Goal: Task Accomplishment & Management: Complete application form

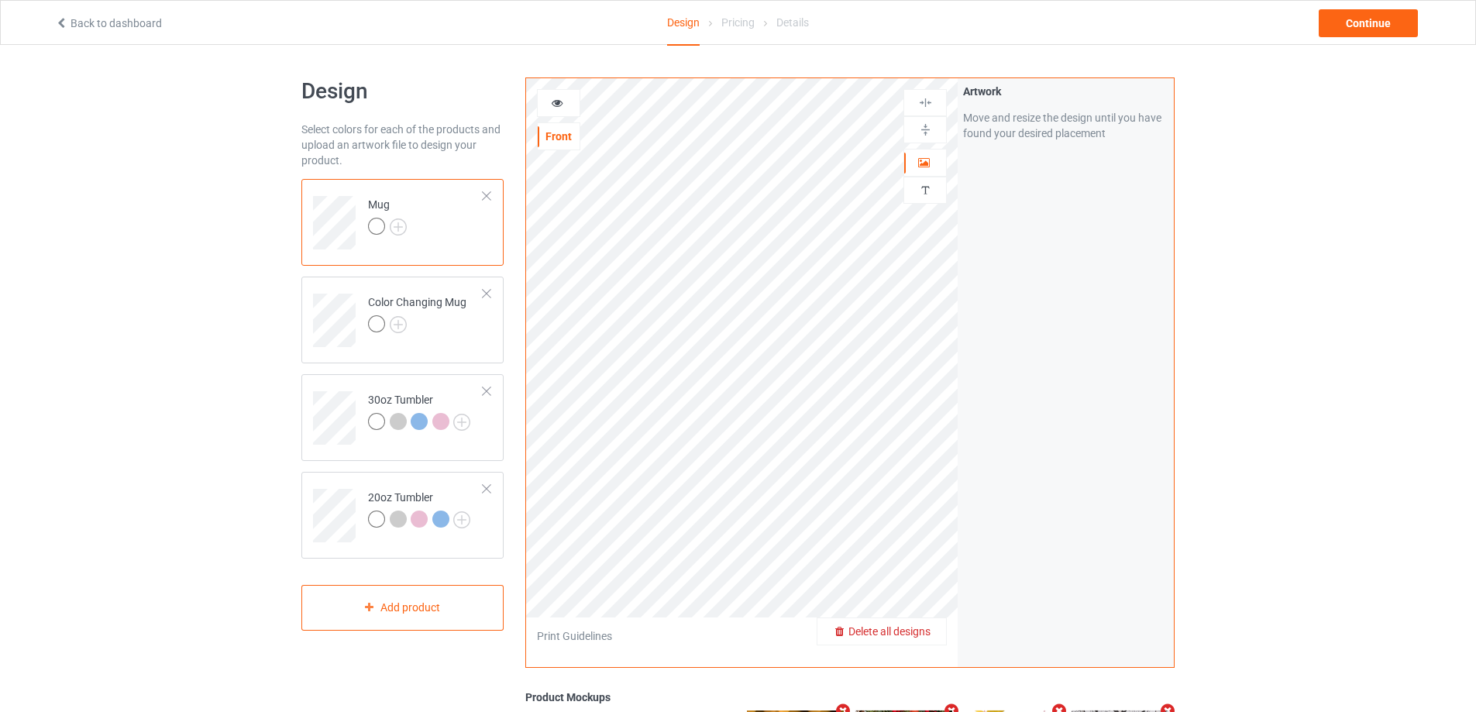
click at [934, 633] on div "Delete all designs" at bounding box center [881, 631] width 129 height 15
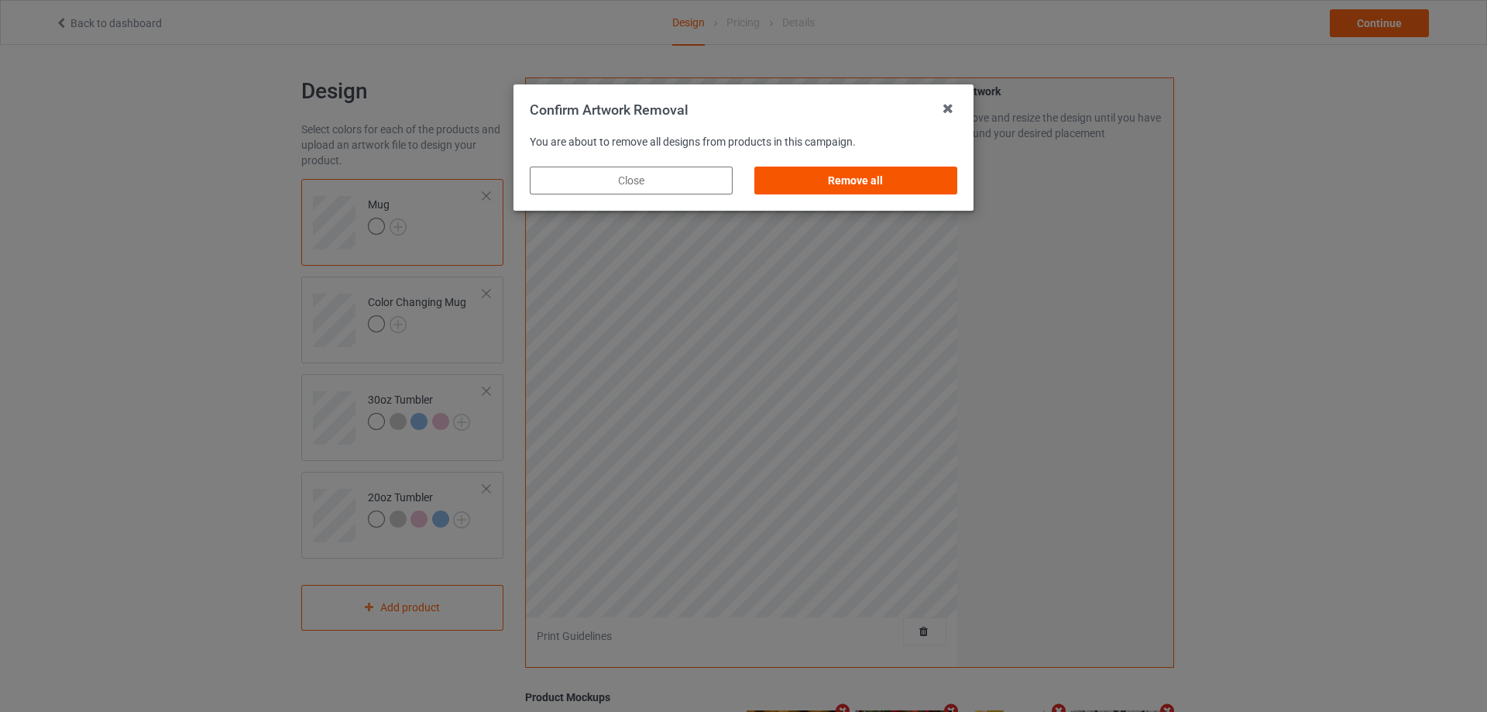
click at [906, 177] on div "Remove all" at bounding box center [855, 181] width 203 height 28
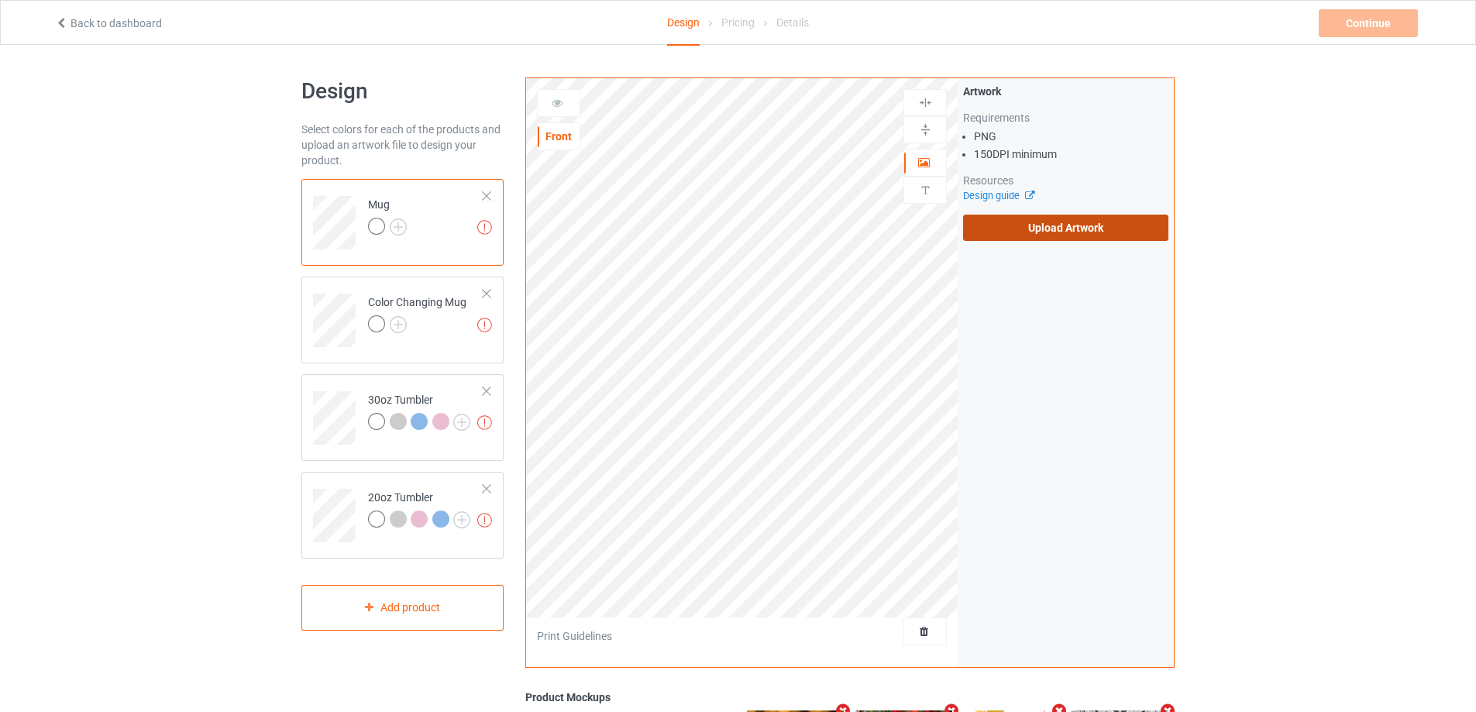
click at [1033, 220] on label "Upload Artwork" at bounding box center [1065, 228] width 205 height 26
click at [0, 0] on input "Upload Artwork" at bounding box center [0, 0] width 0 height 0
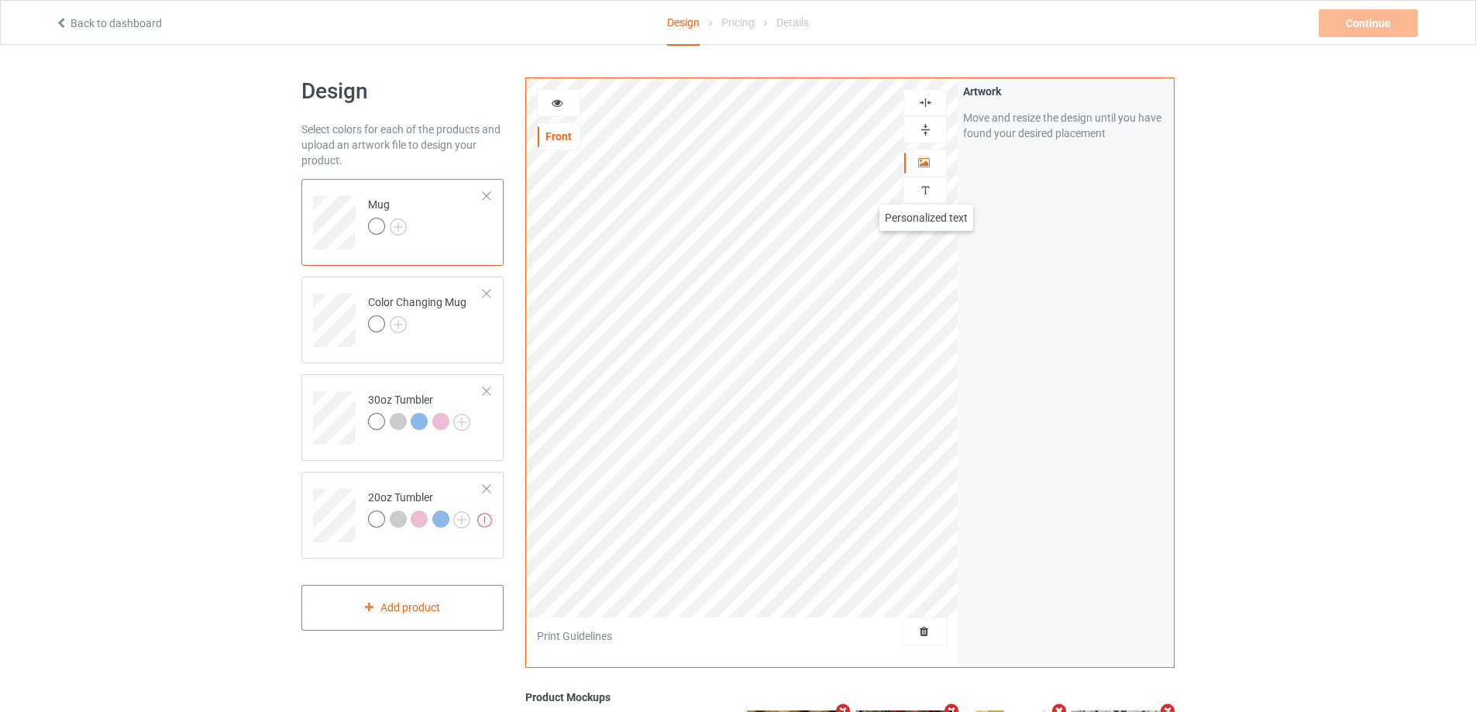
click at [926, 189] on img at bounding box center [925, 190] width 15 height 15
click at [1054, 126] on div "Add text" at bounding box center [1065, 119] width 205 height 28
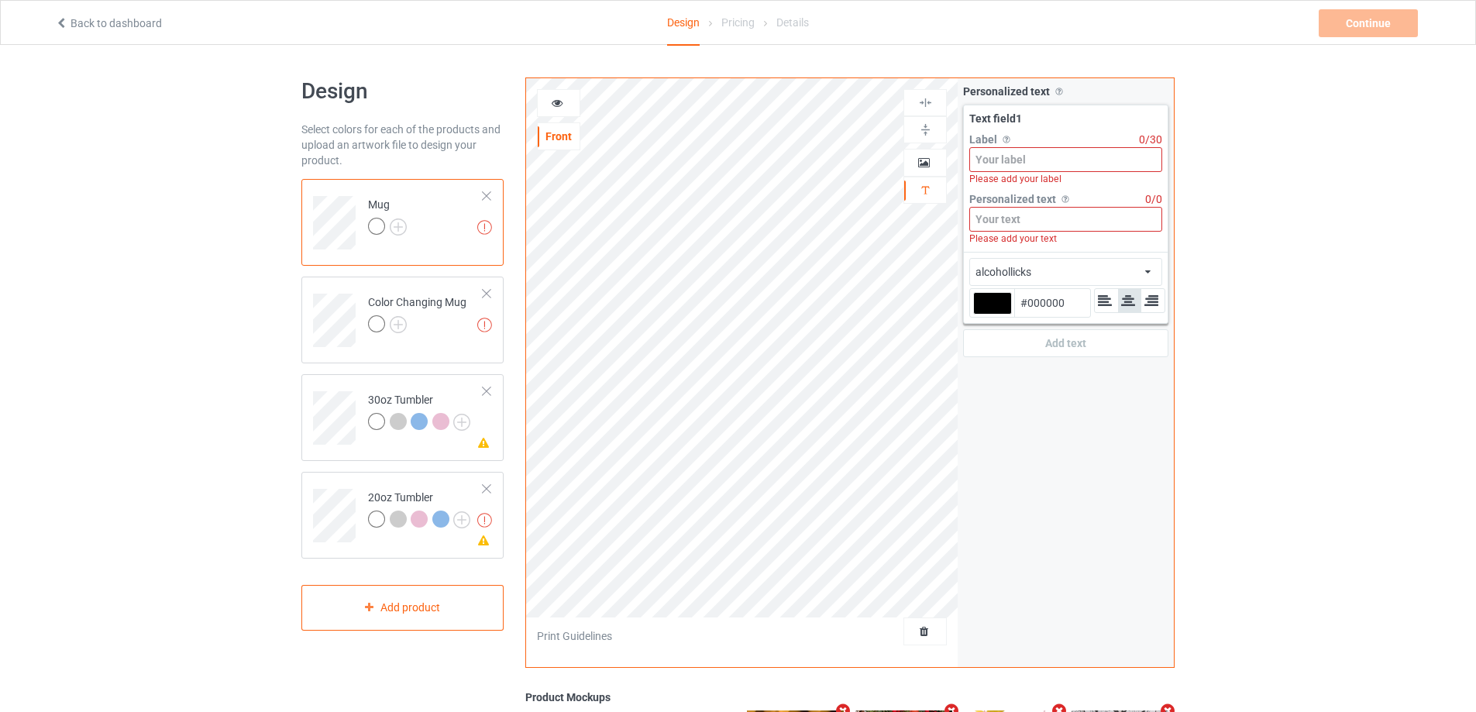
click at [1031, 172] on div "Please add your label" at bounding box center [1065, 179] width 193 height 14
click at [1042, 153] on input at bounding box center [1065, 159] width 193 height 25
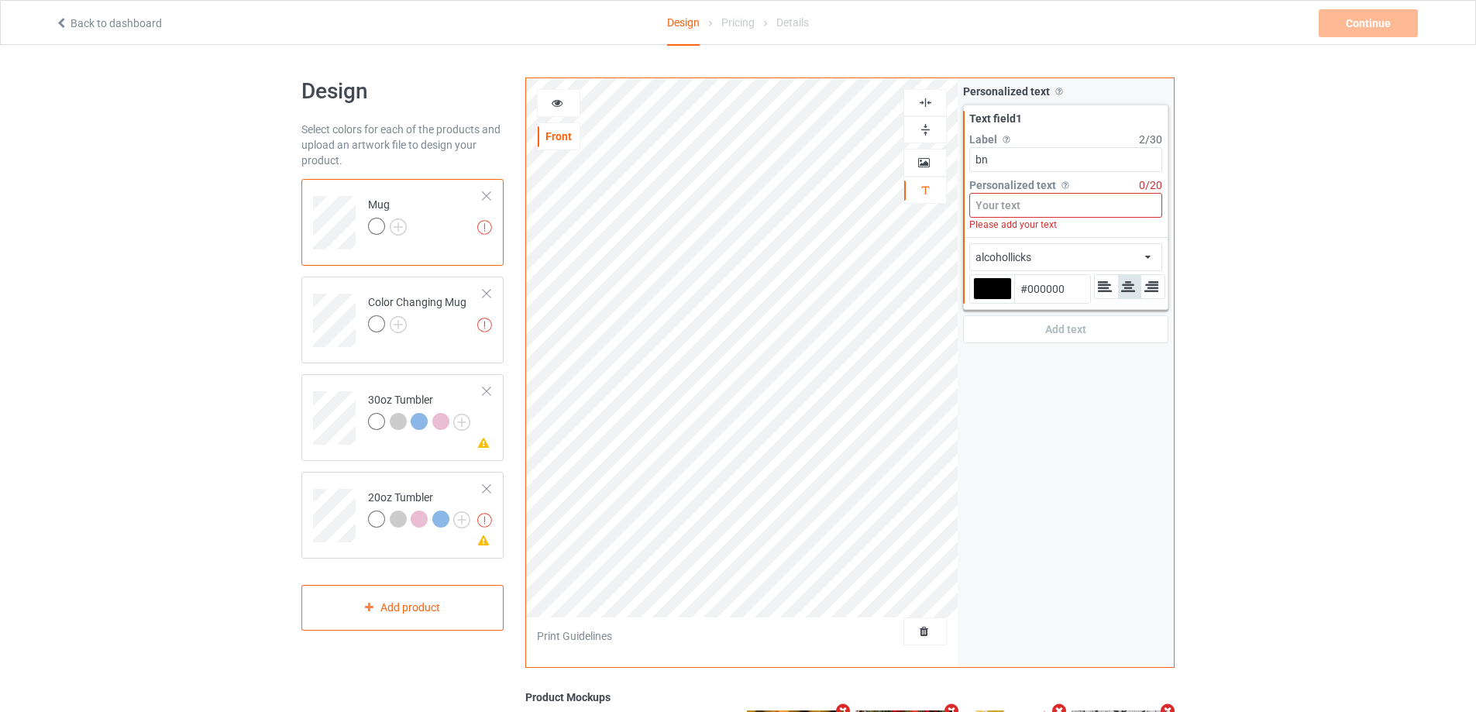
type input "b"
type input "n"
type input "Name"
click at [1047, 199] on input at bounding box center [1065, 205] width 193 height 25
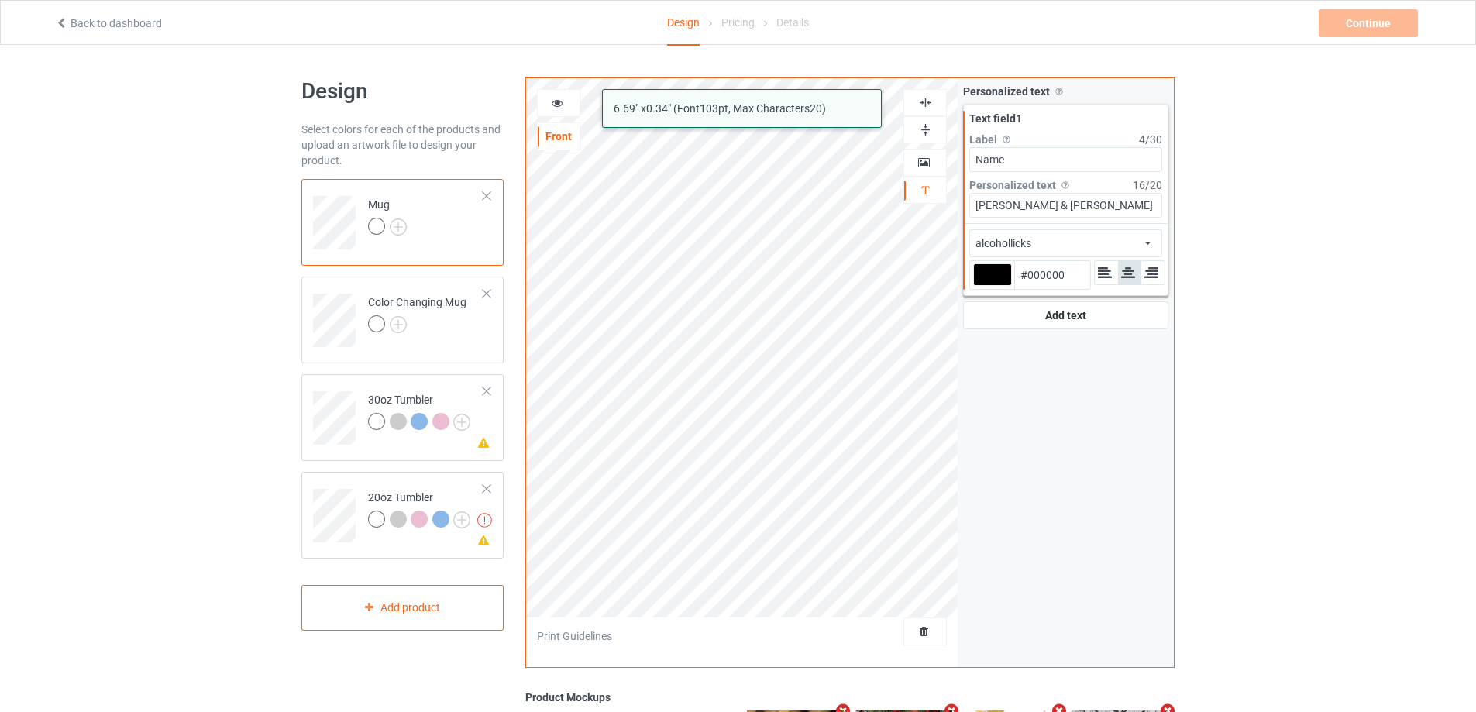
type input "[PERSON_NAME] & [PERSON_NAME]"
click at [1069, 248] on div "alcohollicks african airstream aladdin alcohollicks [PERSON_NAME] almontesnow a…" at bounding box center [1065, 243] width 193 height 28
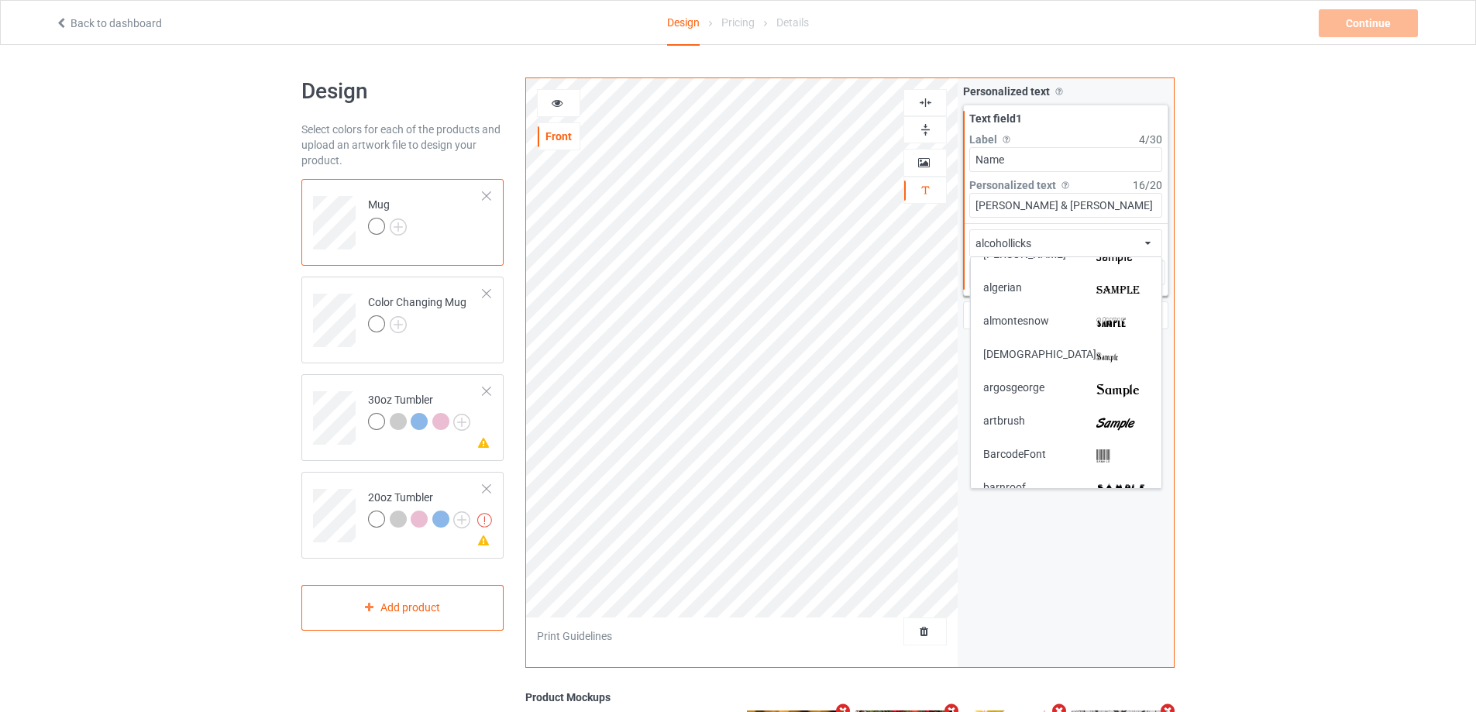
scroll to position [155, 0]
click at [1105, 414] on img at bounding box center [1122, 419] width 53 height 16
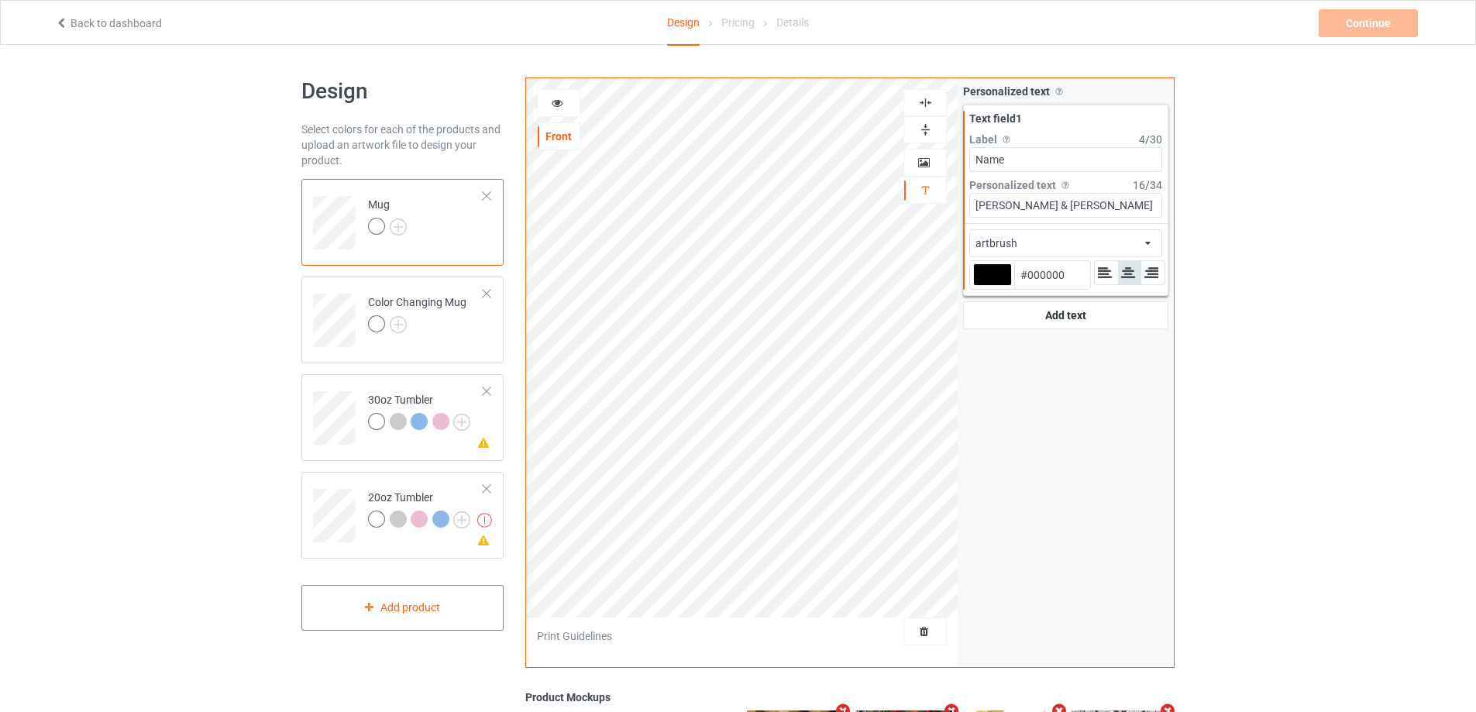
click at [995, 277] on div at bounding box center [992, 274] width 39 height 22
click at [995, 286] on input "#000000" at bounding box center [992, 296] width 39 height 21
type input "#9f2420"
type input "#9F2420"
click at [1151, 242] on div "artbrush african airstream aladdin alcohollicks [PERSON_NAME] almontesnow angli…" at bounding box center [1065, 243] width 193 height 28
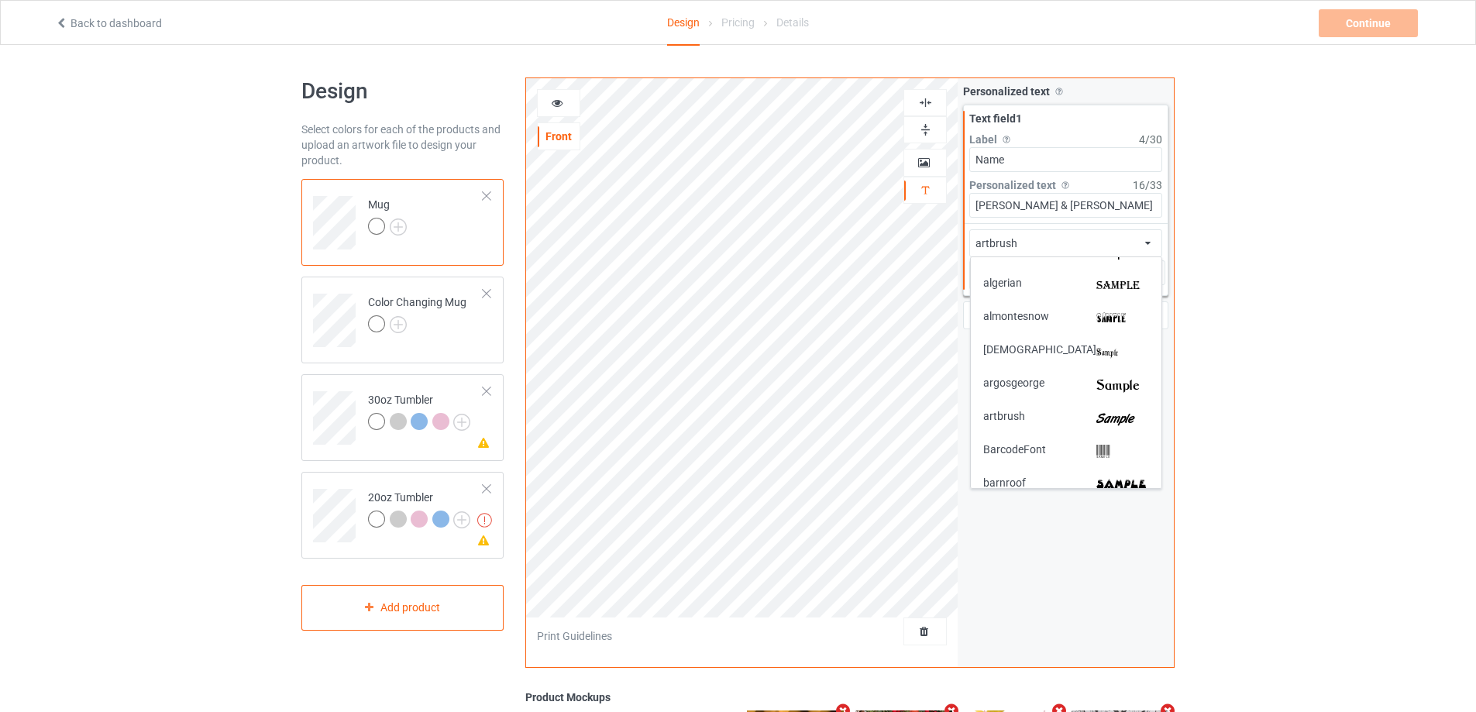
scroll to position [0, 0]
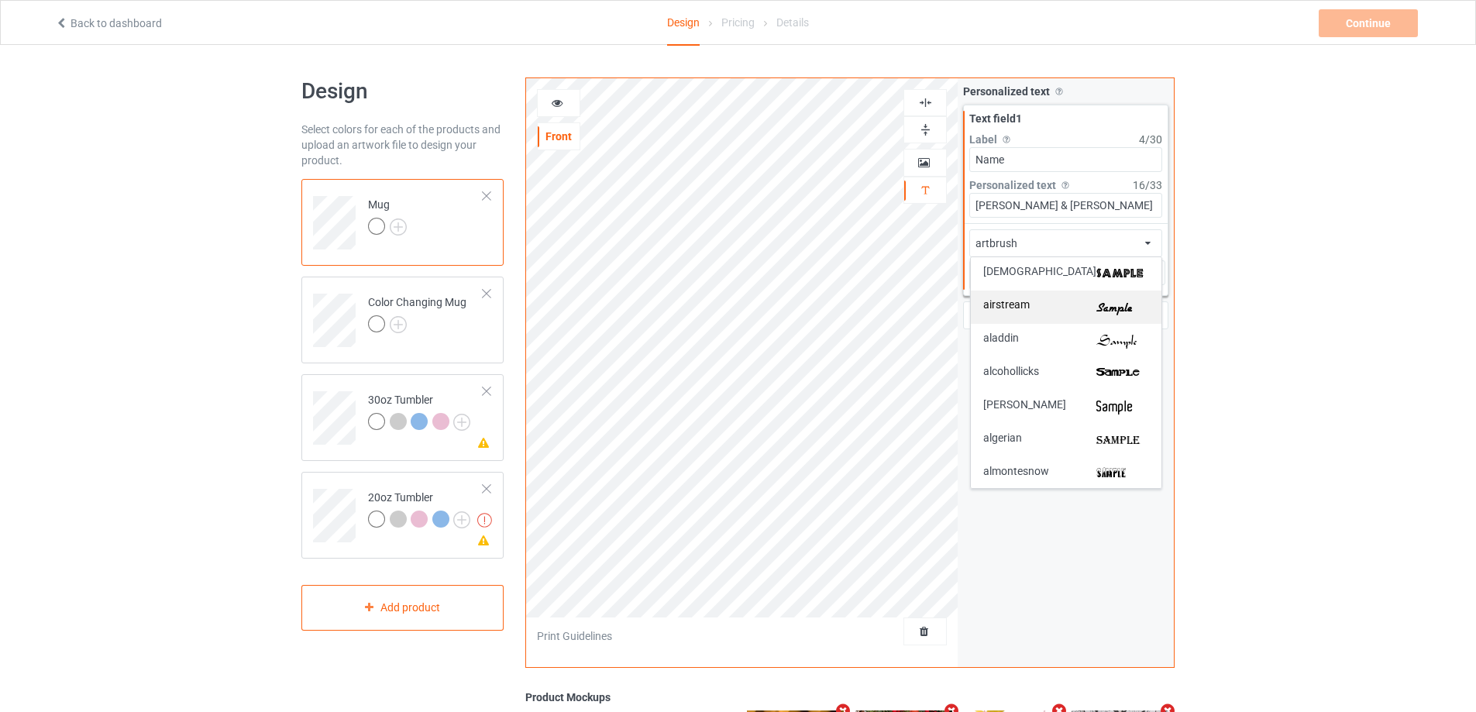
click at [1116, 304] on img at bounding box center [1122, 307] width 53 height 16
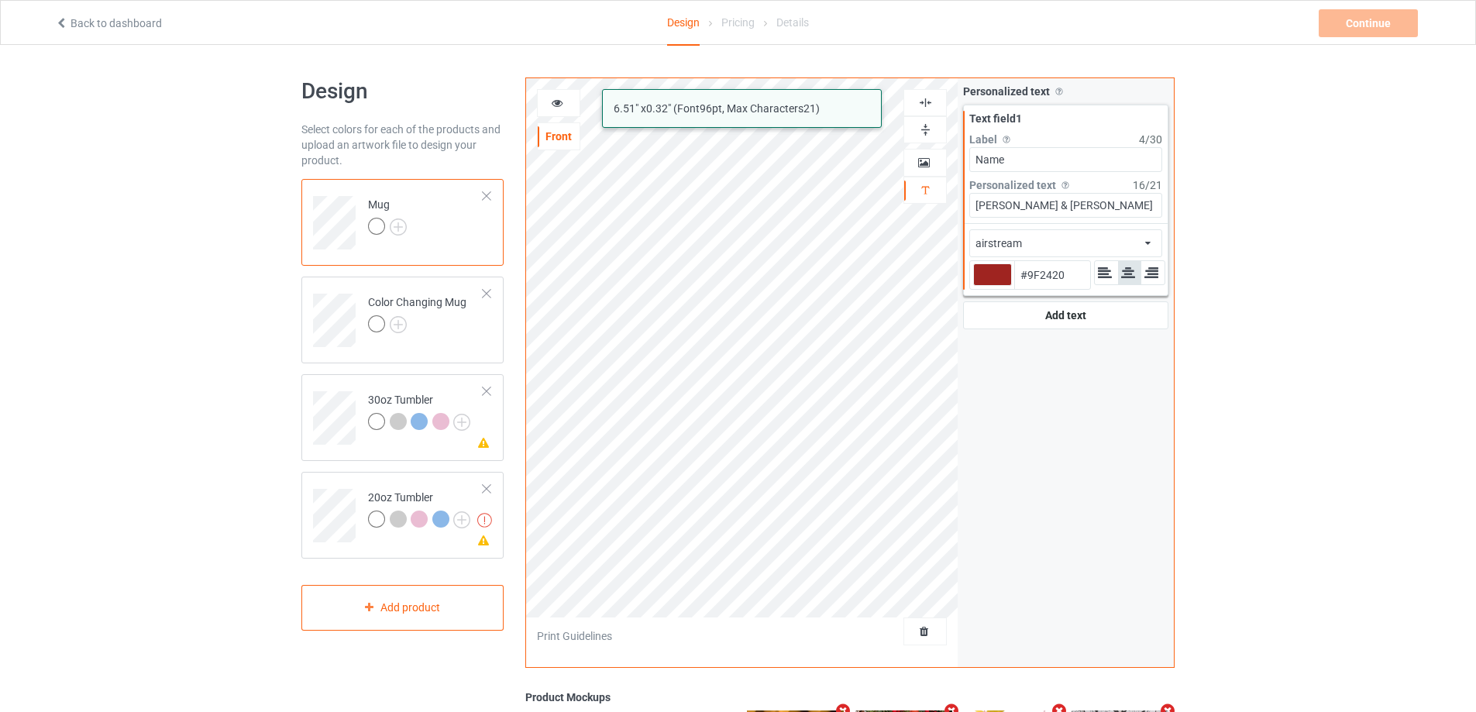
type input "#9f2420"
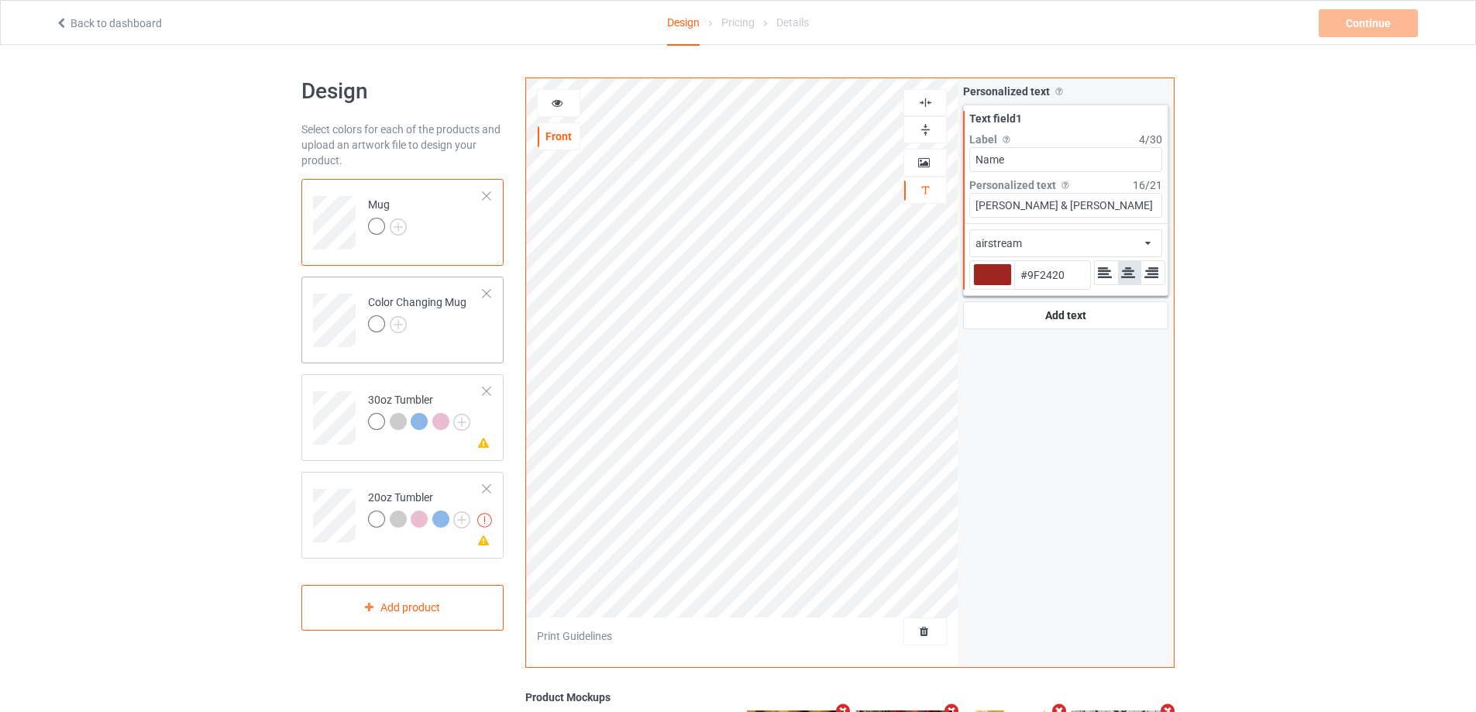
click at [459, 329] on div at bounding box center [417, 326] width 98 height 22
click at [452, 222] on td "Mug" at bounding box center [425, 217] width 132 height 64
click at [1000, 279] on div at bounding box center [992, 274] width 39 height 22
click at [1000, 286] on input "#9f2420" at bounding box center [992, 296] width 39 height 21
type input "#cdadac"
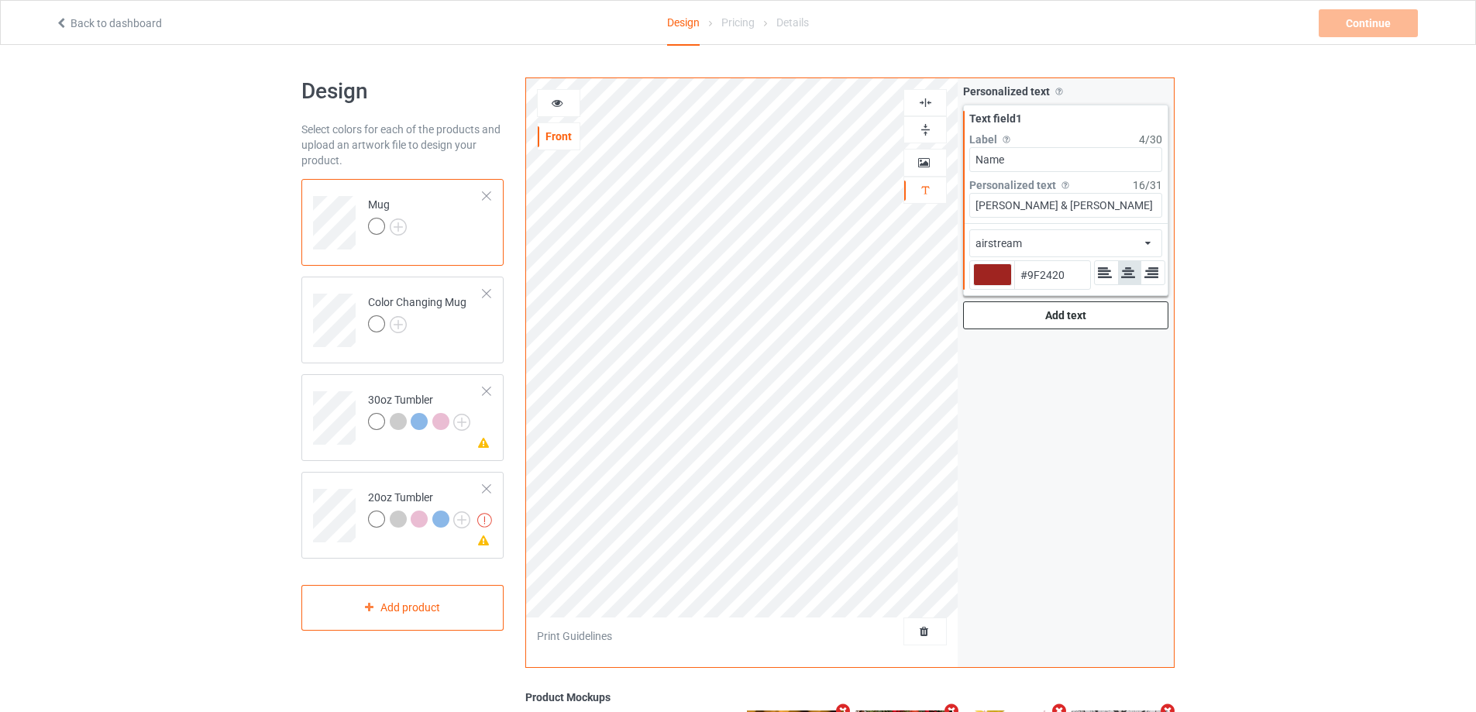
type input "#CDADAC"
type input "#cfb1b0"
type input "#CFB1B0"
type input "#cdb2b1"
type input "#CDB2B1"
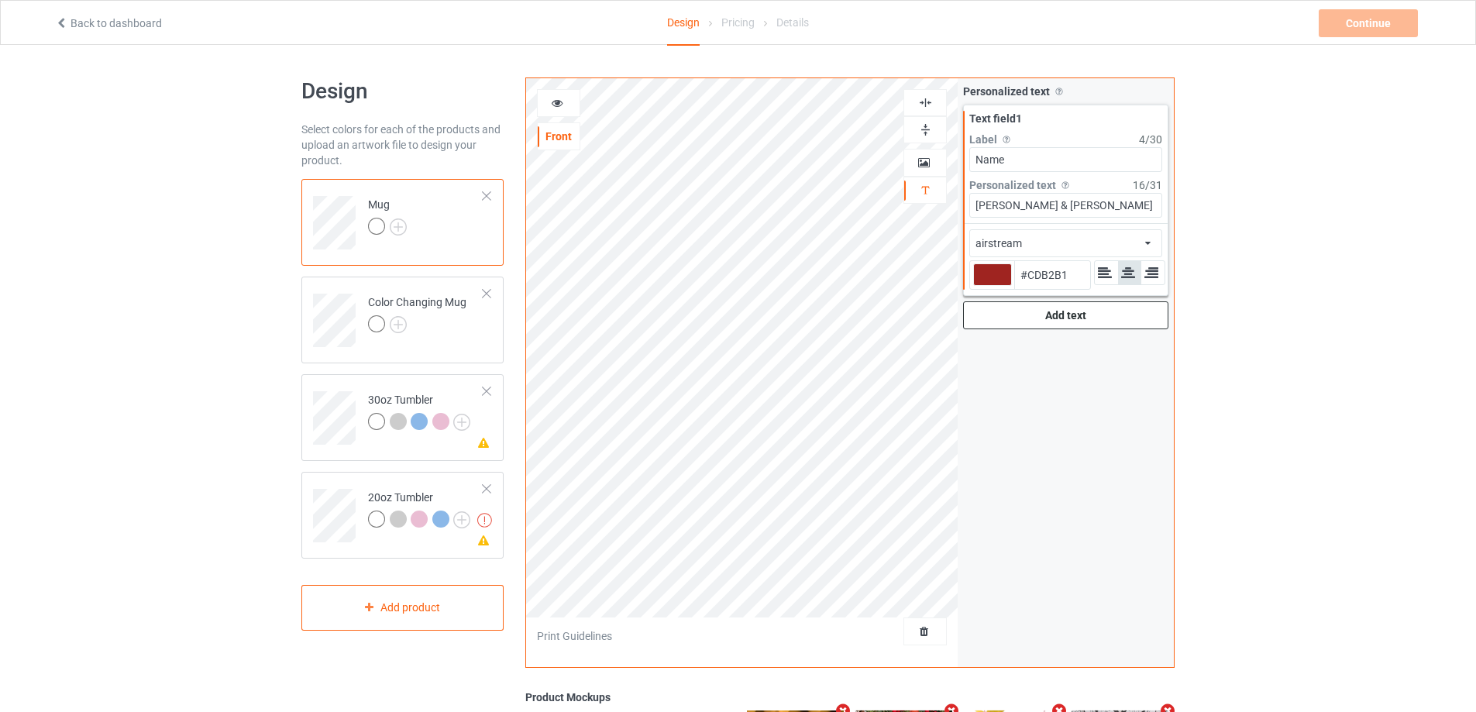
type input "#ceb6b6"
type input "#CEB6B6"
type input "#dcd6d5"
type input "#DCD6D5"
type input "#ffffff"
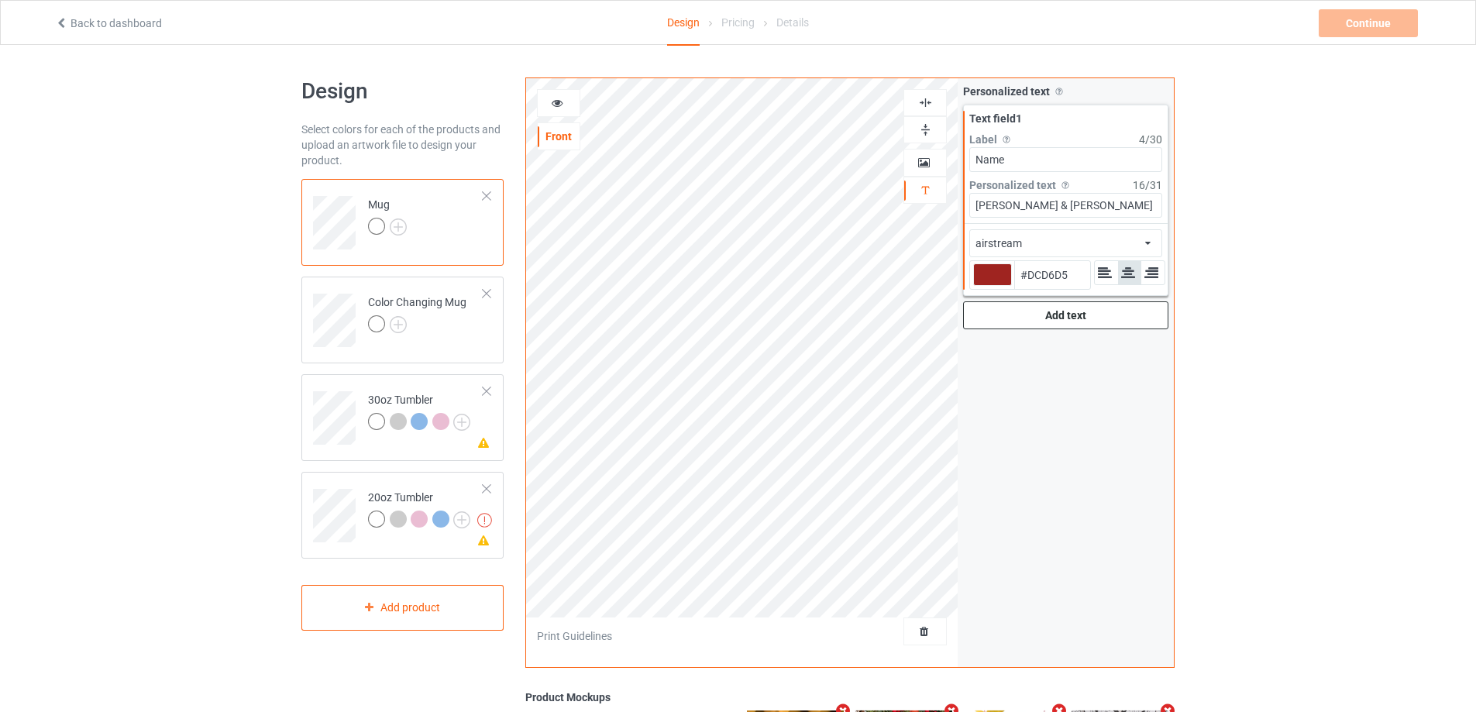
type input "#FFFFFF"
type input "#504949"
type input "#4e4646"
type input "#4E4646"
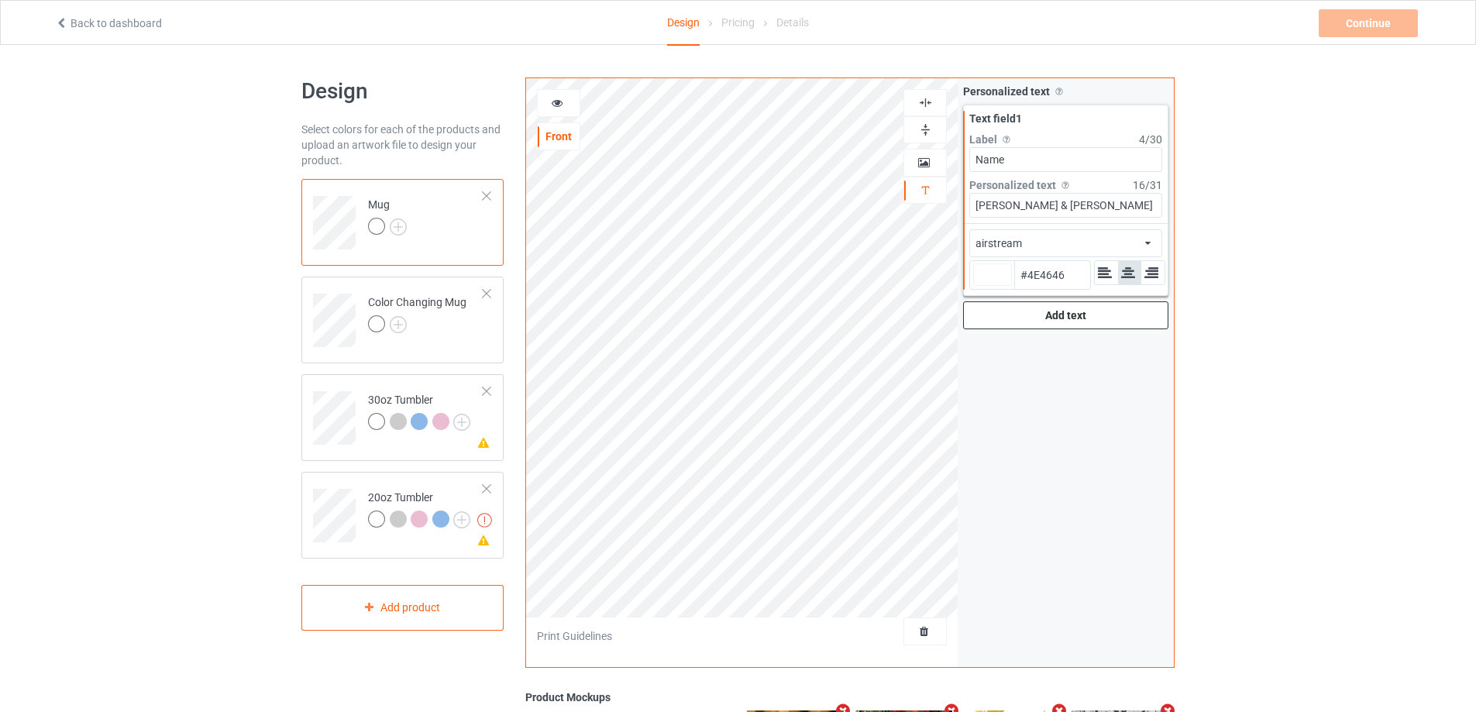
type input "#4c4343"
type input "#4C4343"
type input "#494141"
type input "#403a3a"
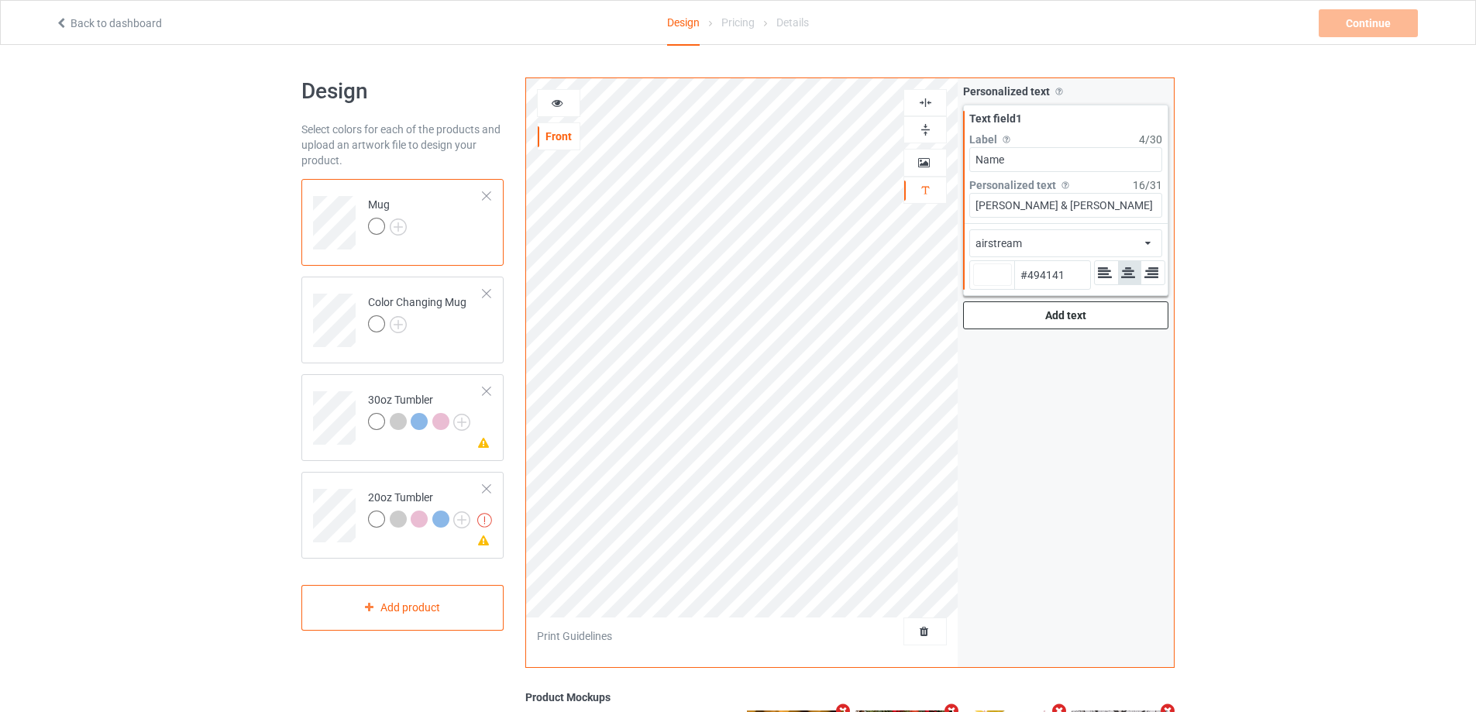
type input "#403A3A"
type input "#313030"
type input "#141414"
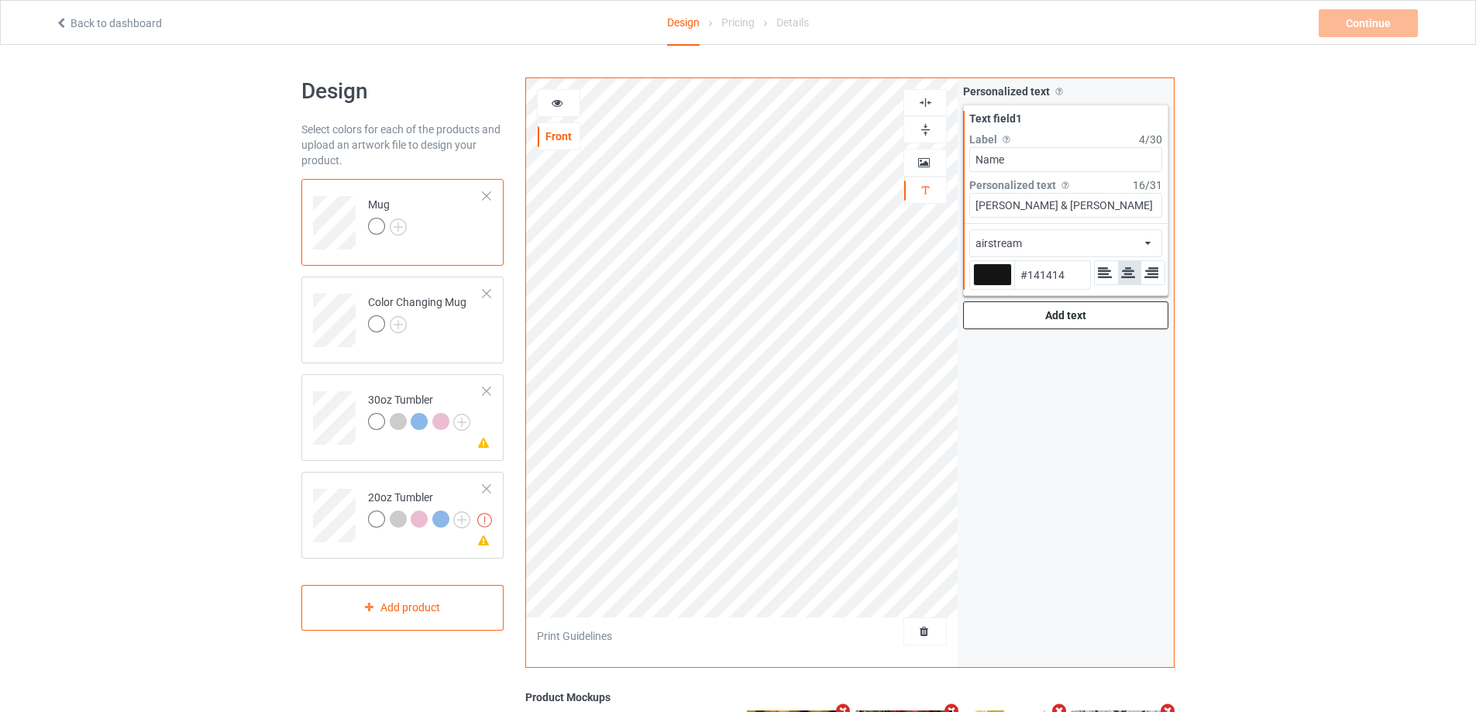
type input "#000000"
click at [1134, 246] on div "airstream african airstream aladdin alcohollicks [PERSON_NAME] almontesnow angl…" at bounding box center [1065, 243] width 193 height 28
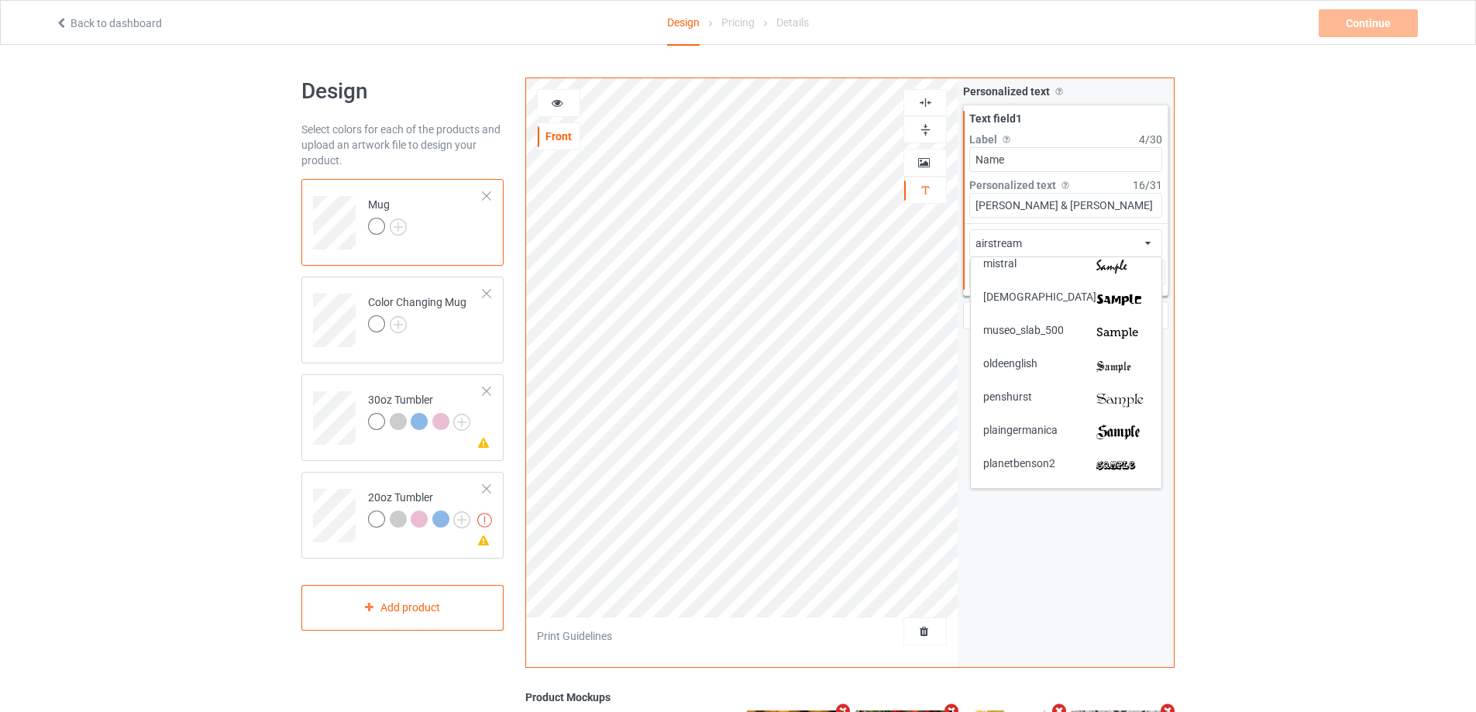
scroll to position [2596, 0]
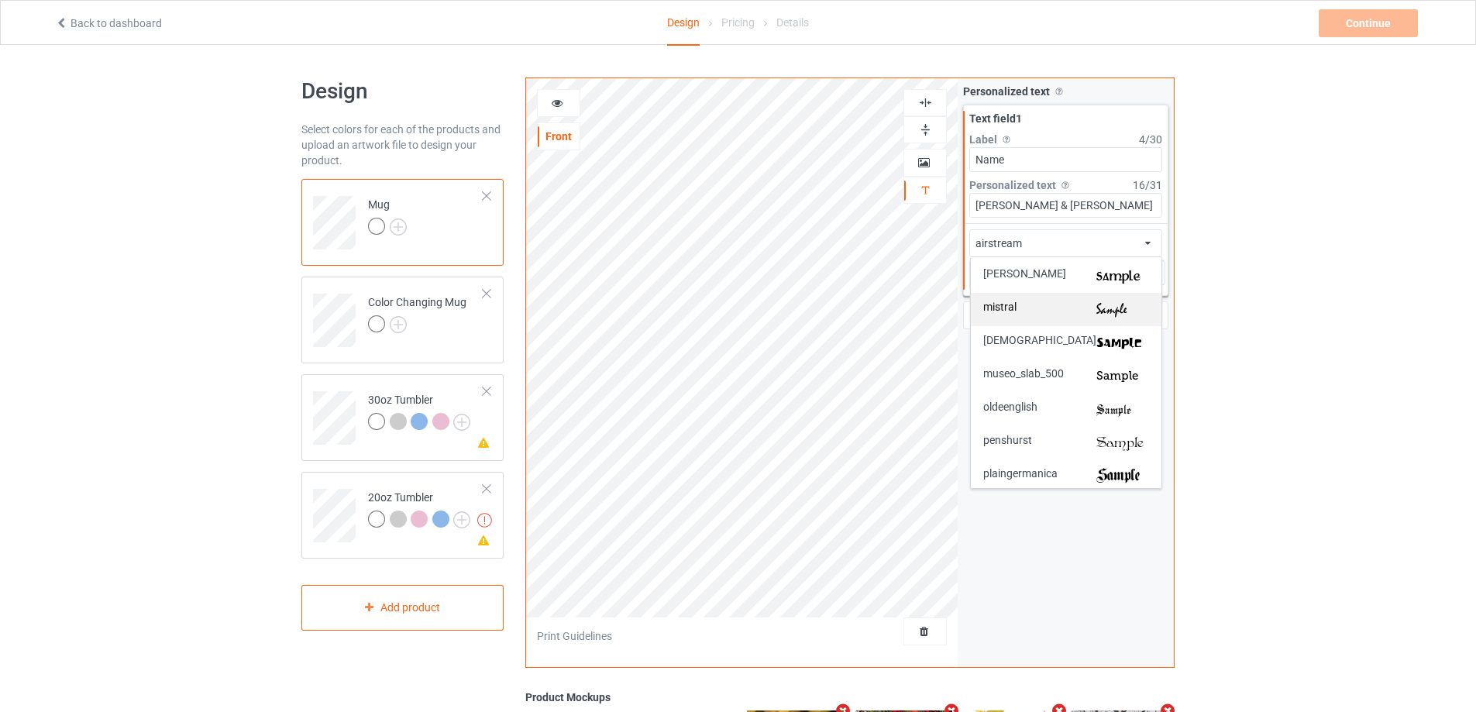
click at [1107, 303] on img at bounding box center [1122, 309] width 53 height 16
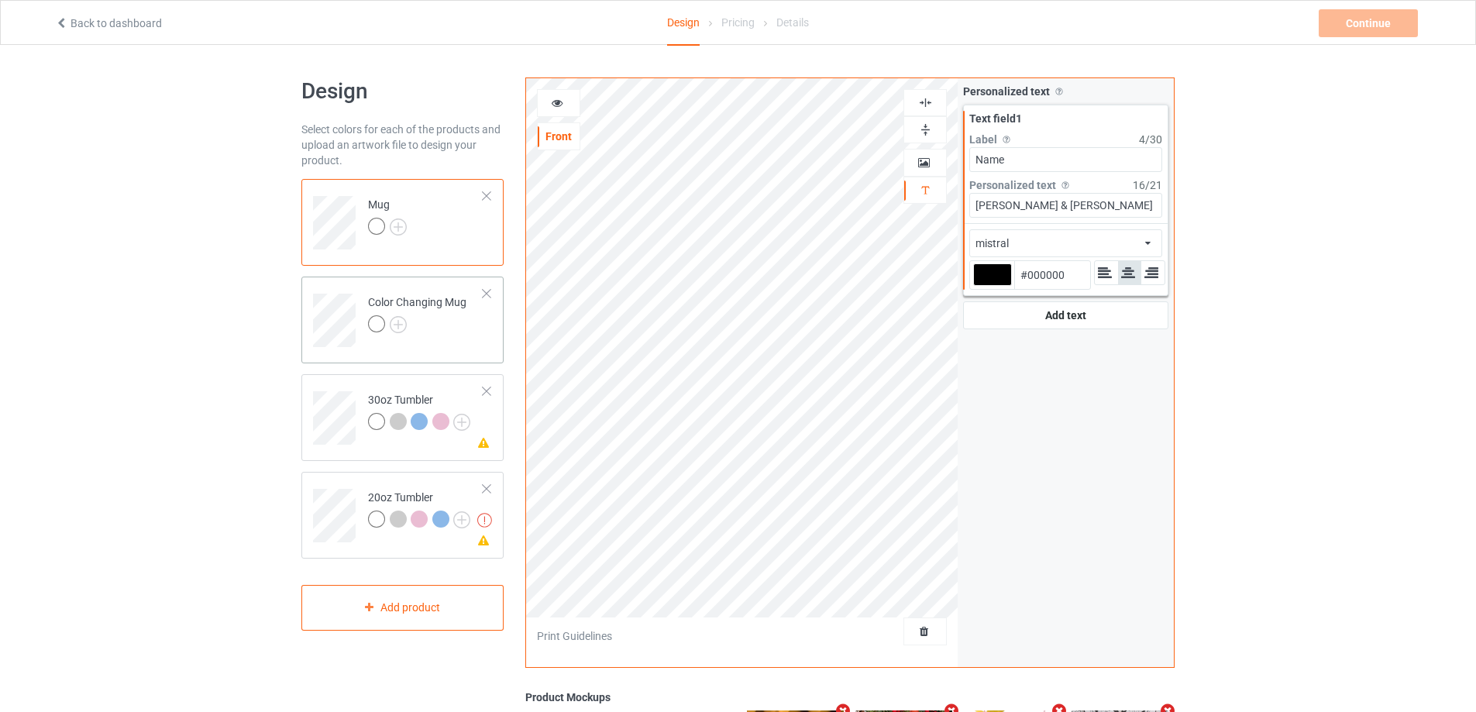
click at [442, 330] on div at bounding box center [417, 326] width 98 height 22
click at [468, 203] on td "Mug" at bounding box center [425, 217] width 132 height 64
click at [558, 102] on icon at bounding box center [557, 100] width 13 height 11
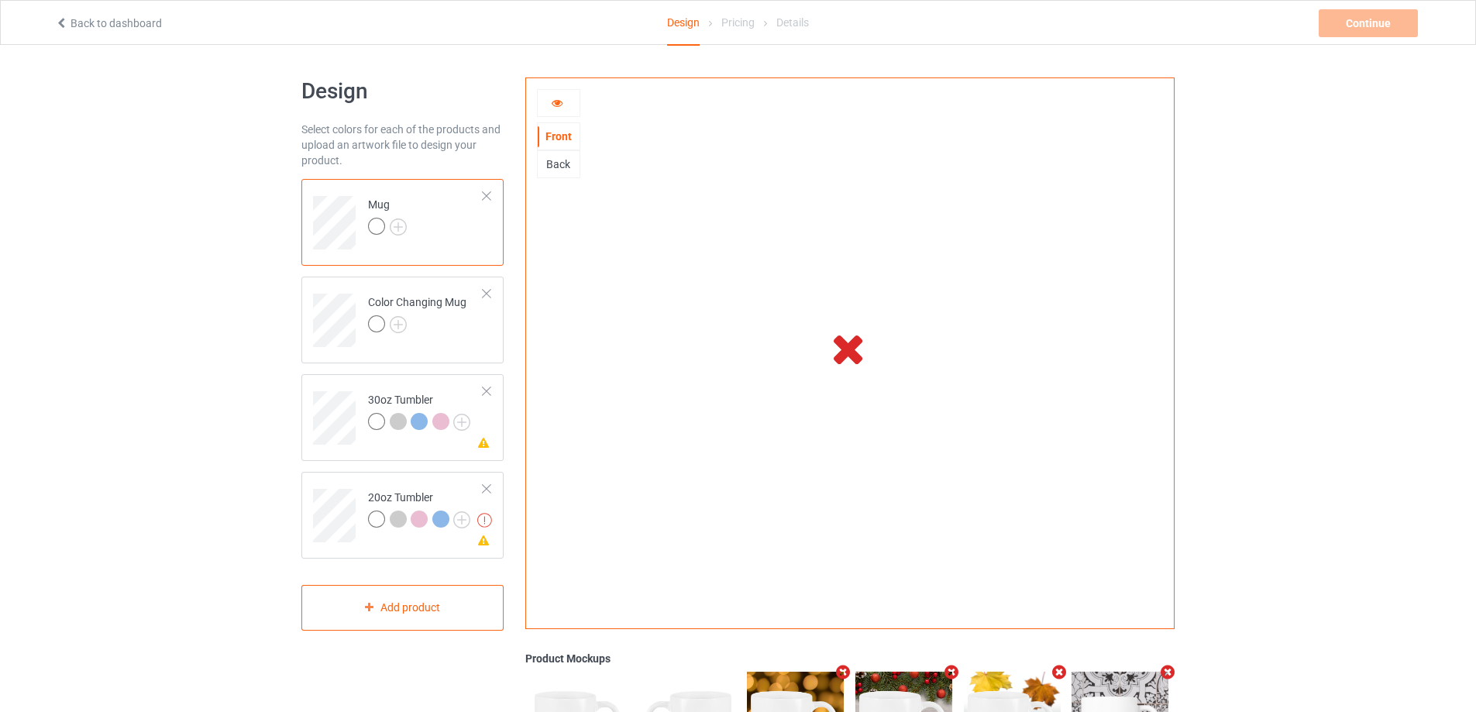
click at [553, 105] on icon at bounding box center [557, 100] width 13 height 11
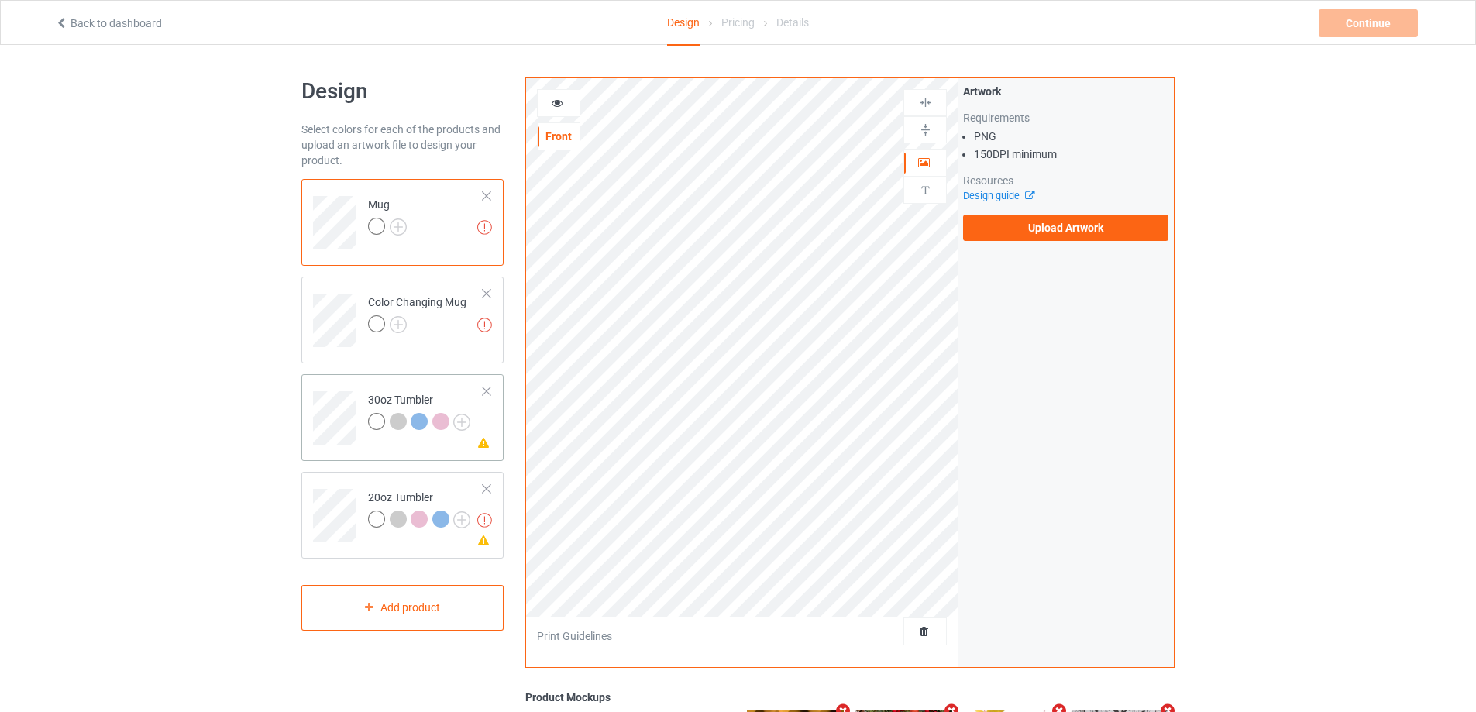
click at [365, 390] on td "Please check the personalized design 30oz Tumbler" at bounding box center [425, 412] width 132 height 64
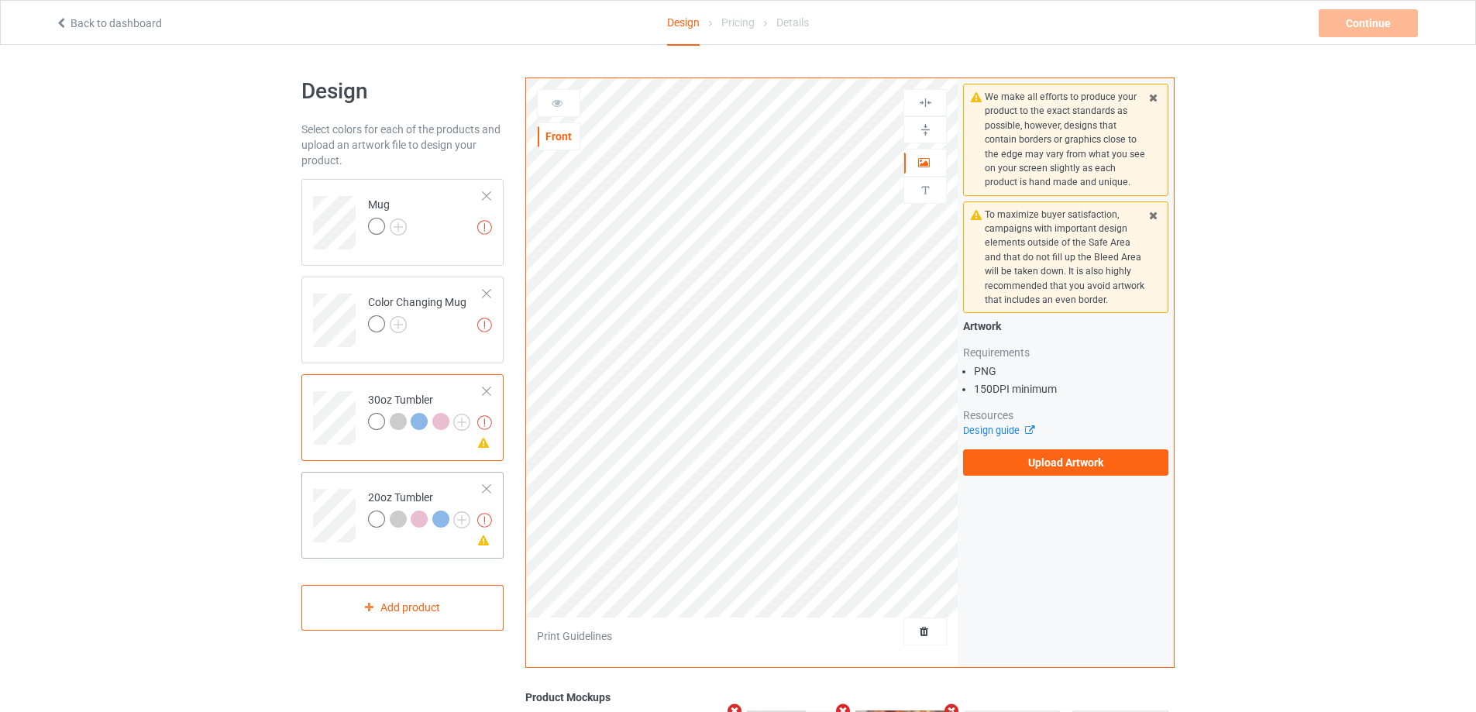
click at [363, 490] on td "Missing artworks Please check the personalized design 20oz Tumbler" at bounding box center [425, 510] width 132 height 64
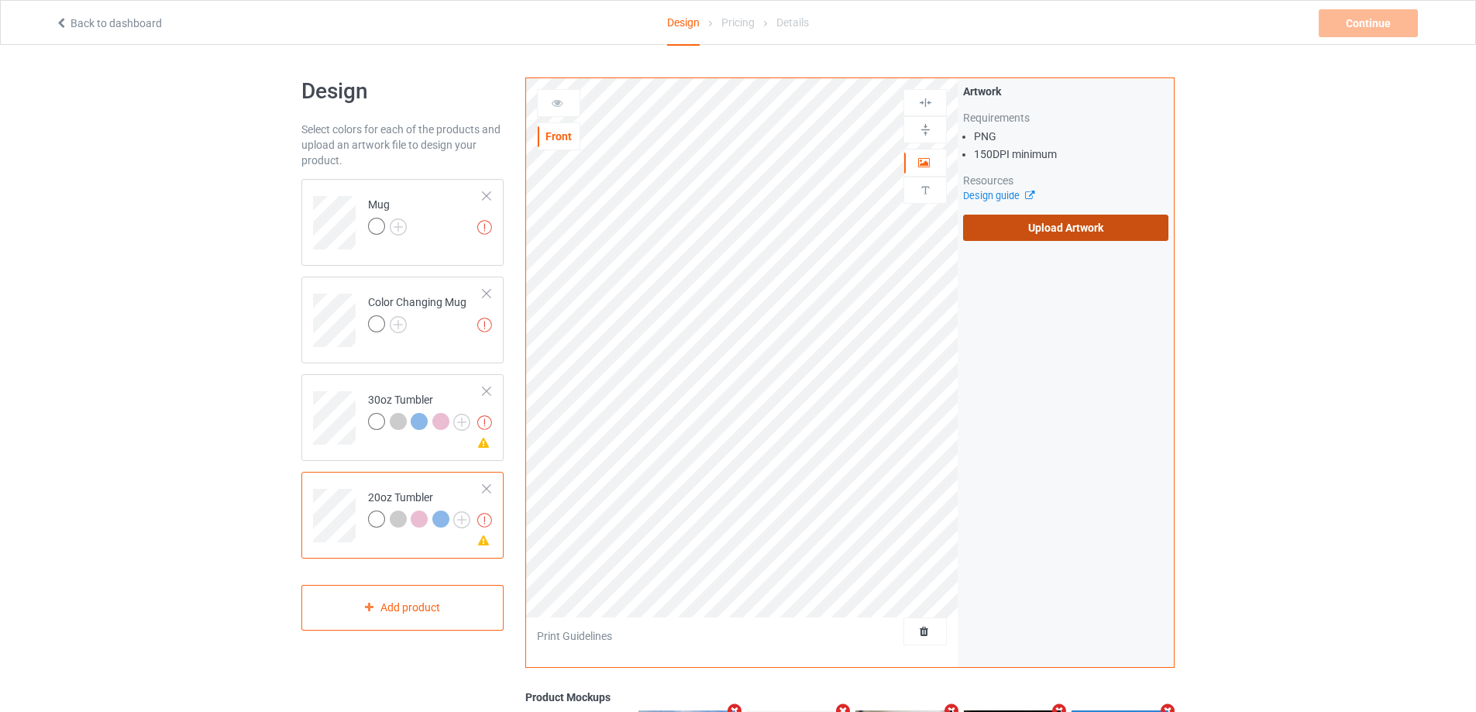
click at [1053, 229] on label "Upload Artwork" at bounding box center [1065, 228] width 205 height 26
click at [0, 0] on input "Upload Artwork" at bounding box center [0, 0] width 0 height 0
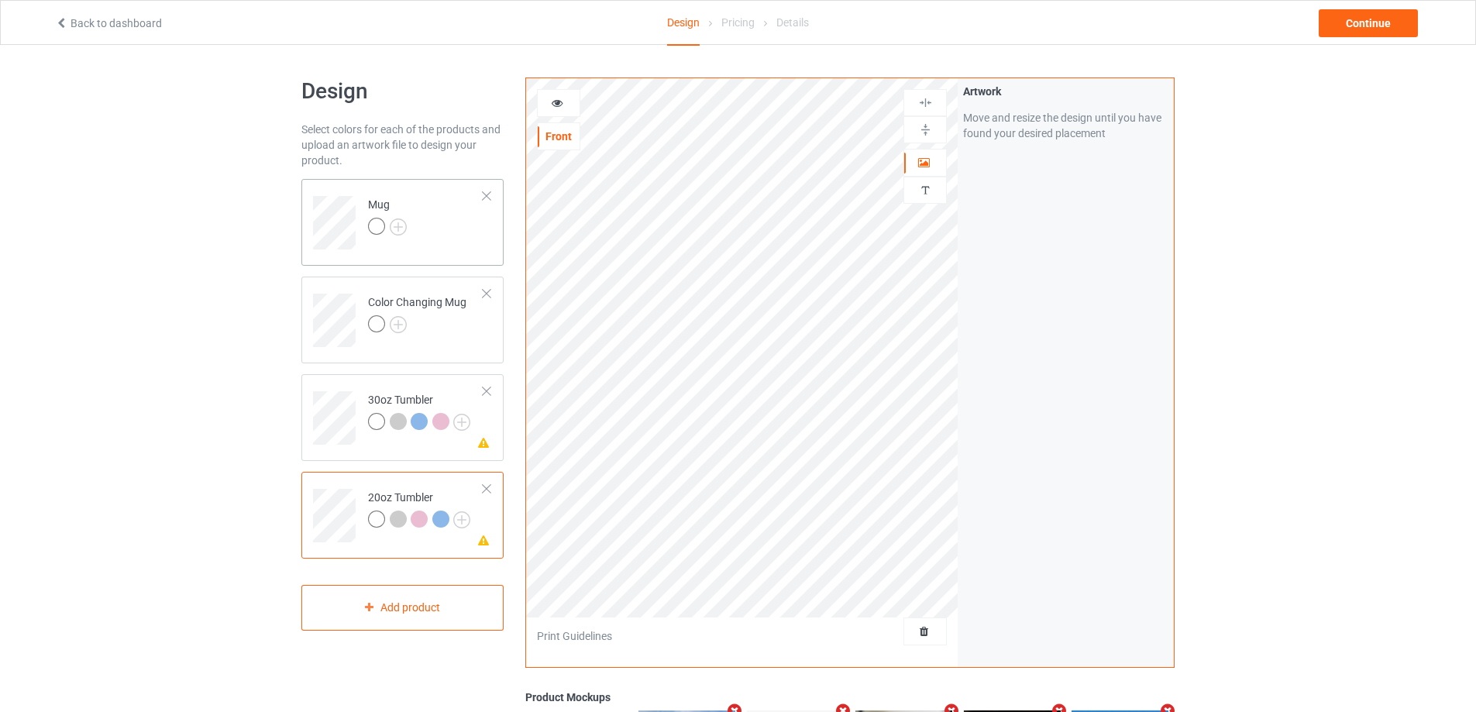
click at [493, 238] on div "Mug" at bounding box center [402, 222] width 202 height 87
click at [929, 129] on img at bounding box center [925, 129] width 15 height 15
drag, startPoint x: 929, startPoint y: 129, endPoint x: 917, endPoint y: 131, distance: 11.8
click at [926, 129] on img at bounding box center [925, 129] width 15 height 15
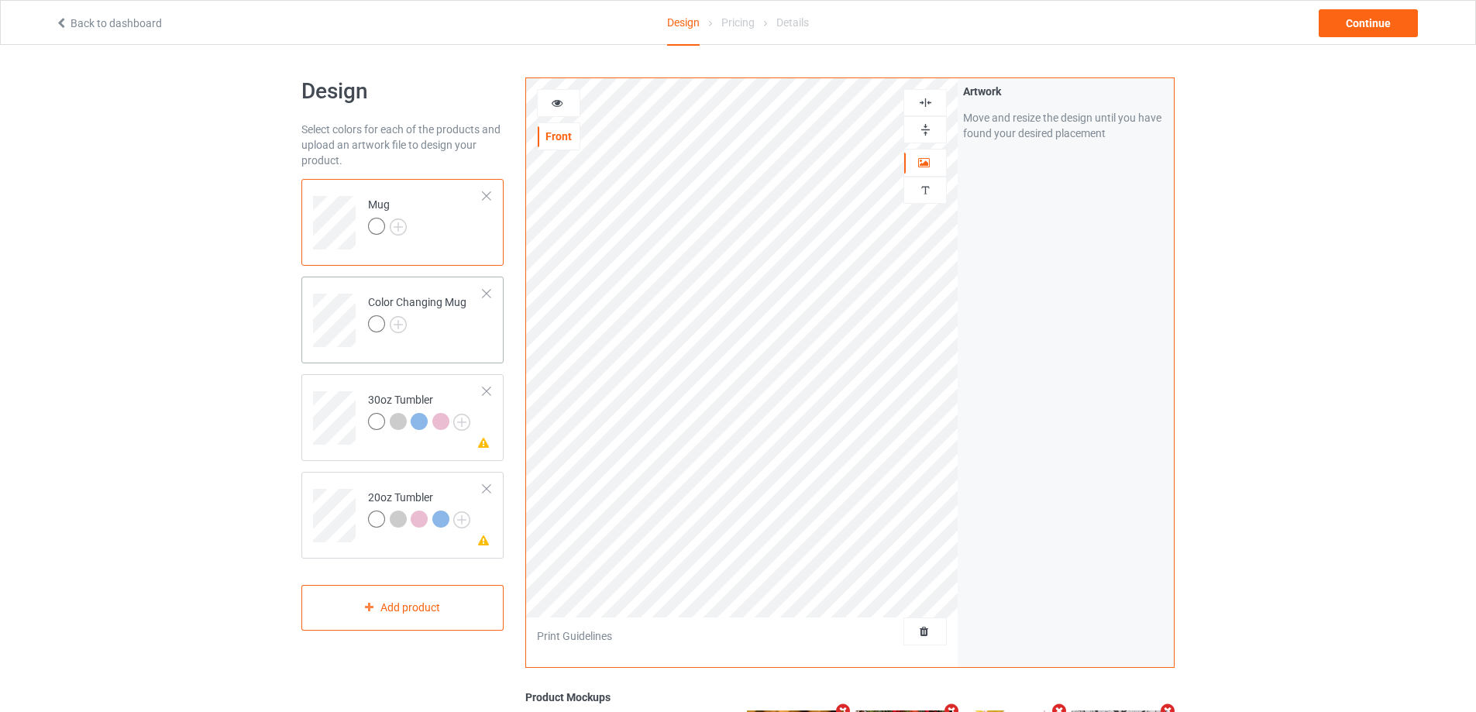
click at [331, 359] on div "Color Changing Mug" at bounding box center [402, 320] width 202 height 87
click at [445, 245] on td "Mug" at bounding box center [425, 217] width 132 height 64
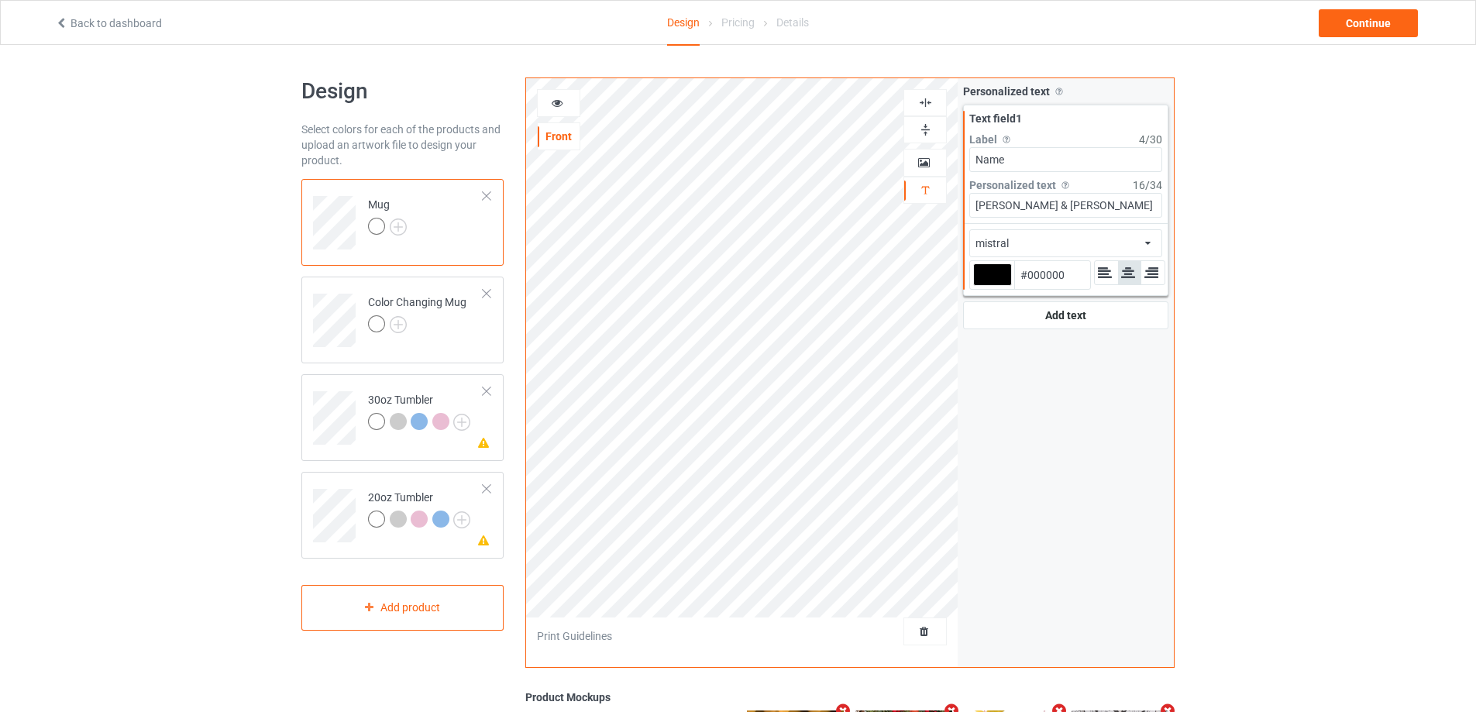
click at [1041, 155] on input "Name" at bounding box center [1065, 159] width 193 height 25
type input "Name 1"
click at [1036, 234] on div "mistral african airstream aladdin alcohollicks [PERSON_NAME] almontesnow anglic…" at bounding box center [1065, 243] width 193 height 28
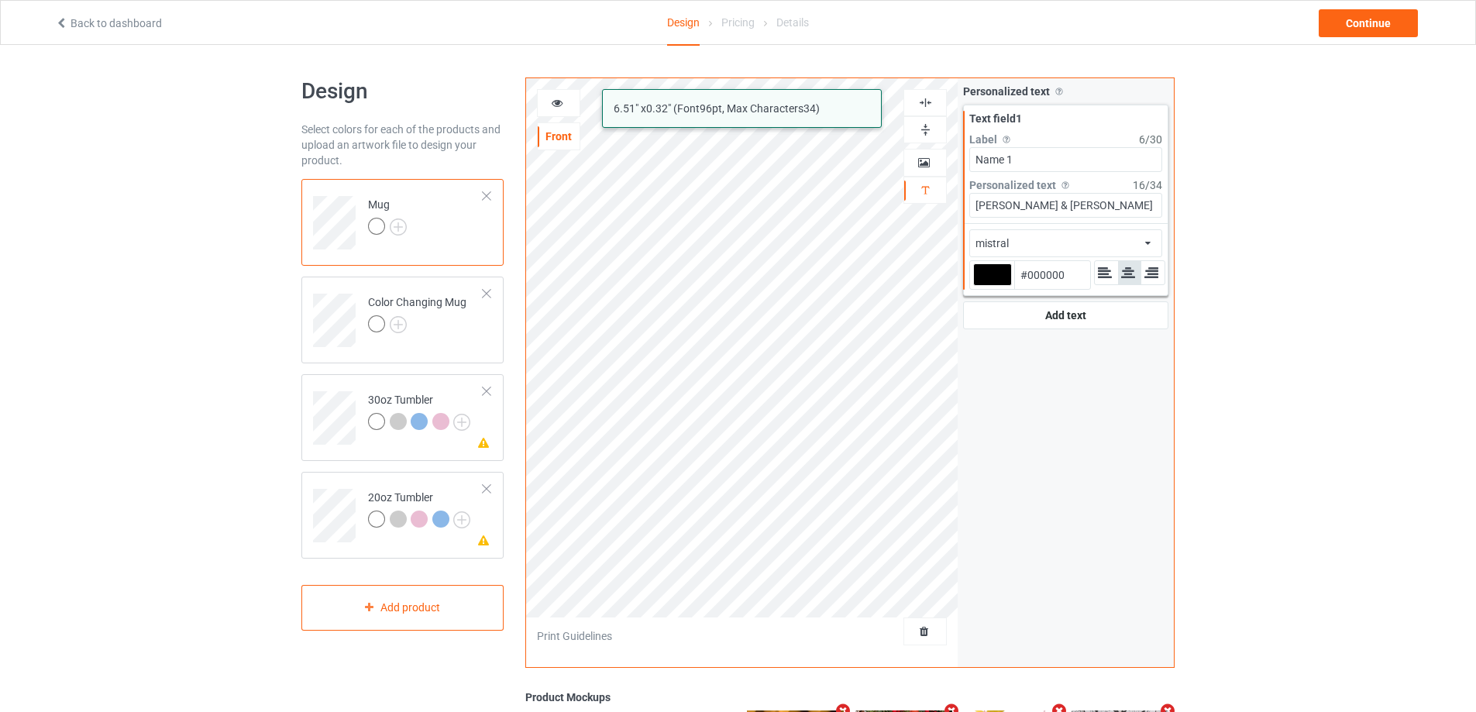
drag, startPoint x: 1083, startPoint y: 208, endPoint x: 1013, endPoint y: 208, distance: 69.7
click at [1013, 208] on input "[PERSON_NAME] & [PERSON_NAME]" at bounding box center [1065, 205] width 193 height 25
type input "[PERSON_NAME]"
click at [1033, 314] on div "Add text" at bounding box center [1065, 315] width 205 height 28
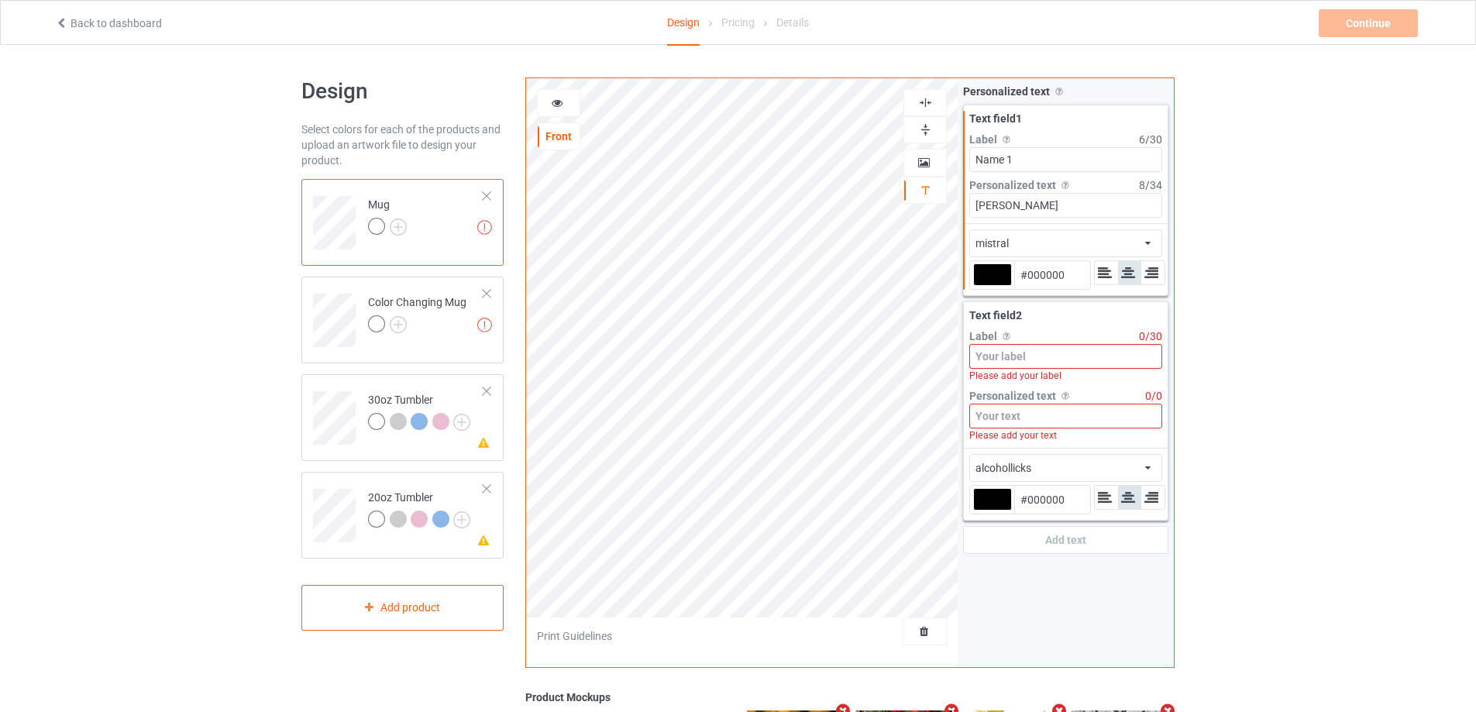
click at [1024, 352] on input at bounding box center [1065, 356] width 193 height 25
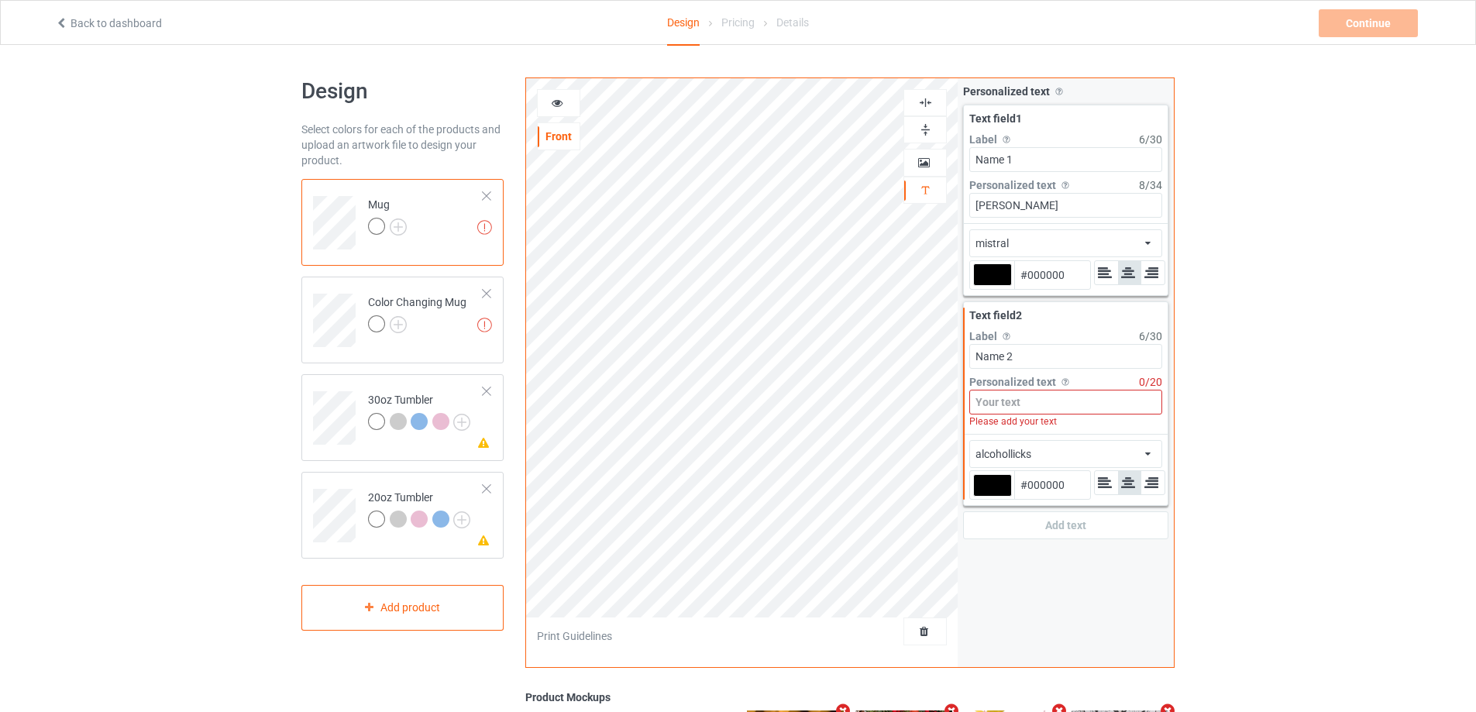
type input "Name 2"
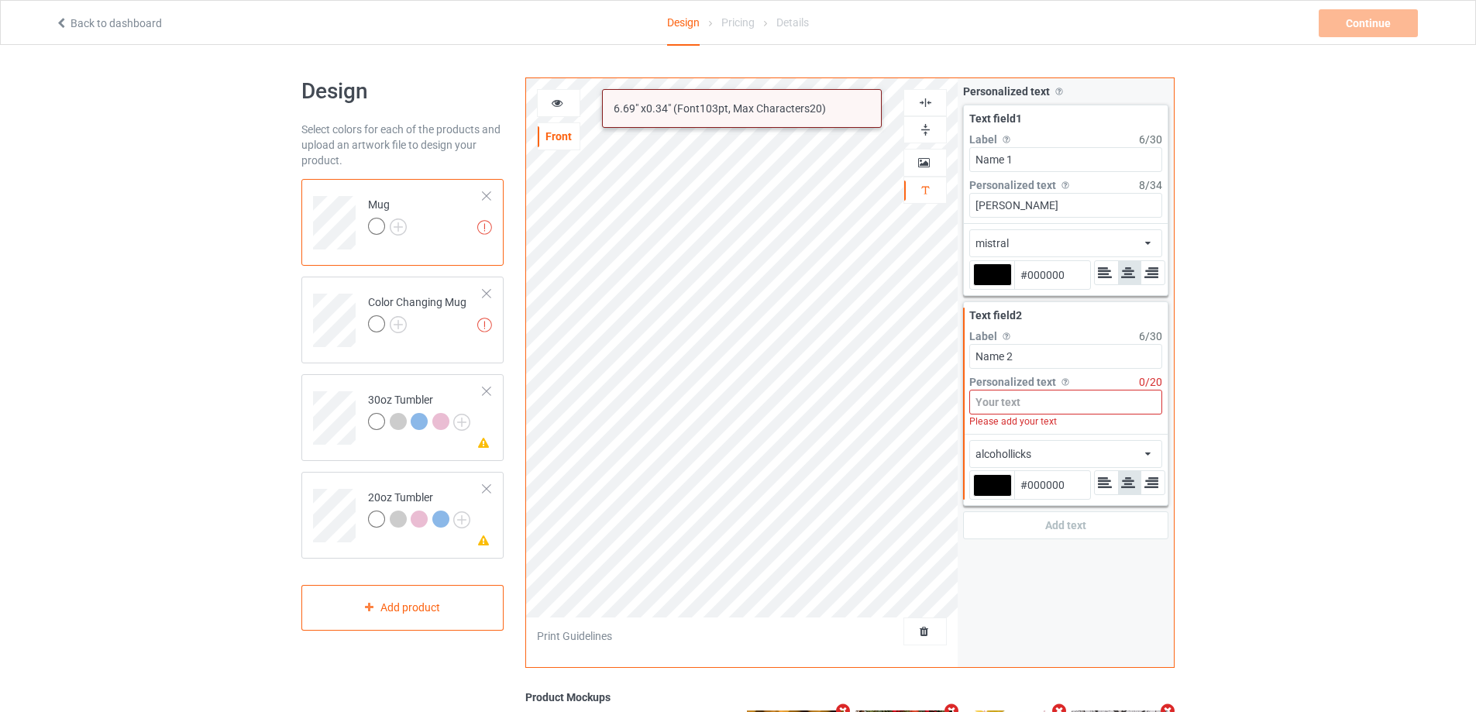
click at [1014, 406] on input at bounding box center [1065, 402] width 193 height 25
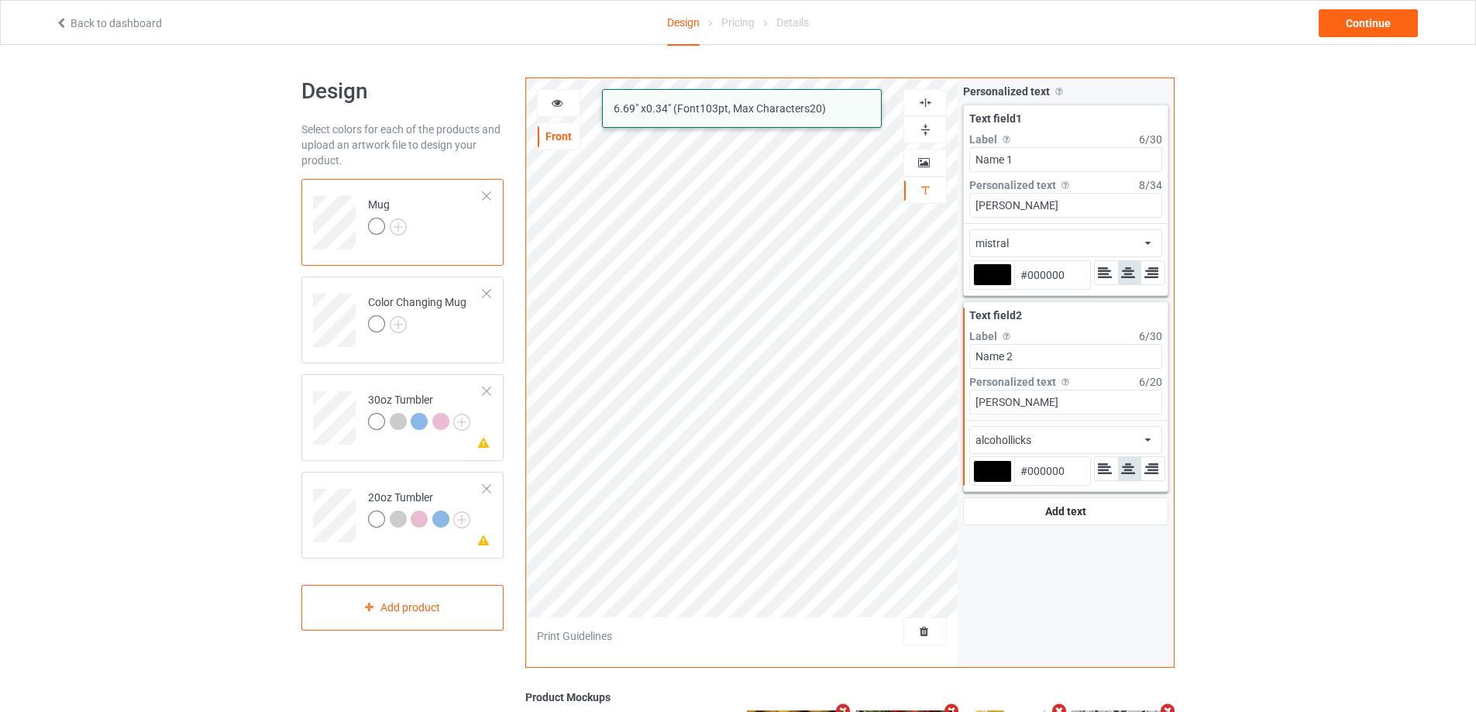
type input "[PERSON_NAME]"
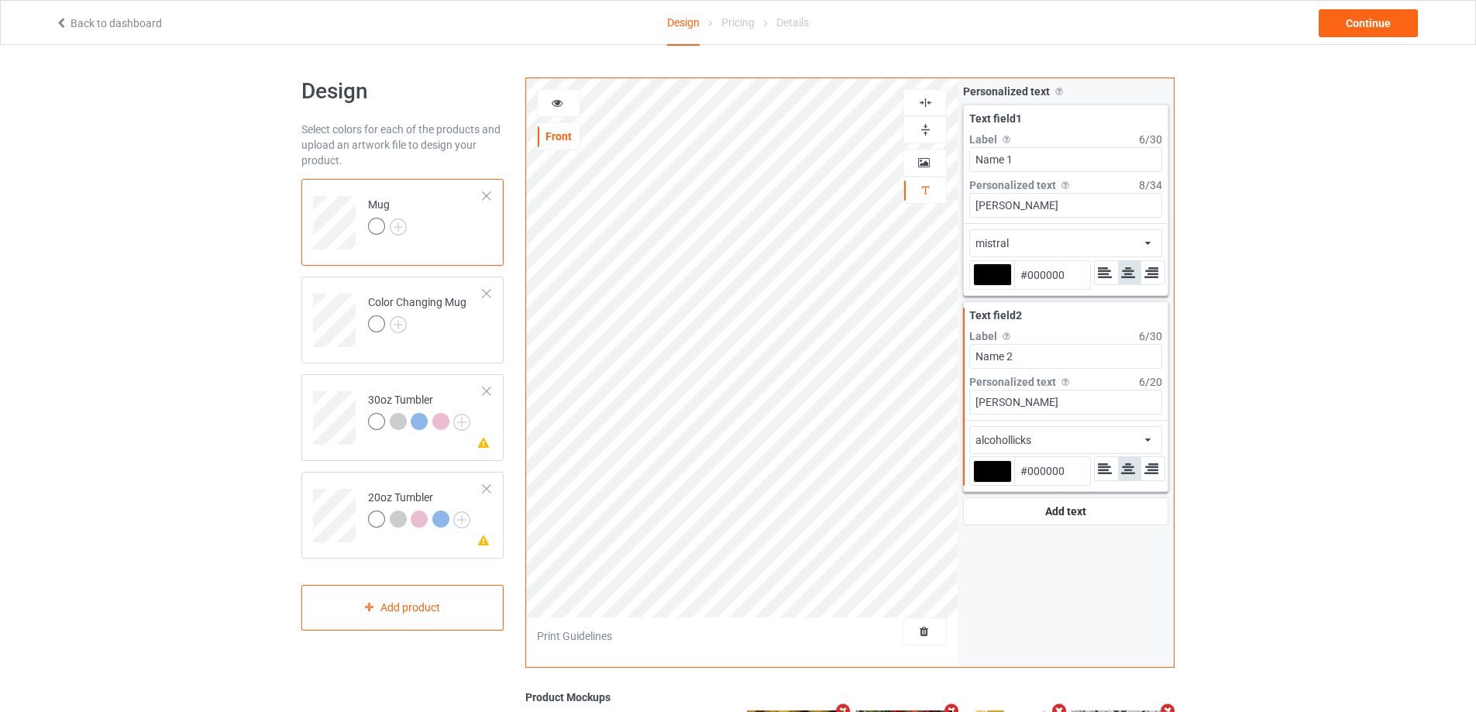
click at [1119, 440] on div "alcohollicks african airstream aladdin alcohollicks [PERSON_NAME] almontesnow a…" at bounding box center [1065, 440] width 193 height 28
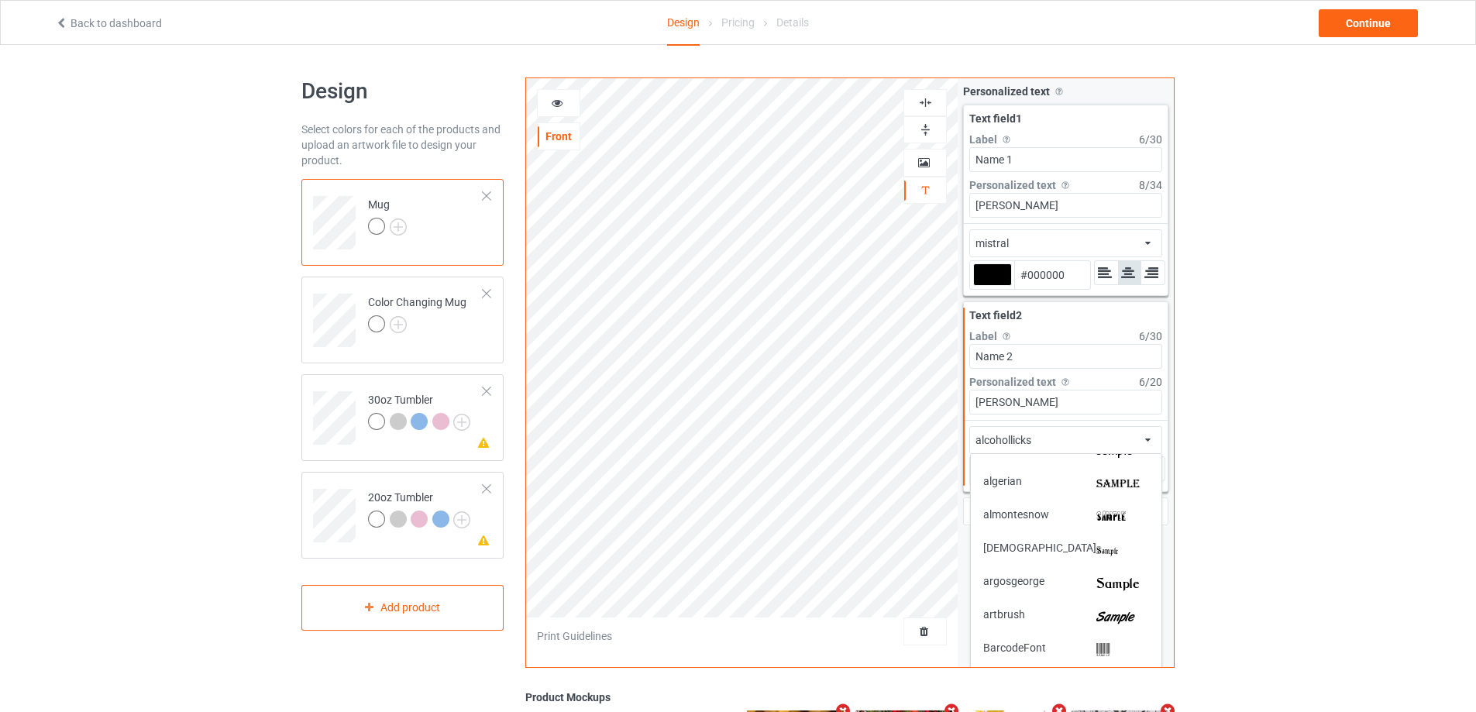
scroll to position [155, 0]
click at [1107, 612] on img at bounding box center [1122, 615] width 53 height 16
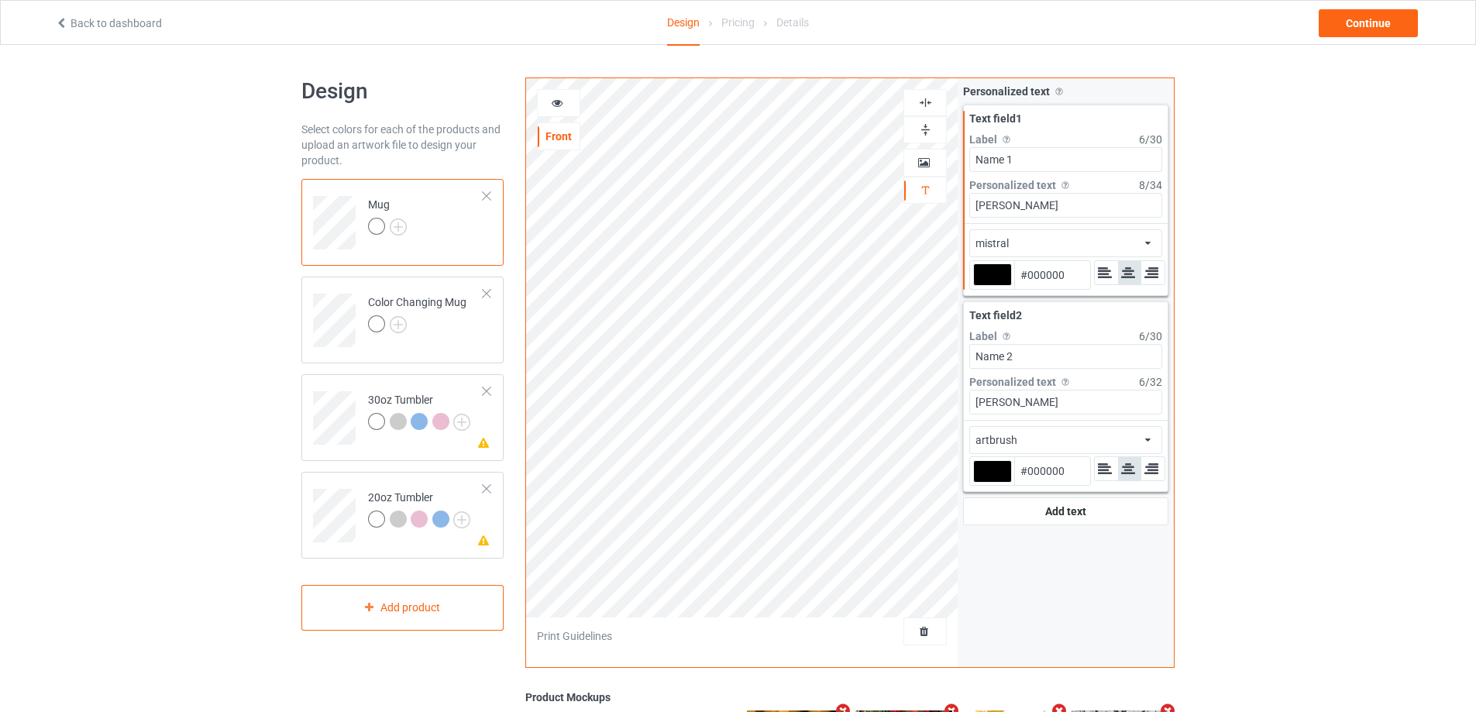
click at [1116, 250] on div "mistral african airstream aladdin alcohollicks [PERSON_NAME] almontesnow anglic…" at bounding box center [1065, 243] width 193 height 28
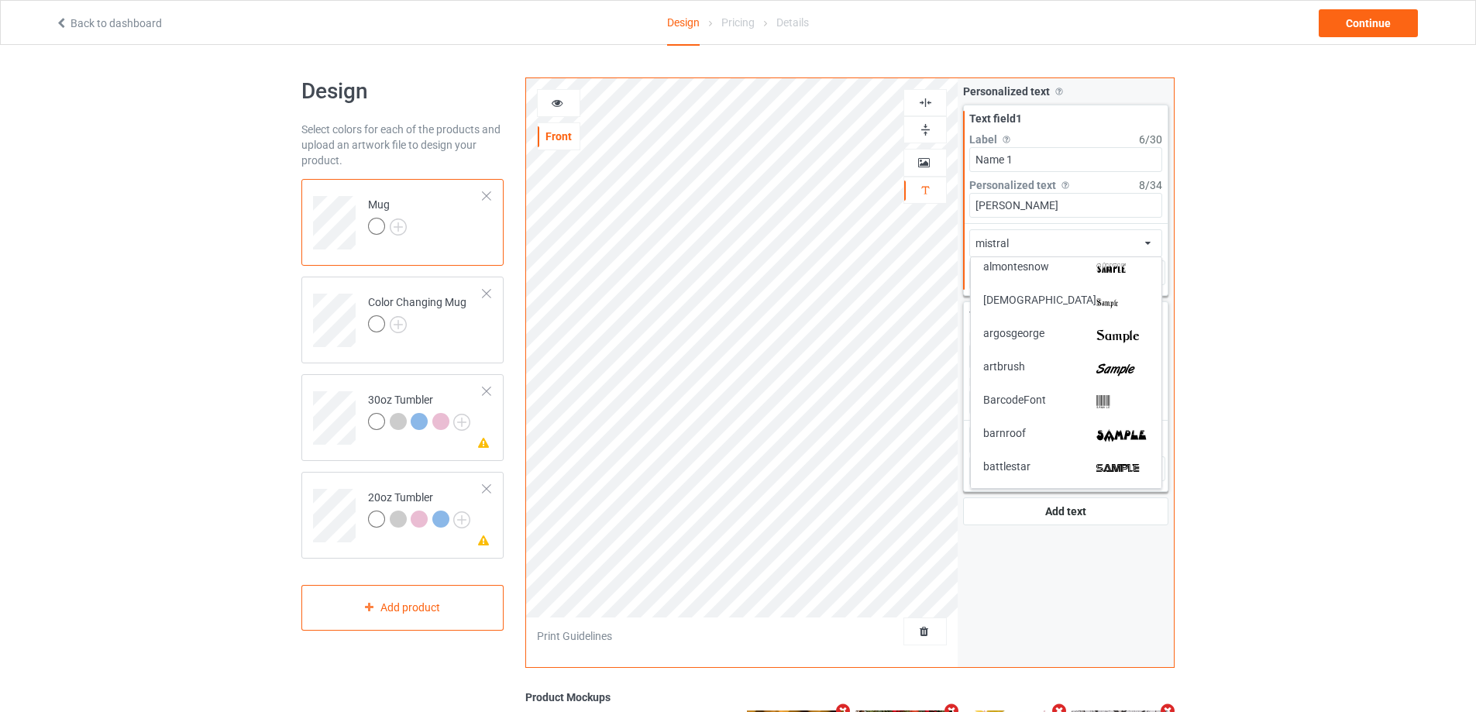
scroll to position [232, 0]
click at [1102, 332] on div "artbrush" at bounding box center [1066, 341] width 191 height 33
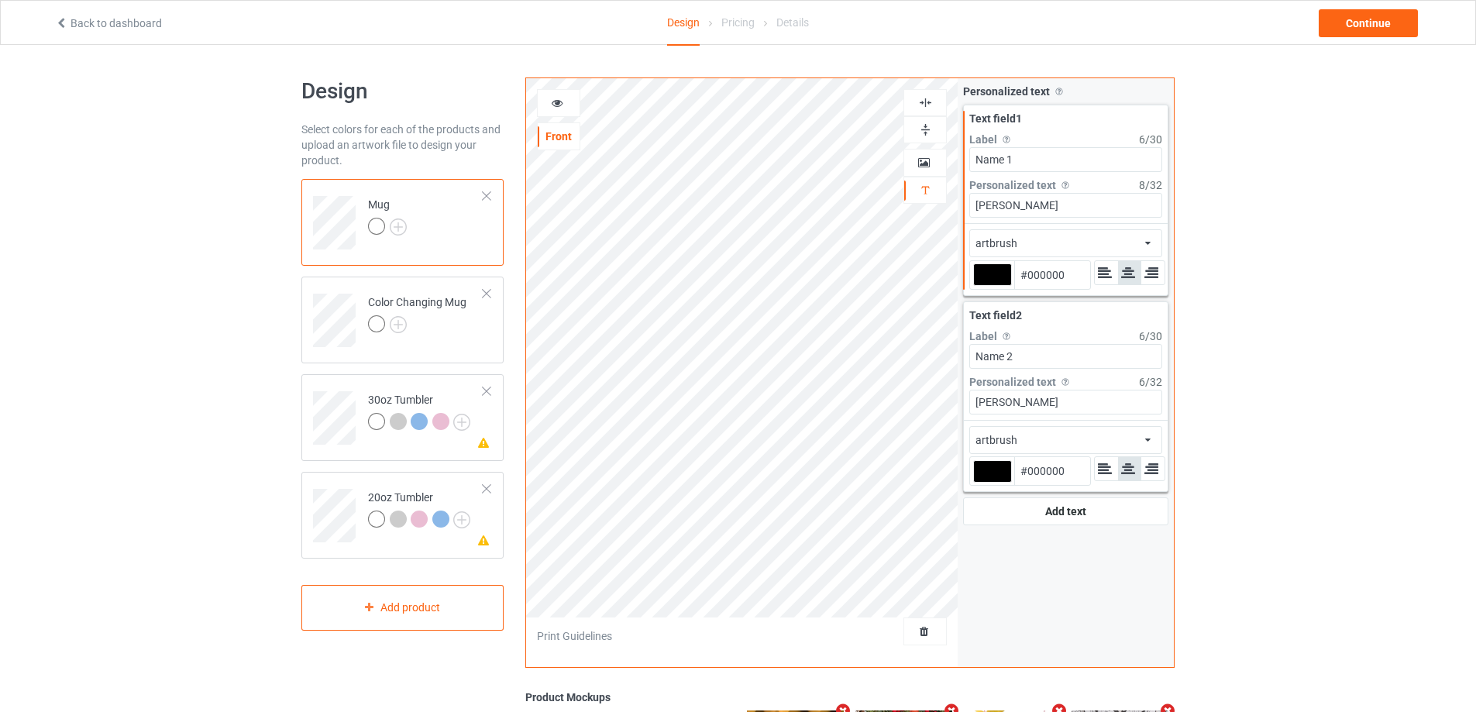
click at [998, 279] on div at bounding box center [992, 274] width 39 height 22
click at [998, 286] on input "#000000" at bounding box center [992, 296] width 39 height 21
type input "#9f2420"
type input "#9F2420"
click at [987, 467] on div at bounding box center [992, 471] width 39 height 22
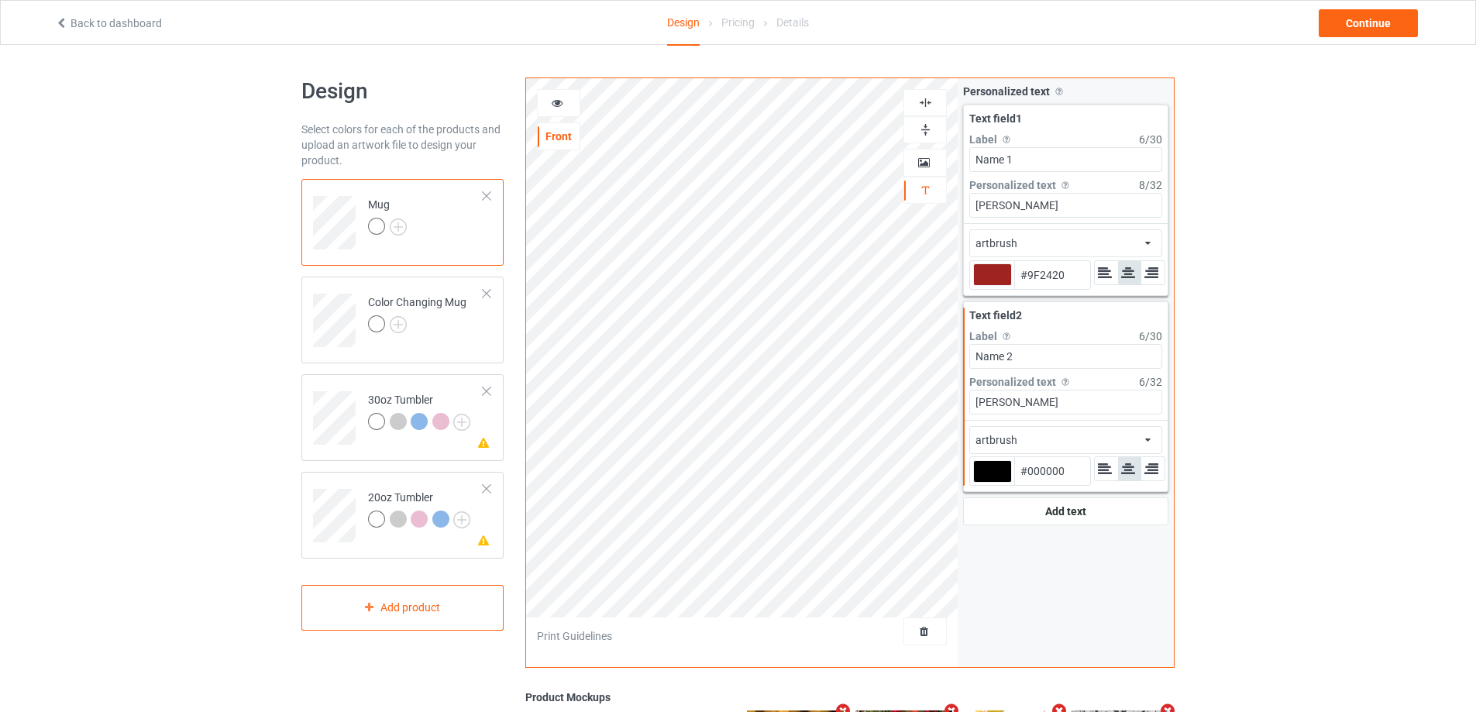
click at [987, 483] on input "#000000" at bounding box center [992, 493] width 39 height 21
type input "#9f2420"
type input "#9F2420"
type input "#9f2420"
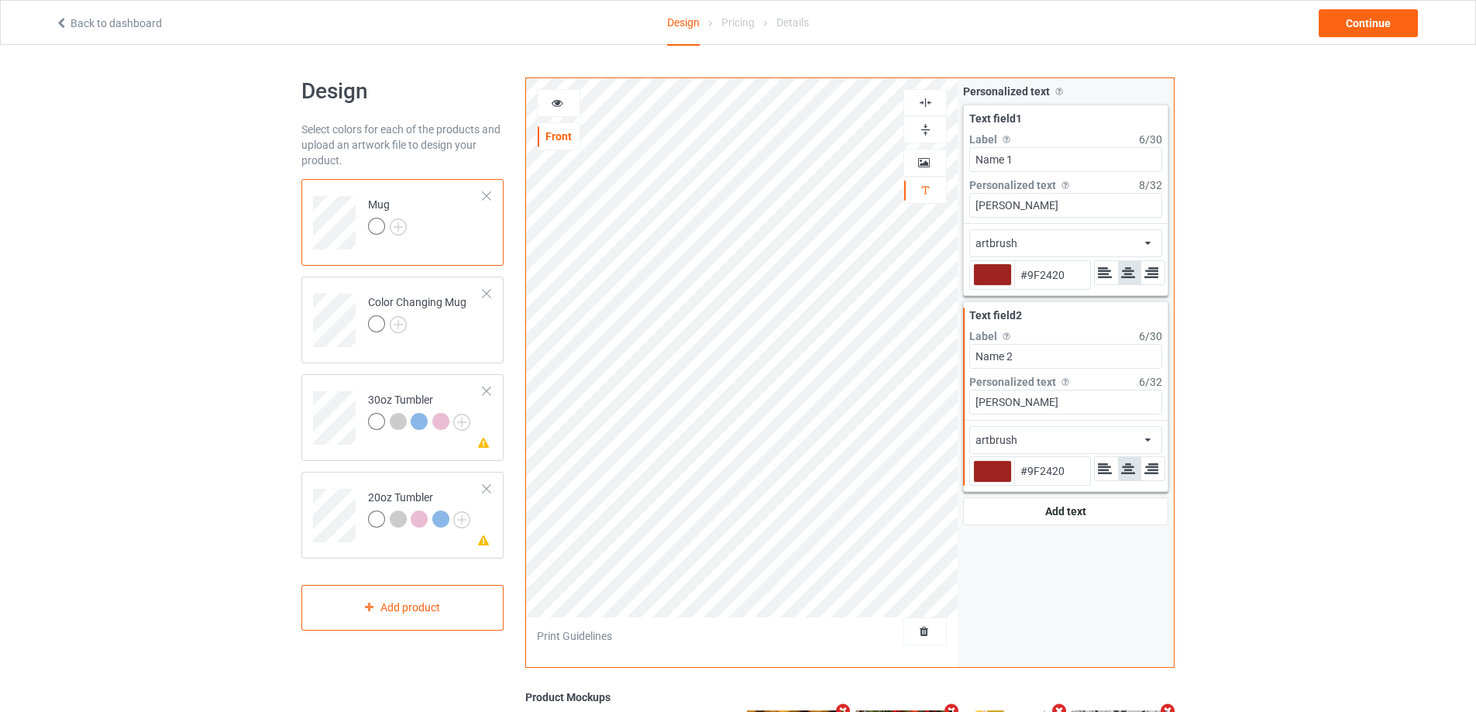
type input "#9f2420"
click at [558, 98] on icon at bounding box center [557, 100] width 13 height 11
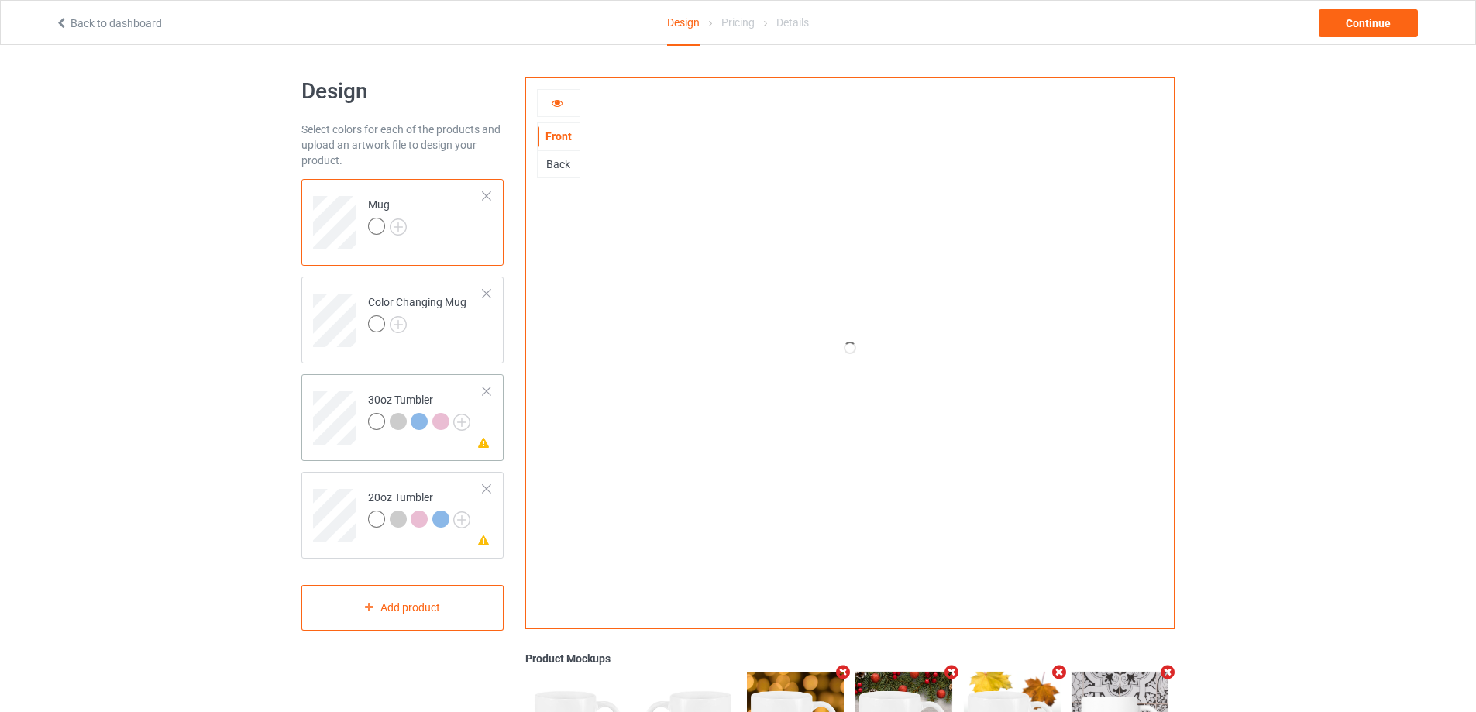
click at [373, 383] on td "Please check the personalized design 30oz Tumbler" at bounding box center [425, 412] width 132 height 64
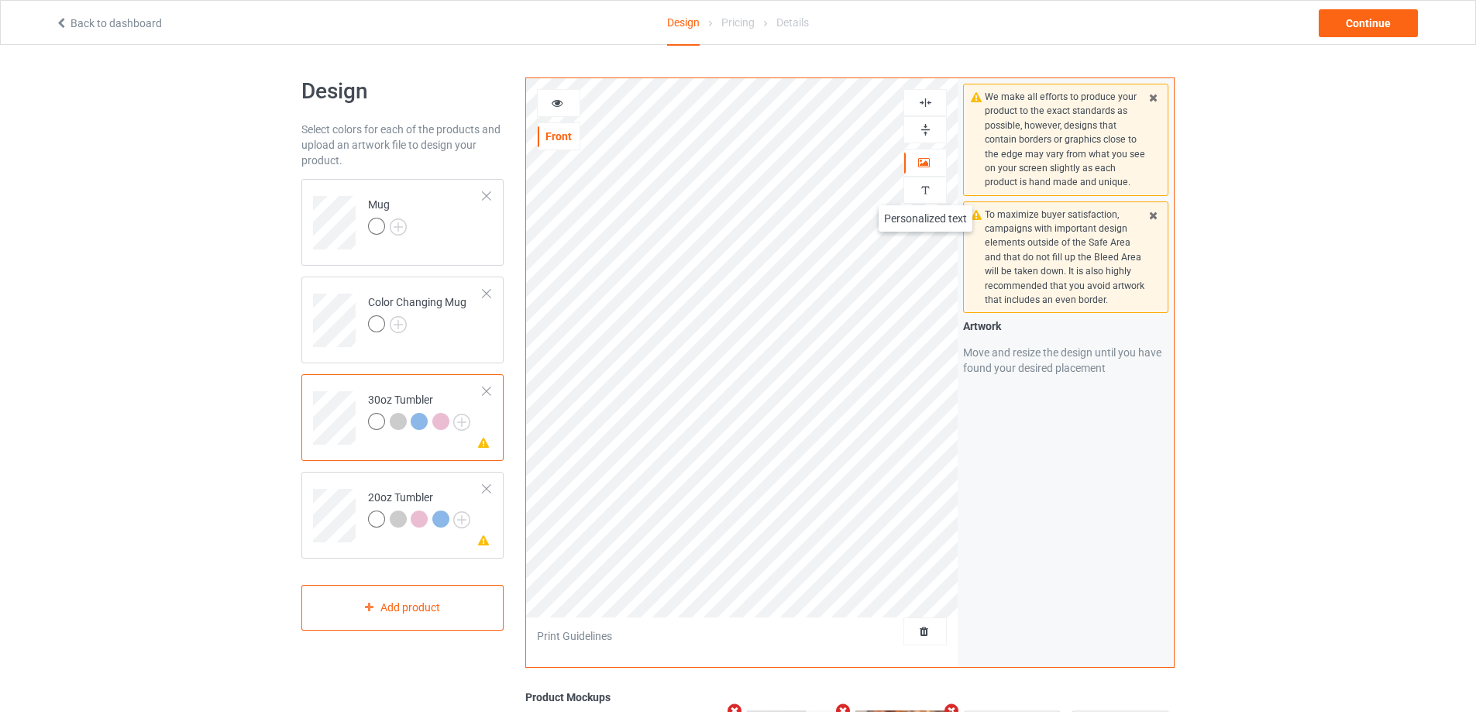
click at [925, 190] on img at bounding box center [925, 190] width 15 height 15
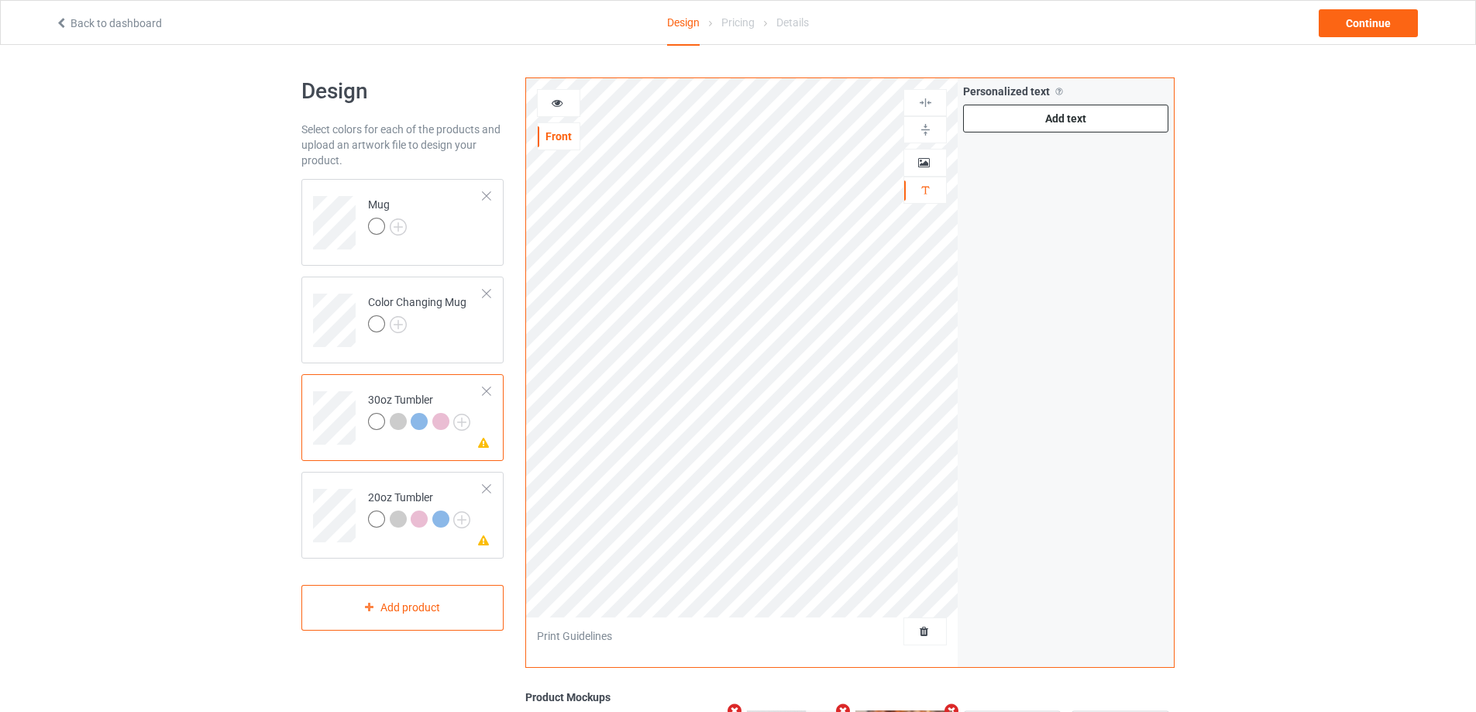
click at [1068, 119] on div "Add text" at bounding box center [1065, 119] width 205 height 28
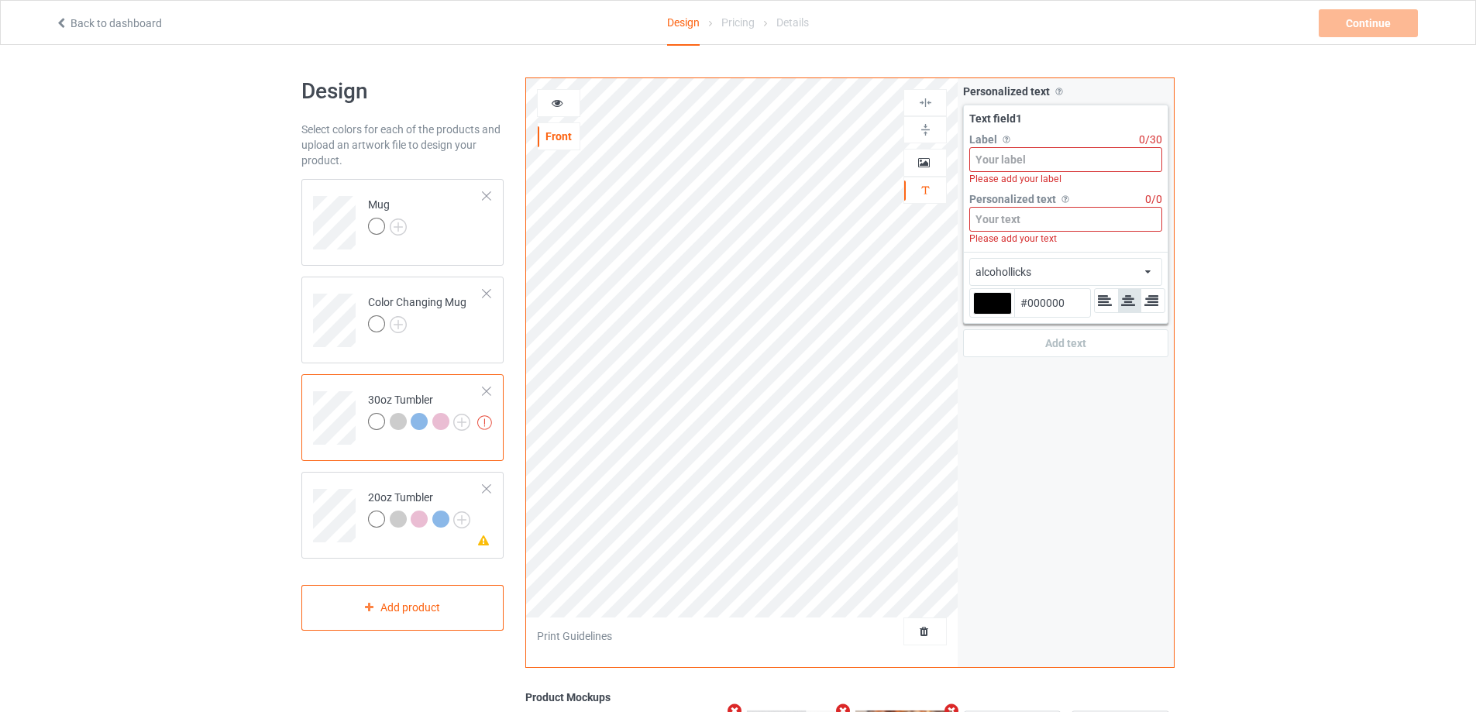
click at [1061, 162] on input at bounding box center [1065, 159] width 193 height 25
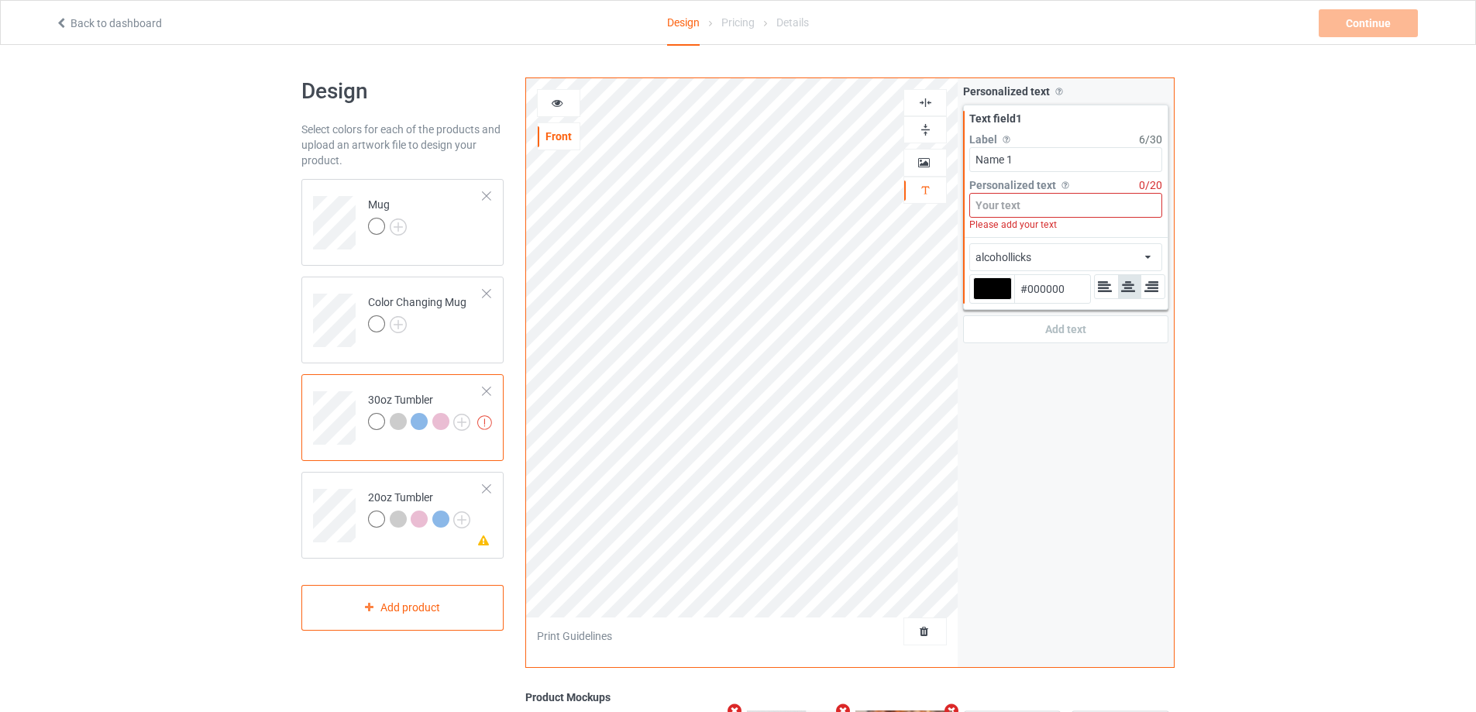
type input "Name 1"
click at [1053, 209] on input at bounding box center [1065, 205] width 193 height 25
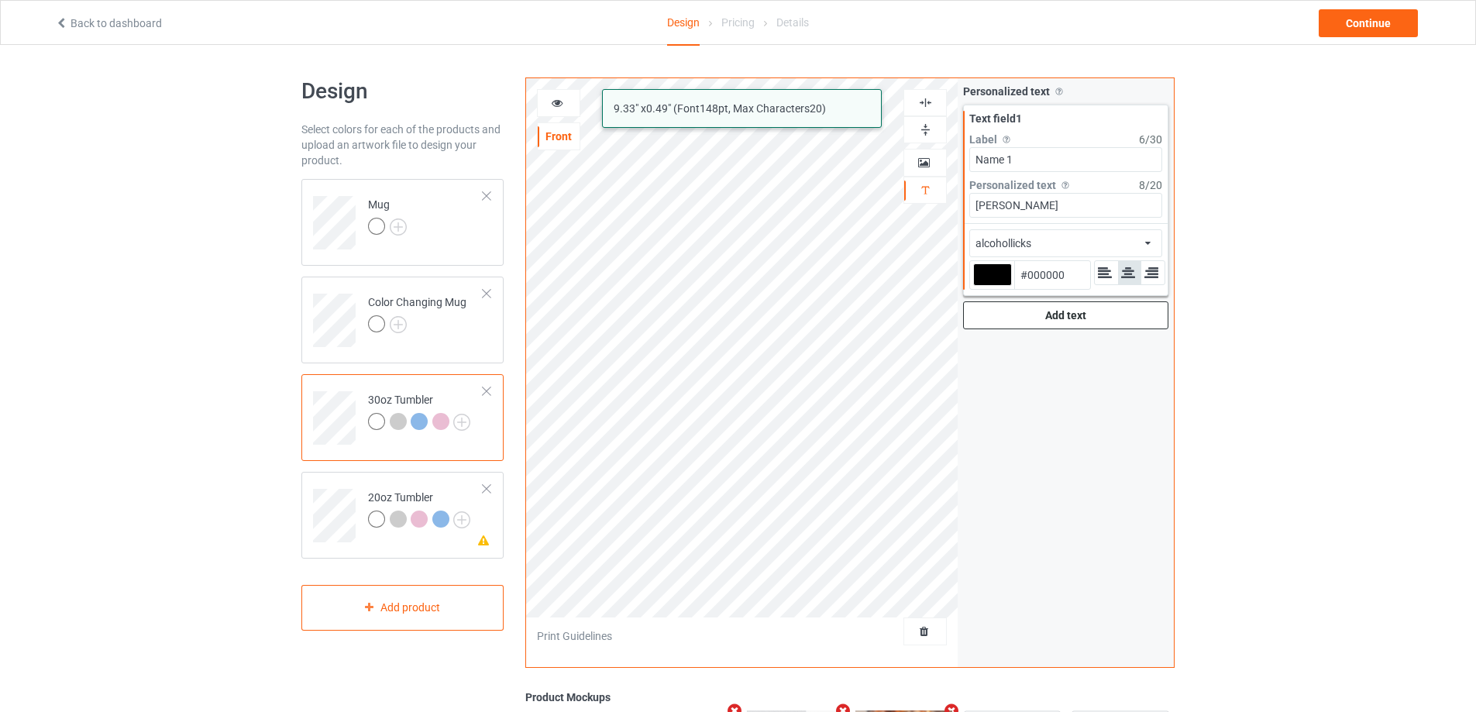
type input "[PERSON_NAME]"
click at [1058, 325] on div "Add text" at bounding box center [1065, 315] width 205 height 28
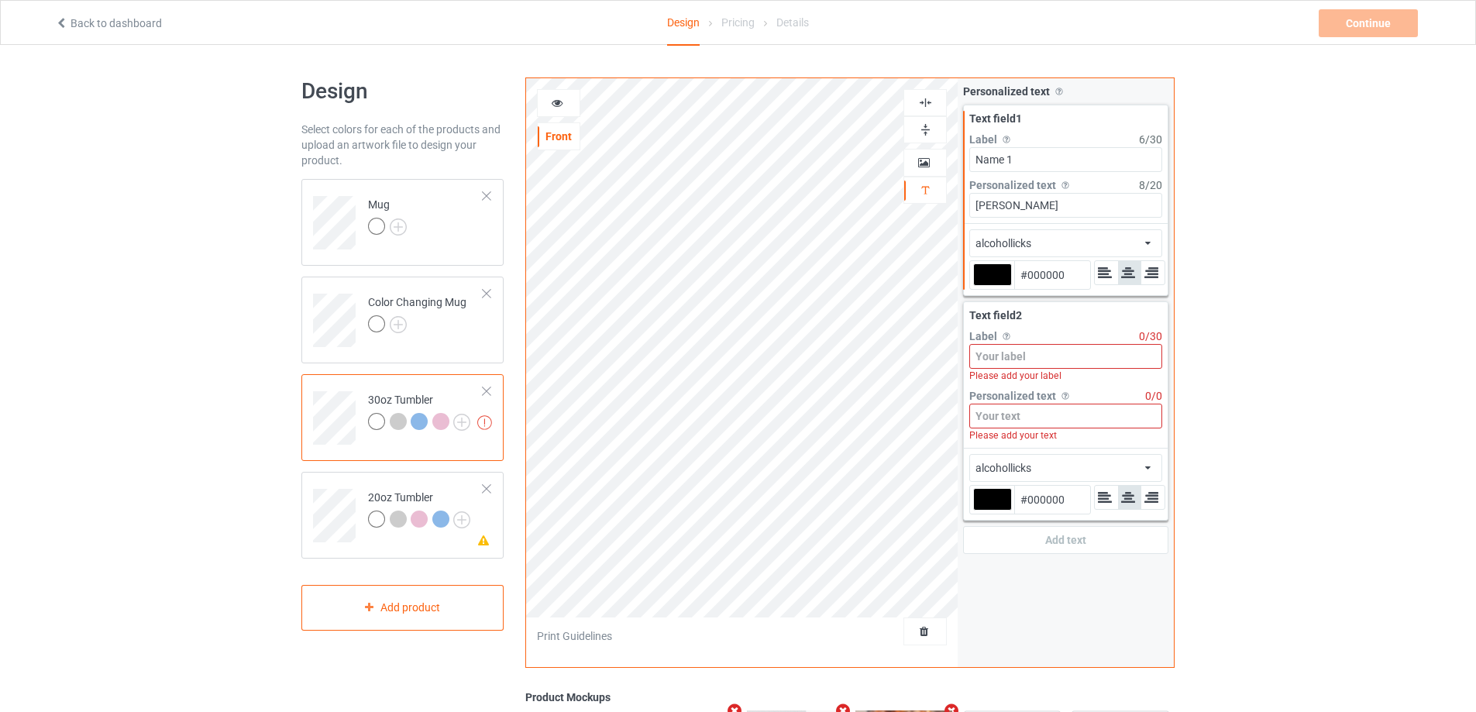
click at [1036, 361] on input at bounding box center [1065, 356] width 193 height 25
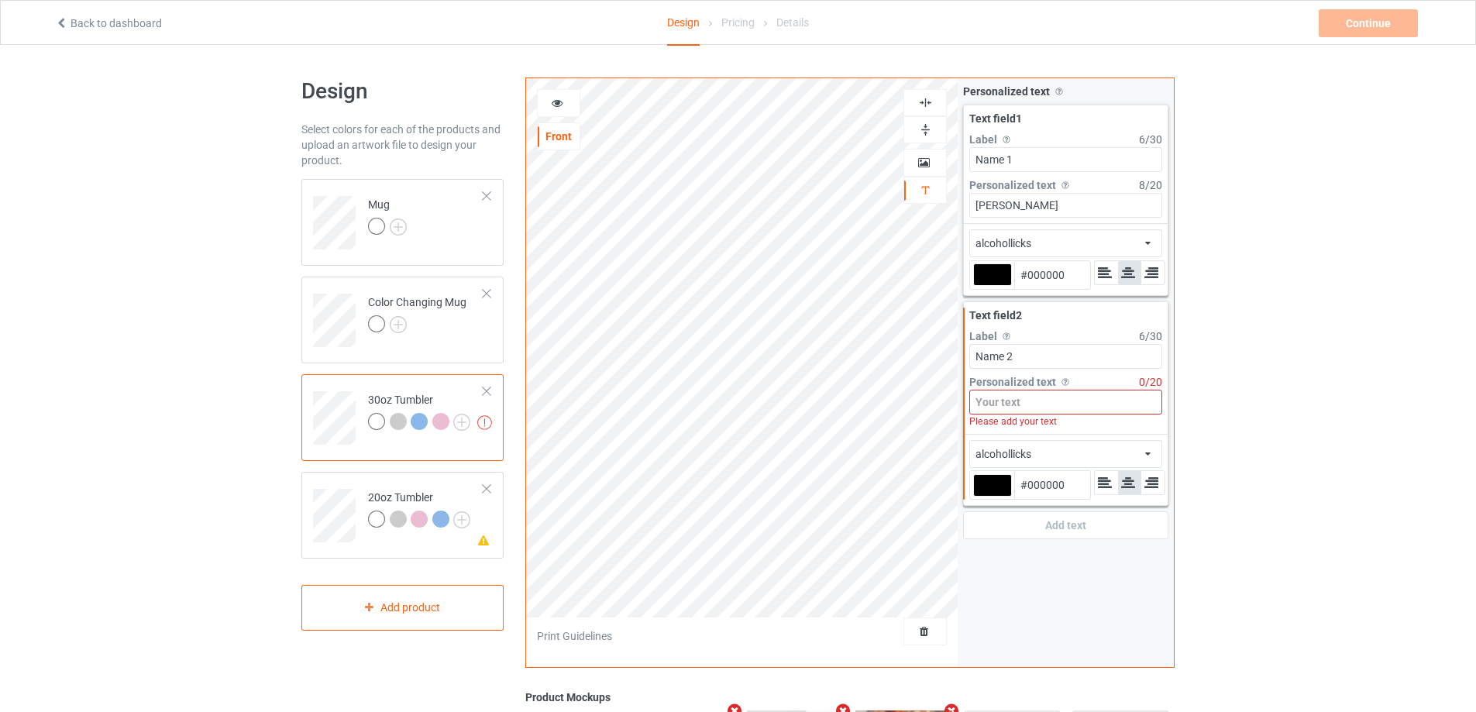
type input "Name 2"
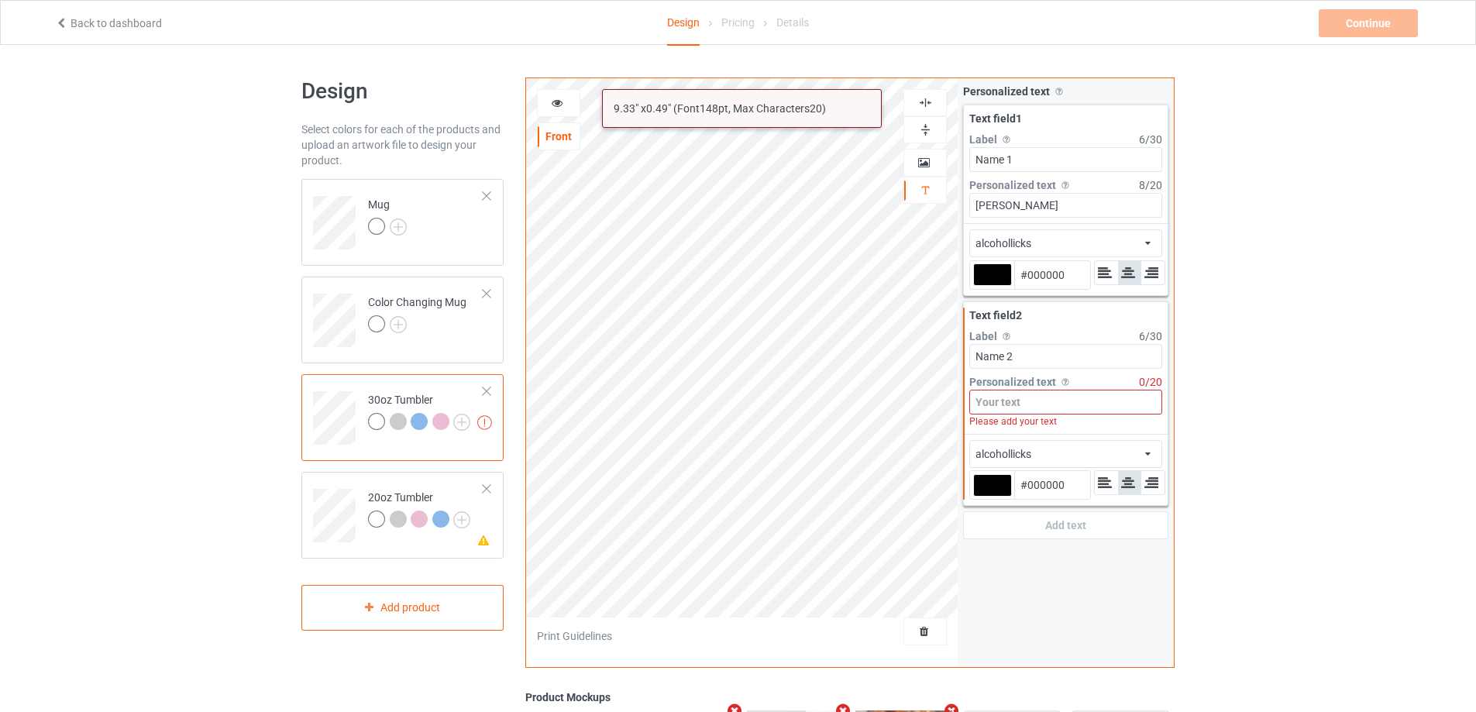
click at [1025, 399] on input at bounding box center [1065, 402] width 193 height 25
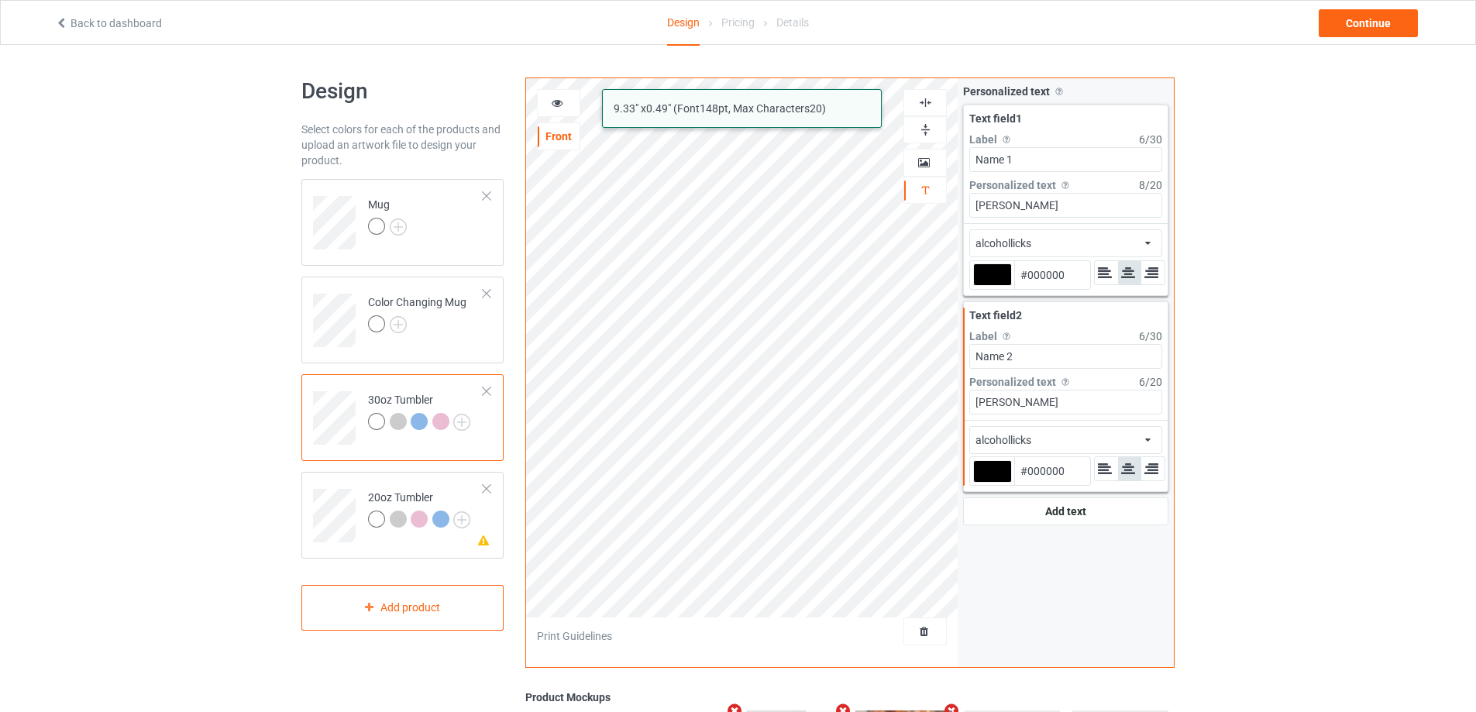
type input "[PERSON_NAME]"
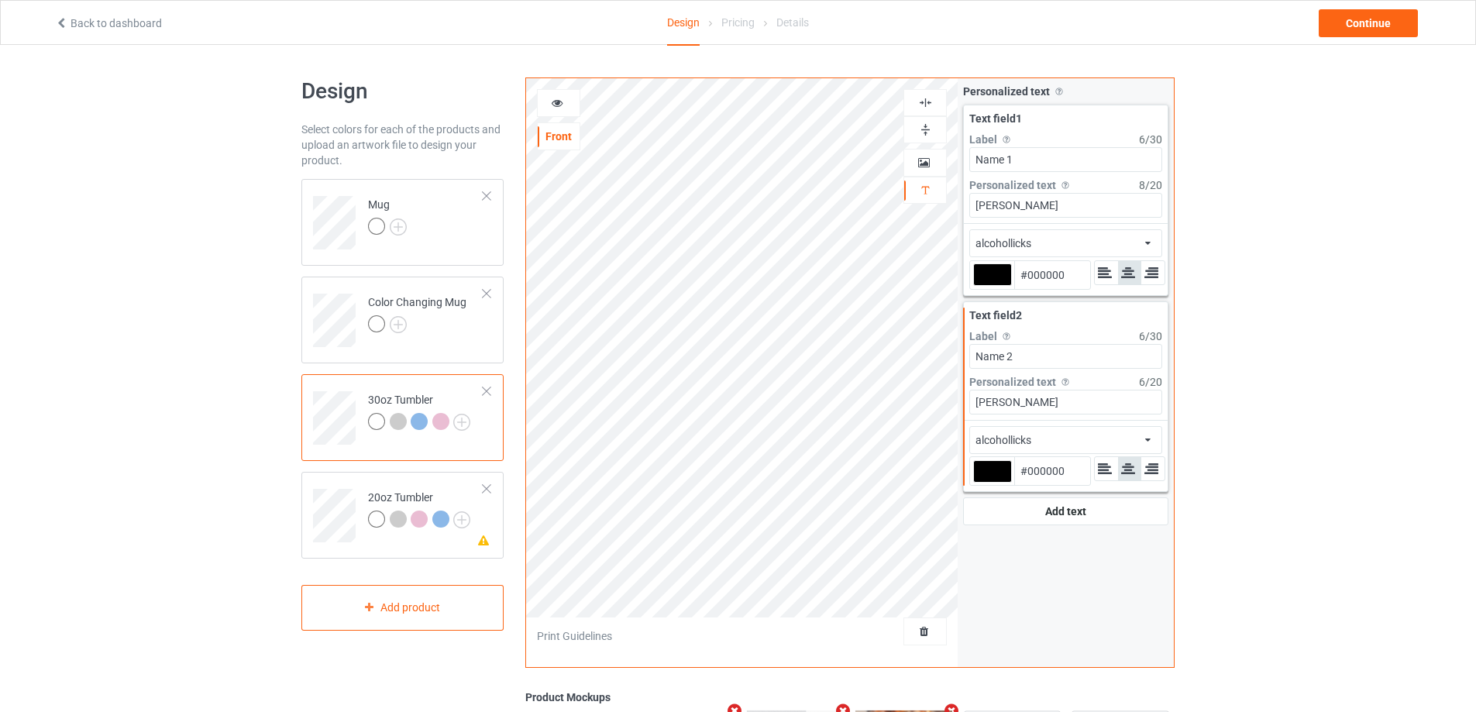
click at [1074, 445] on div "alcohollicks african airstream aladdin alcohollicks [PERSON_NAME] almontesnow a…" at bounding box center [1065, 440] width 193 height 28
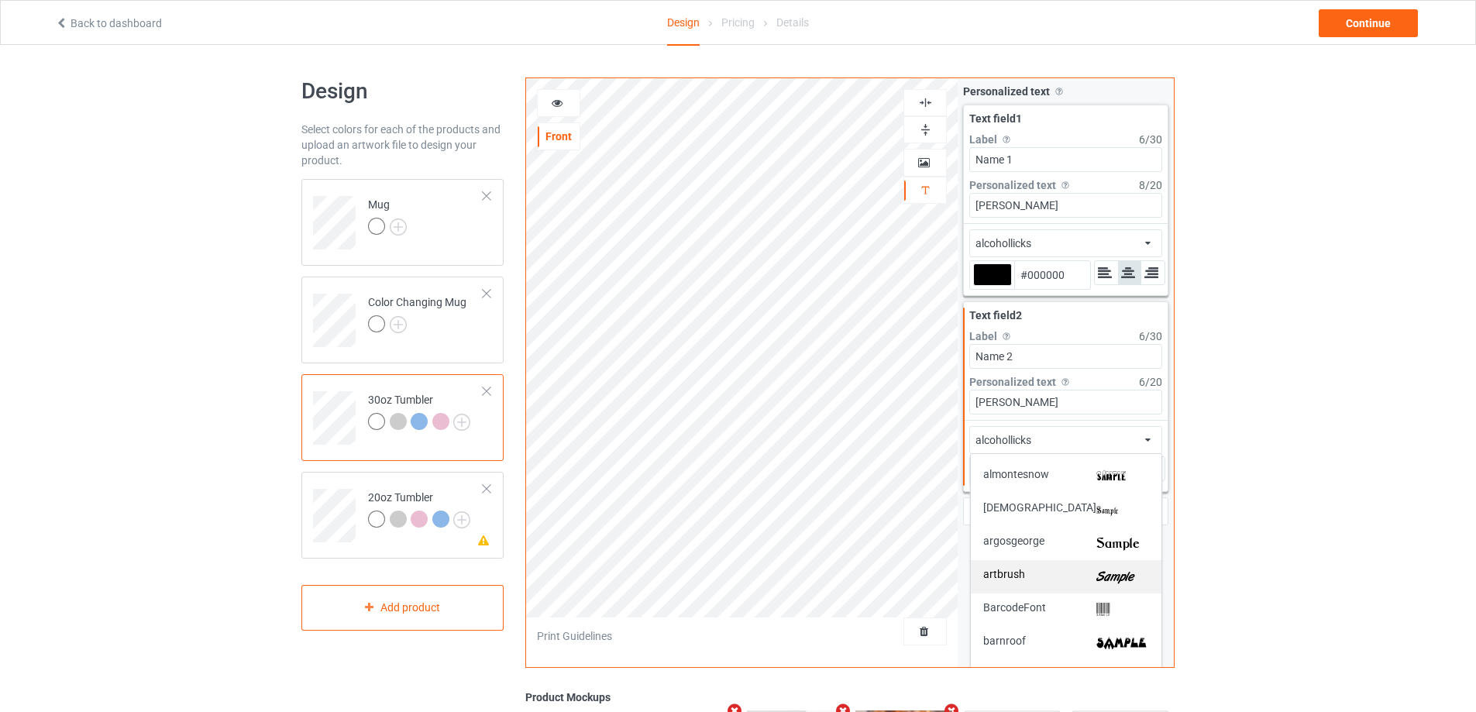
scroll to position [232, 0]
click at [1095, 528] on div "artbrush" at bounding box center [1066, 537] width 191 height 33
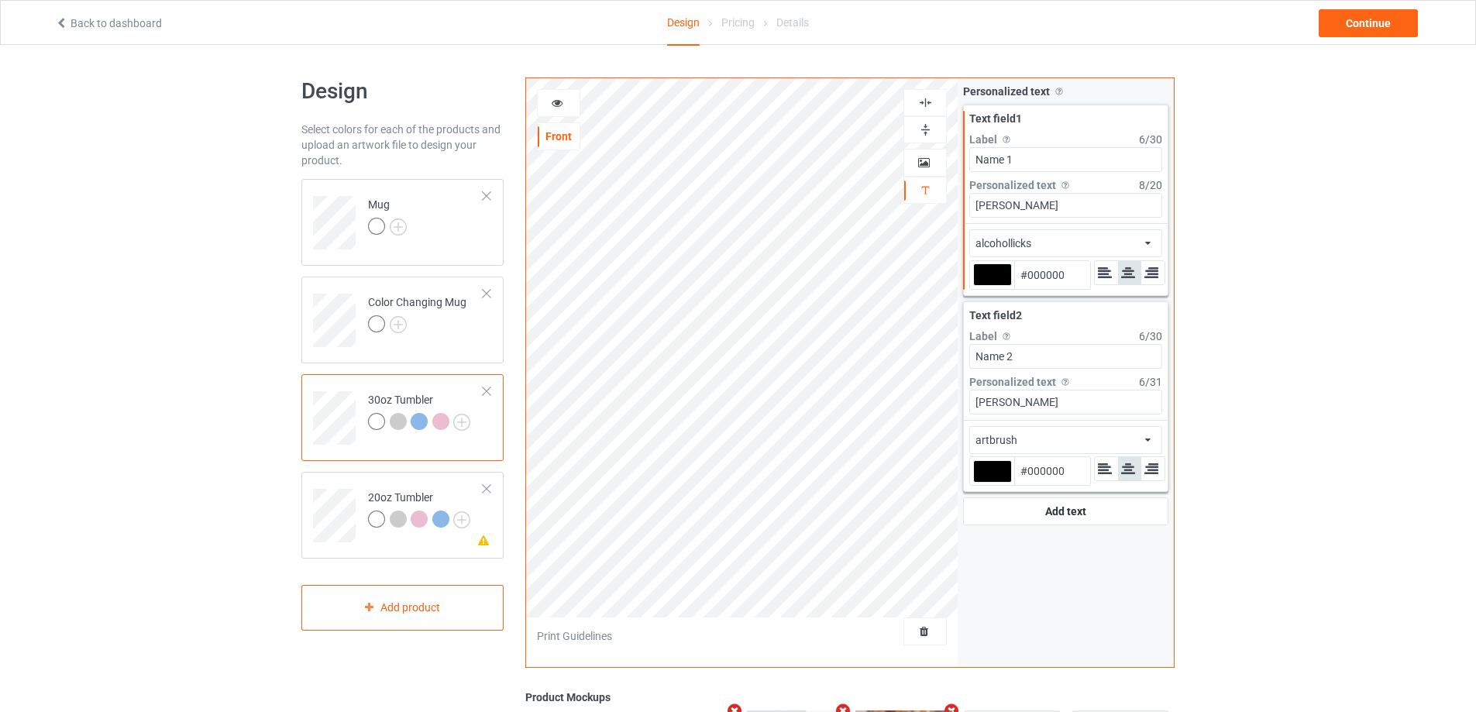
click at [1071, 444] on div "artbrush african airstream aladdin alcohollicks [PERSON_NAME] almontesnow angli…" at bounding box center [1065, 440] width 193 height 28
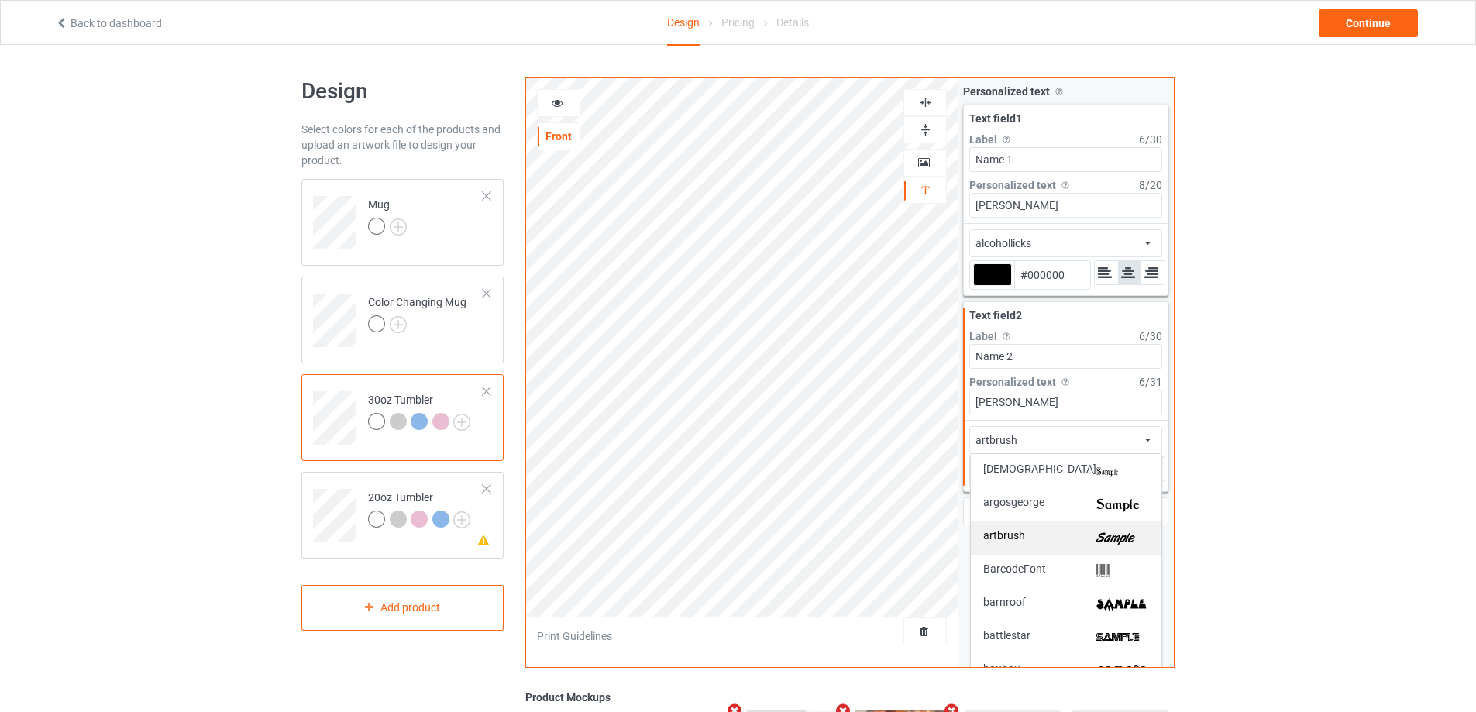
click at [1074, 538] on div "artbrush" at bounding box center [1066, 538] width 166 height 16
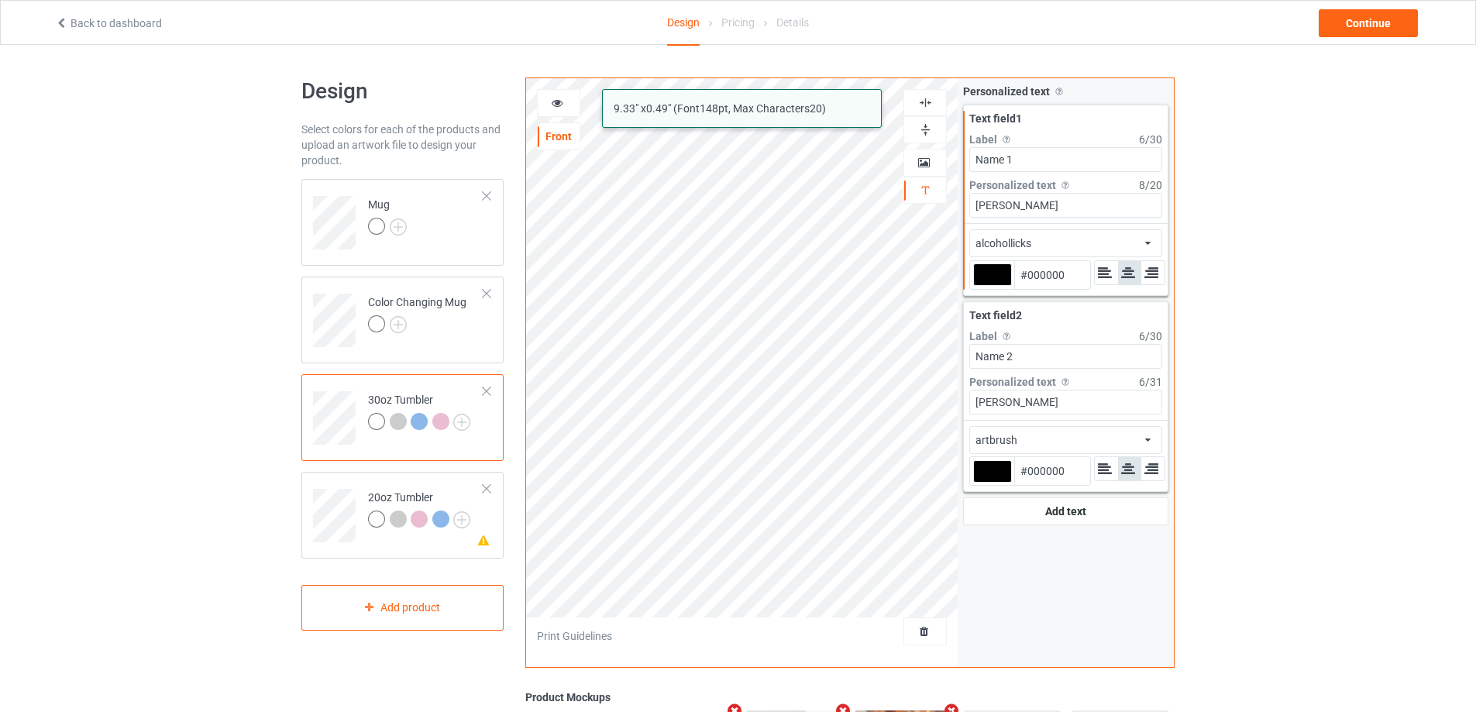
click at [1044, 242] on div "alcohollicks african airstream aladdin alcohollicks [PERSON_NAME] almontesnow a…" at bounding box center [1065, 243] width 193 height 28
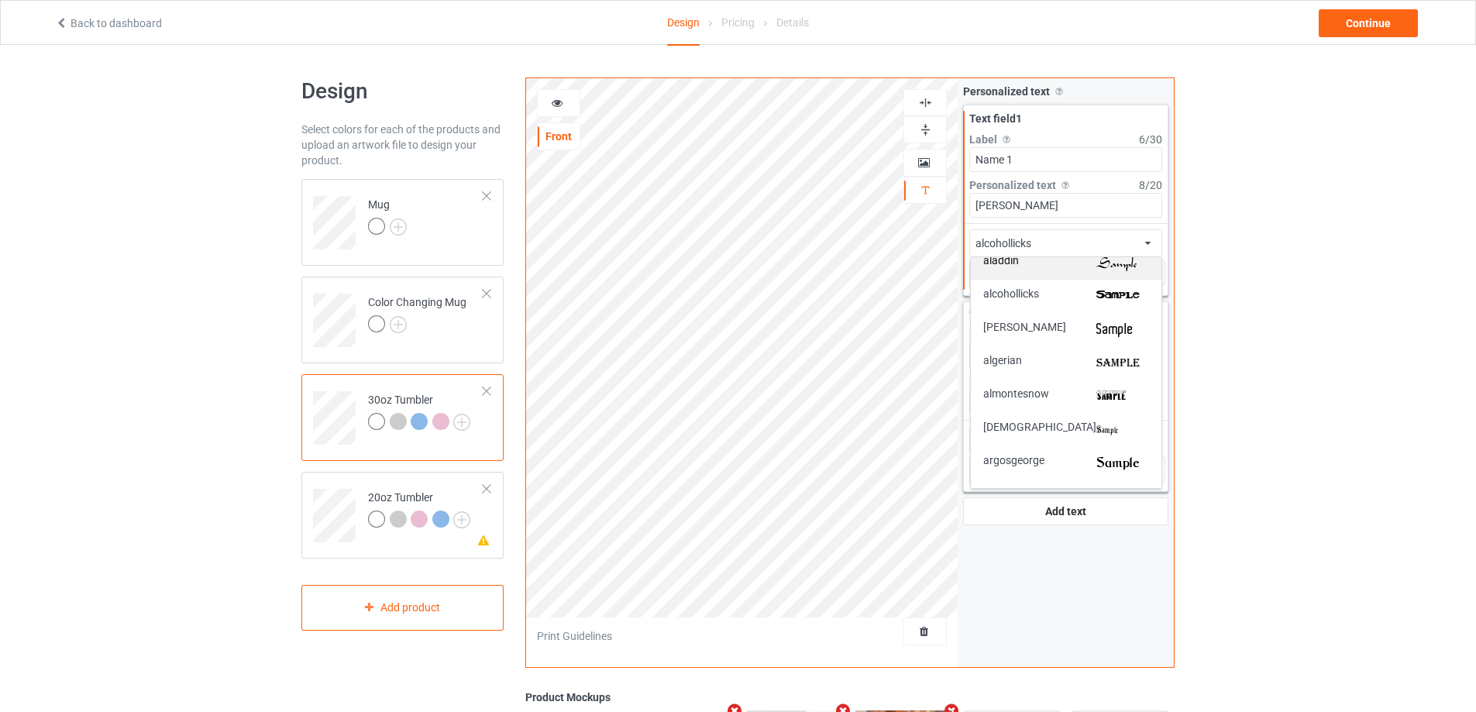
scroll to position [155, 0]
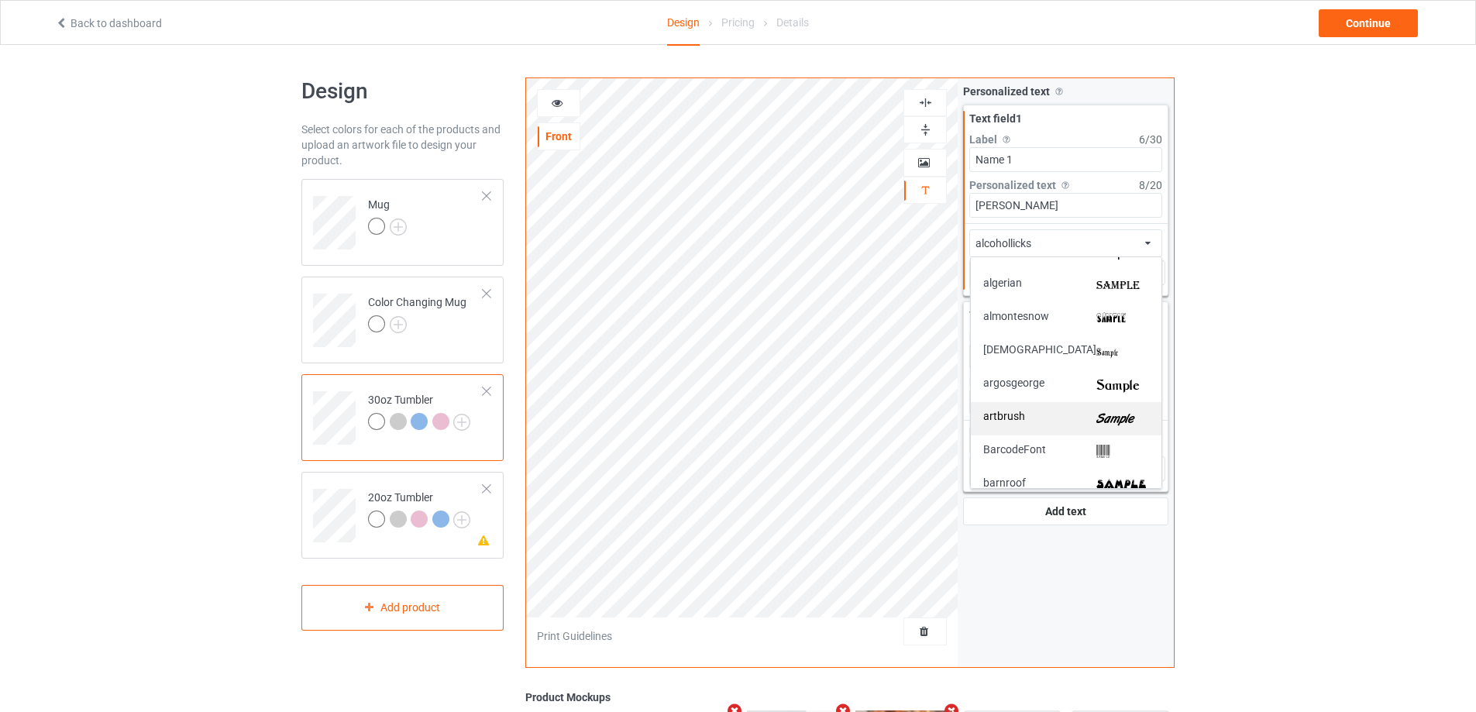
click at [1114, 421] on img at bounding box center [1122, 419] width 53 height 16
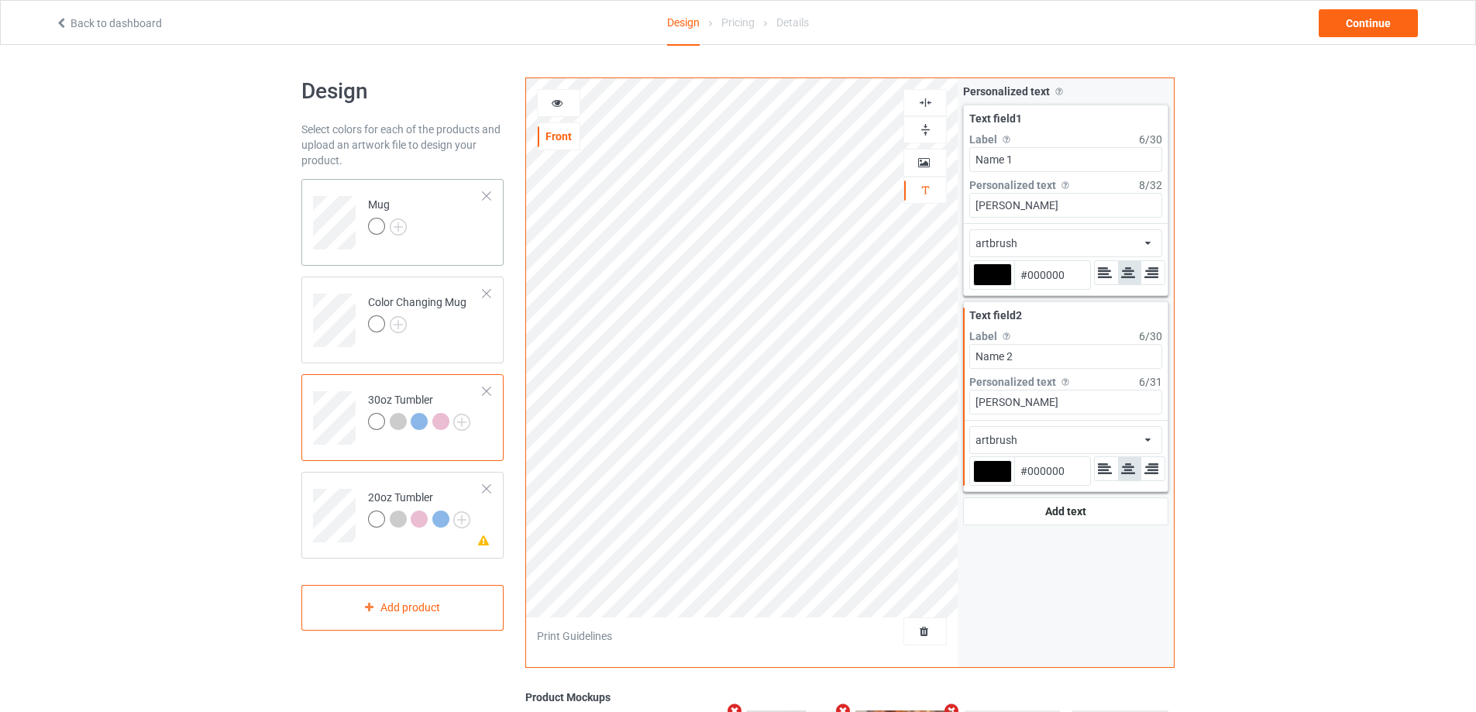
click at [438, 222] on td "Mug" at bounding box center [425, 217] width 132 height 64
type input "#9f2420"
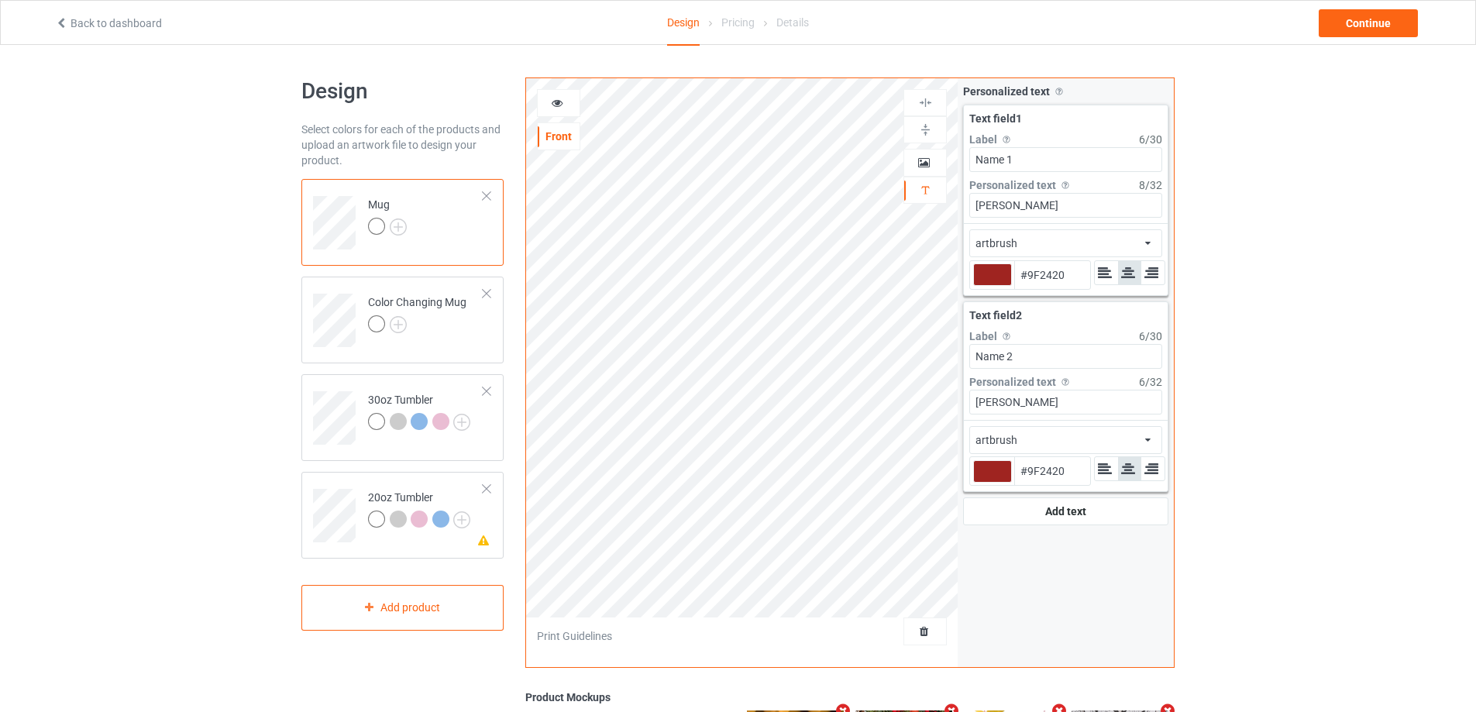
type input "#9f2420"
click at [413, 386] on td "30oz Tumbler" at bounding box center [425, 412] width 132 height 64
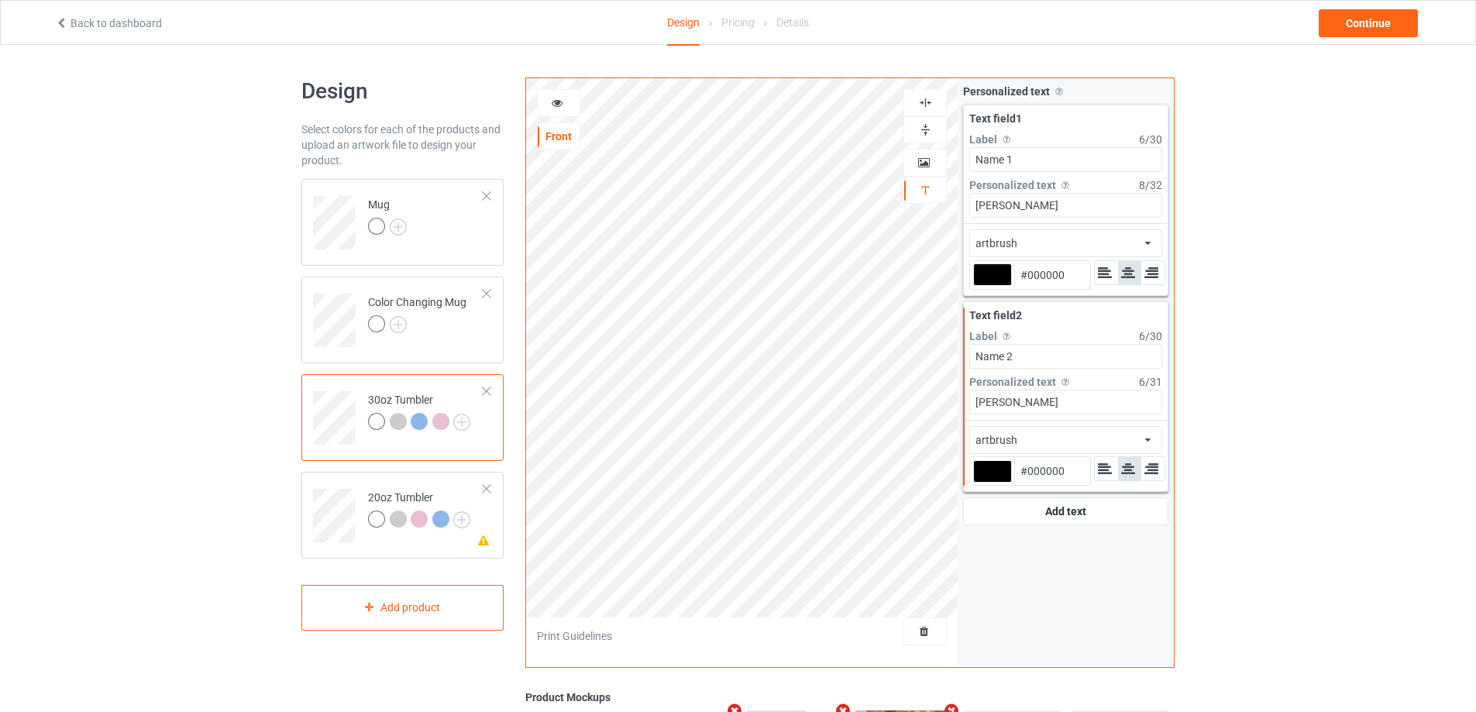
click at [1004, 273] on div at bounding box center [992, 274] width 39 height 22
click at [1004, 286] on input "#000000" at bounding box center [992, 296] width 39 height 21
type input "#9f2420"
type input "#9F2420"
click at [991, 468] on div at bounding box center [992, 471] width 39 height 22
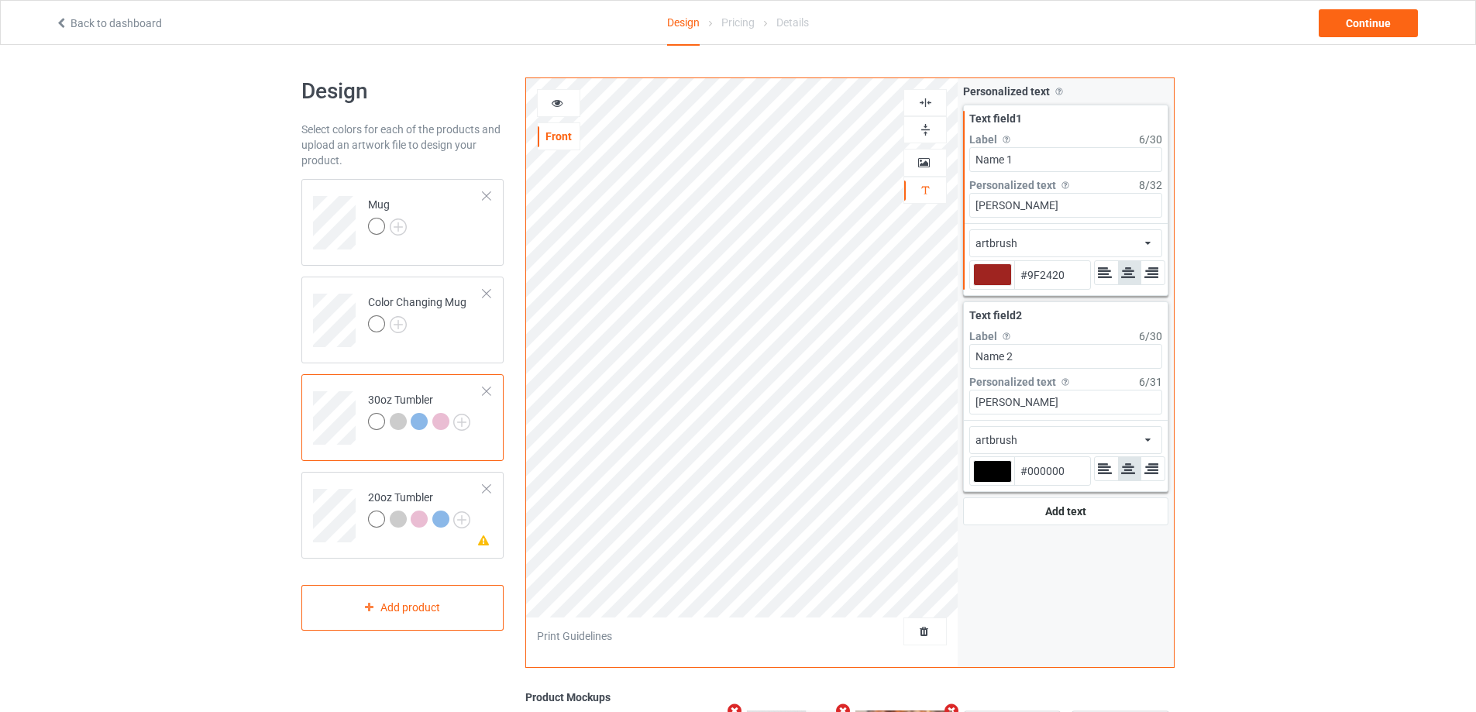
click at [991, 483] on input "#000000" at bounding box center [992, 493] width 39 height 21
type input "#9f2420"
type input "#9F2420"
type input "#9f2420"
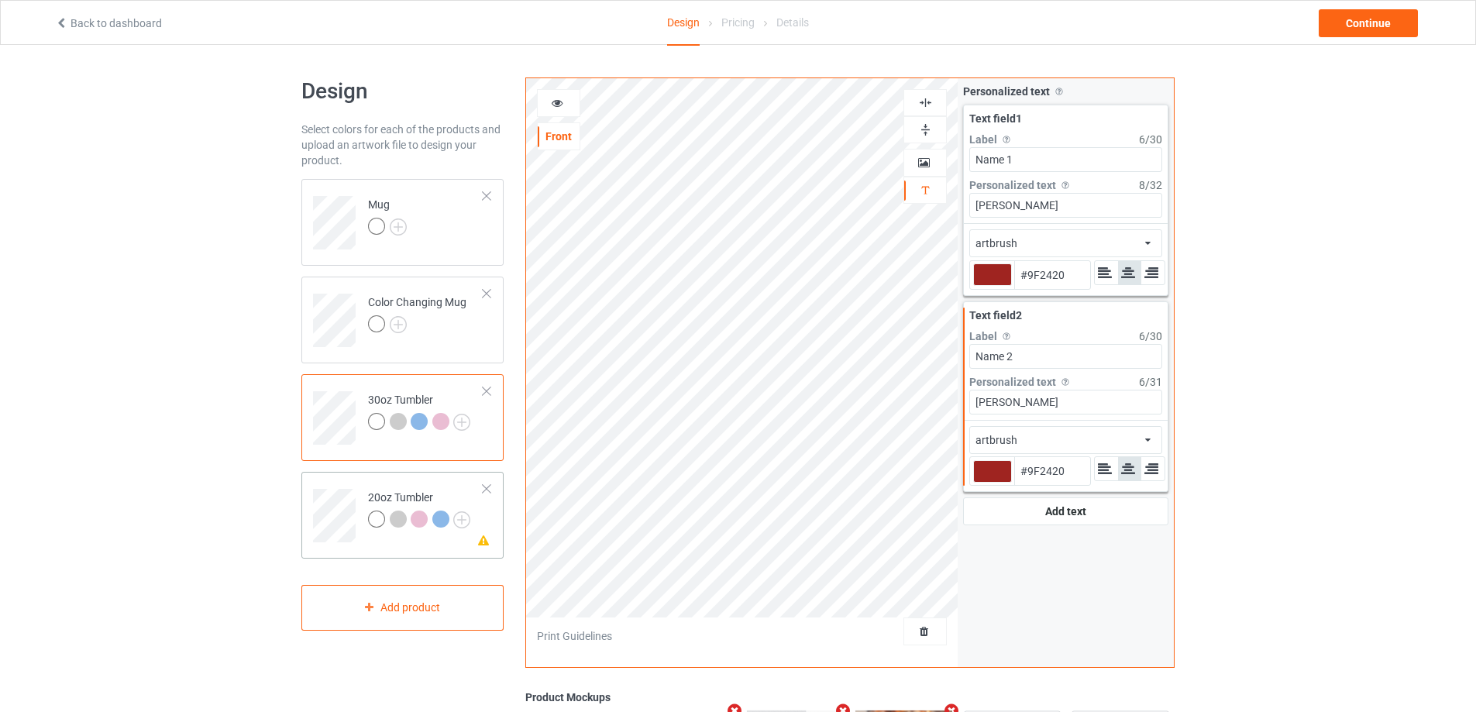
type input "#9f2420"
click at [343, 478] on td at bounding box center [336, 510] width 46 height 64
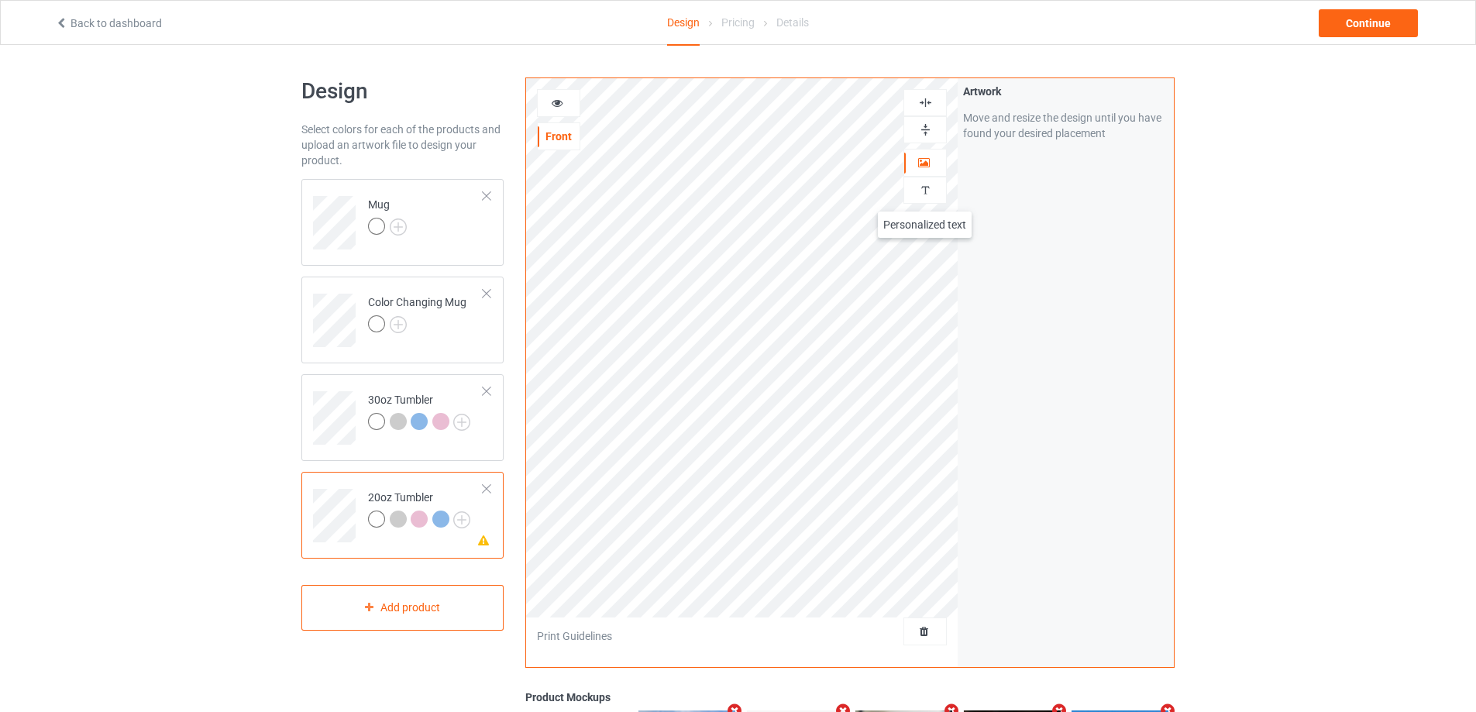
click at [924, 196] on img at bounding box center [925, 190] width 15 height 15
click at [1053, 117] on div "Add text" at bounding box center [1065, 119] width 205 height 28
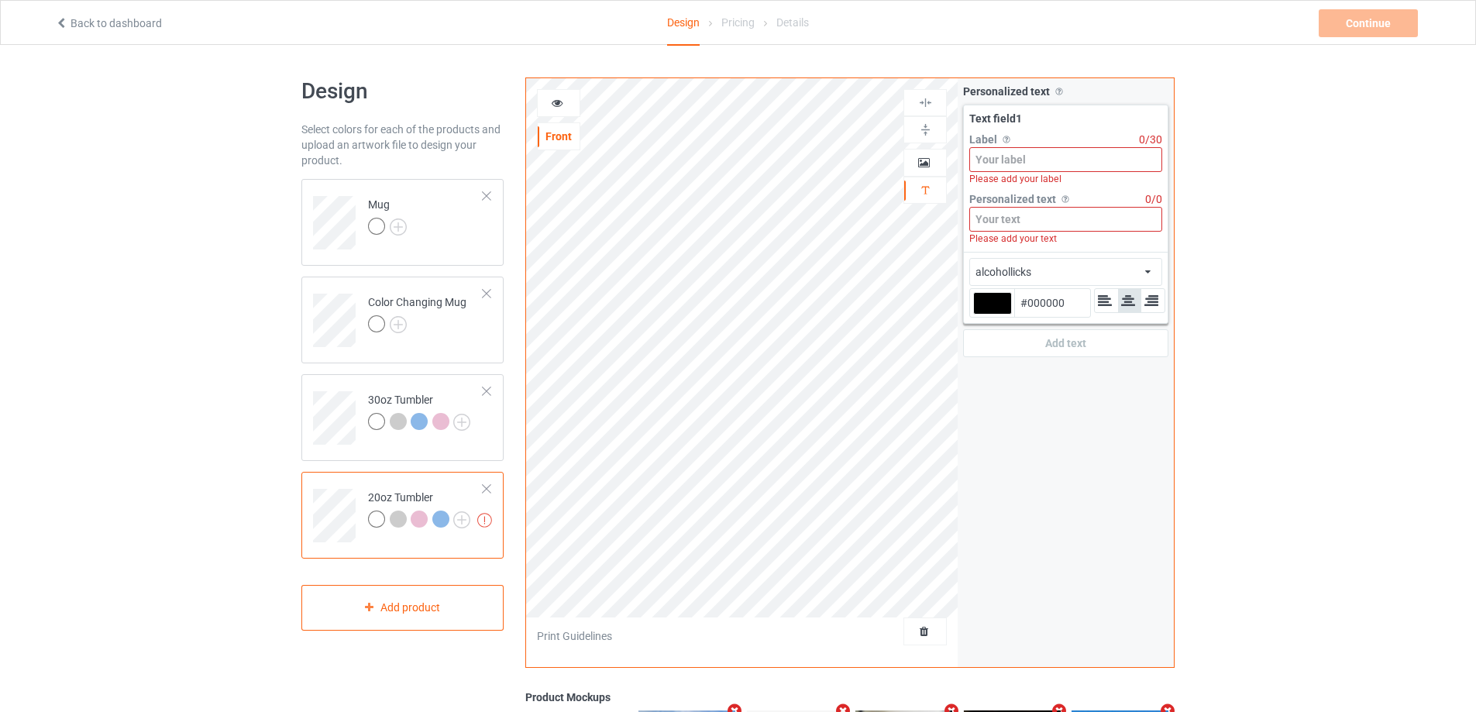
click at [1046, 165] on input at bounding box center [1065, 159] width 193 height 25
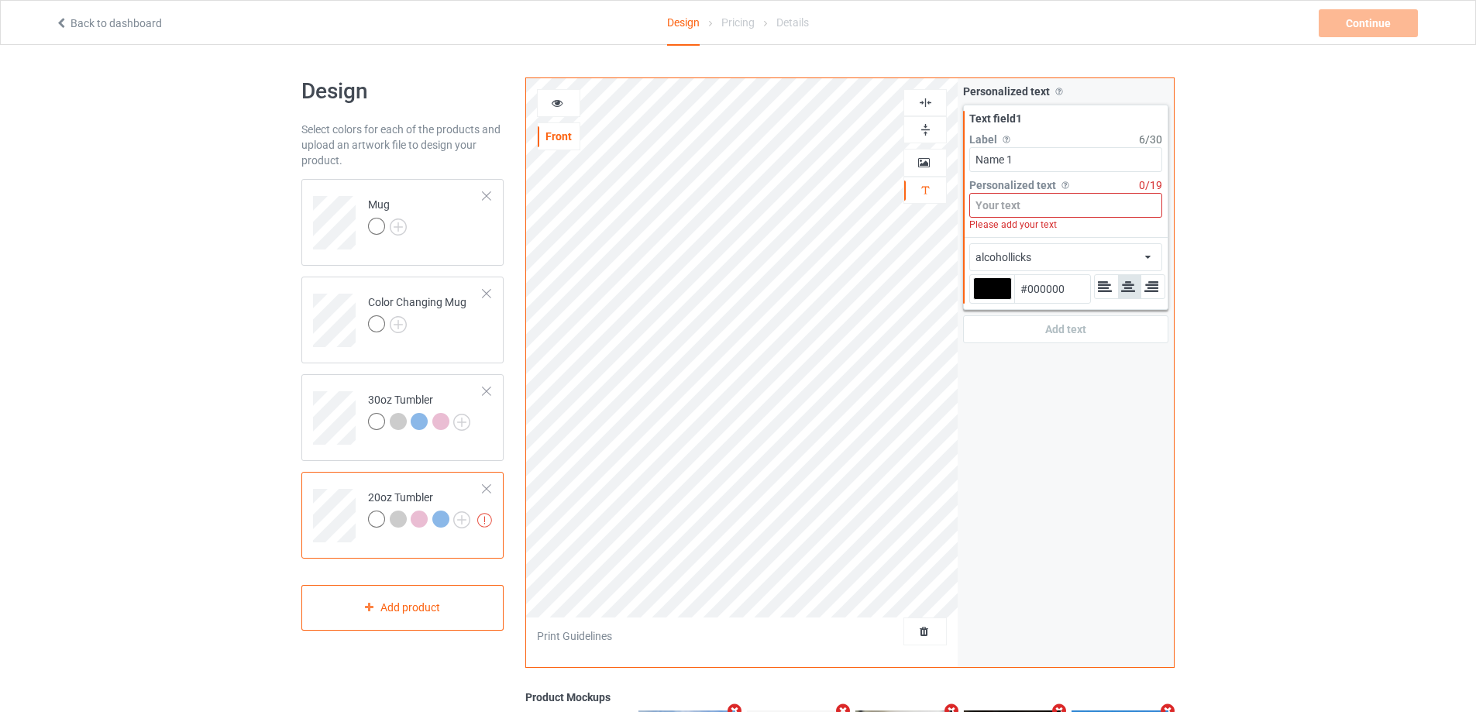
type input "Name 1"
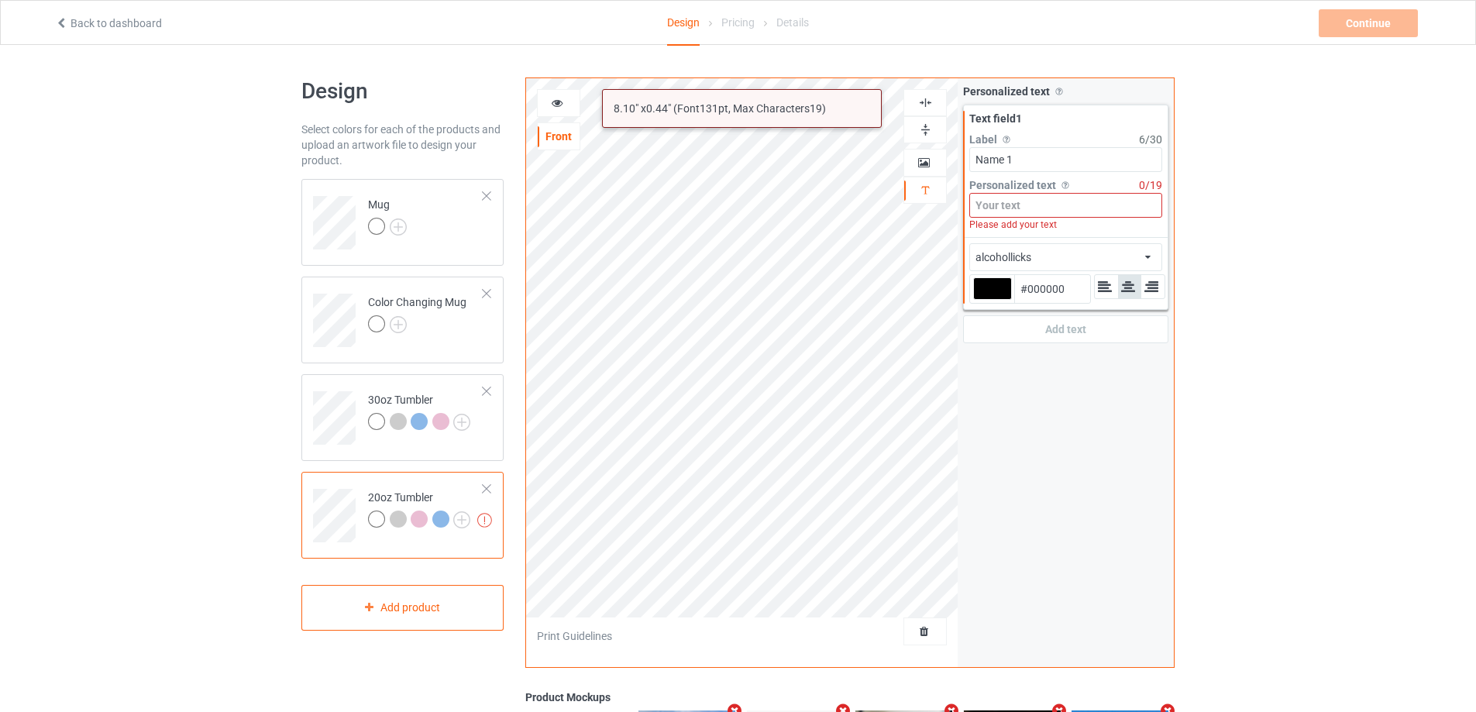
click at [1032, 201] on input at bounding box center [1065, 205] width 193 height 25
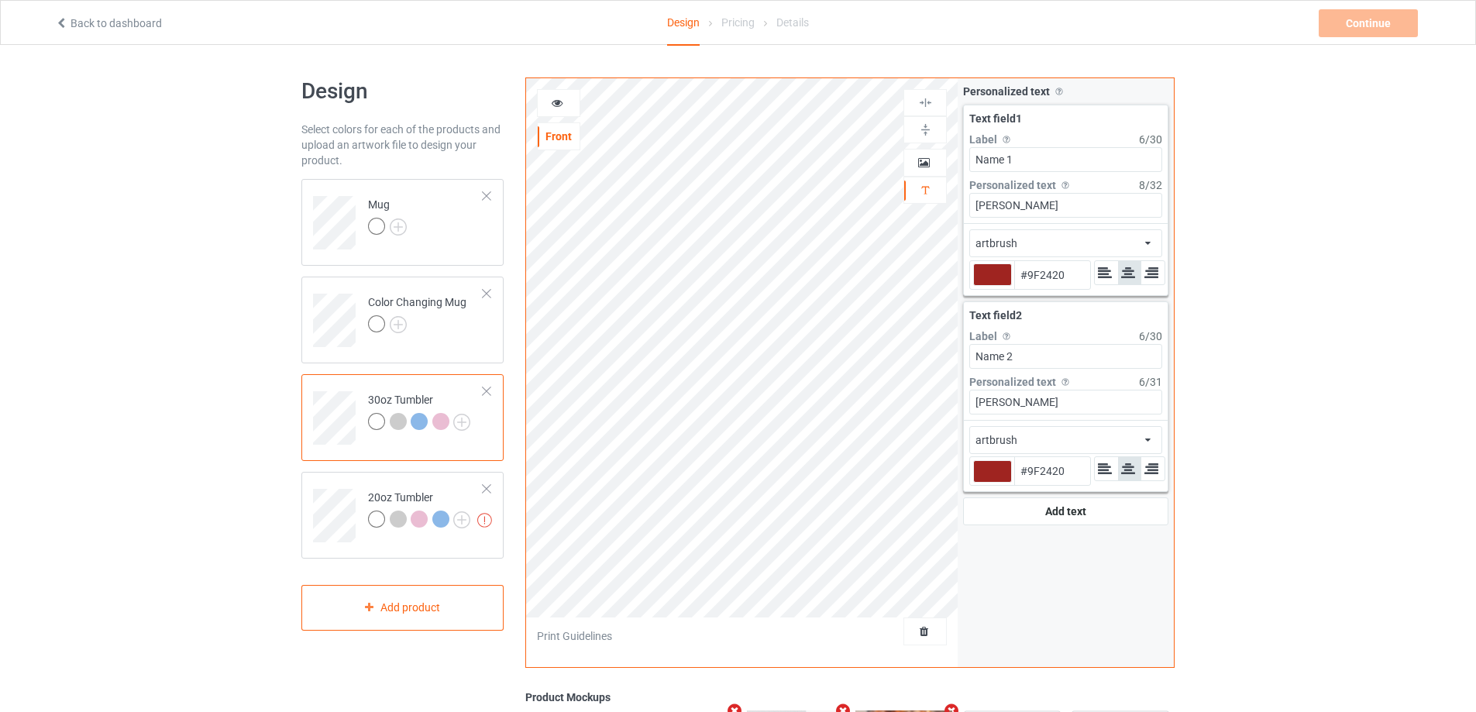
type input "#9f2420"
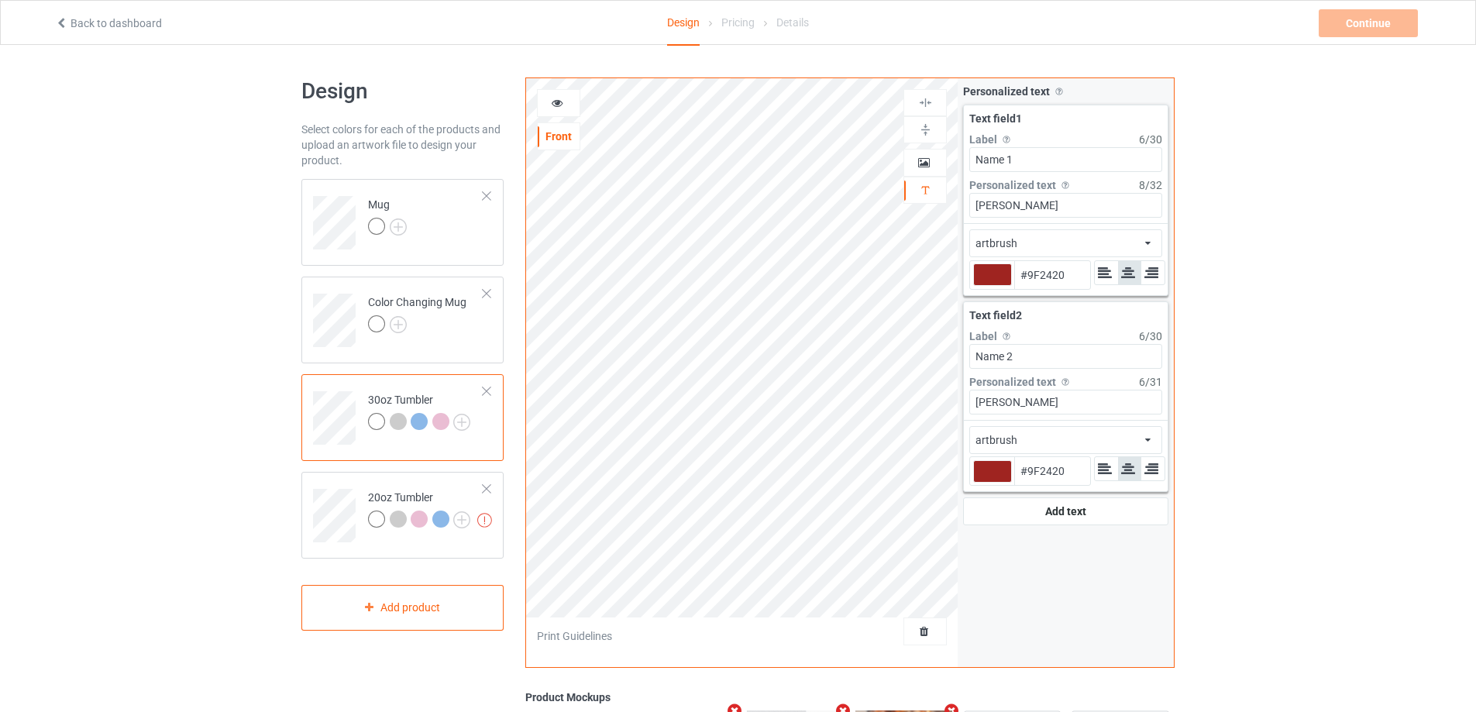
type input "#9f2420"
click at [887, 210] on div "alcohollicks artbrush airstream mistral Front Artwork Personalized text Print G…" at bounding box center [849, 372] width 649 height 590
type input "#9f2420"
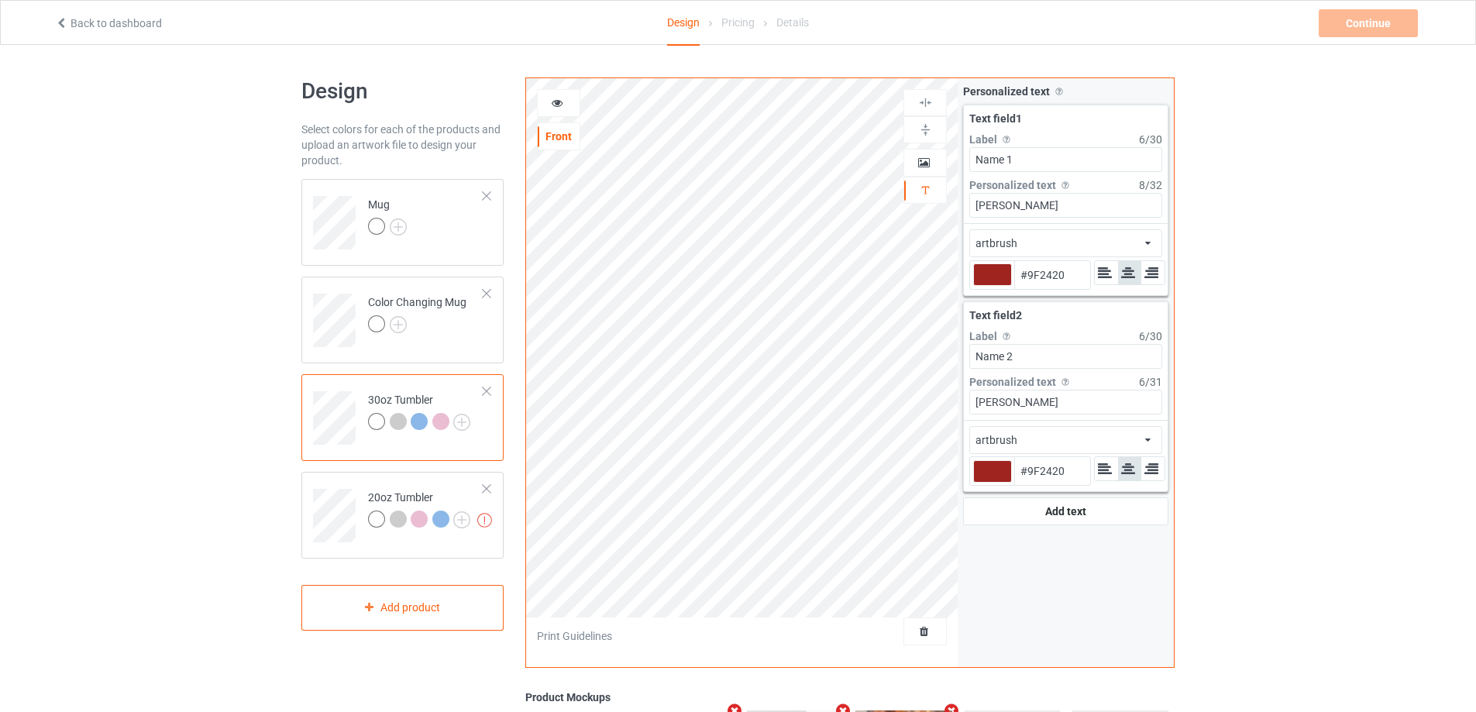
type input "#9f2420"
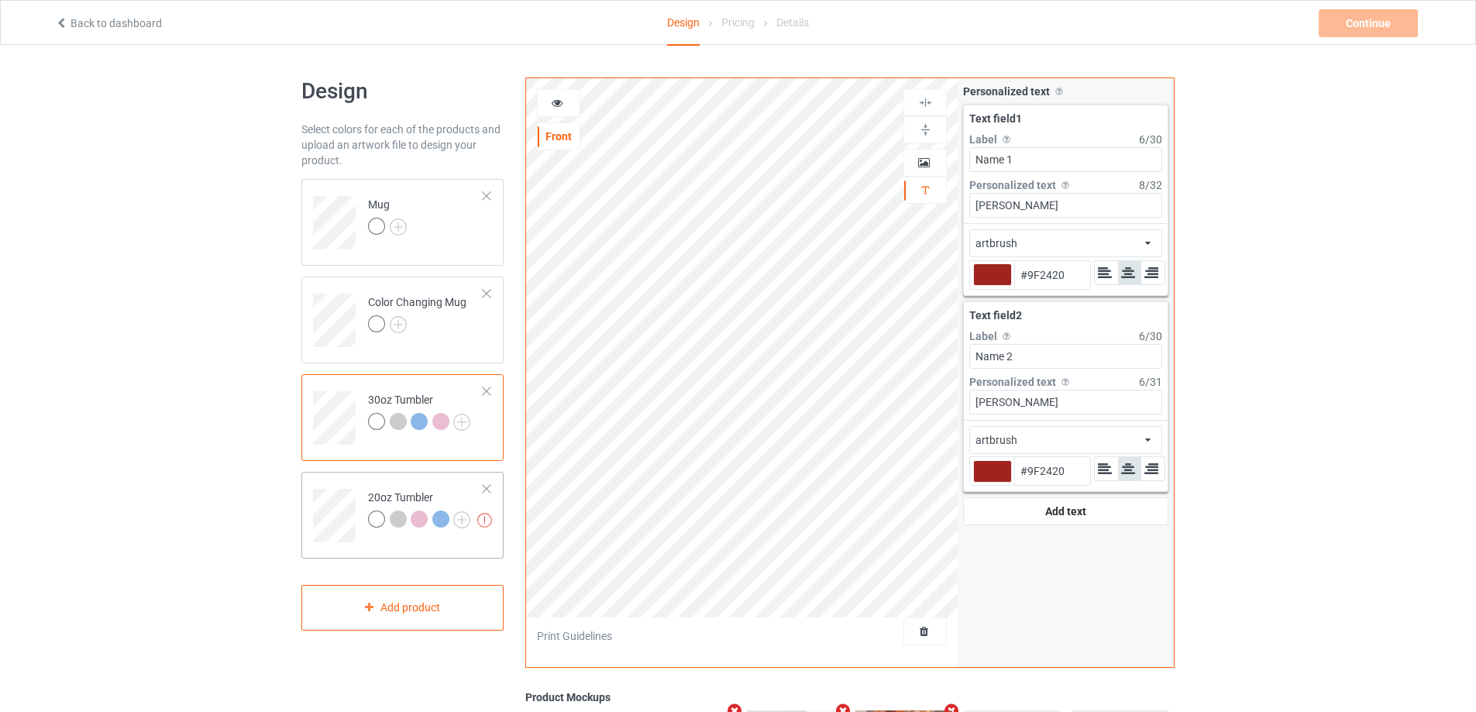
click at [318, 479] on td at bounding box center [336, 510] width 46 height 64
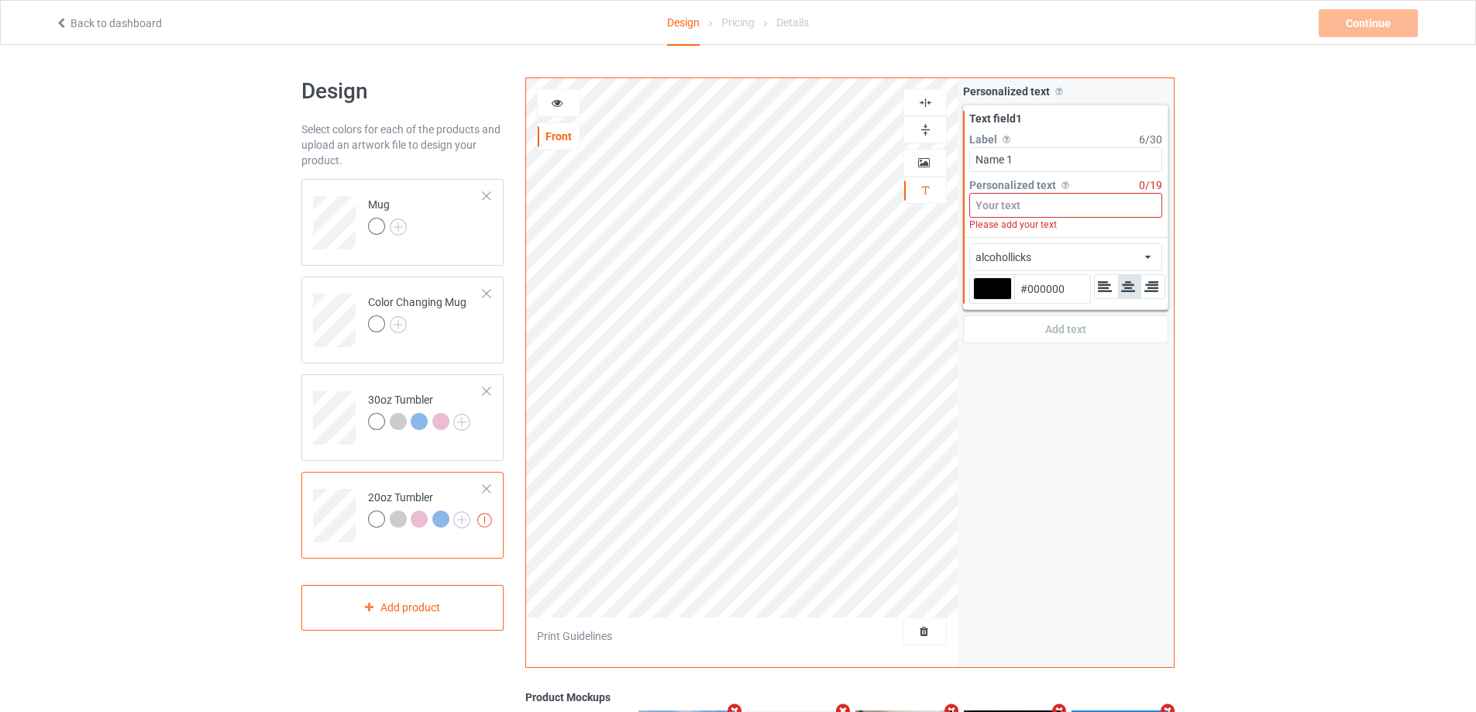
click at [1014, 194] on input at bounding box center [1065, 205] width 193 height 25
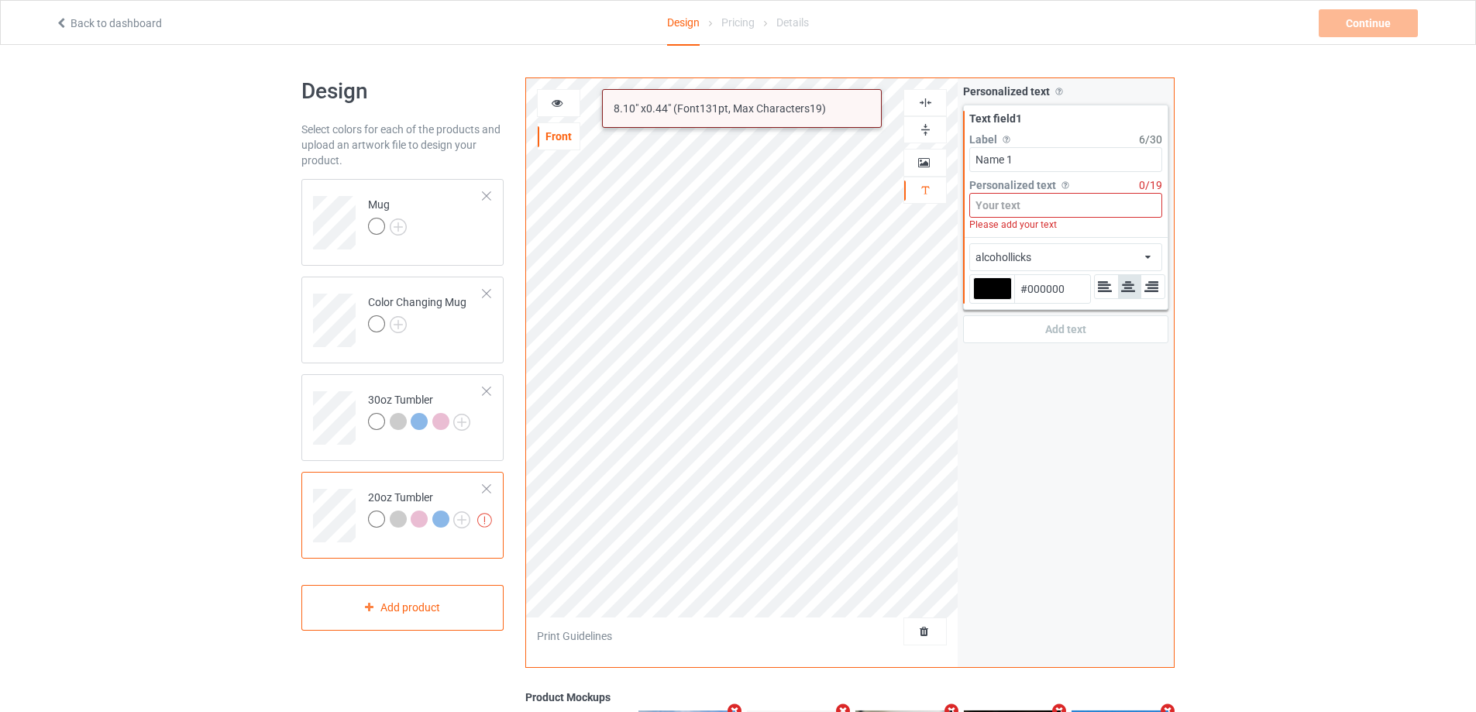
paste input "[PERSON_NAME]"
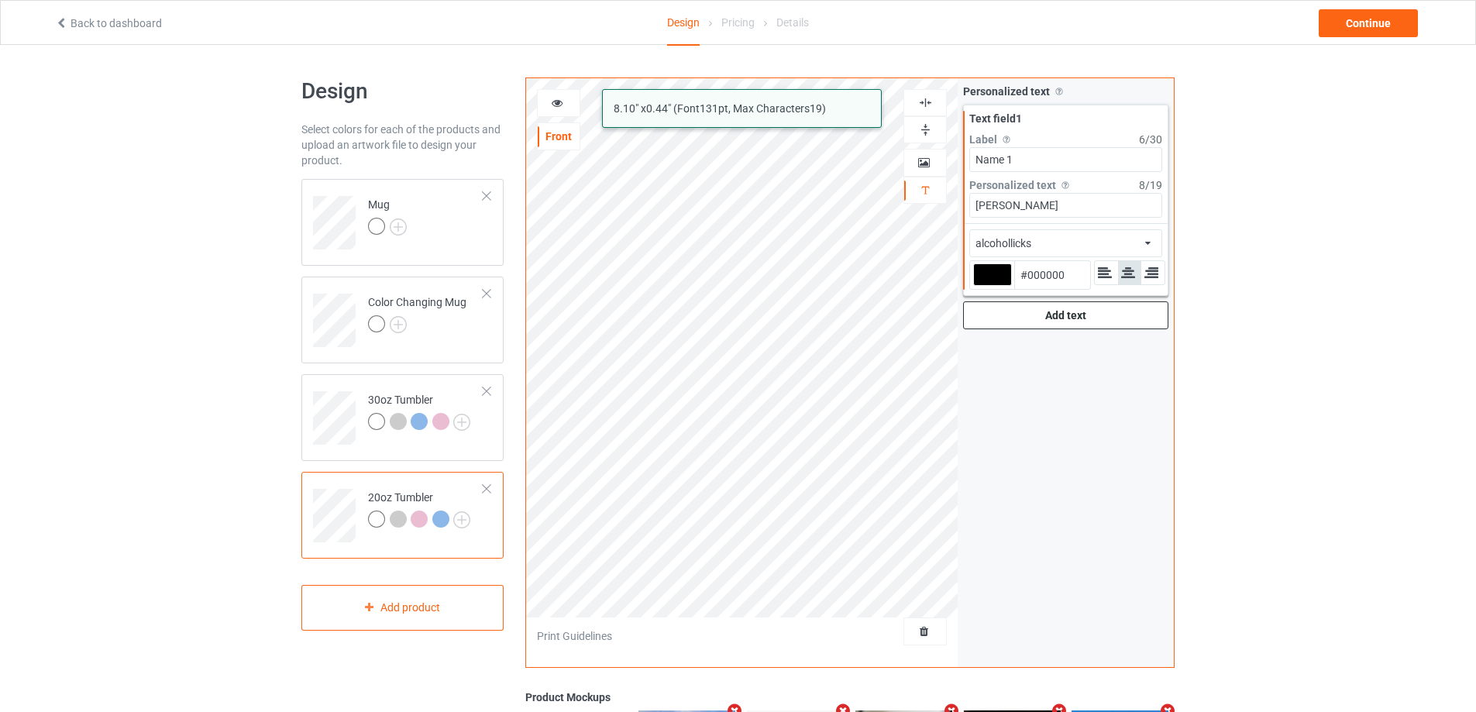
type input "[PERSON_NAME]"
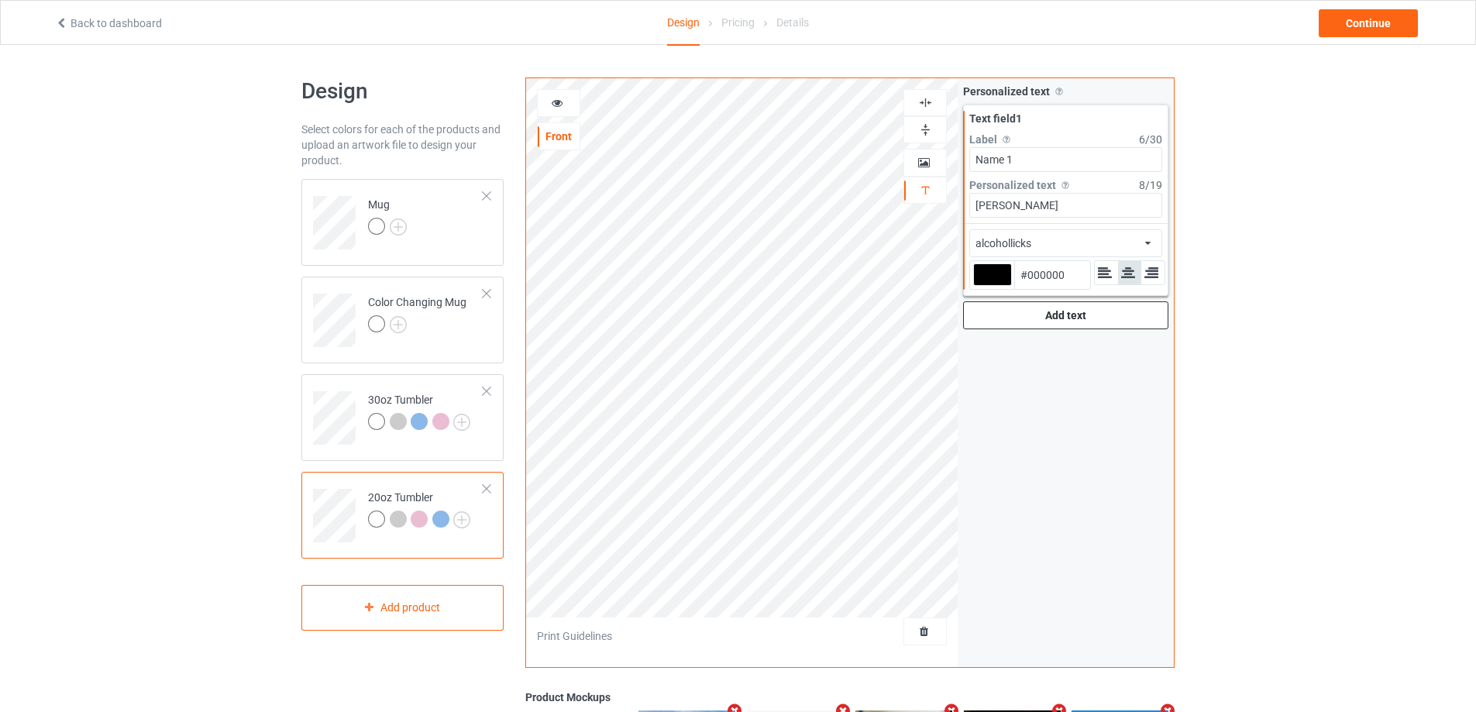
click at [1043, 319] on div "Add text" at bounding box center [1065, 315] width 205 height 28
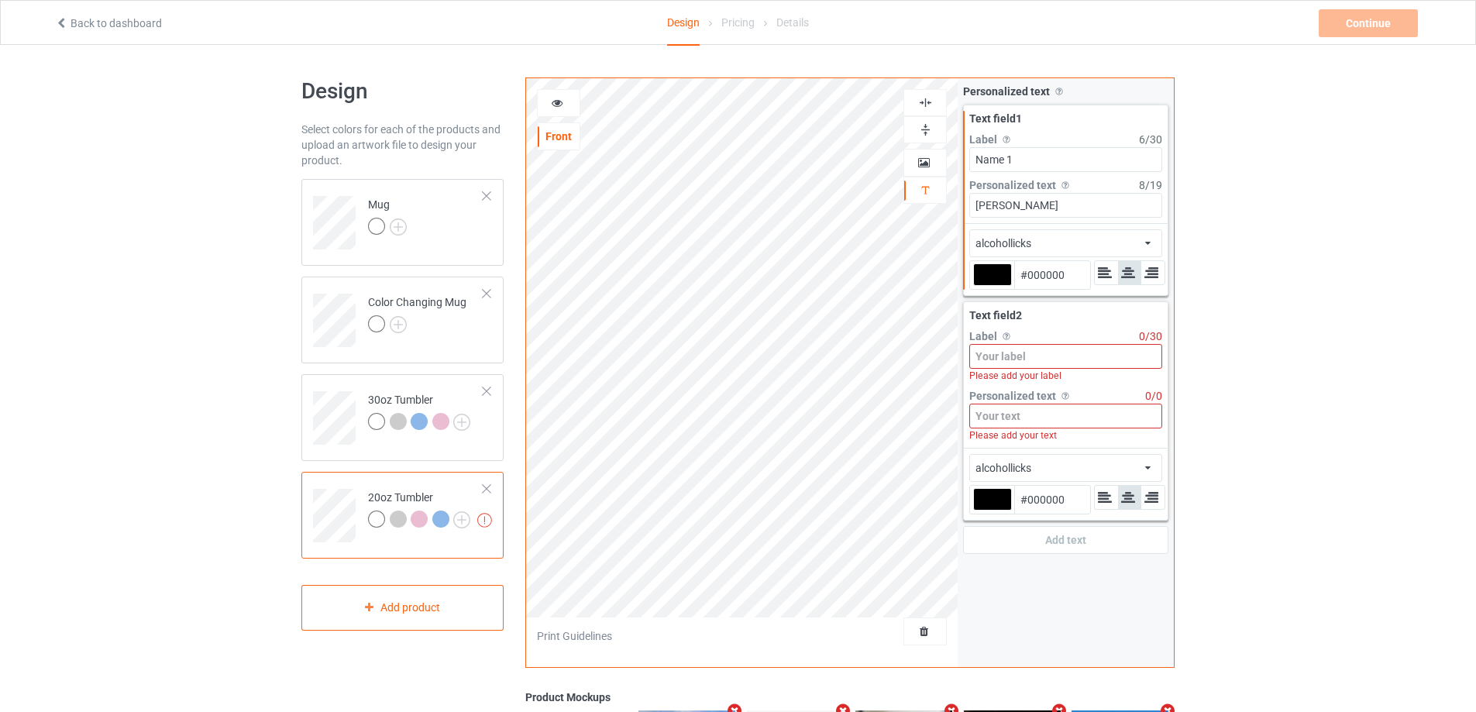
click at [1054, 352] on input at bounding box center [1065, 356] width 193 height 25
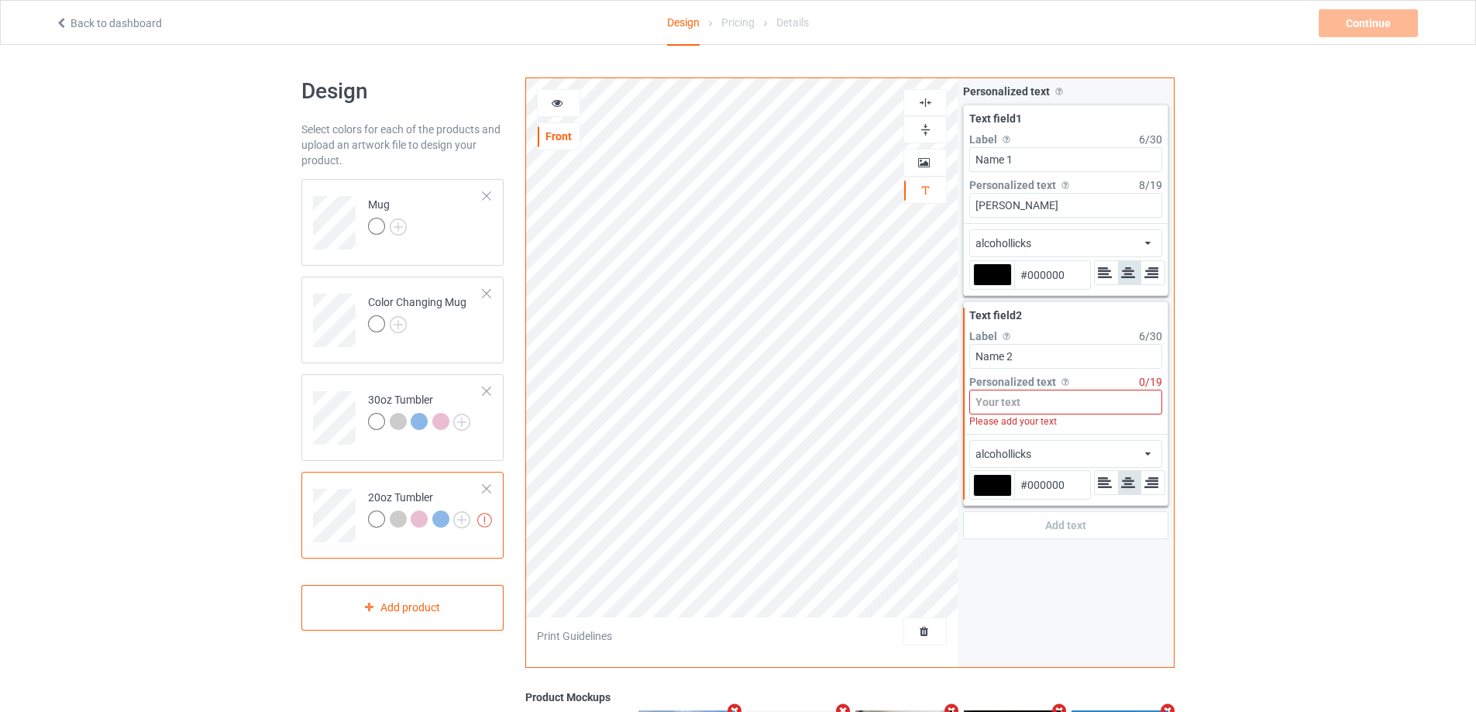
type input "Name 2"
click at [1024, 406] on input at bounding box center [1065, 402] width 193 height 25
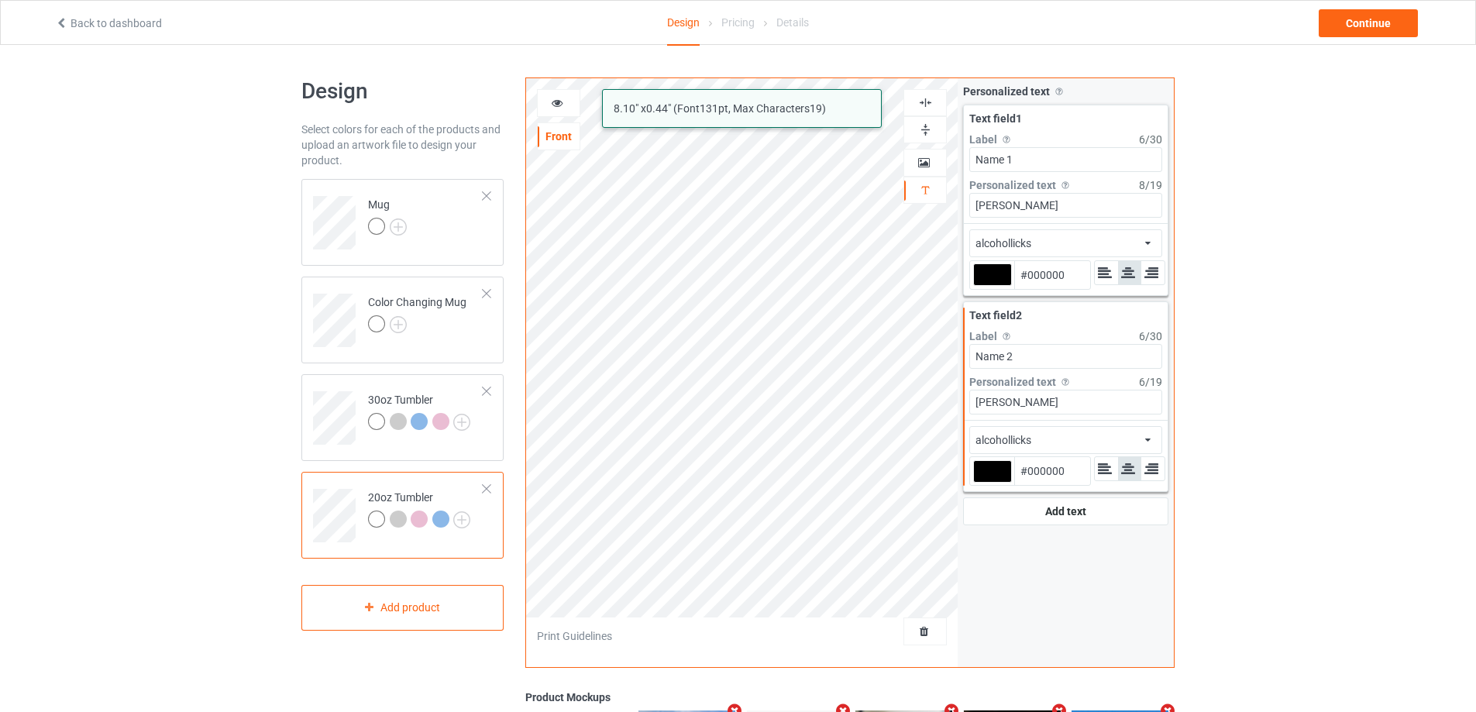
type input "[PERSON_NAME]"
click at [1115, 239] on div "alcohollicks african airstream aladdin alcohollicks [PERSON_NAME] almontesnow a…" at bounding box center [1065, 243] width 193 height 28
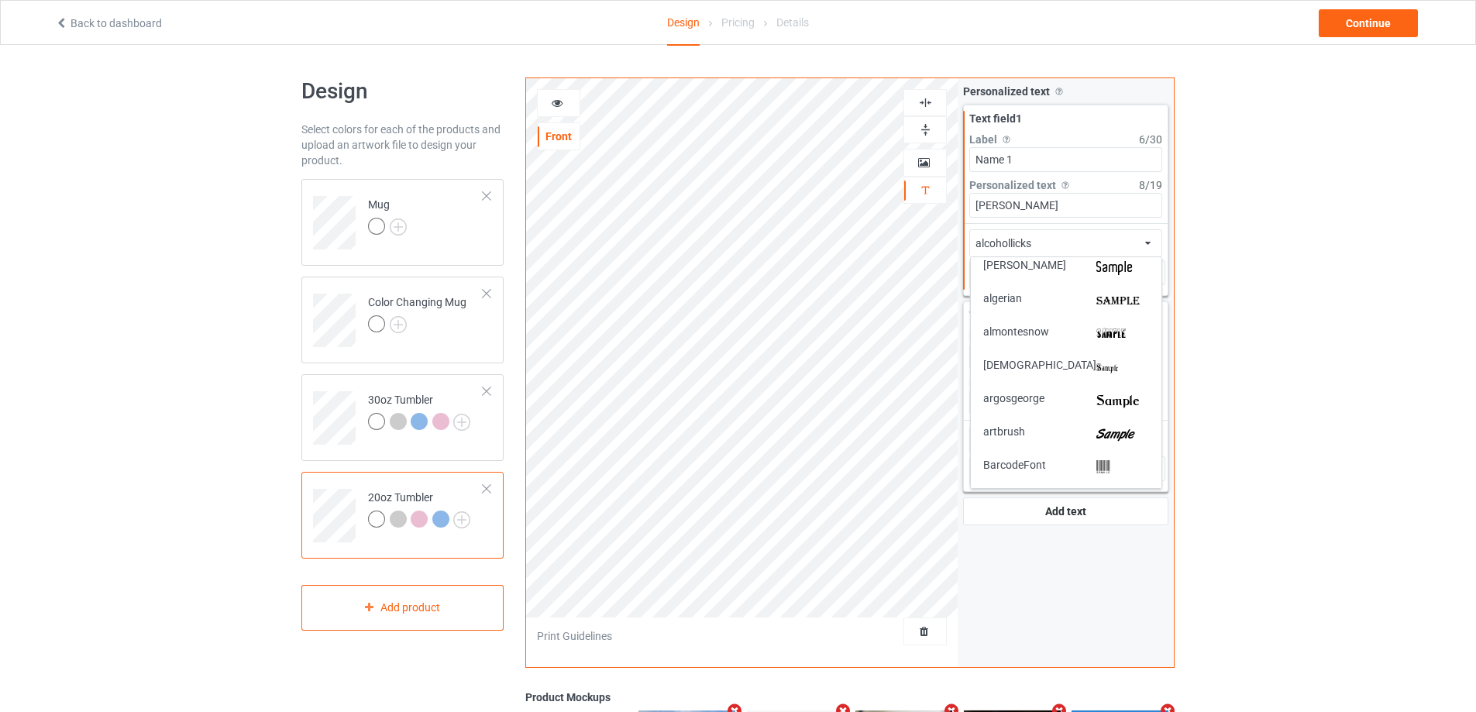
scroll to position [155, 0]
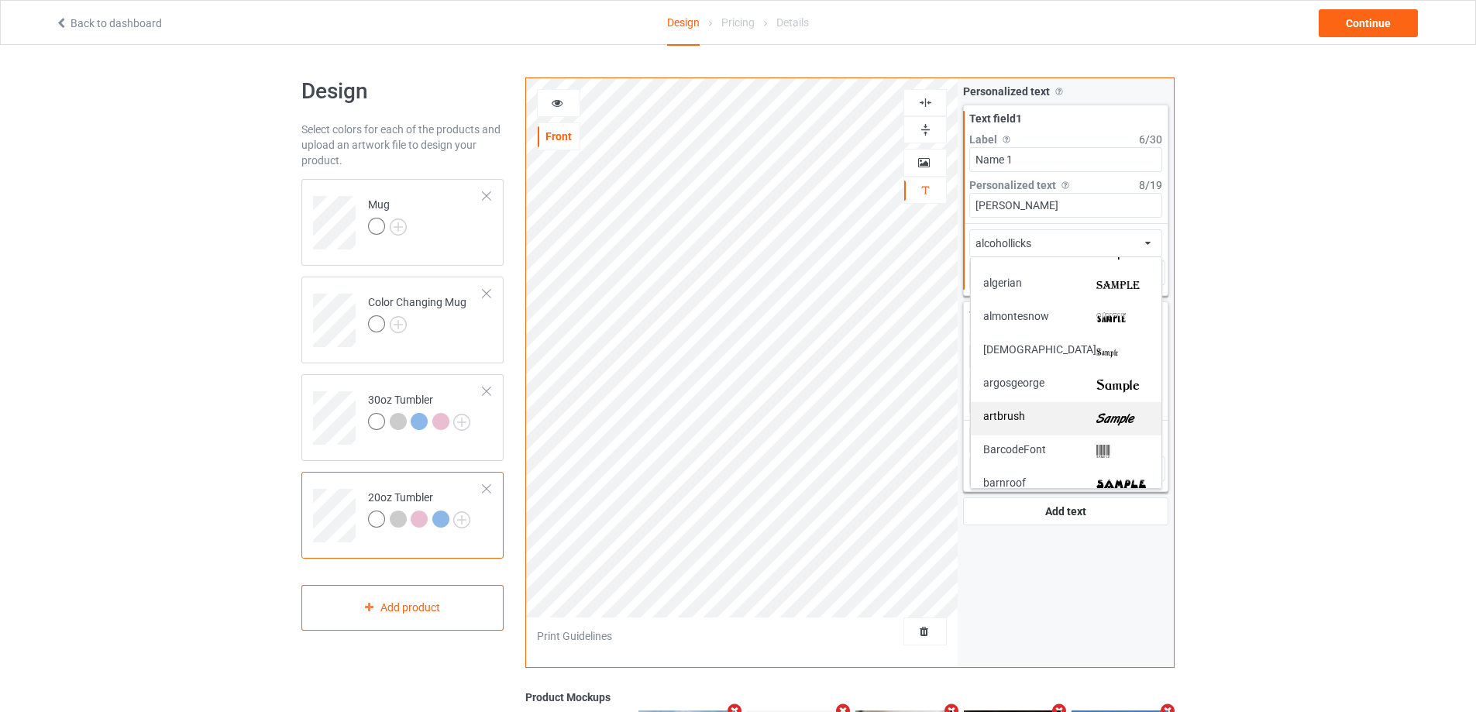
click at [1102, 417] on img at bounding box center [1122, 419] width 53 height 16
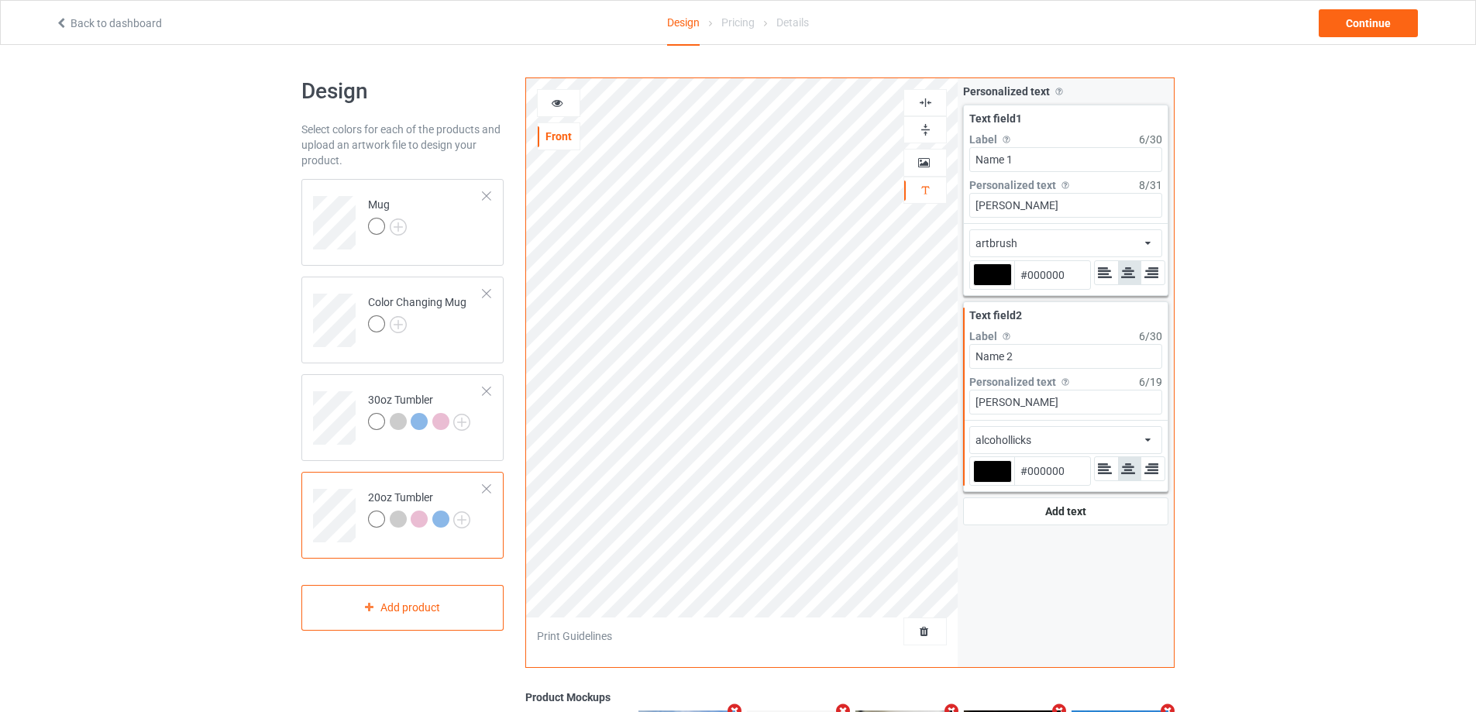
click at [991, 473] on div at bounding box center [992, 471] width 39 height 22
click at [991, 483] on input "#000000" at bounding box center [992, 493] width 39 height 21
click at [1108, 443] on div "alcohollicks african airstream aladdin alcohollicks [PERSON_NAME] almontesnow a…" at bounding box center [1065, 440] width 193 height 28
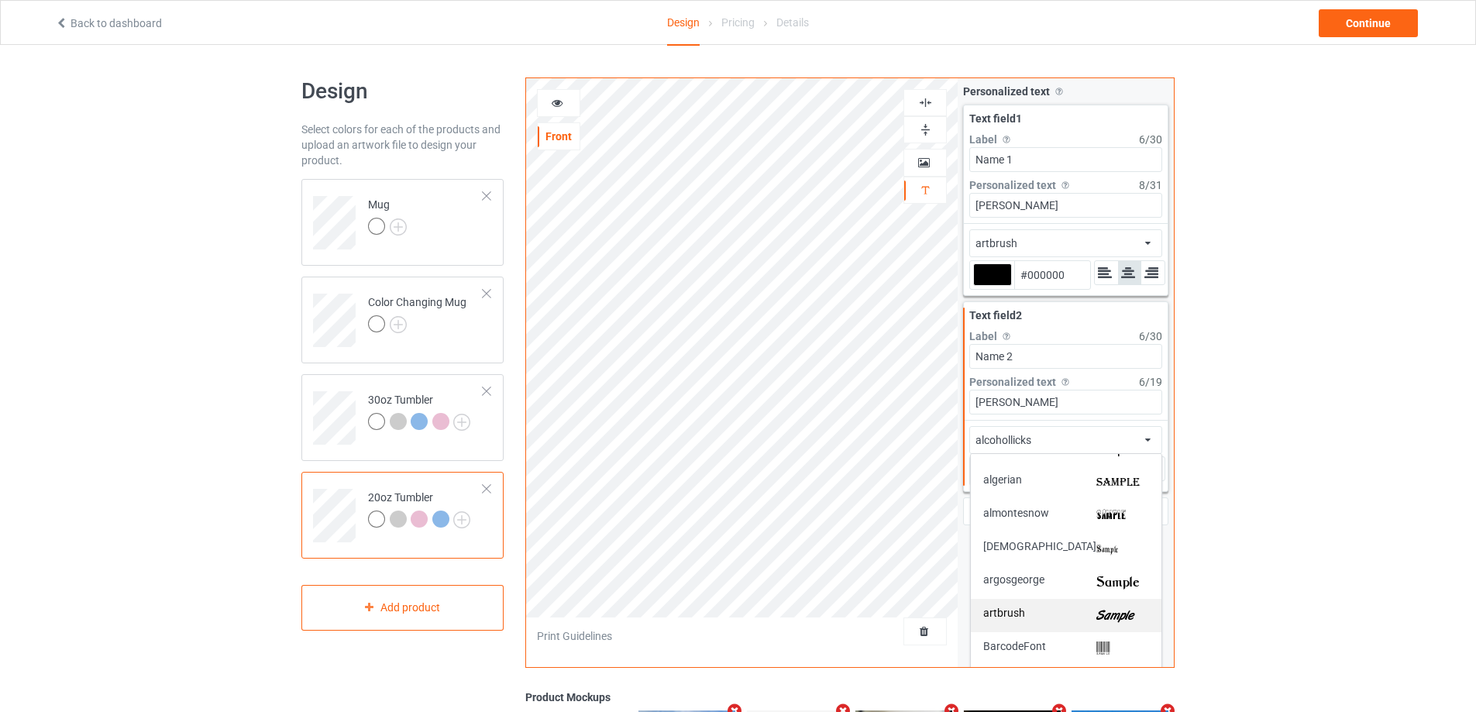
click at [1108, 608] on img at bounding box center [1122, 615] width 53 height 16
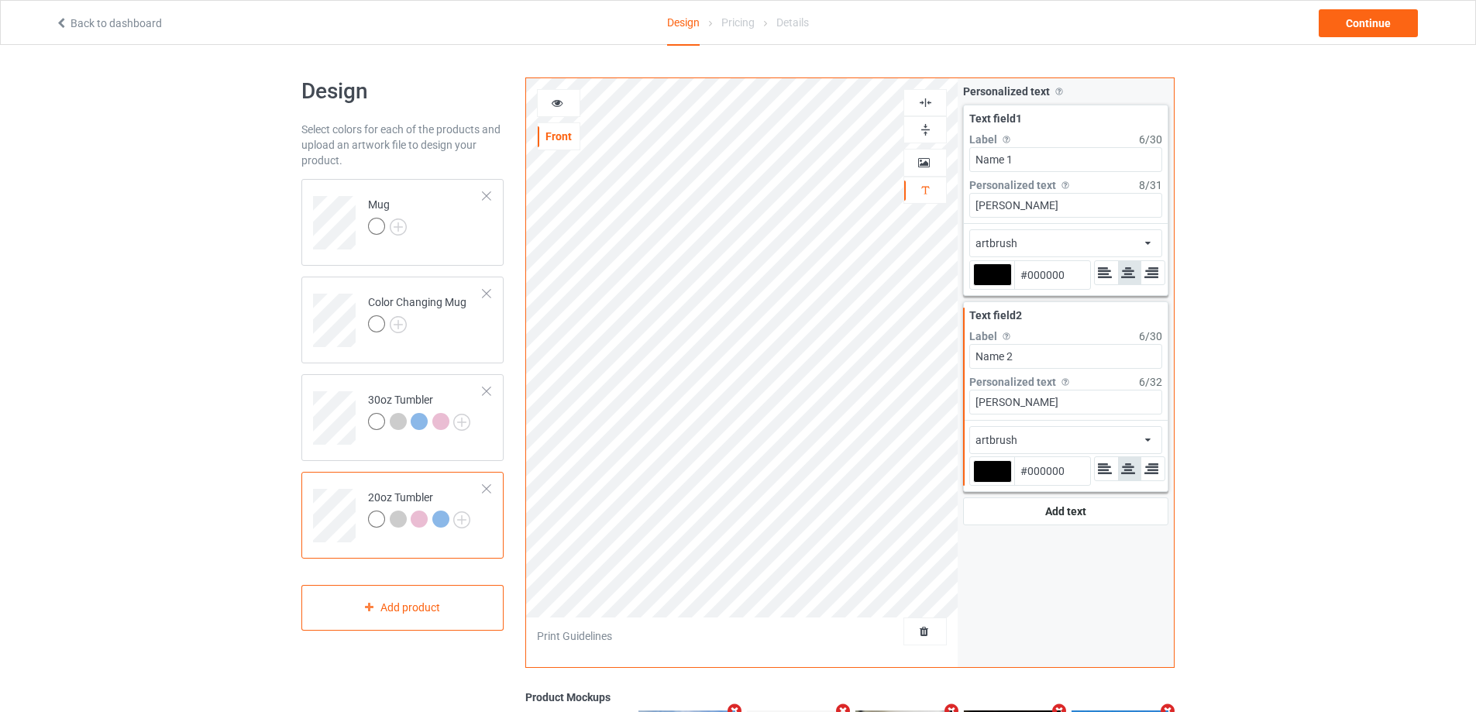
click at [989, 272] on div at bounding box center [992, 274] width 39 height 22
click at [989, 286] on input "#000000" at bounding box center [992, 296] width 39 height 21
type input "#9f2420"
type input "#9F2420"
drag, startPoint x: 997, startPoint y: 471, endPoint x: 974, endPoint y: 476, distance: 22.9
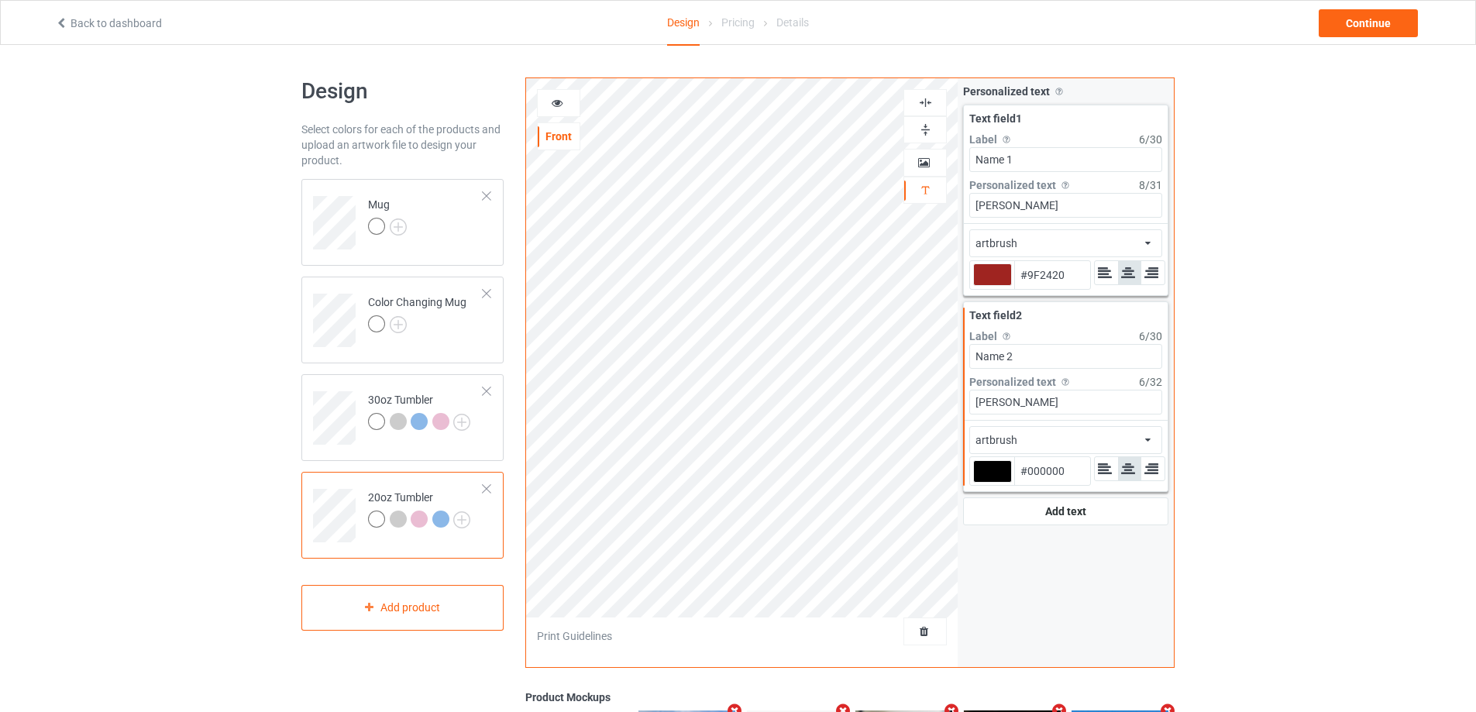
click at [997, 470] on div at bounding box center [992, 471] width 39 height 22
click at [997, 483] on input "#000000" at bounding box center [992, 493] width 39 height 21
type input "#9f2420"
type input "#9F2420"
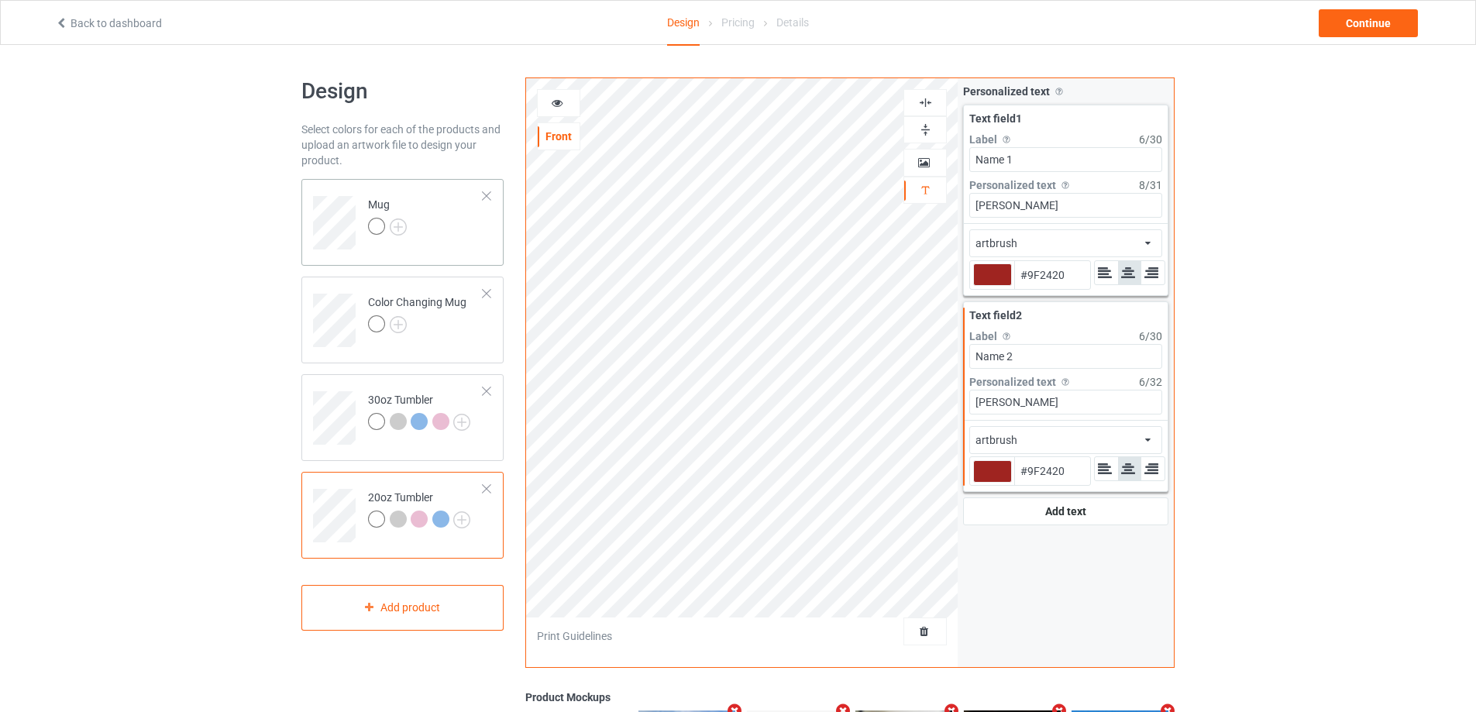
type input "#9f2420"
click at [451, 259] on div "Mug" at bounding box center [402, 222] width 202 height 87
click at [450, 397] on div "30oz Tumbler" at bounding box center [419, 410] width 102 height 37
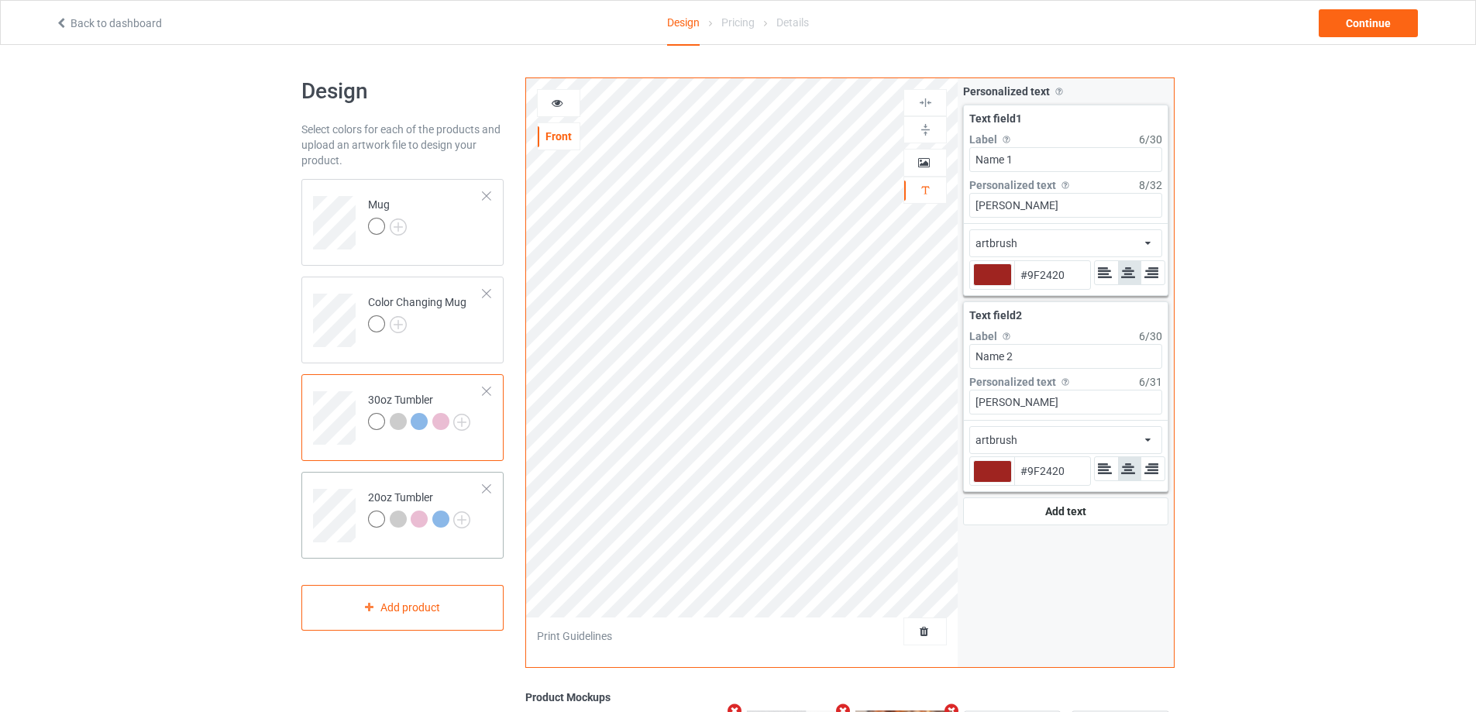
click at [435, 480] on td "20oz Tumbler" at bounding box center [425, 510] width 132 height 64
click at [452, 214] on td "Mug" at bounding box center [425, 217] width 132 height 64
click at [559, 100] on icon at bounding box center [557, 100] width 13 height 11
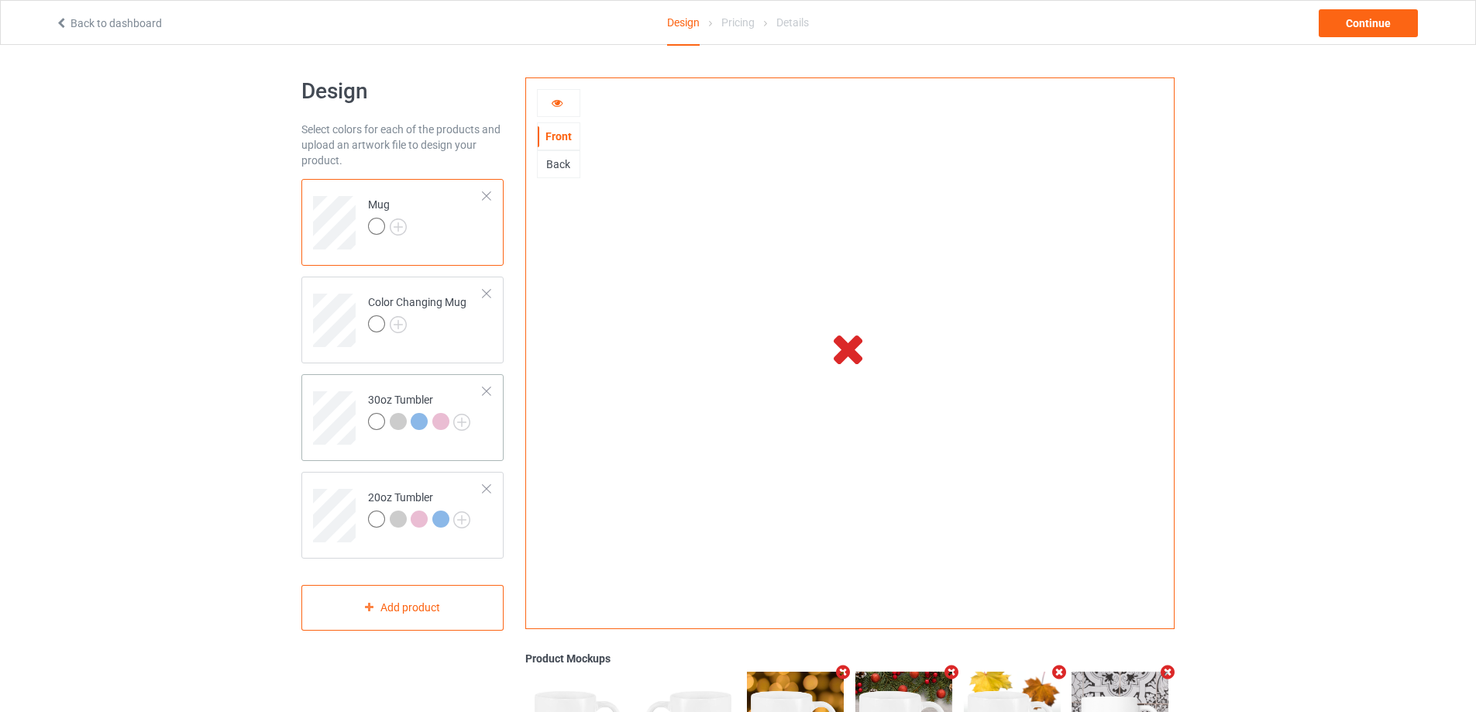
click at [344, 378] on div "30oz Tumbler" at bounding box center [402, 417] width 202 height 87
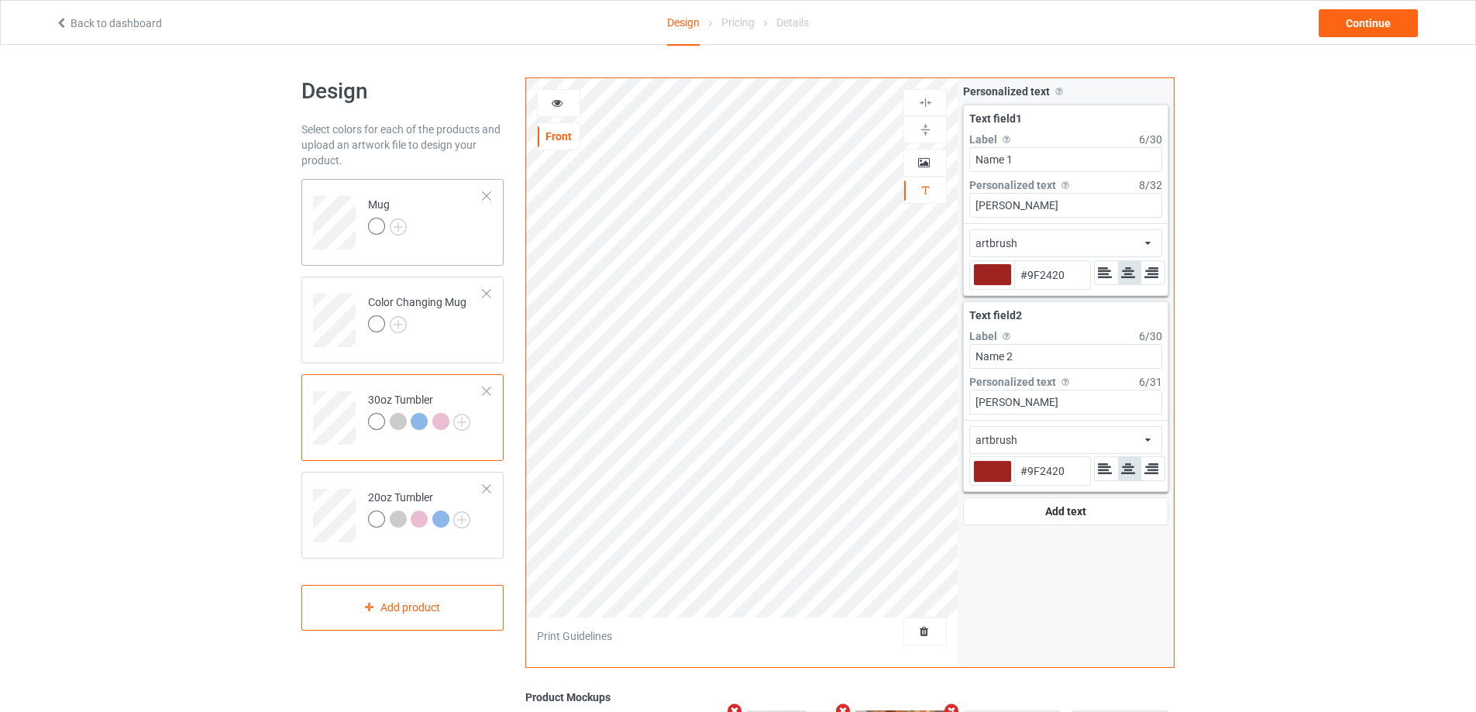
click at [463, 215] on td "Mug" at bounding box center [425, 217] width 132 height 64
click at [558, 100] on icon at bounding box center [557, 100] width 13 height 11
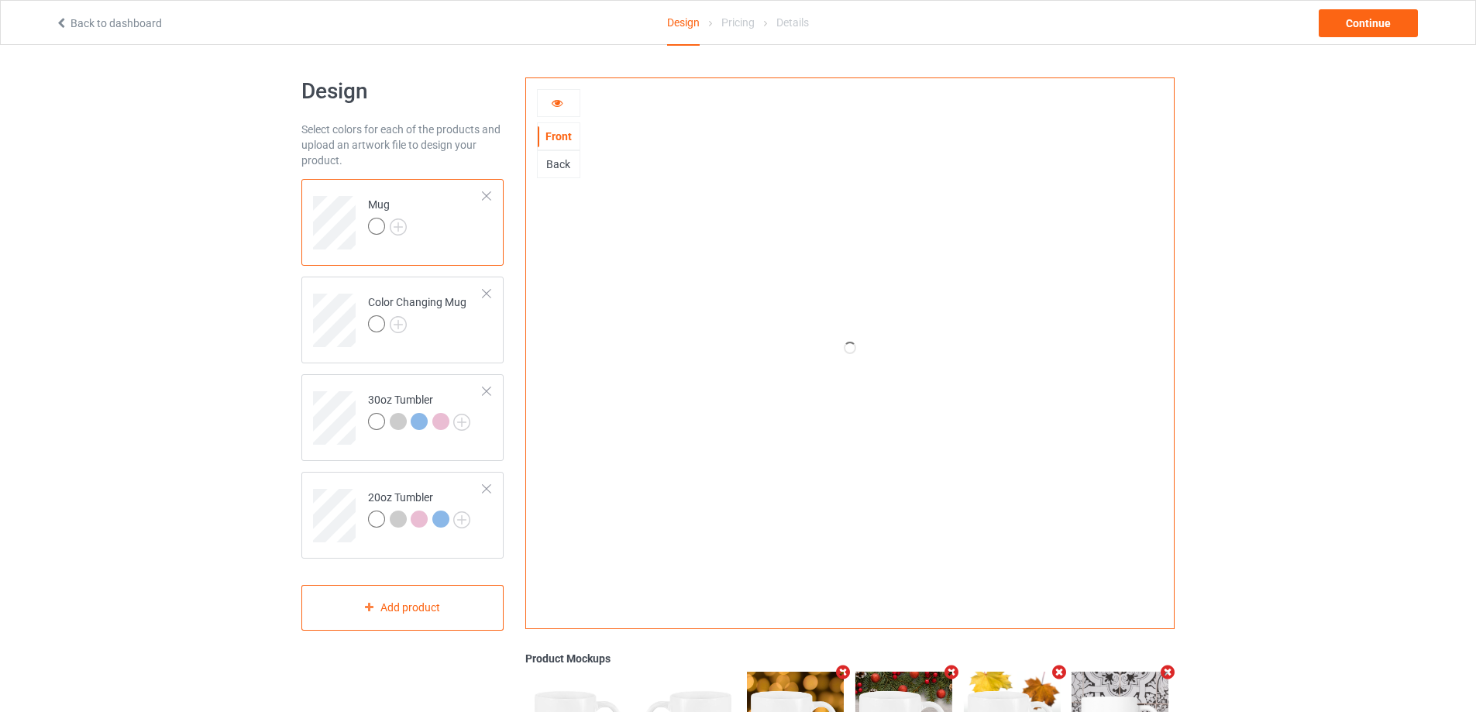
click at [569, 104] on div at bounding box center [559, 102] width 42 height 15
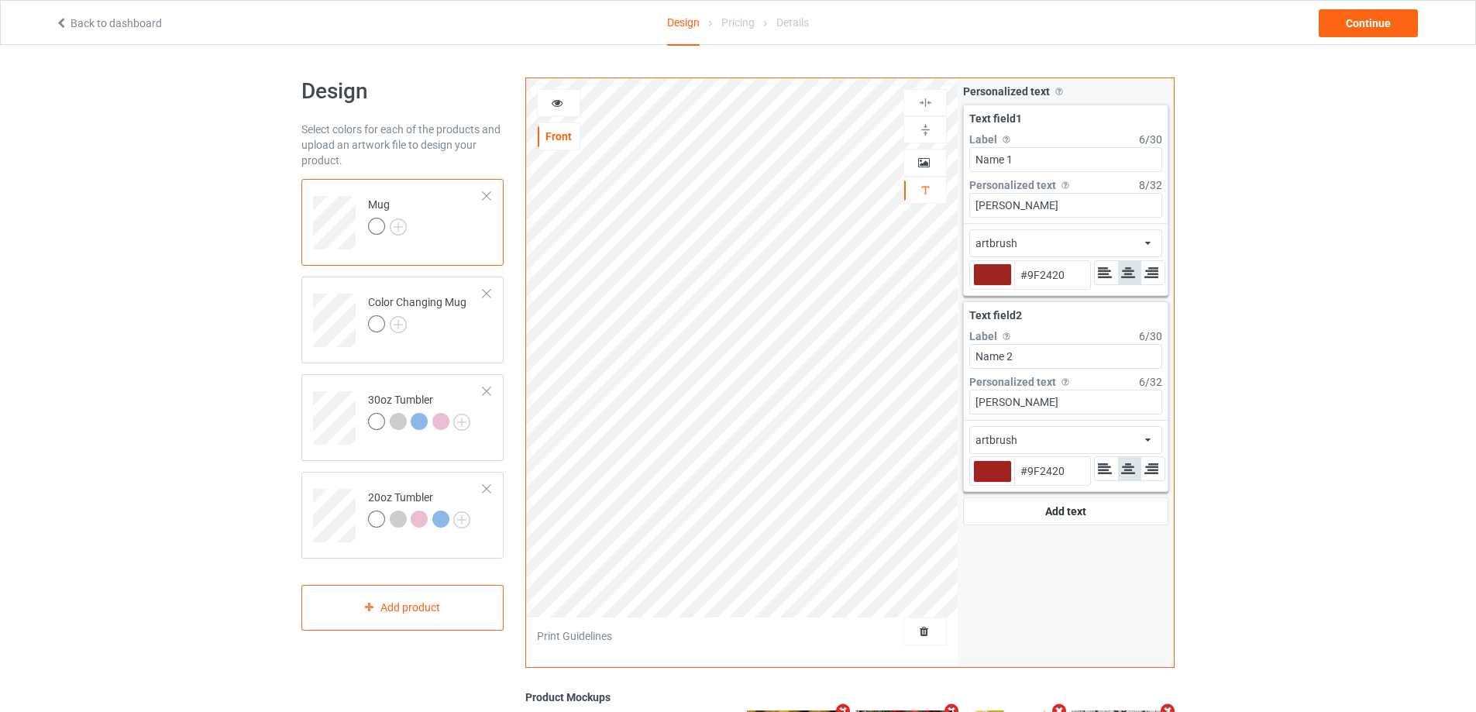
click at [564, 104] on div at bounding box center [559, 102] width 42 height 15
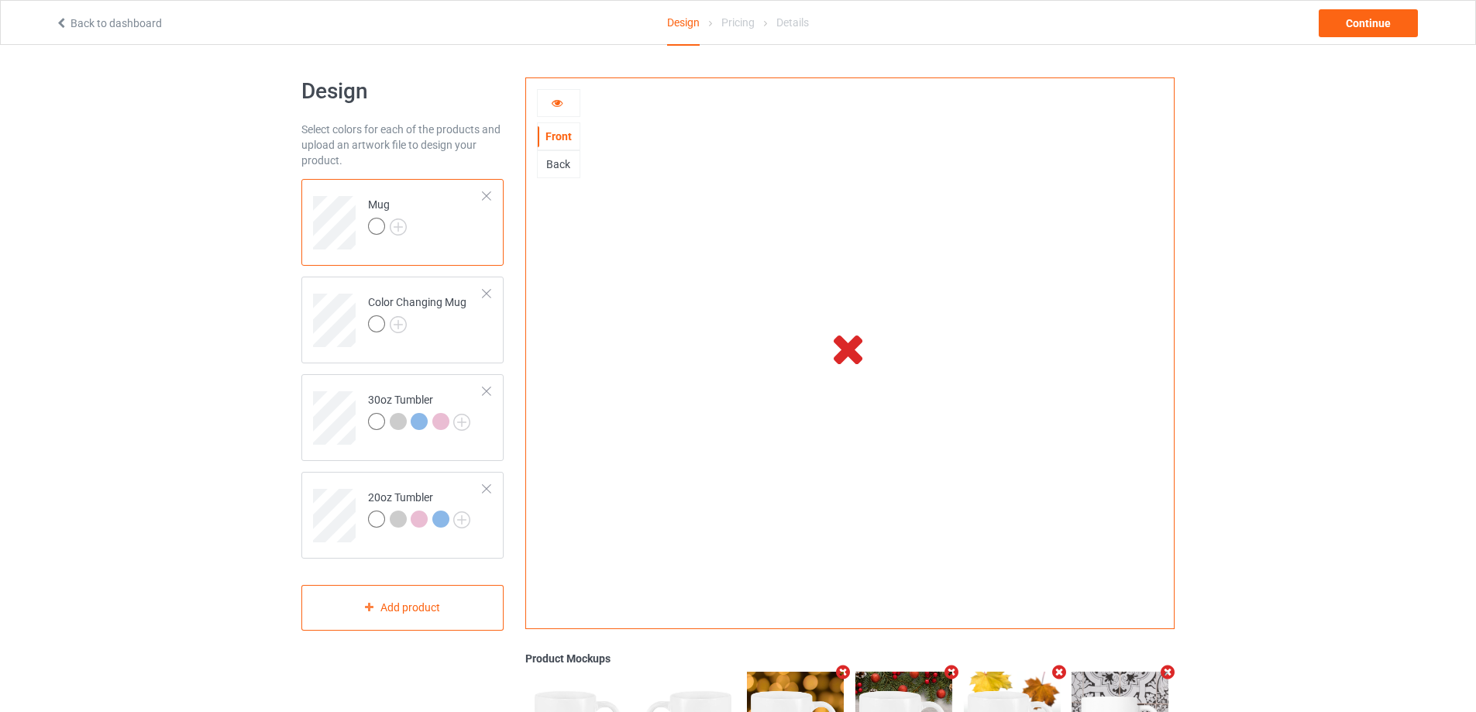
click at [555, 96] on icon at bounding box center [557, 100] width 13 height 11
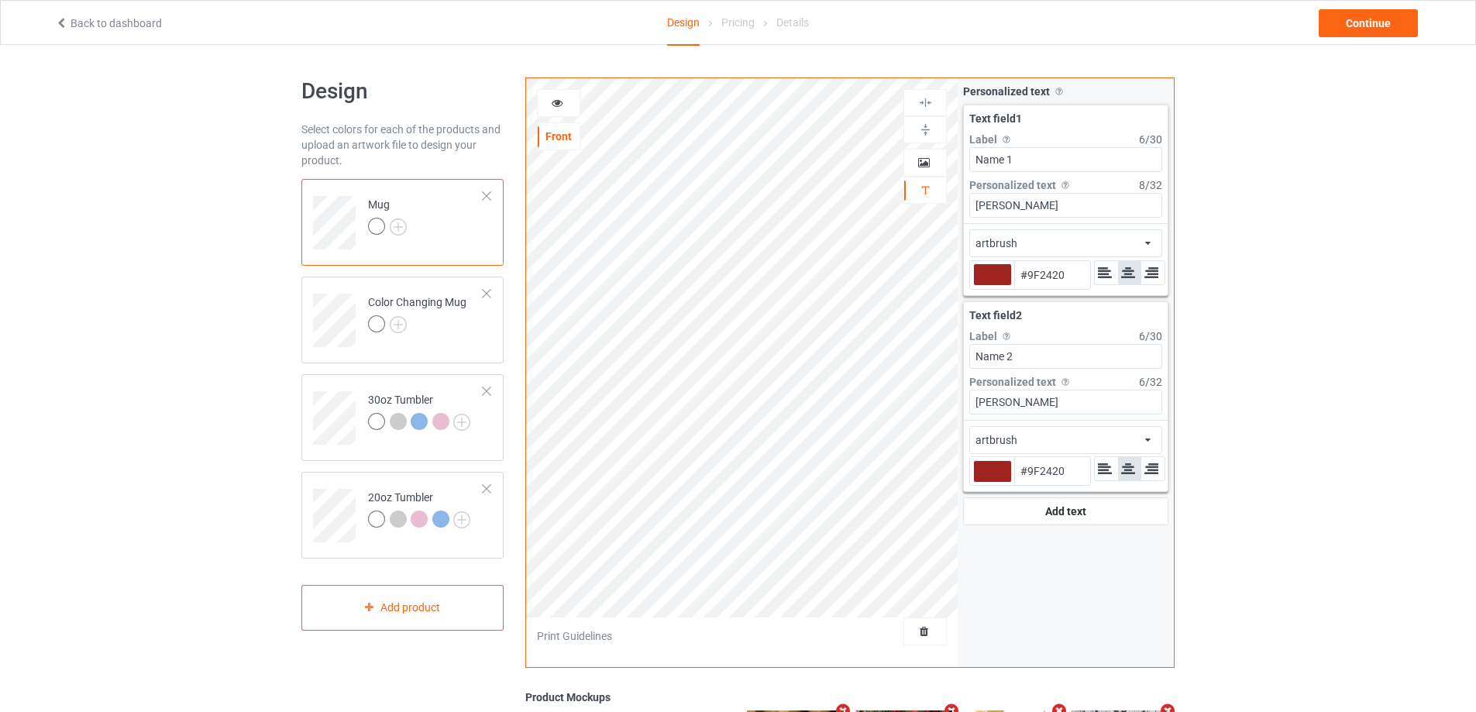
click at [565, 105] on div at bounding box center [559, 102] width 42 height 15
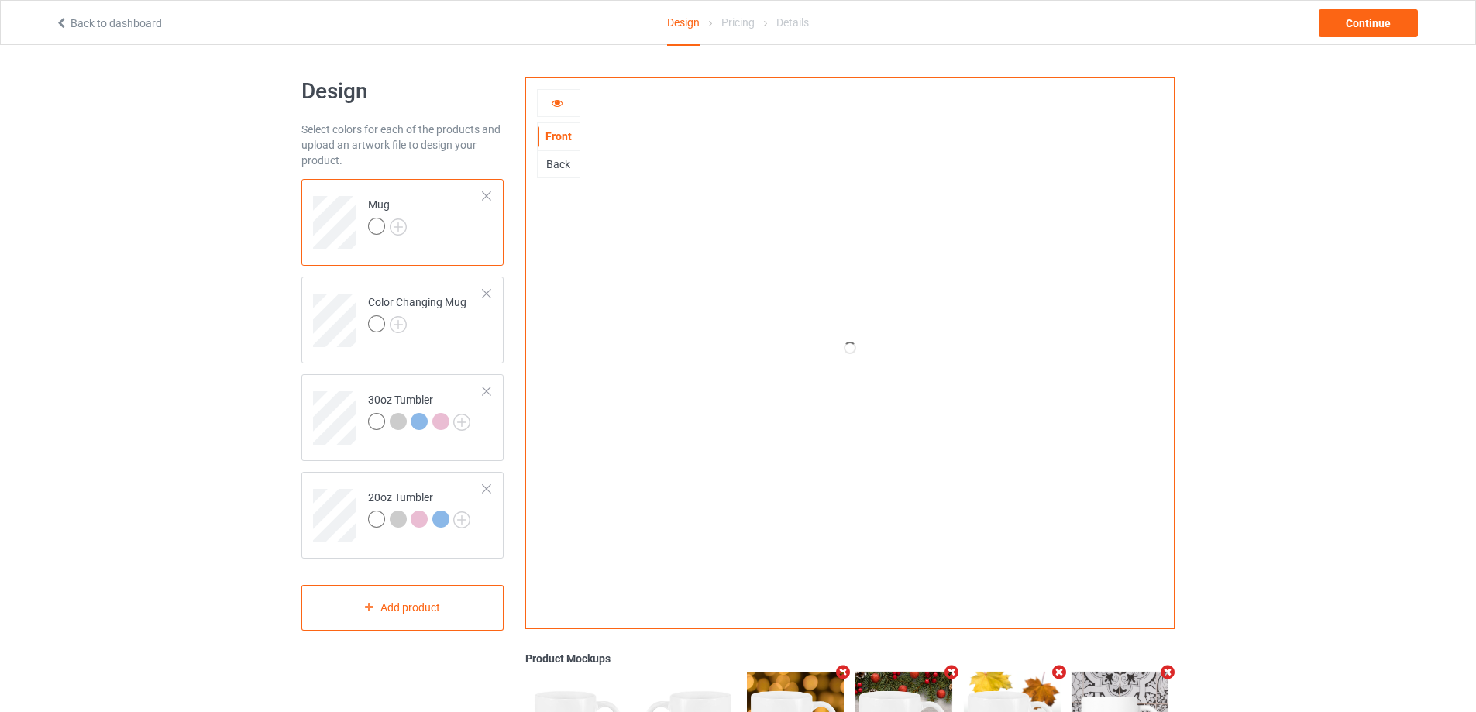
click at [559, 105] on icon at bounding box center [557, 100] width 13 height 11
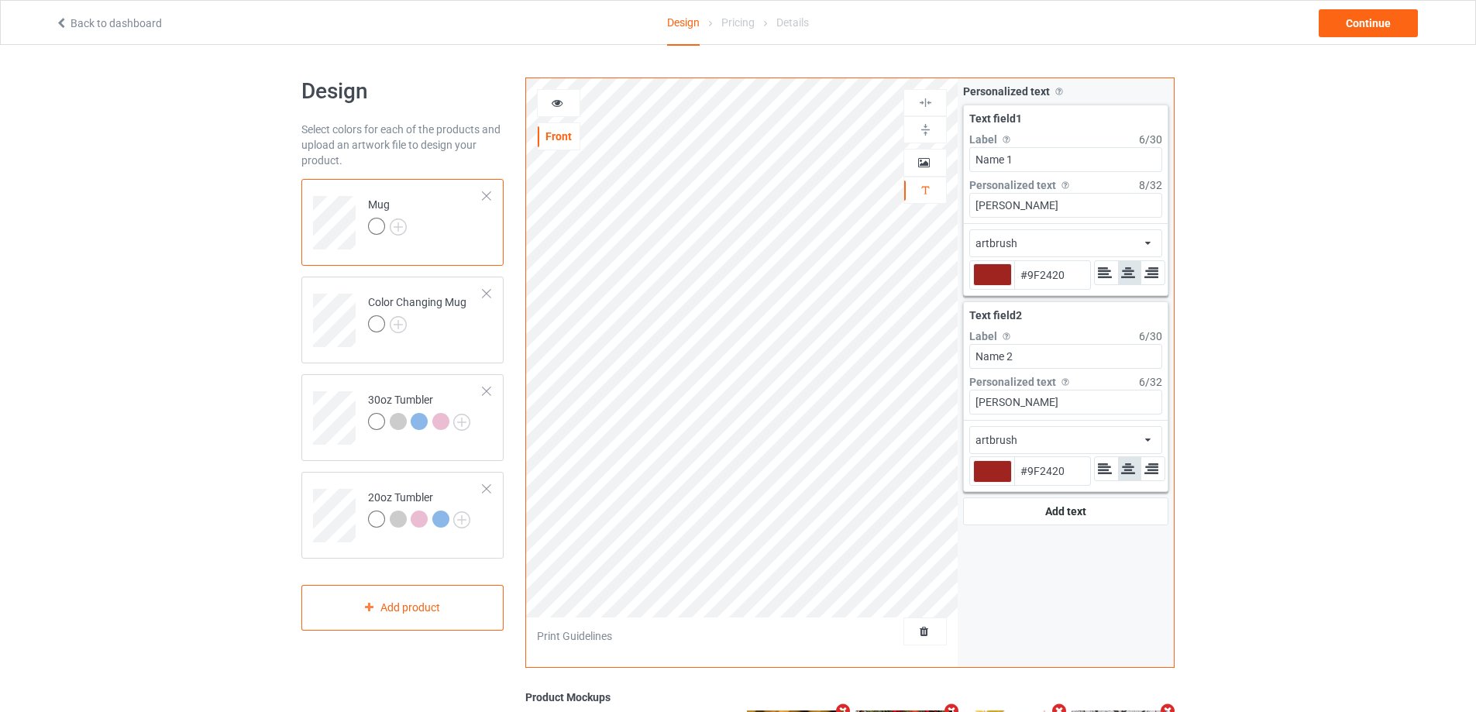
click at [559, 105] on icon at bounding box center [557, 100] width 13 height 11
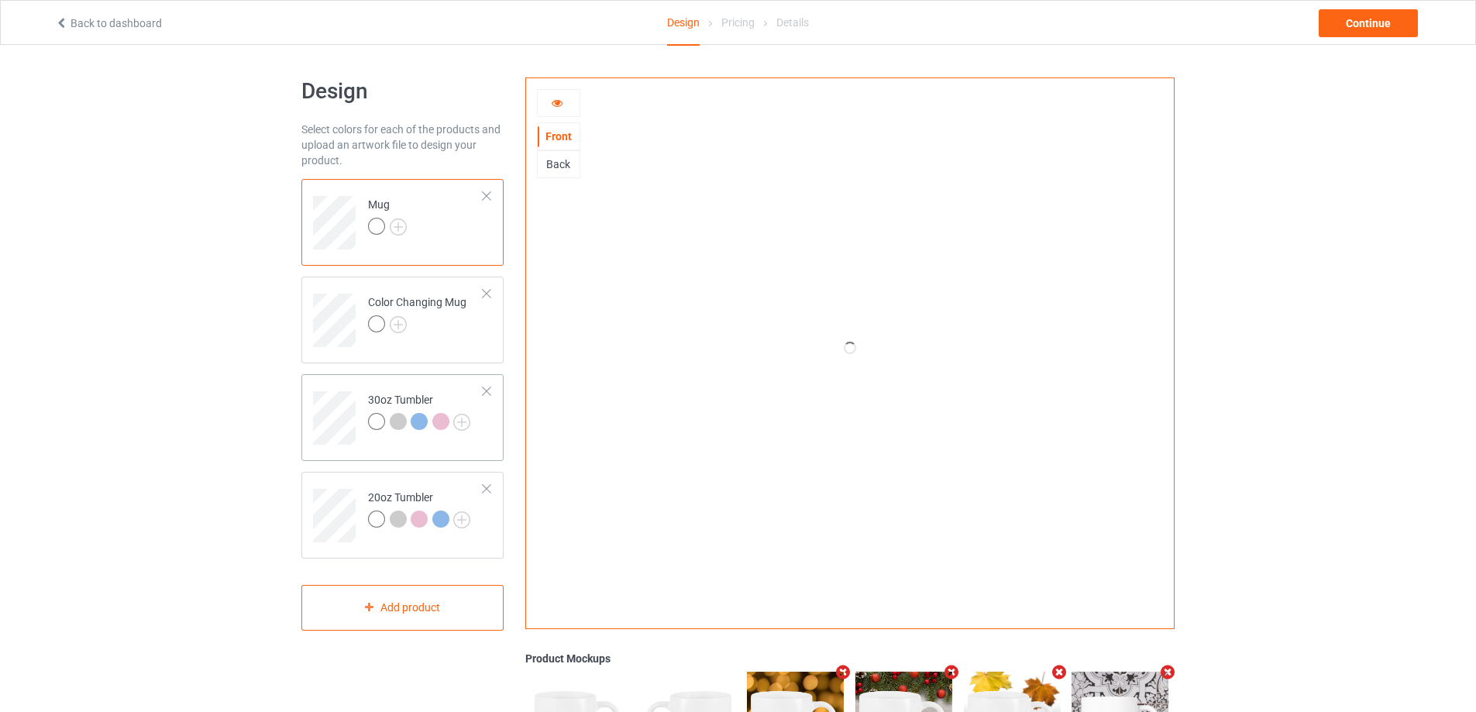
click at [400, 380] on td "30oz Tumbler" at bounding box center [425, 412] width 132 height 64
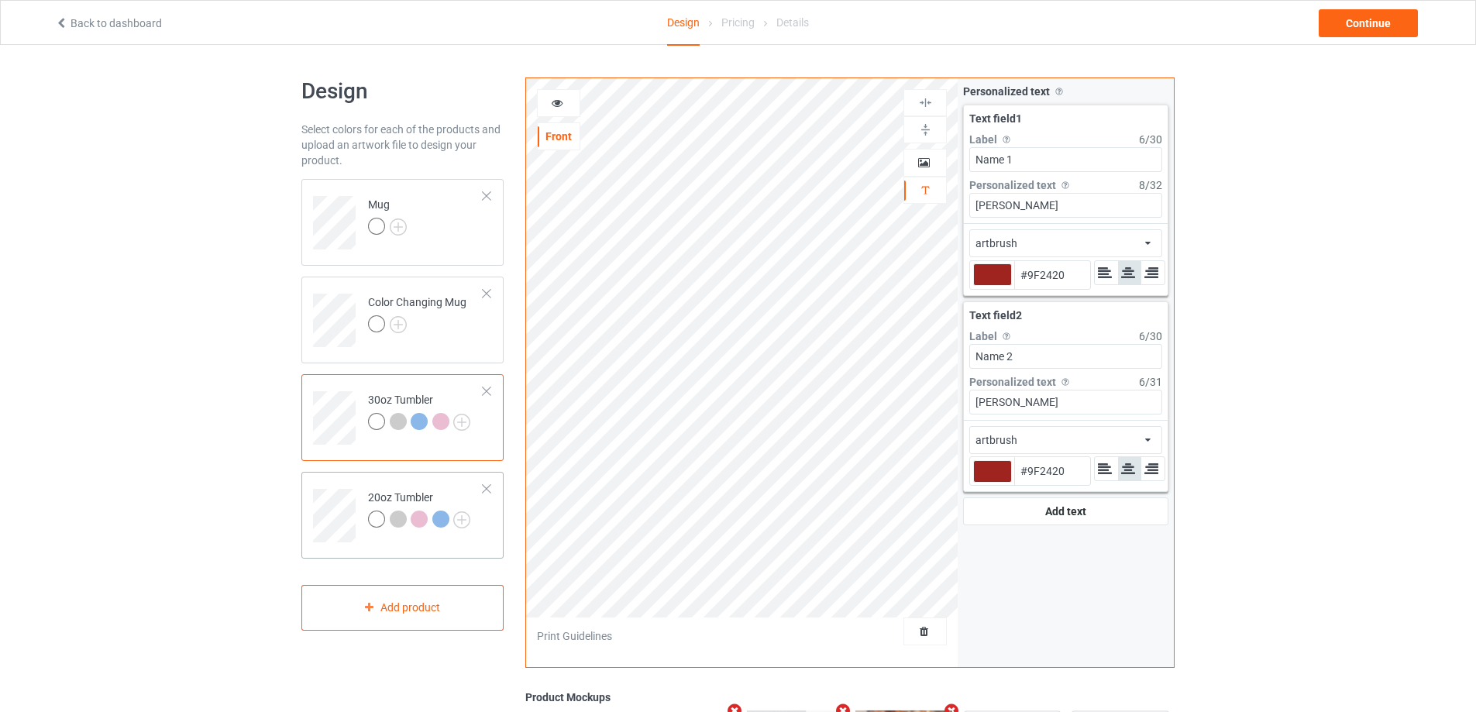
click at [366, 491] on td "20oz Tumbler" at bounding box center [425, 510] width 132 height 64
type input "#9f2420"
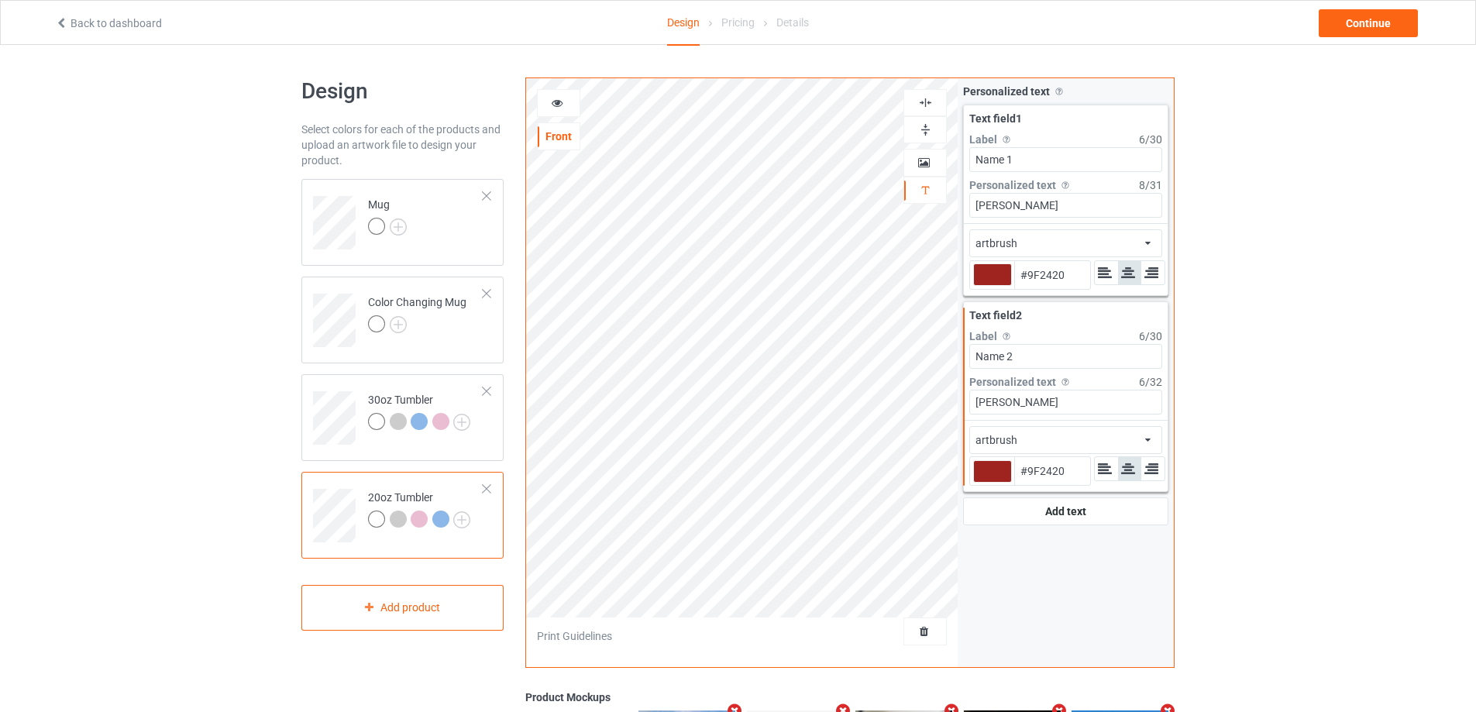
type input "#9f2420"
click at [555, 94] on div at bounding box center [558, 103] width 43 height 28
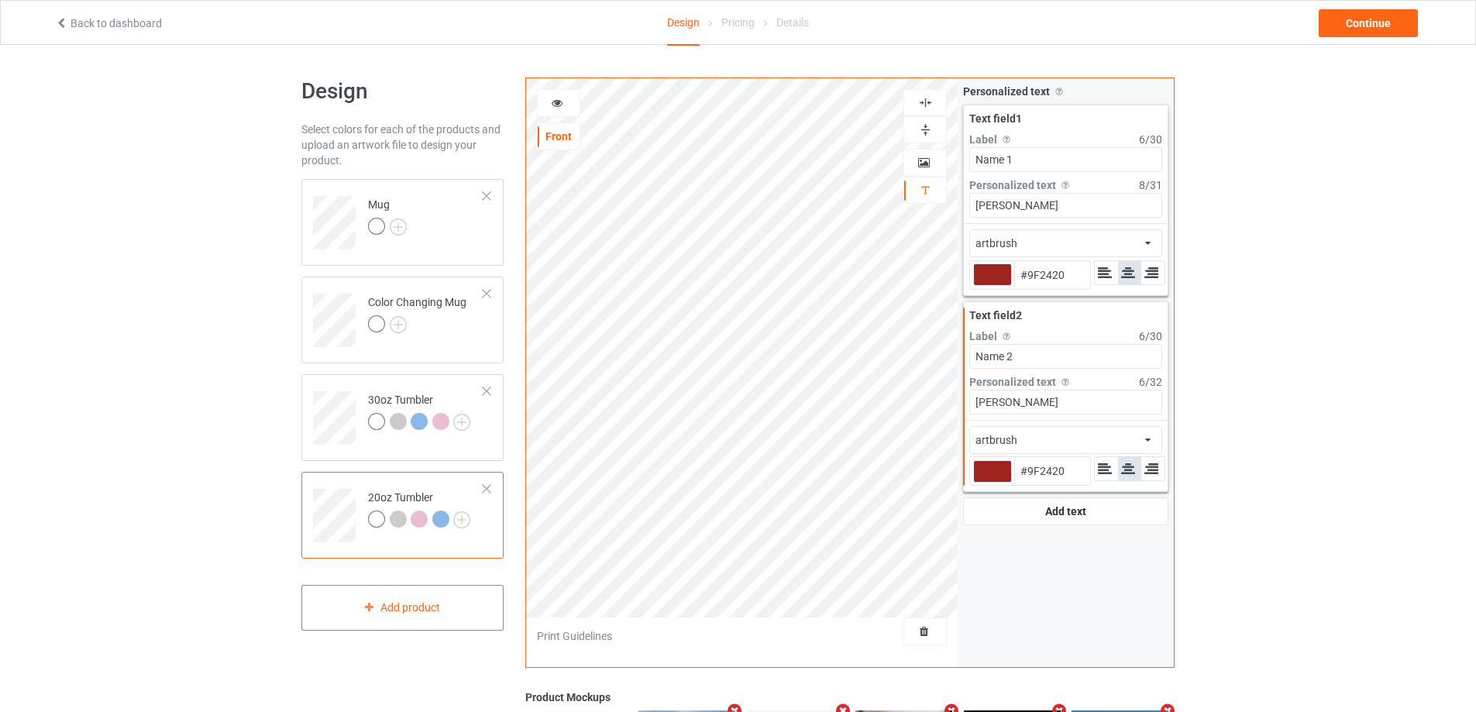
click at [555, 101] on icon at bounding box center [557, 100] width 13 height 11
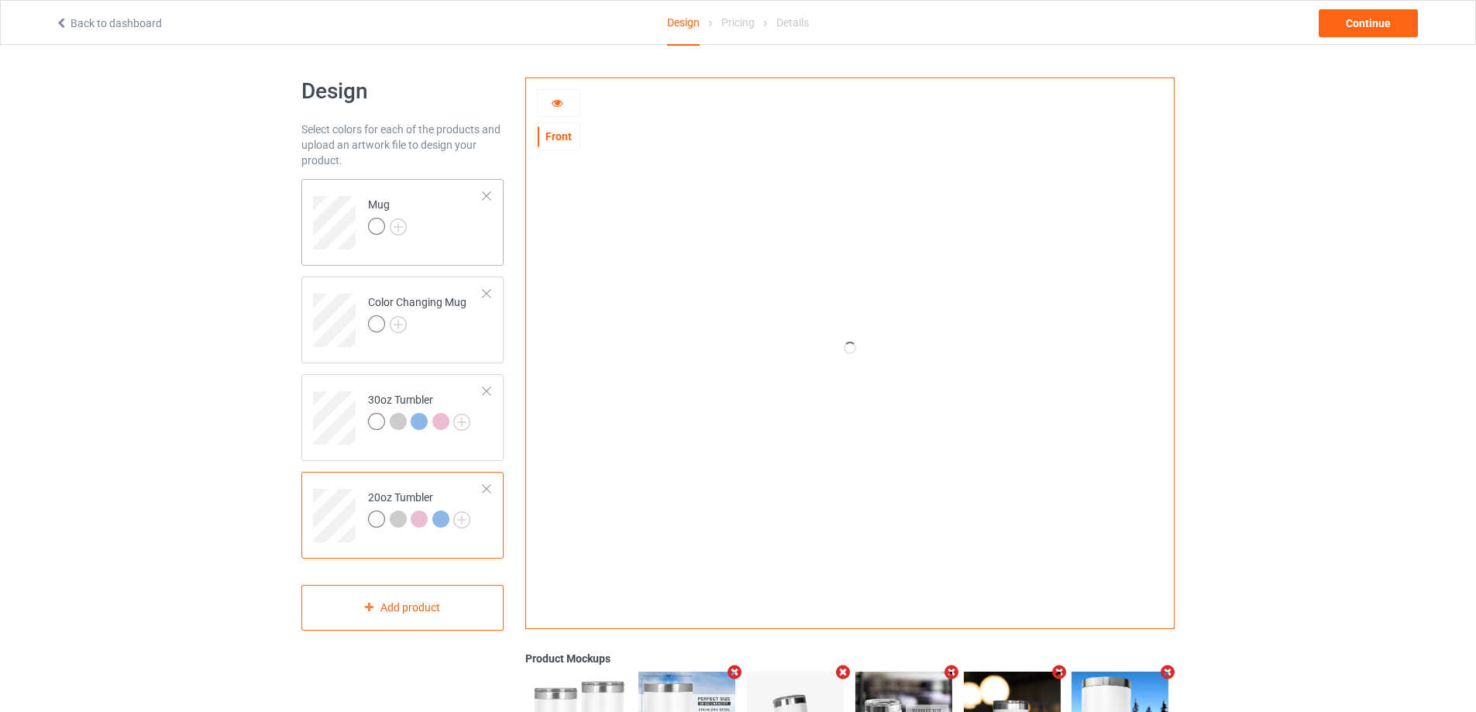
click at [462, 218] on td "Mug" at bounding box center [425, 217] width 132 height 64
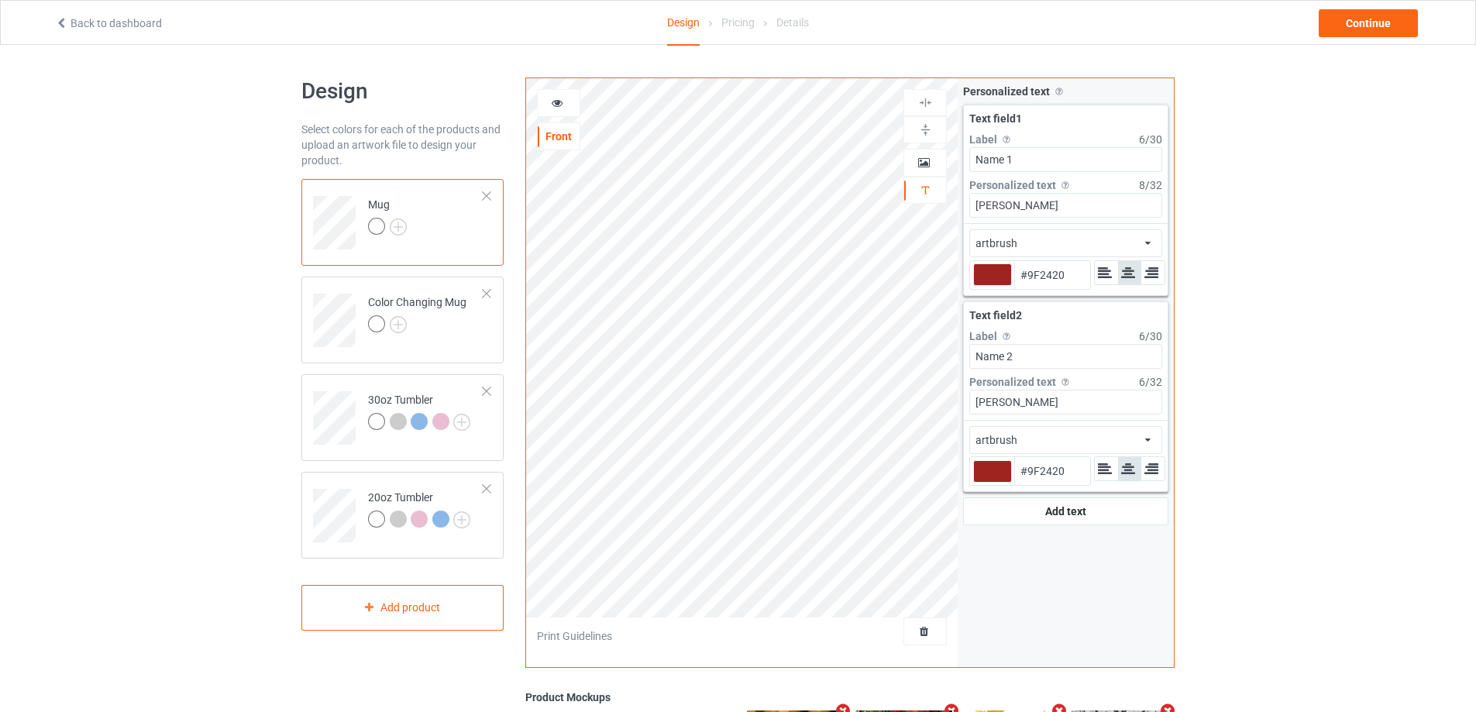
click at [557, 105] on icon at bounding box center [557, 100] width 13 height 11
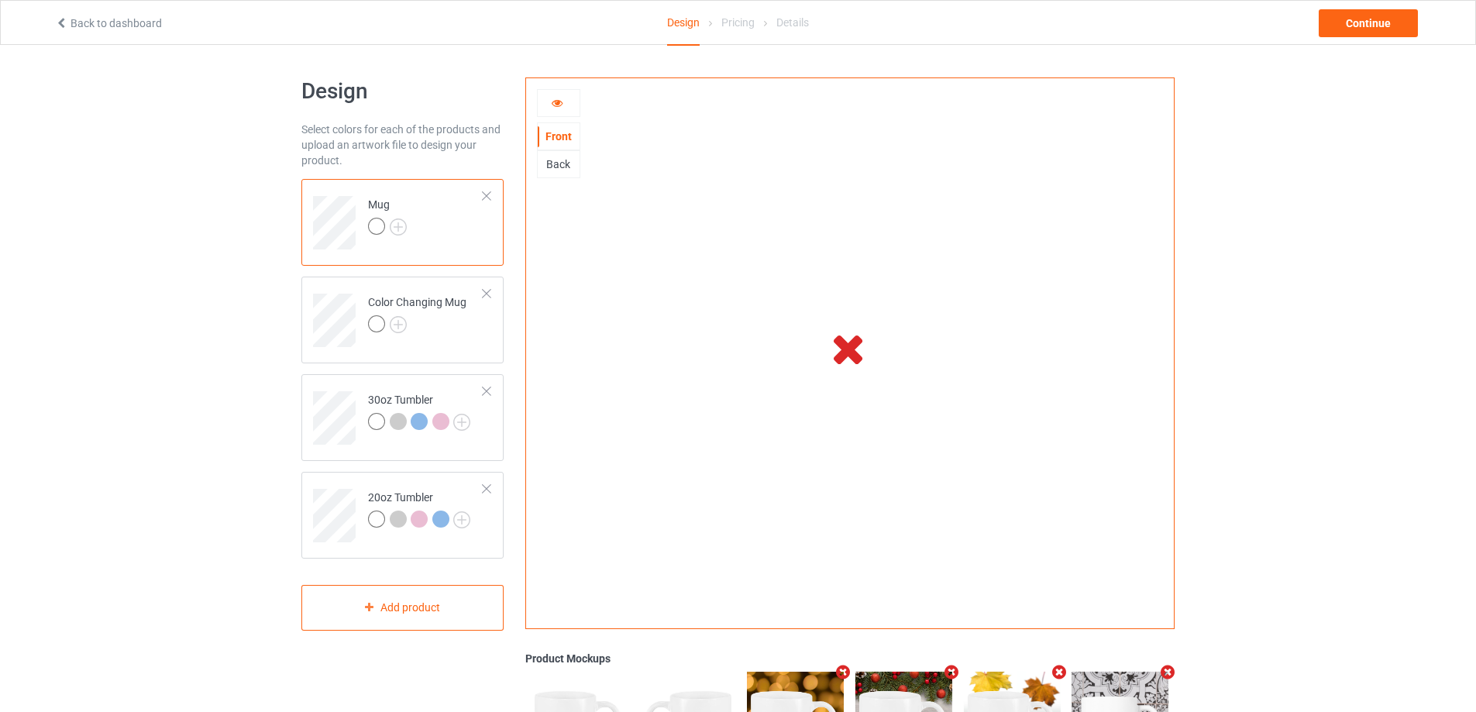
click at [560, 105] on icon at bounding box center [557, 100] width 13 height 11
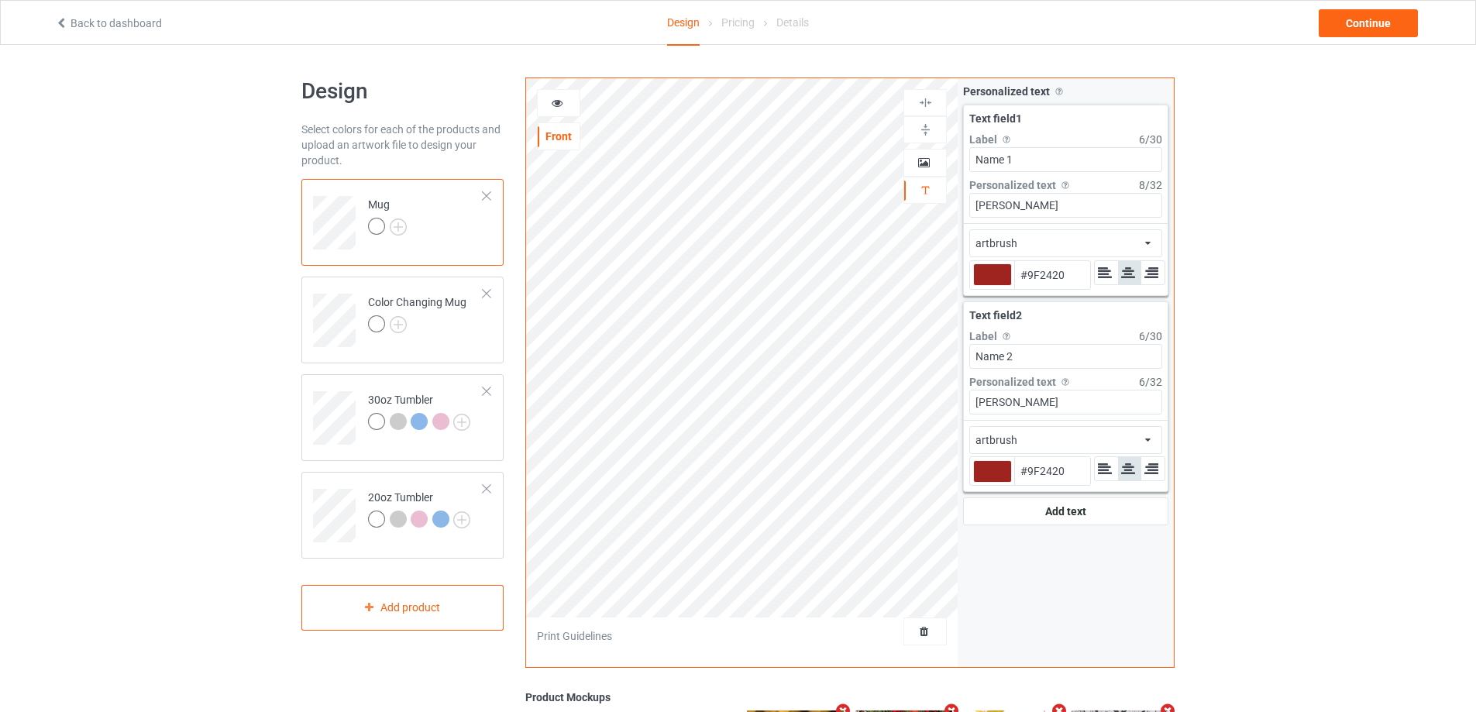
click at [559, 104] on icon at bounding box center [557, 100] width 13 height 11
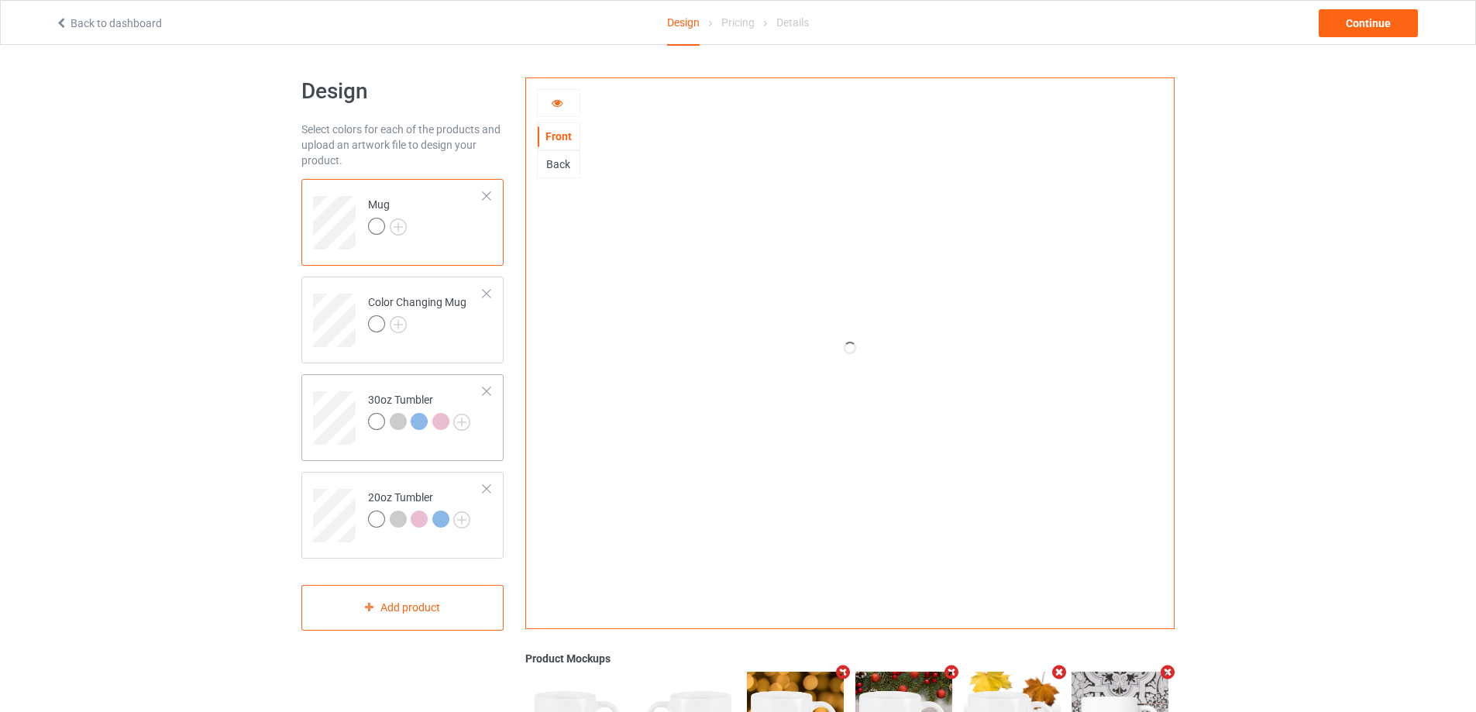
click at [426, 391] on td "30oz Tumbler" at bounding box center [425, 412] width 132 height 64
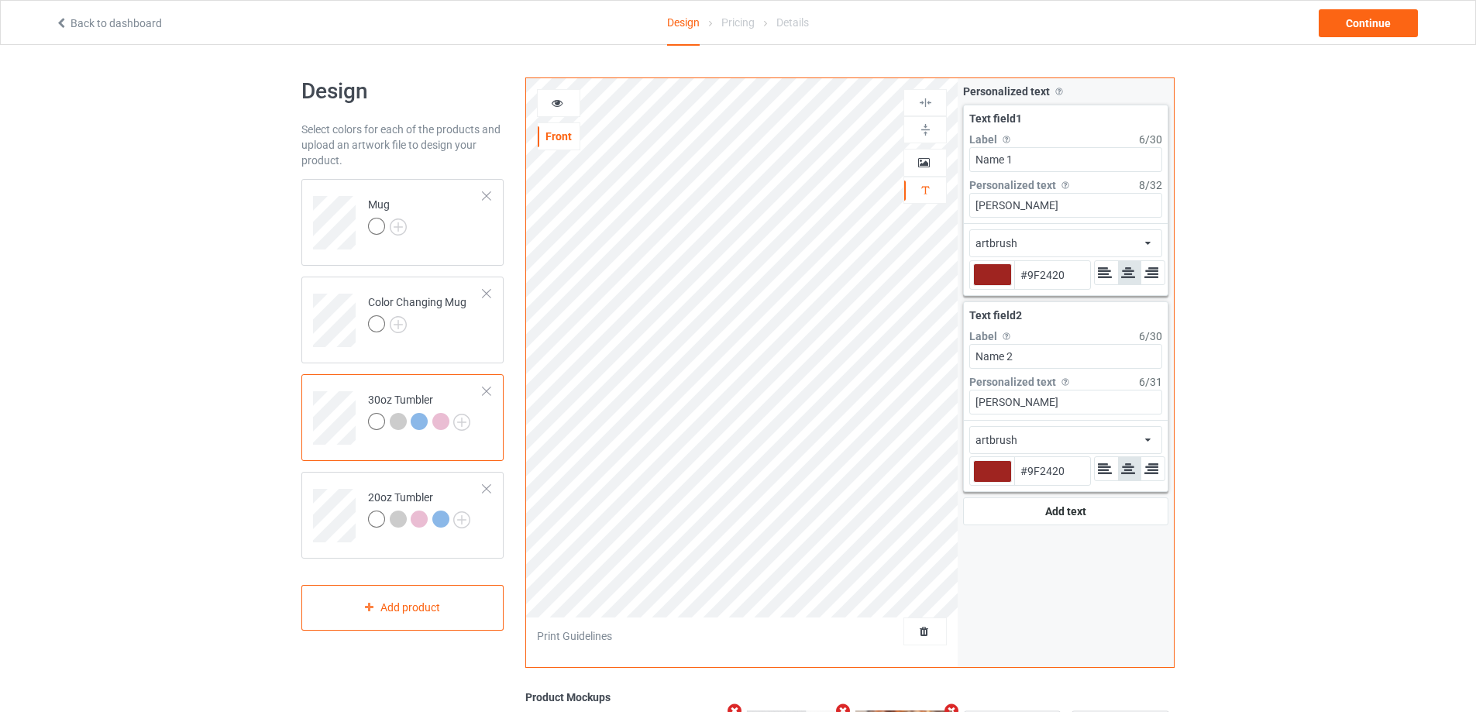
click at [562, 101] on icon at bounding box center [557, 100] width 13 height 11
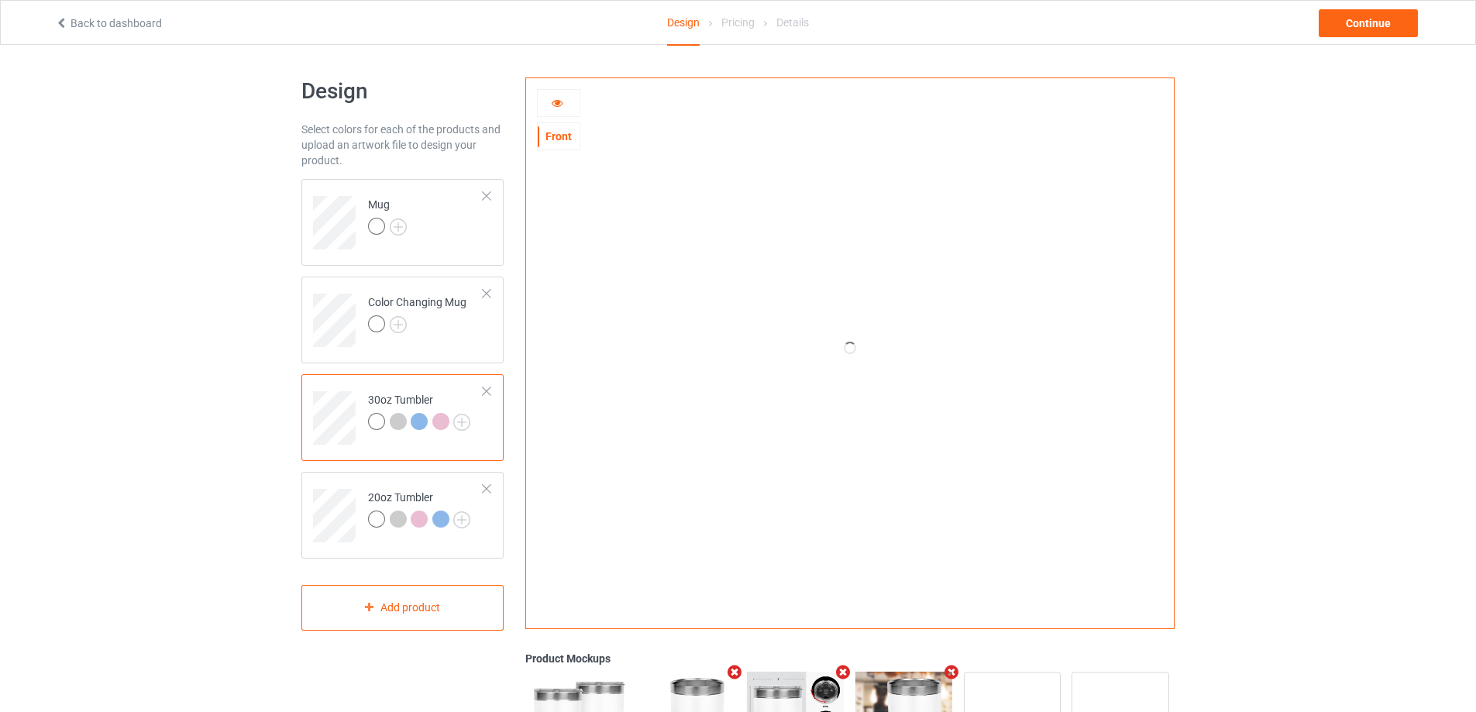
click at [557, 106] on icon at bounding box center [557, 100] width 13 height 11
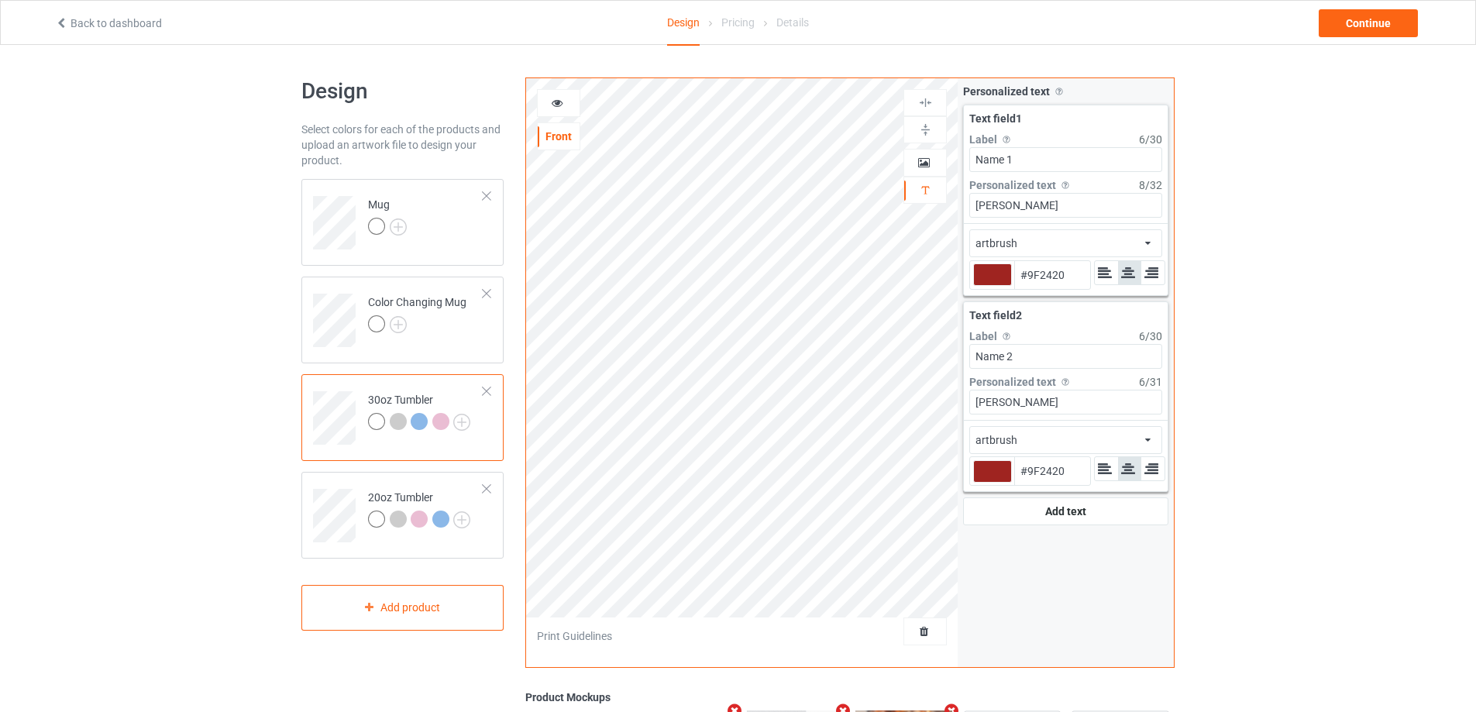
click at [557, 106] on icon at bounding box center [557, 100] width 13 height 11
click at [554, 98] on icon at bounding box center [557, 100] width 13 height 11
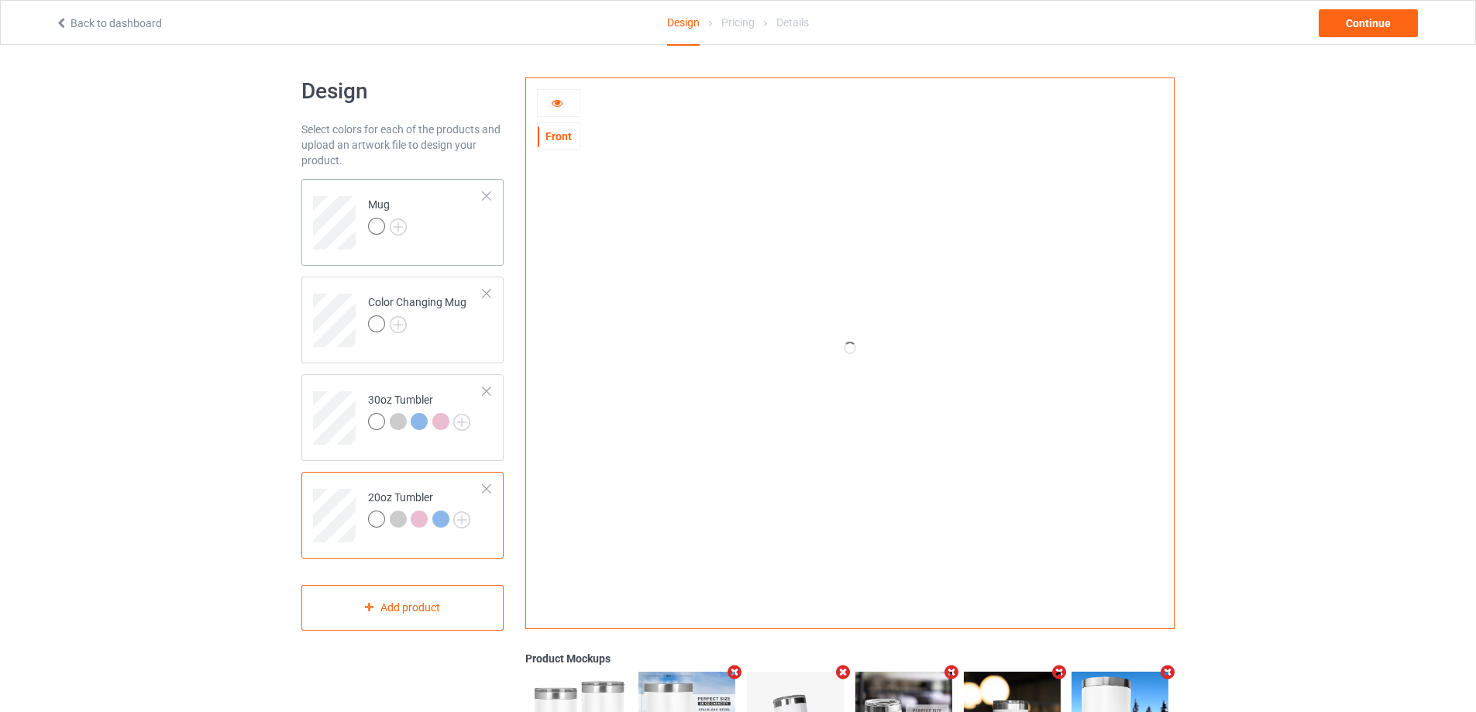
click at [468, 233] on td "Mug" at bounding box center [425, 217] width 132 height 64
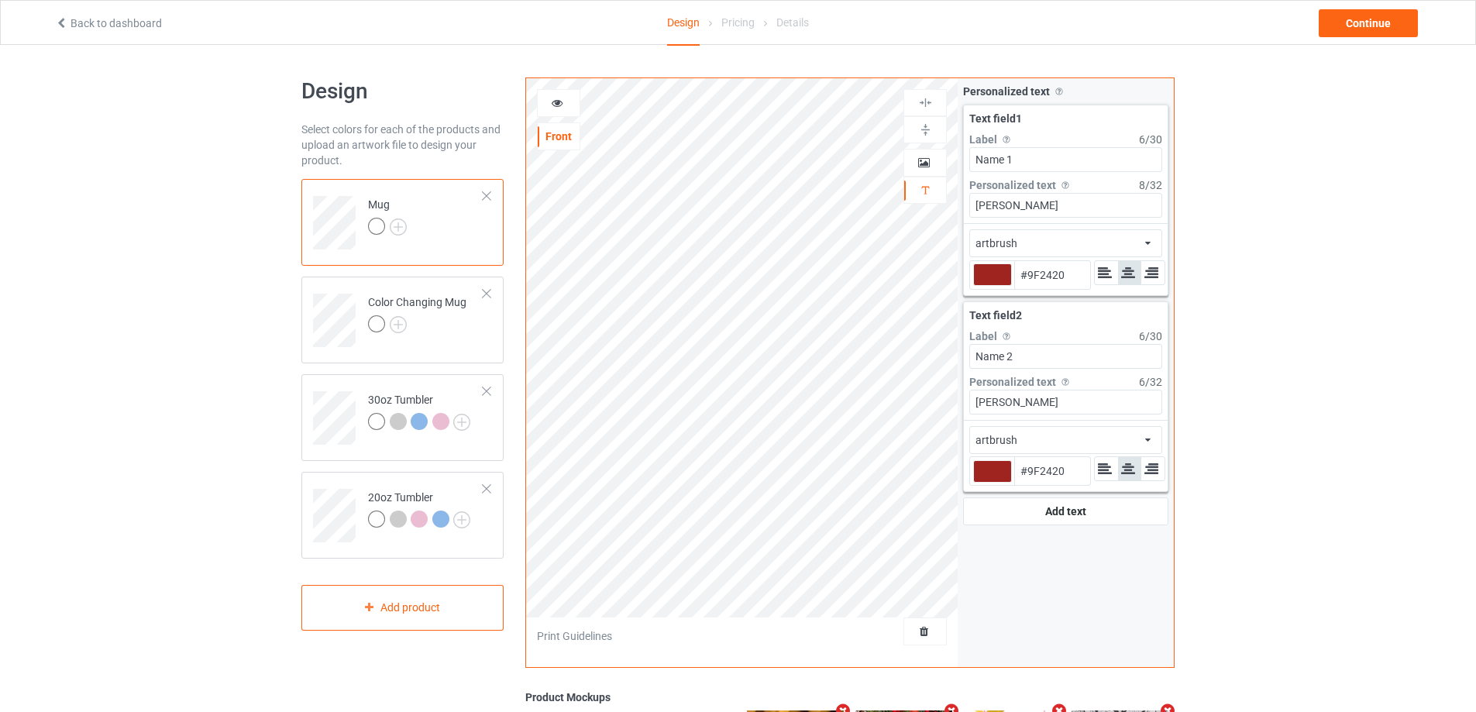
click at [564, 95] on div at bounding box center [559, 102] width 42 height 15
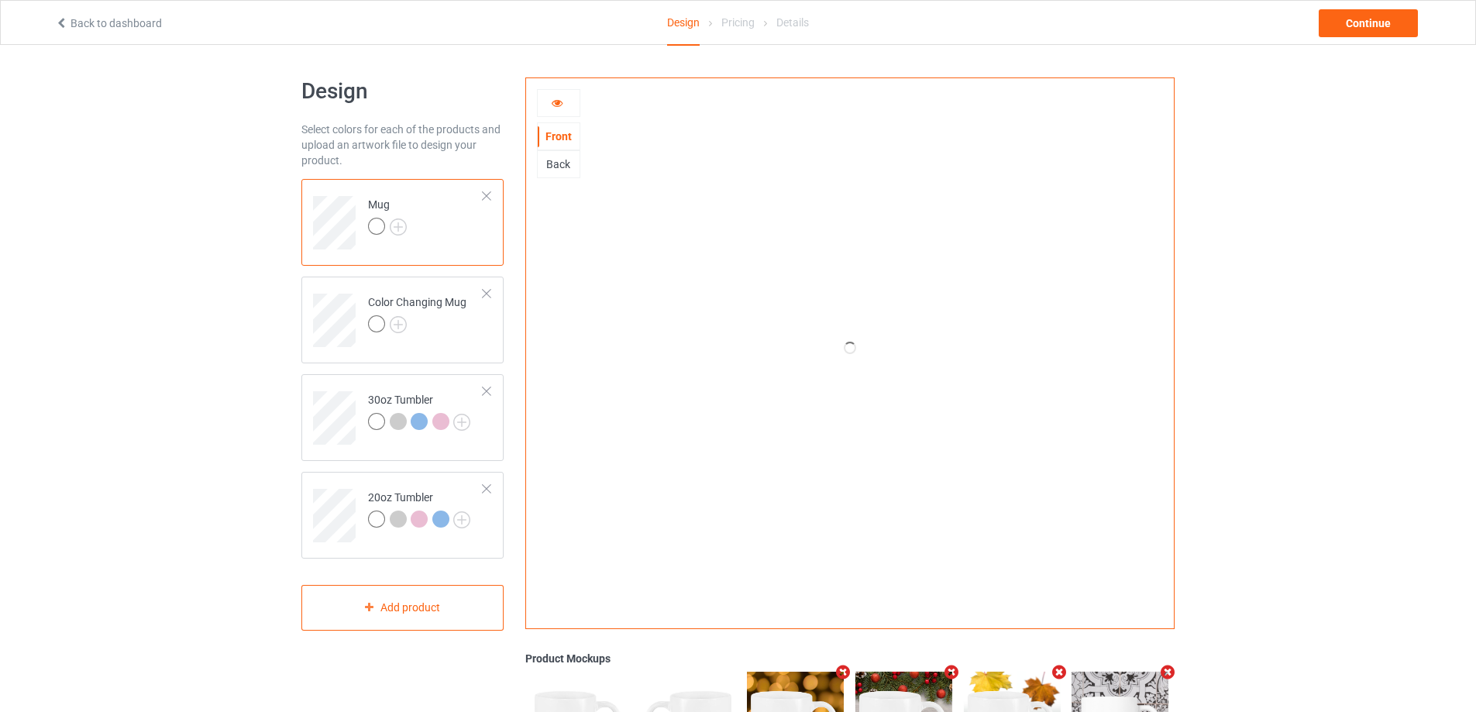
click at [562, 103] on icon at bounding box center [557, 100] width 13 height 11
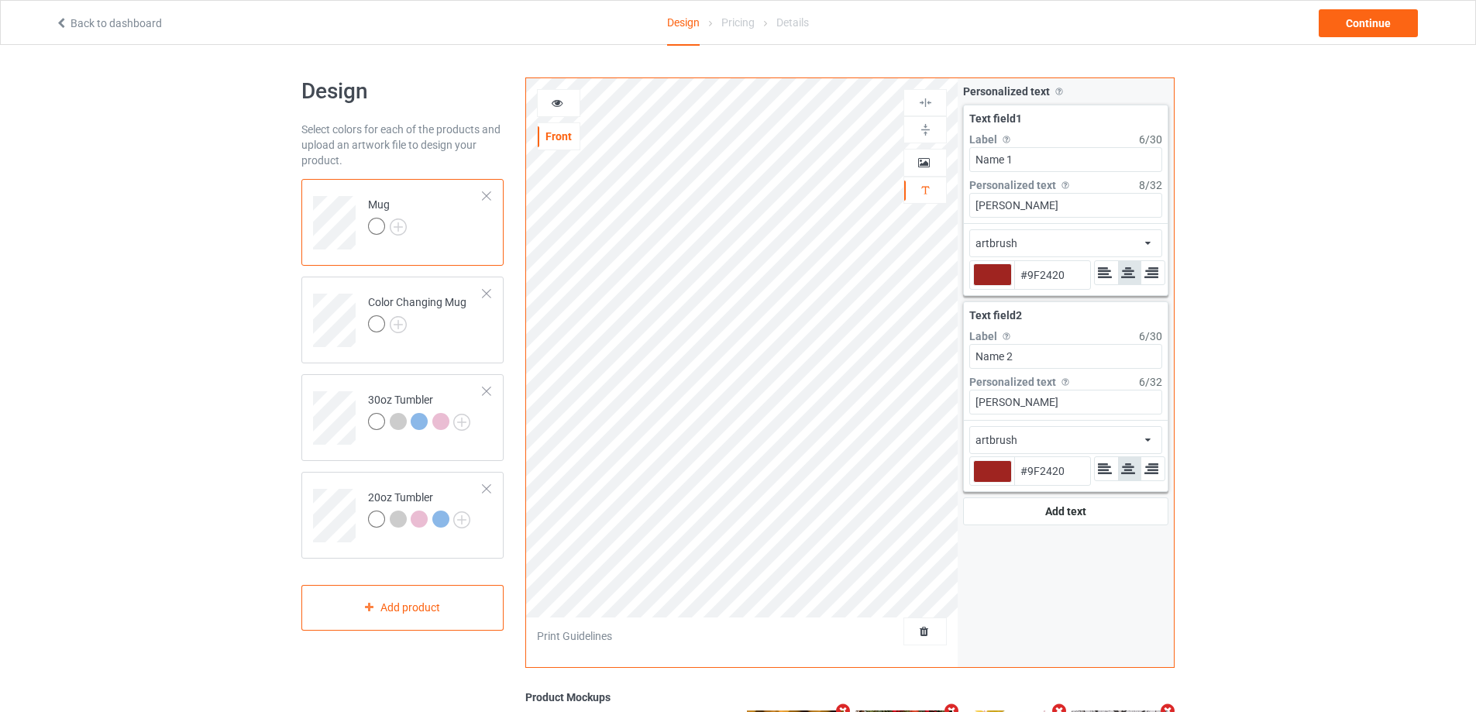
click at [562, 103] on icon at bounding box center [557, 100] width 13 height 11
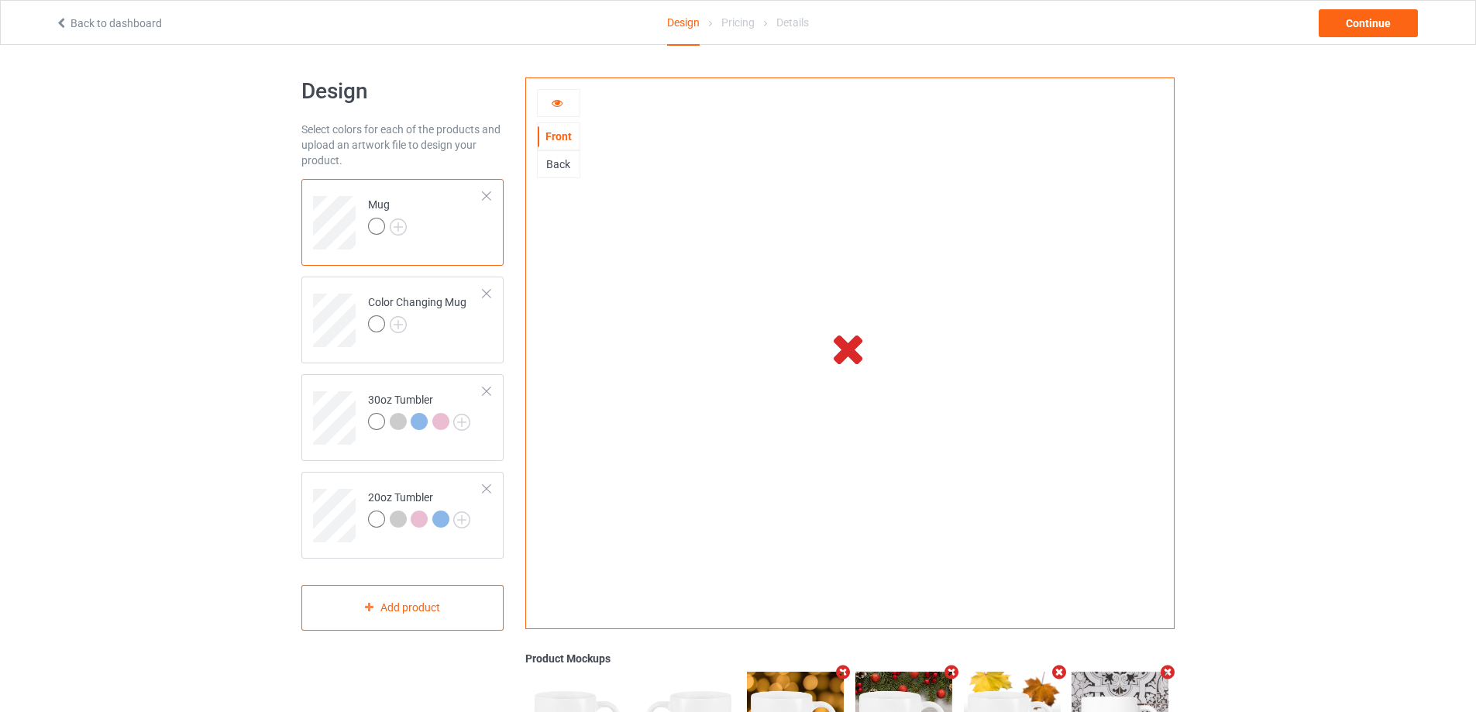
click at [569, 100] on div at bounding box center [559, 102] width 42 height 15
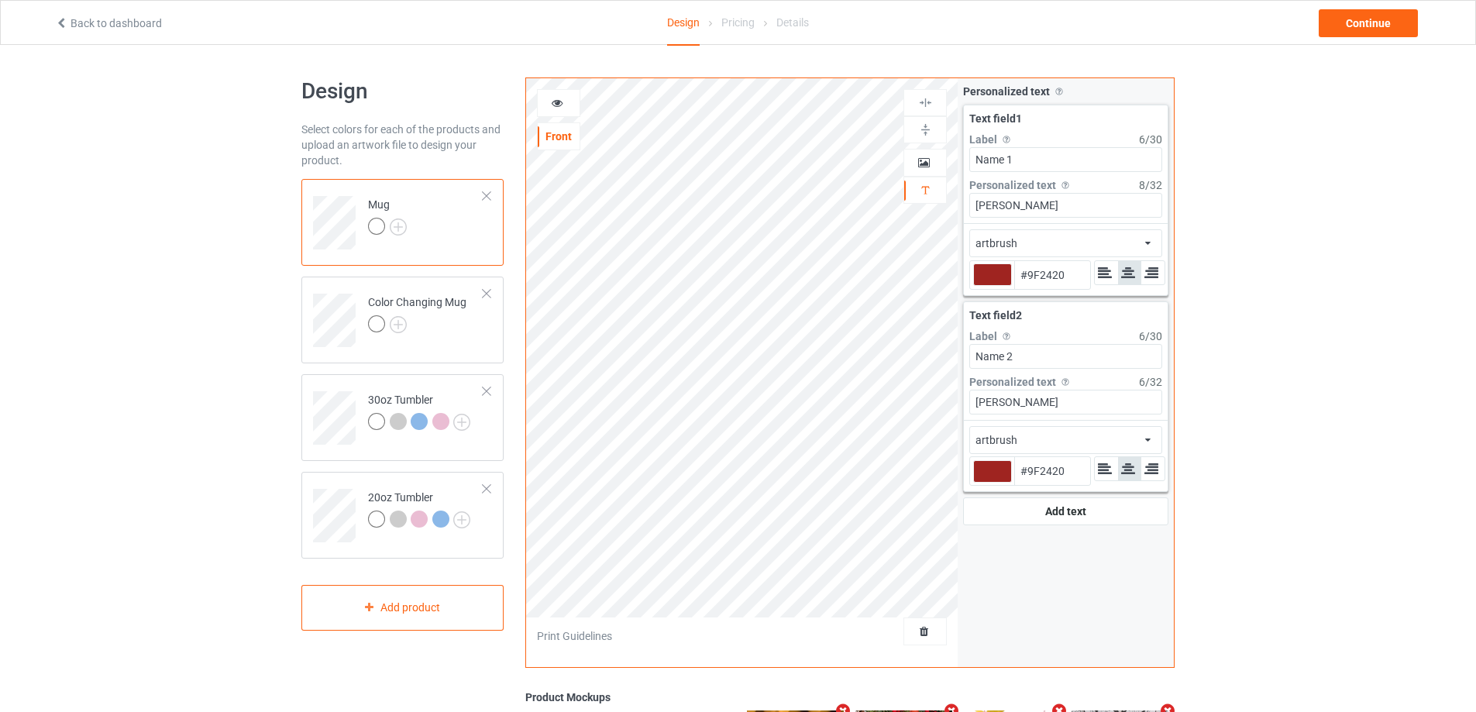
click at [551, 100] on icon at bounding box center [557, 100] width 13 height 11
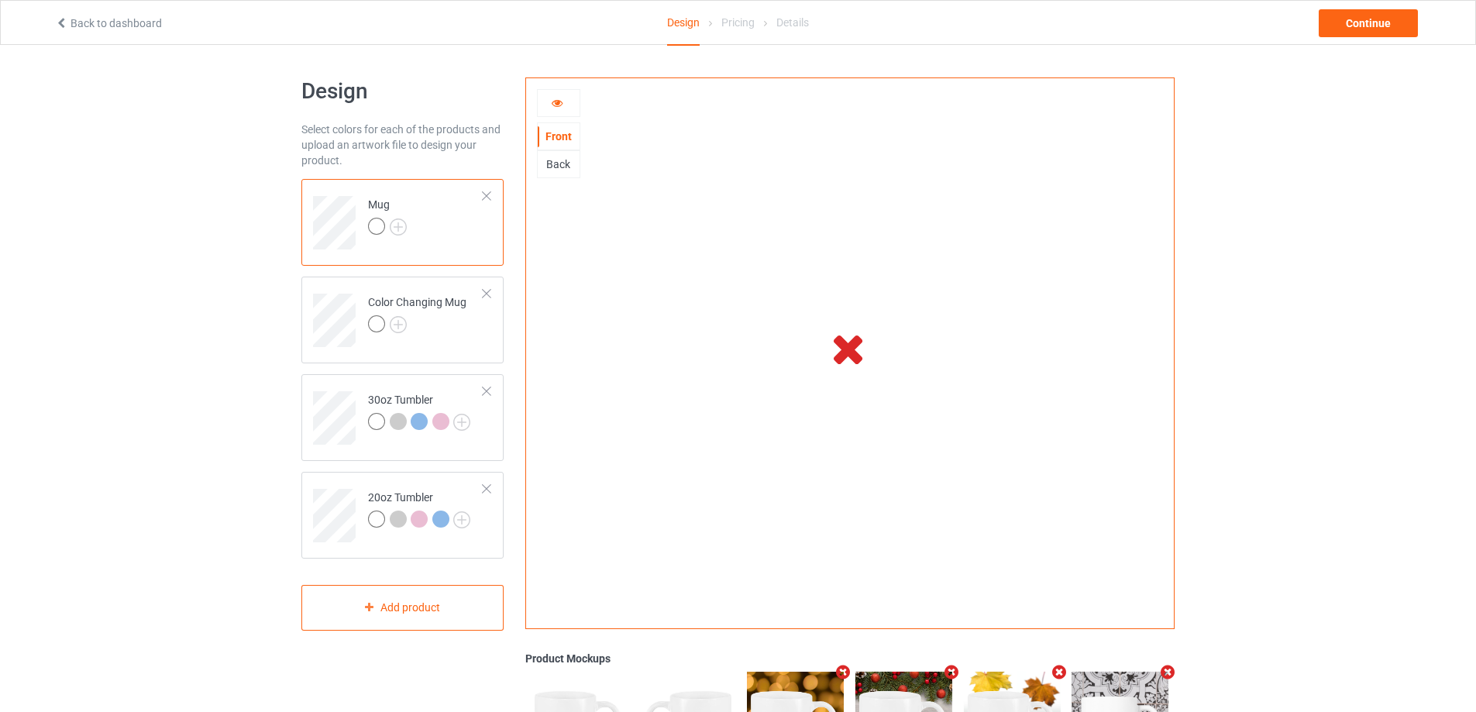
click at [556, 97] on icon at bounding box center [557, 100] width 13 height 11
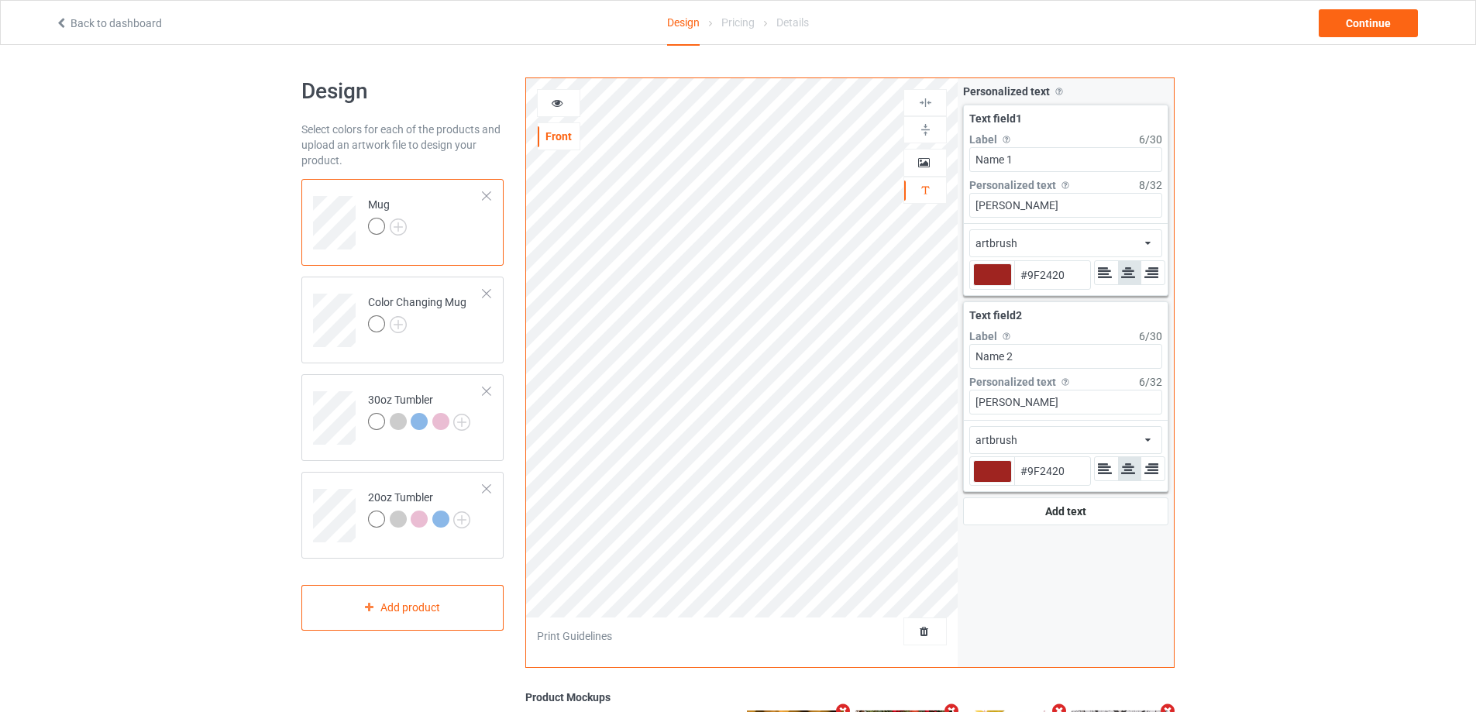
click at [556, 97] on icon at bounding box center [557, 100] width 13 height 11
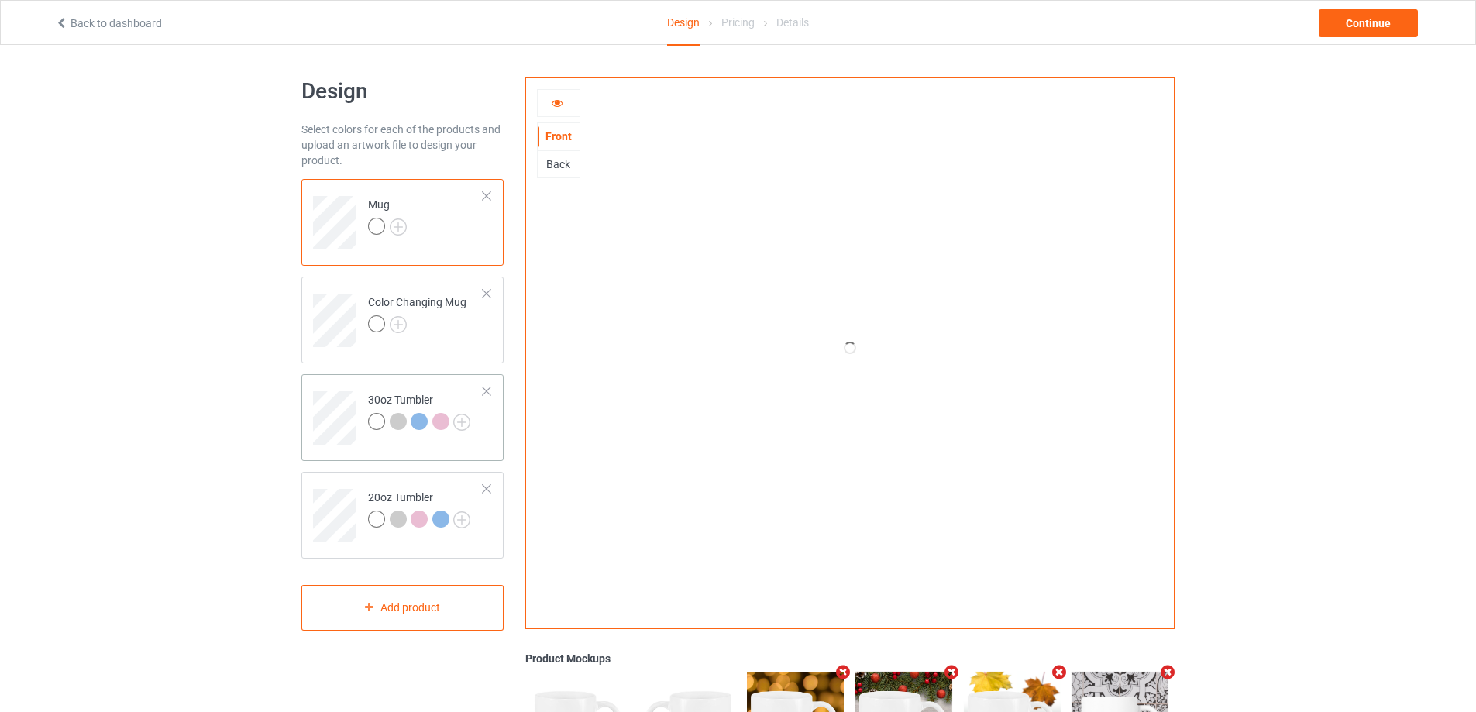
click at [353, 379] on div "30oz Tumbler" at bounding box center [402, 417] width 202 height 87
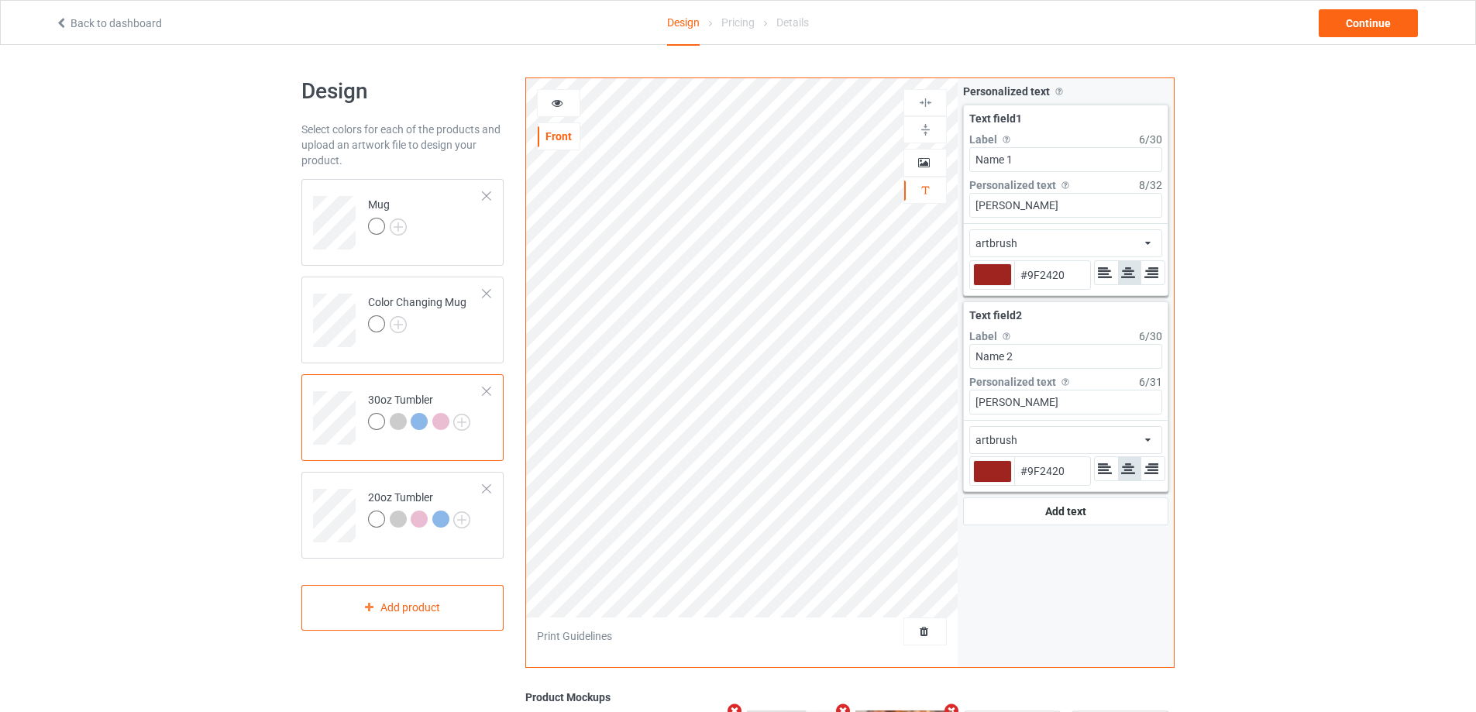
click at [555, 101] on icon at bounding box center [557, 100] width 13 height 11
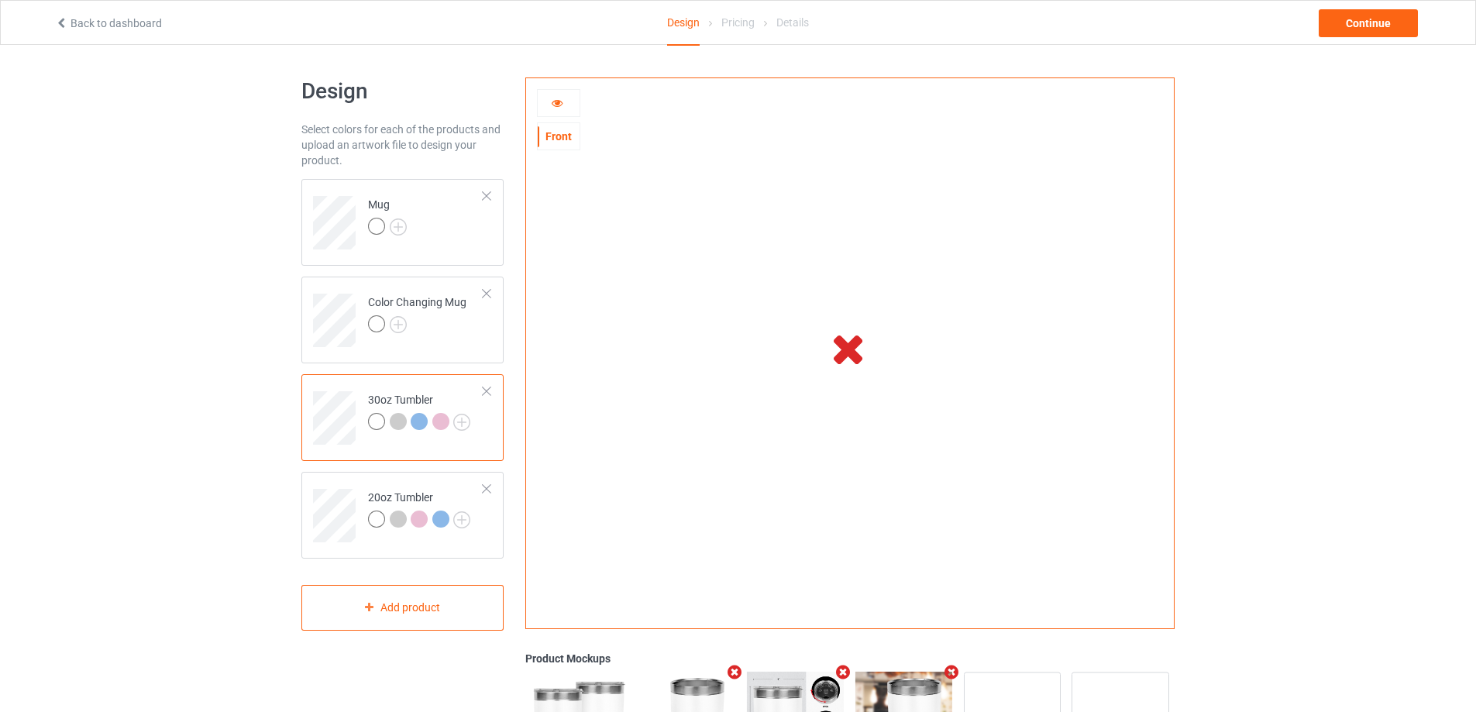
click at [557, 105] on icon at bounding box center [557, 100] width 13 height 11
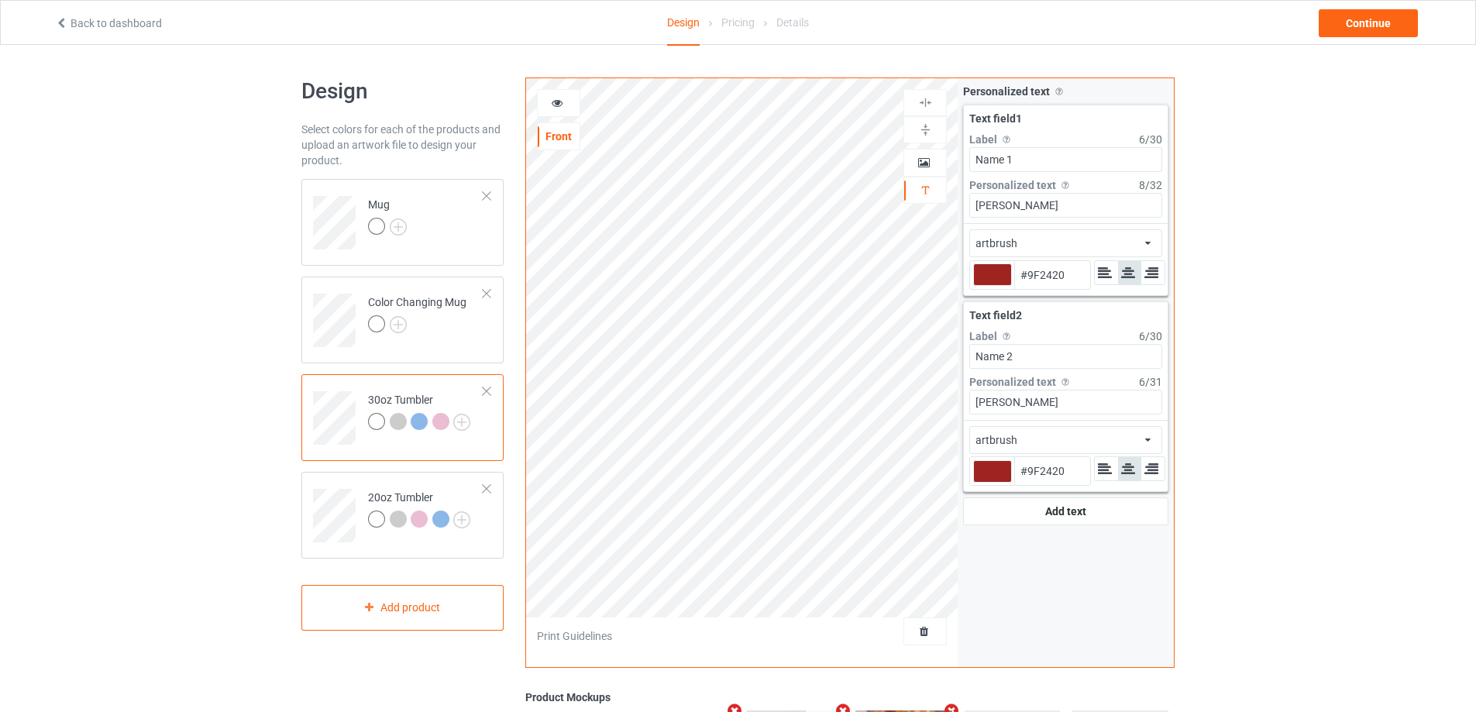
click at [557, 105] on icon at bounding box center [557, 100] width 13 height 11
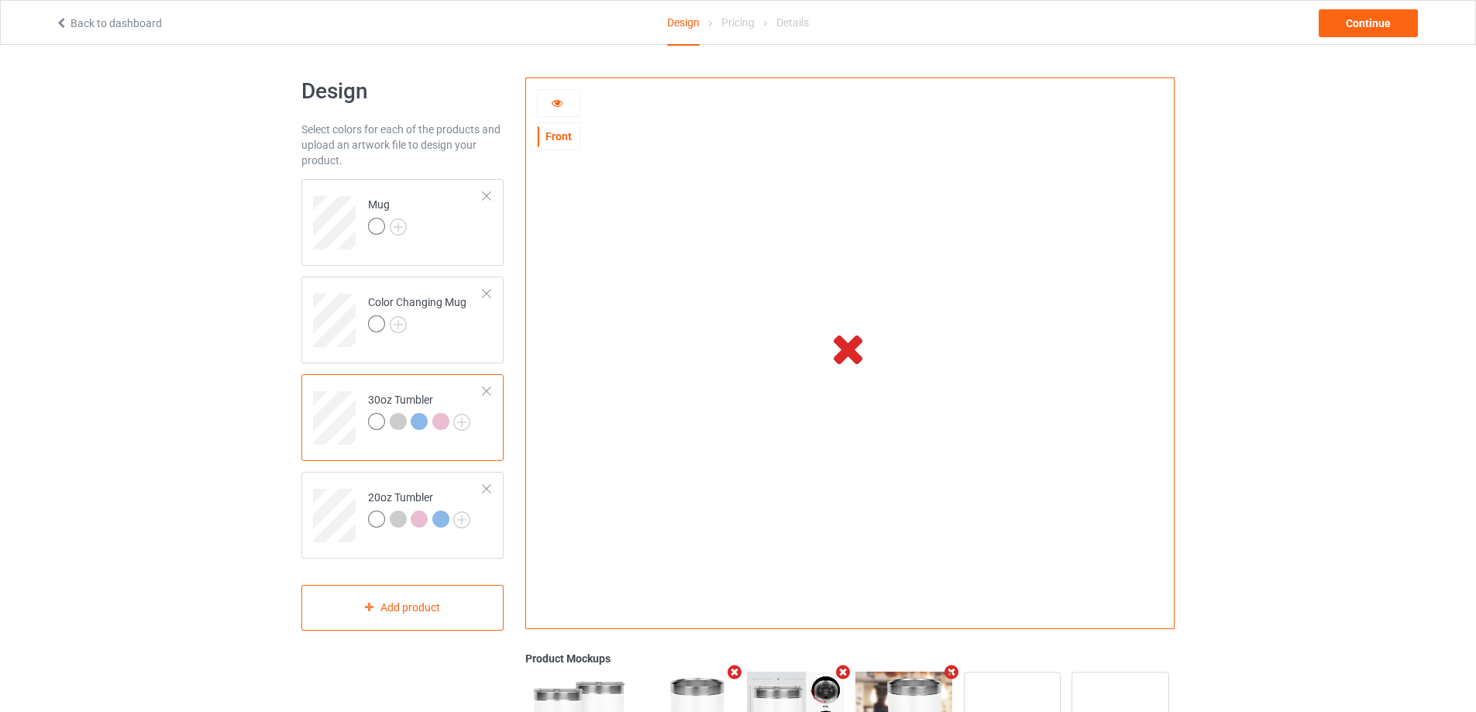
click at [562, 101] on icon at bounding box center [557, 100] width 13 height 11
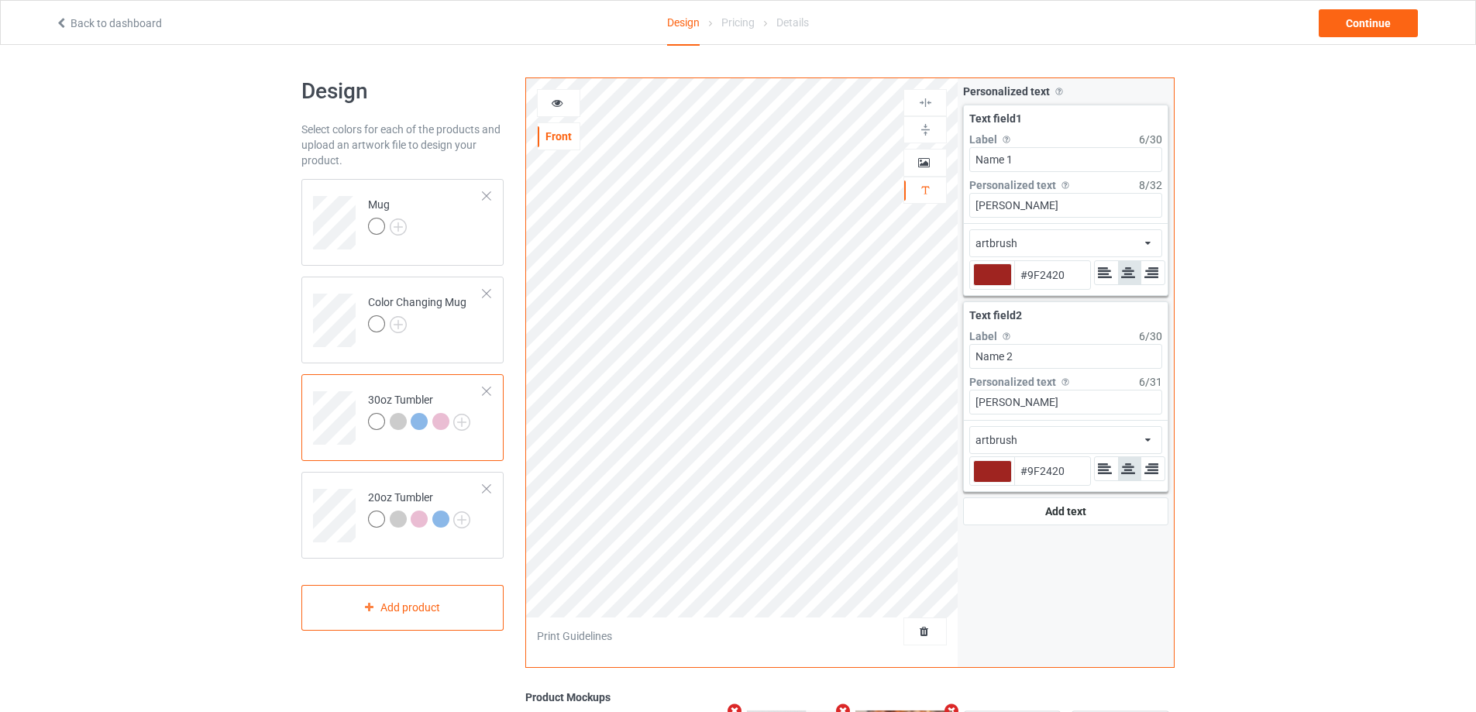
click at [562, 101] on icon at bounding box center [557, 100] width 13 height 11
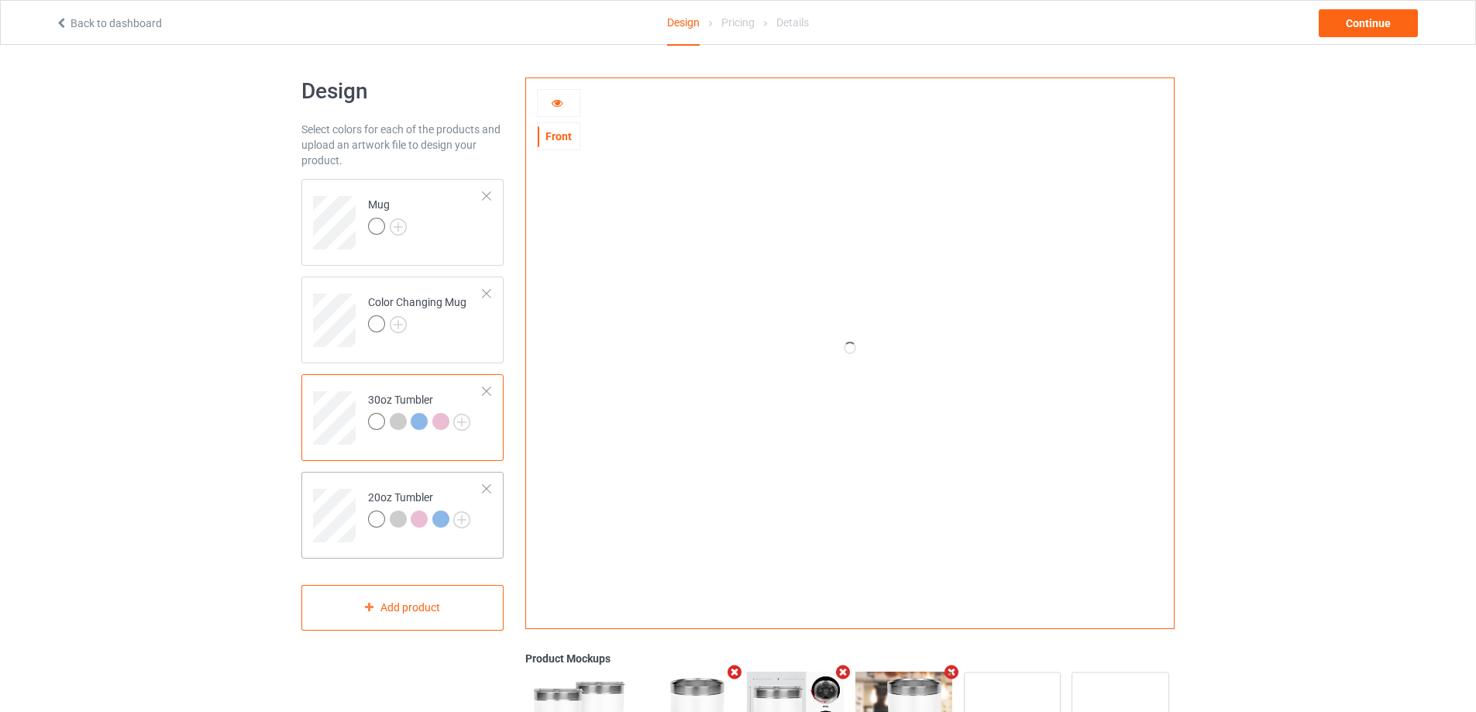
click at [333, 483] on td at bounding box center [336, 510] width 46 height 64
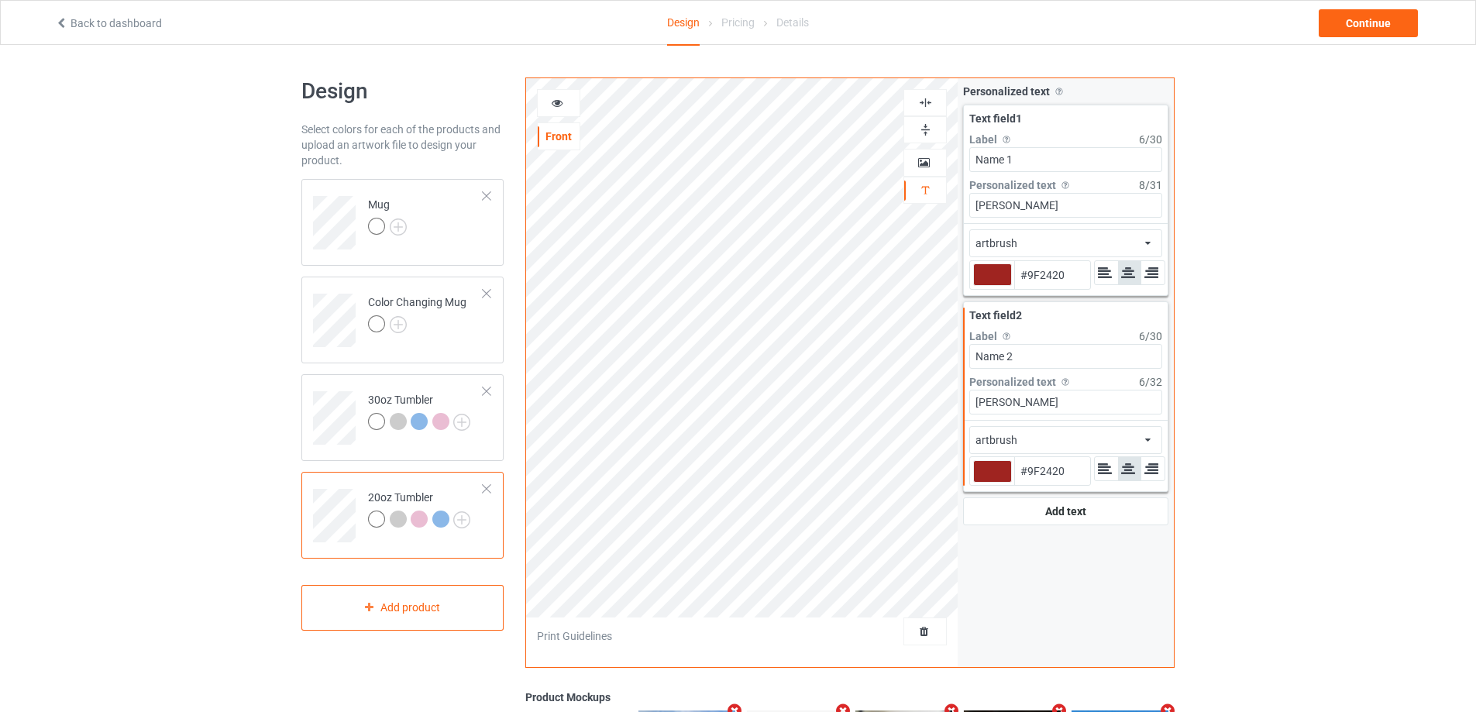
click at [557, 105] on icon at bounding box center [557, 100] width 13 height 11
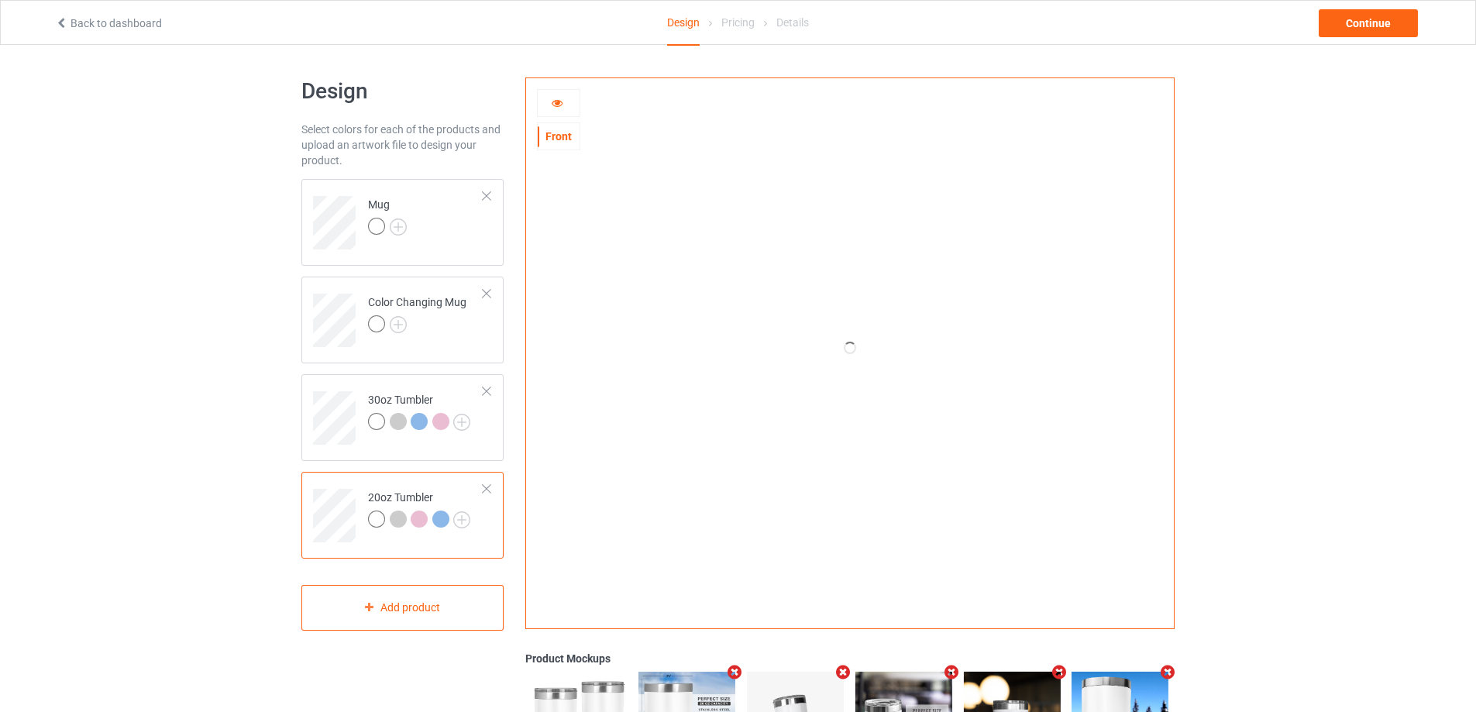
click at [555, 99] on icon at bounding box center [557, 100] width 13 height 11
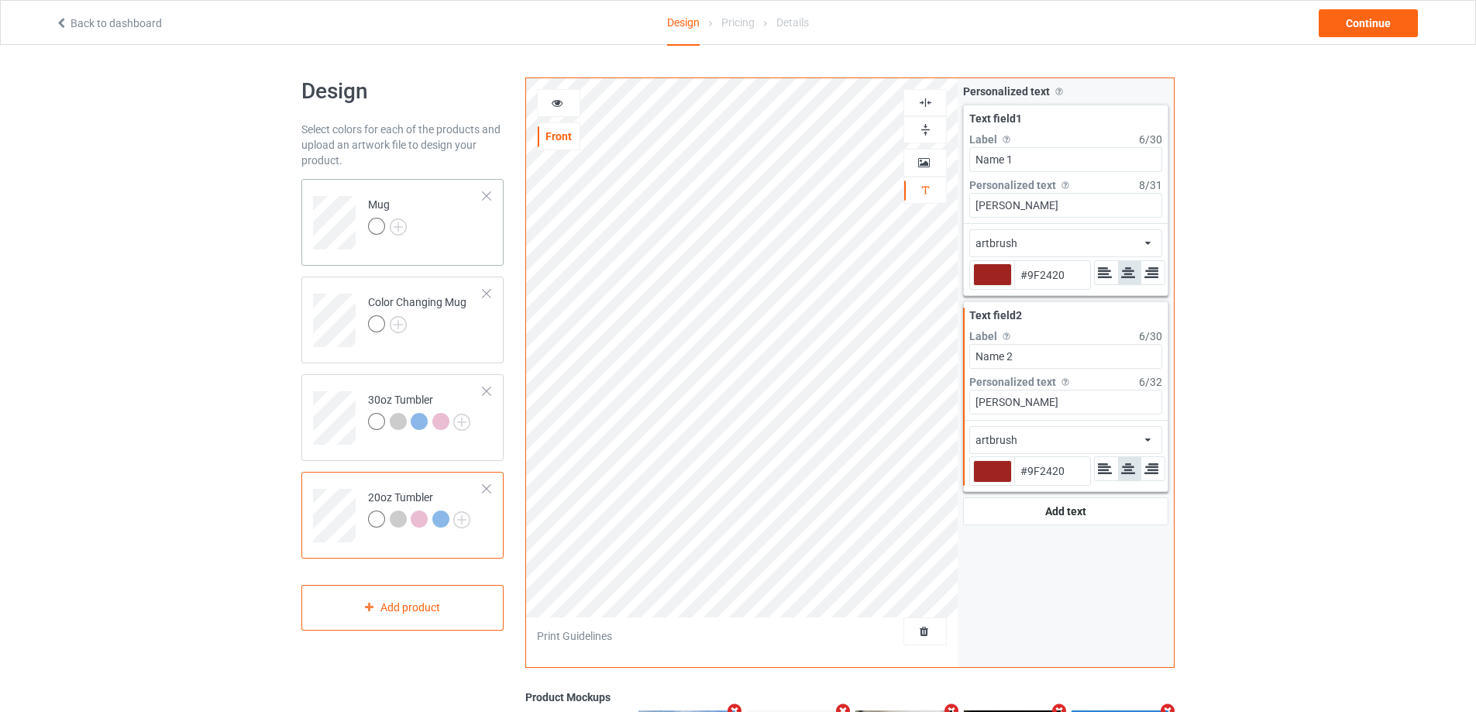
click at [459, 239] on td "Mug" at bounding box center [425, 217] width 132 height 64
click at [559, 104] on icon at bounding box center [557, 100] width 13 height 11
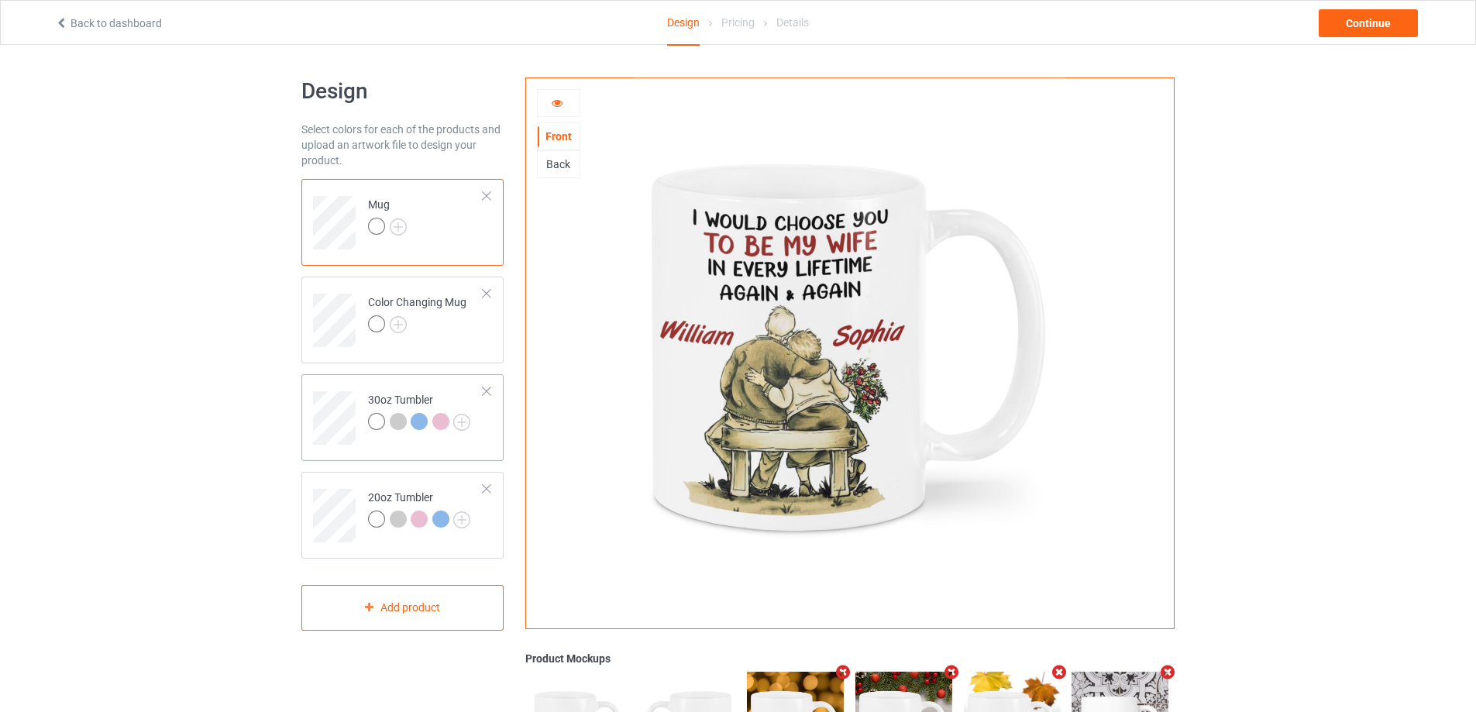
click at [406, 399] on div "30oz Tumbler" at bounding box center [419, 410] width 102 height 37
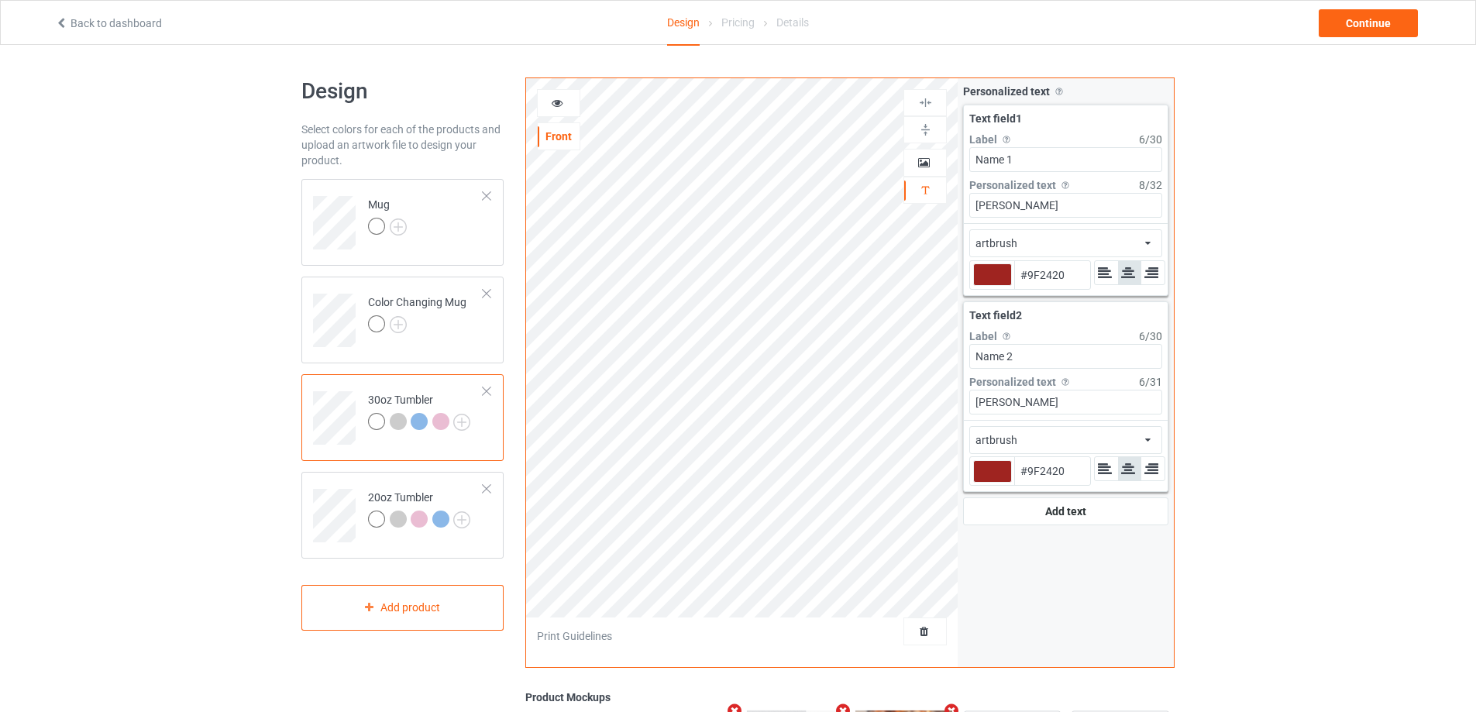
click at [557, 100] on icon at bounding box center [557, 100] width 13 height 11
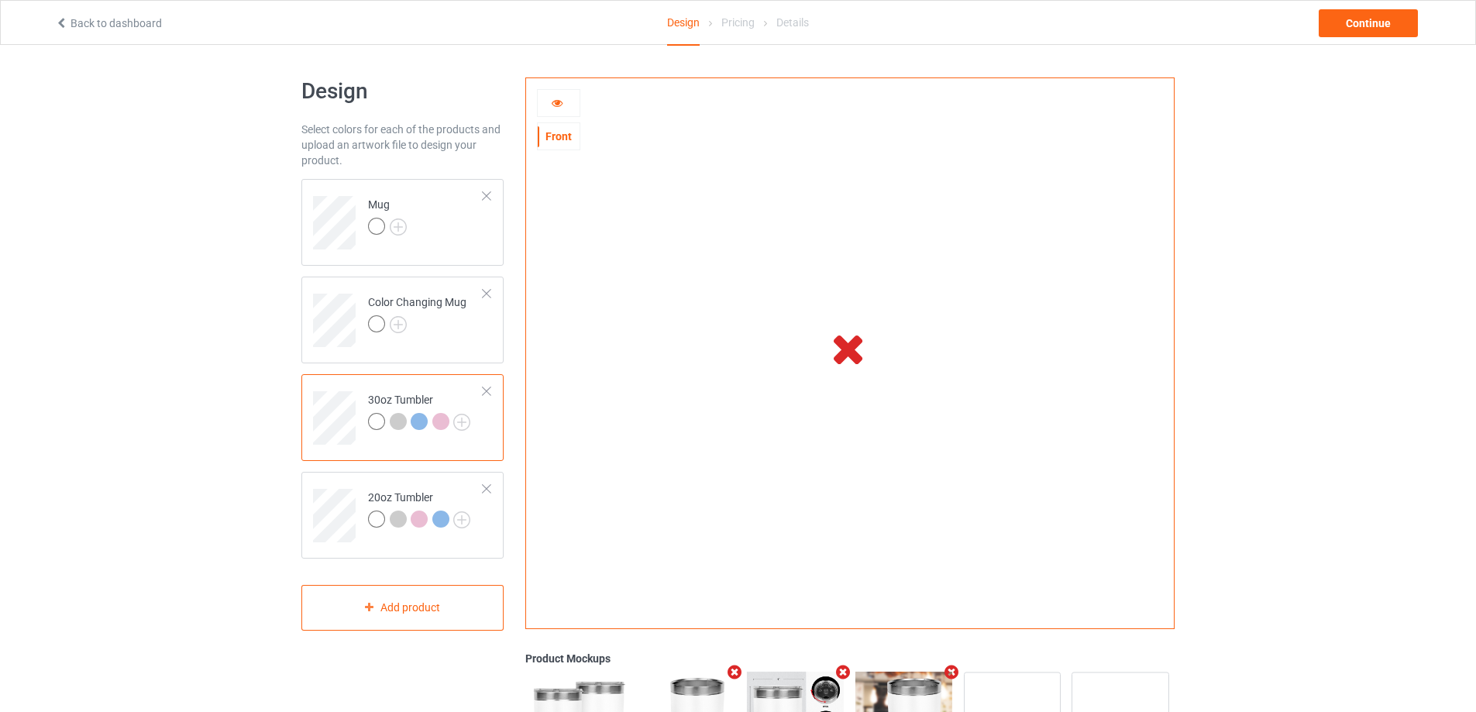
click at [570, 101] on div at bounding box center [559, 102] width 42 height 15
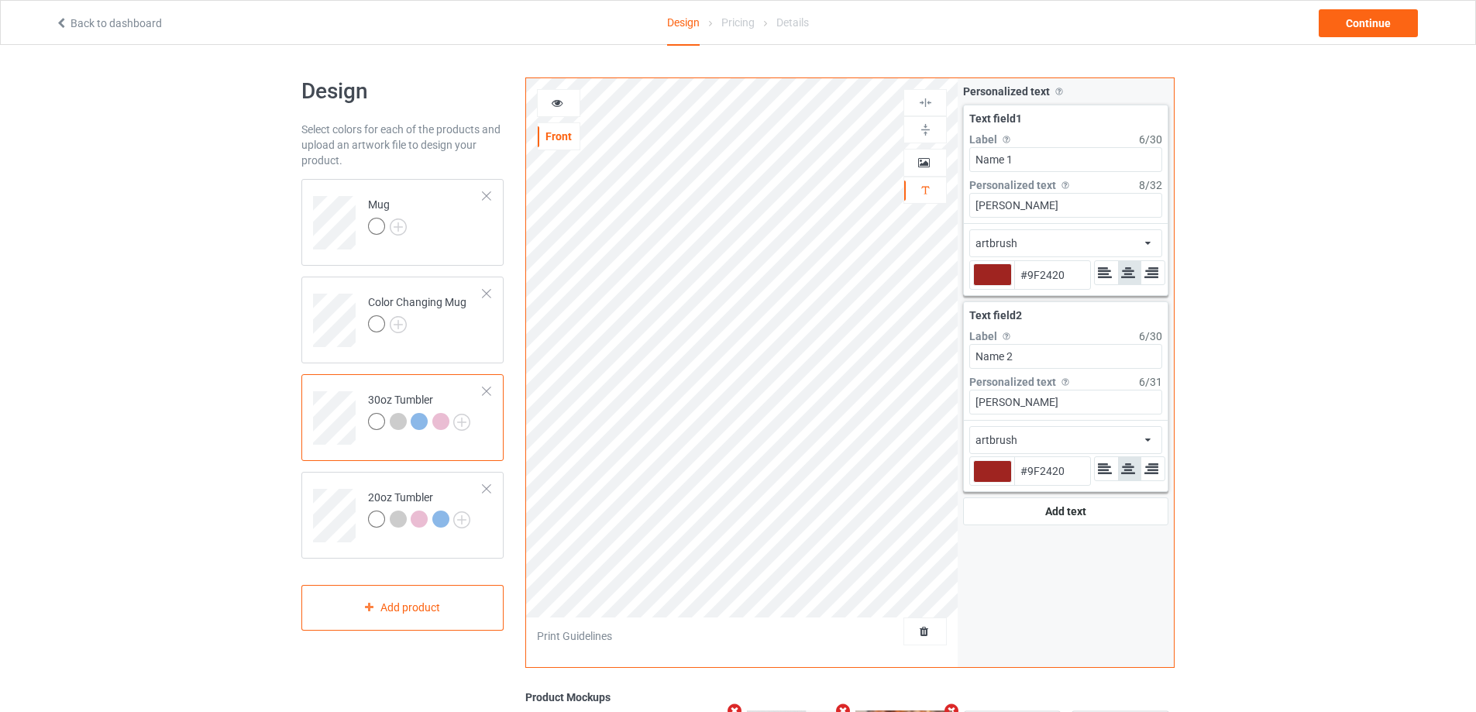
click at [557, 103] on icon at bounding box center [557, 100] width 13 height 11
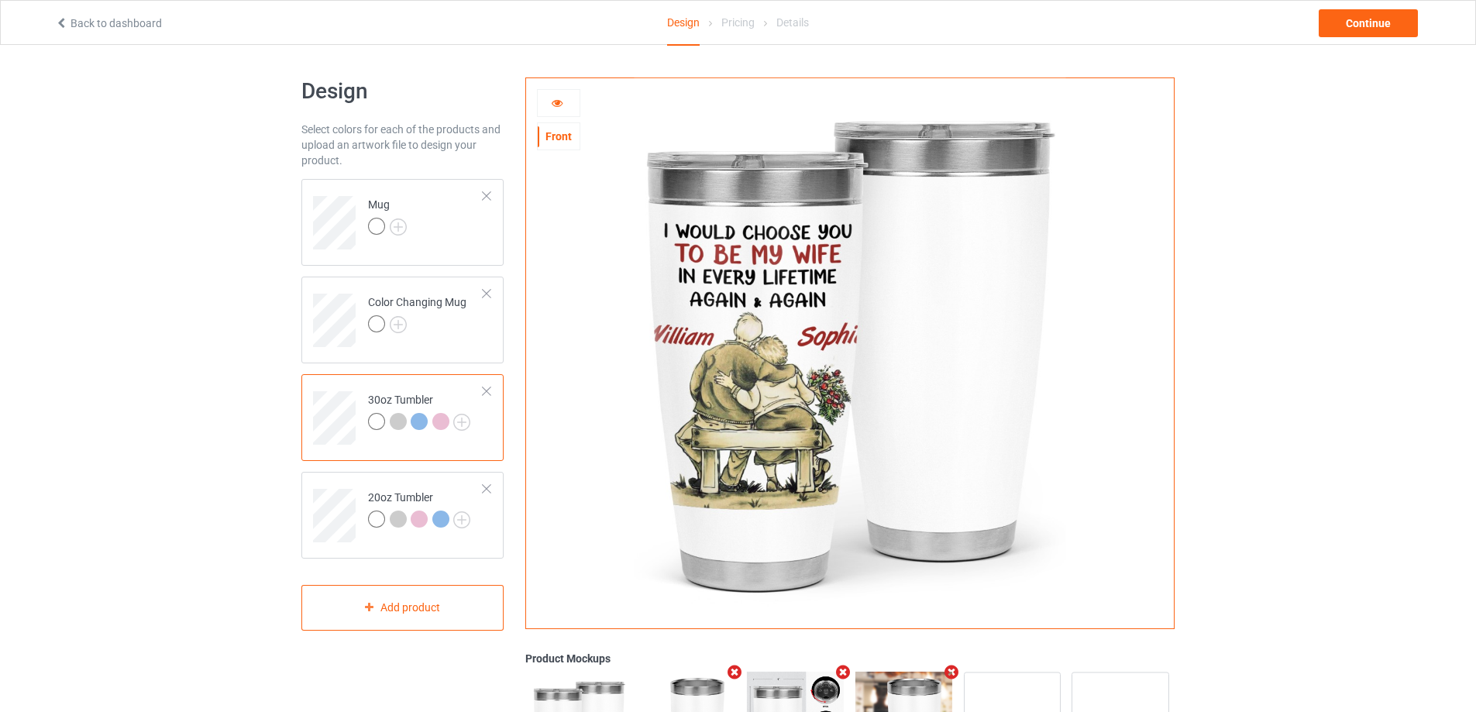
click at [556, 102] on icon at bounding box center [557, 100] width 13 height 11
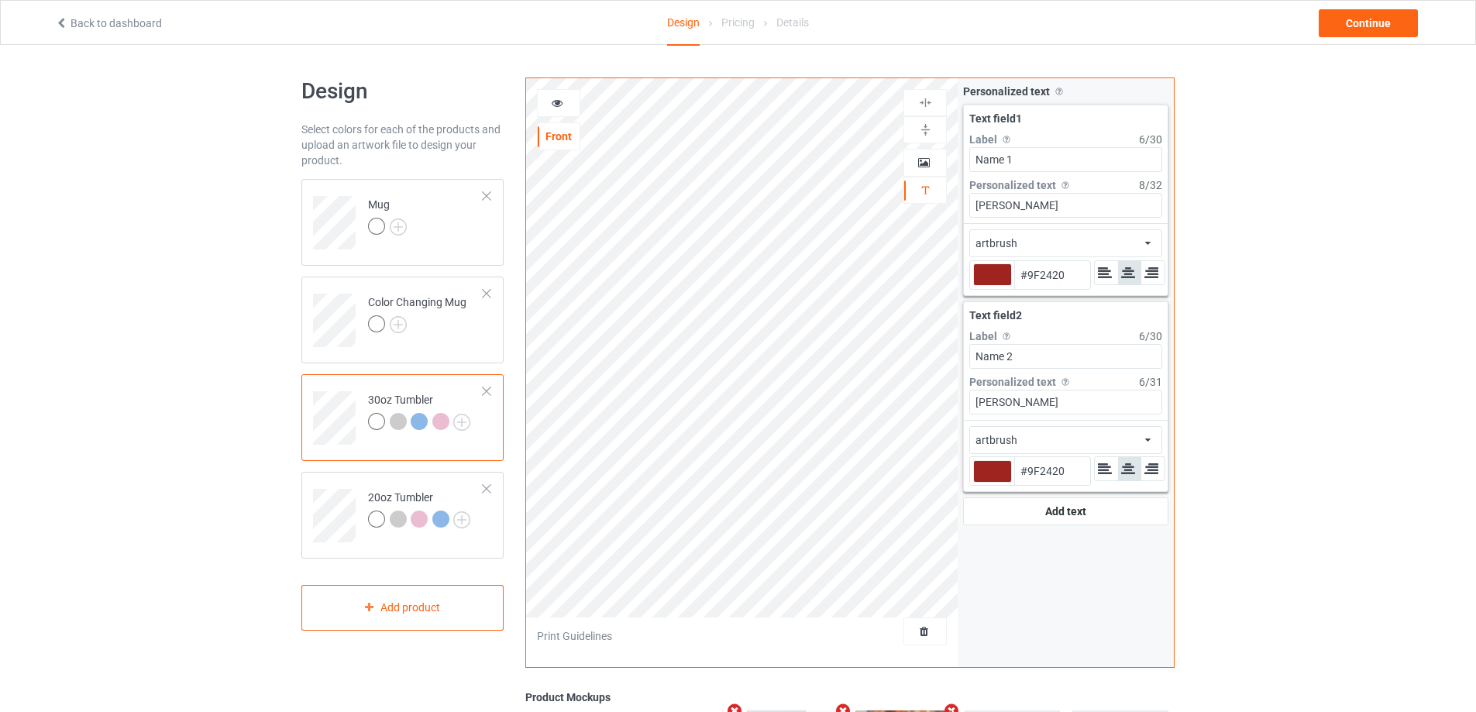
type input "#9f2420"
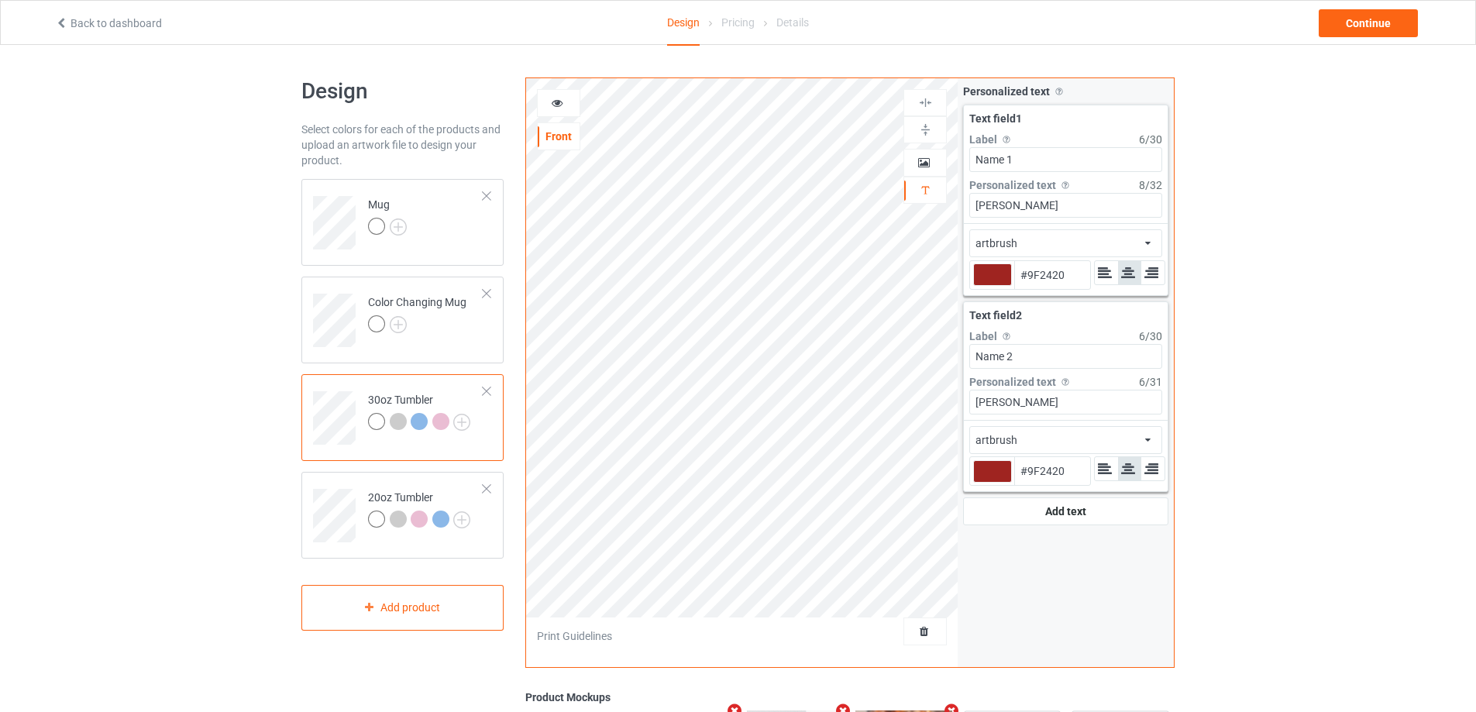
type input "#9f2420"
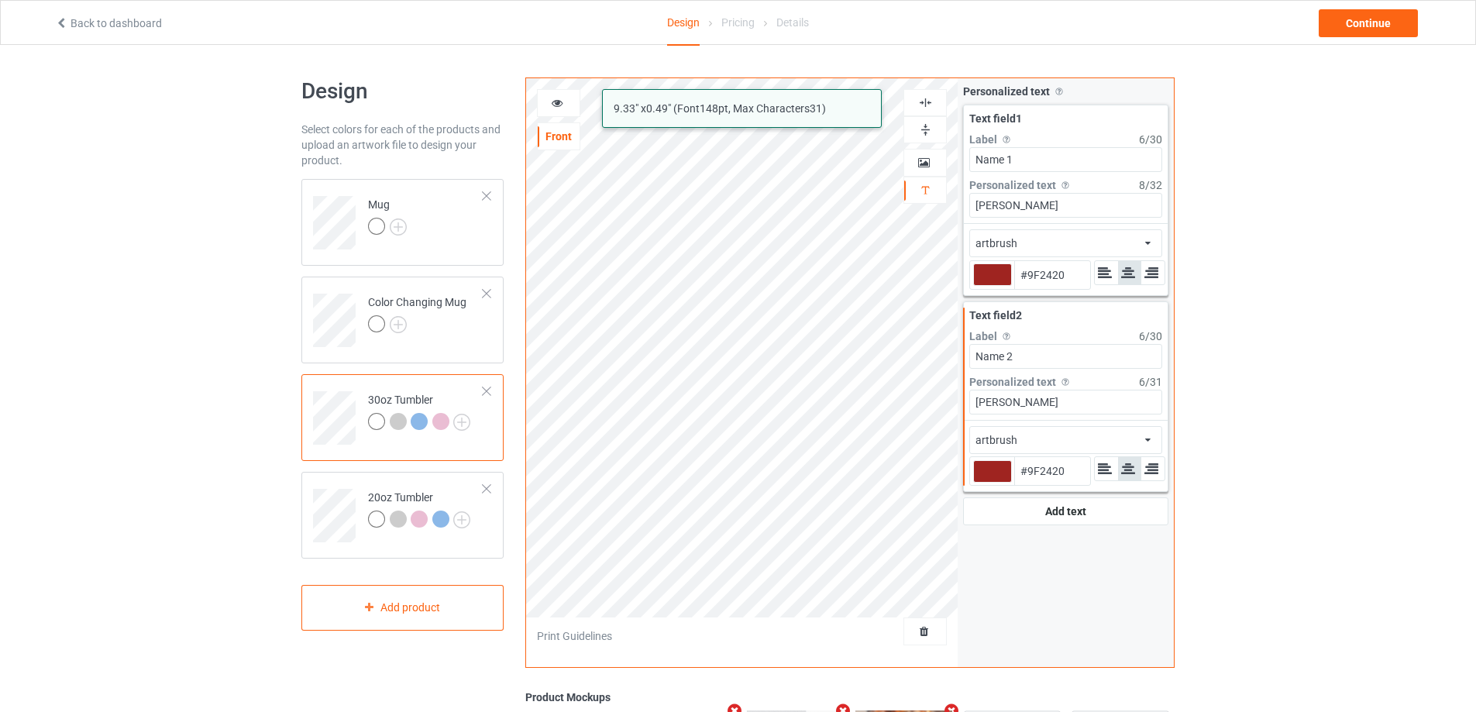
type input "#9f2420"
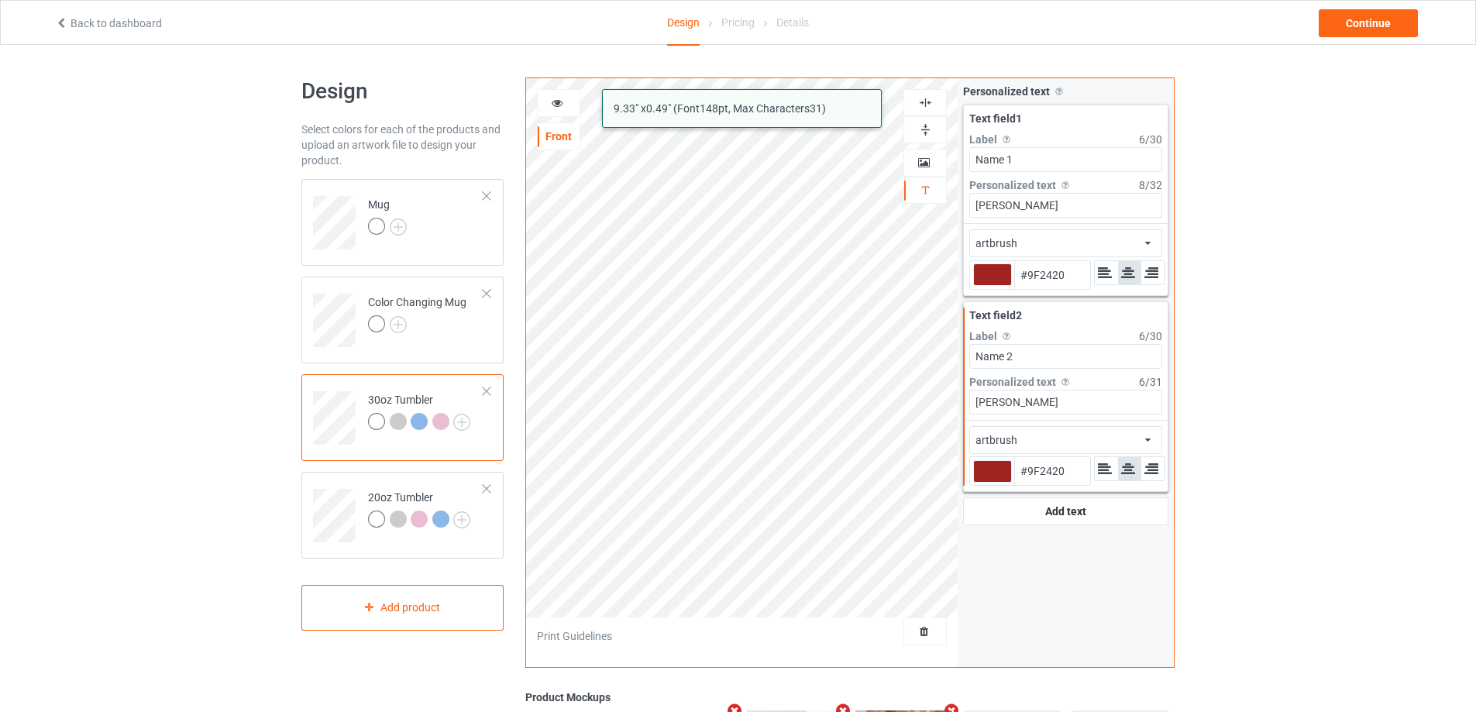
type input "#9f2420"
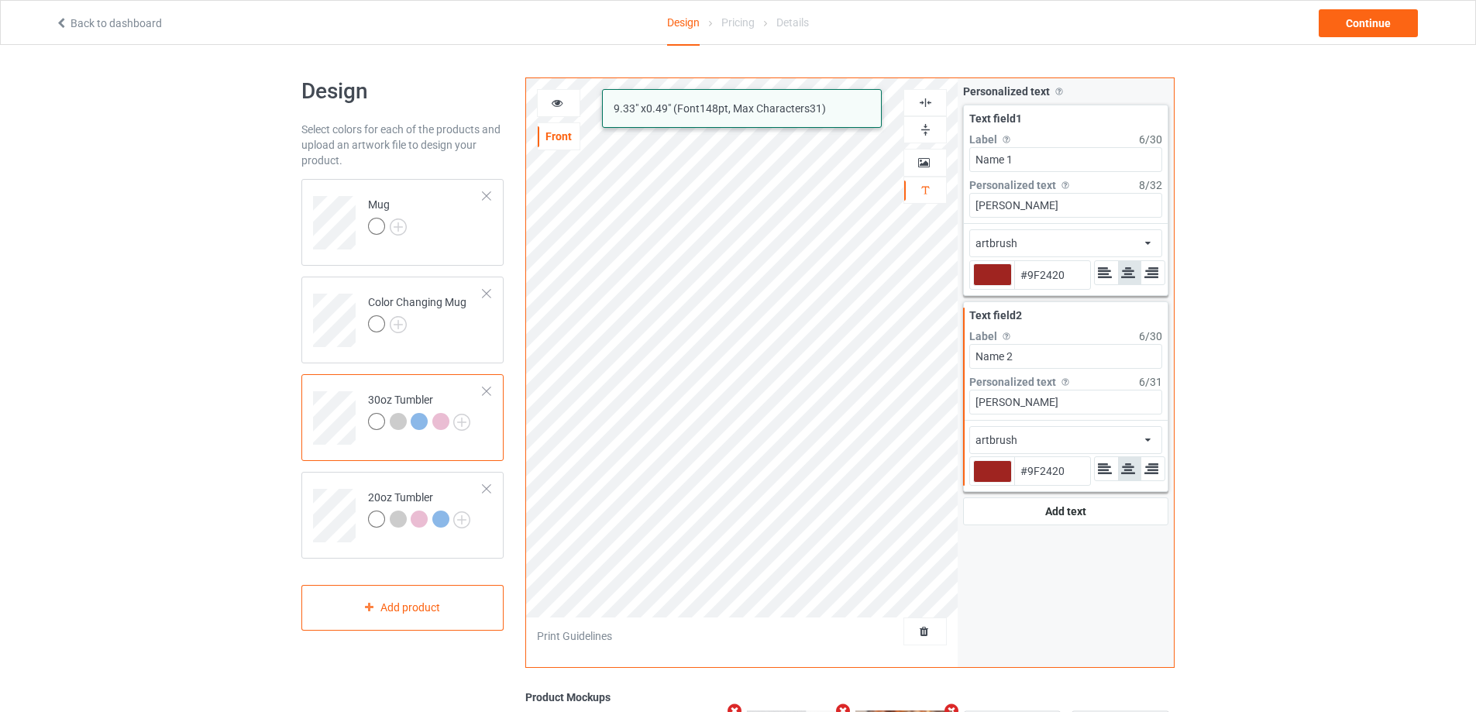
type input "#9f2420"
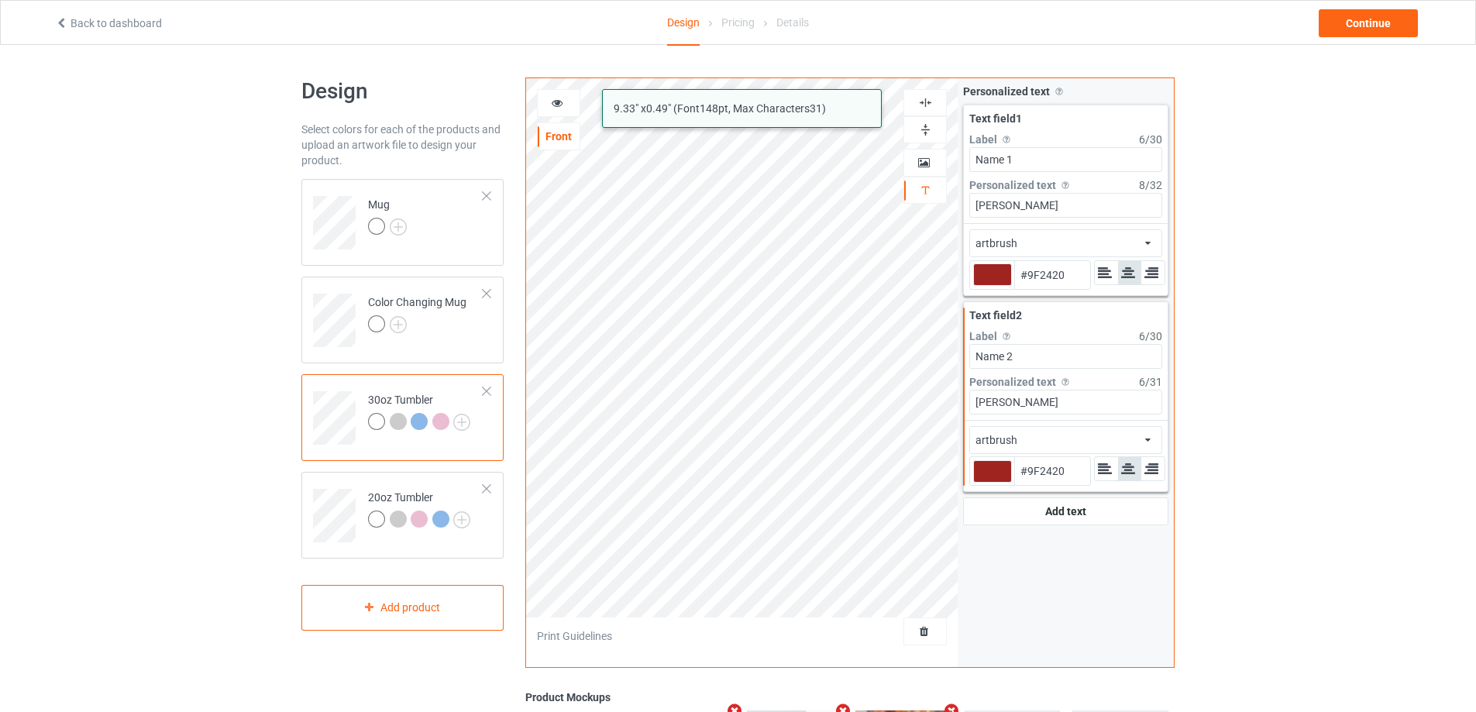
type input "#9f2420"
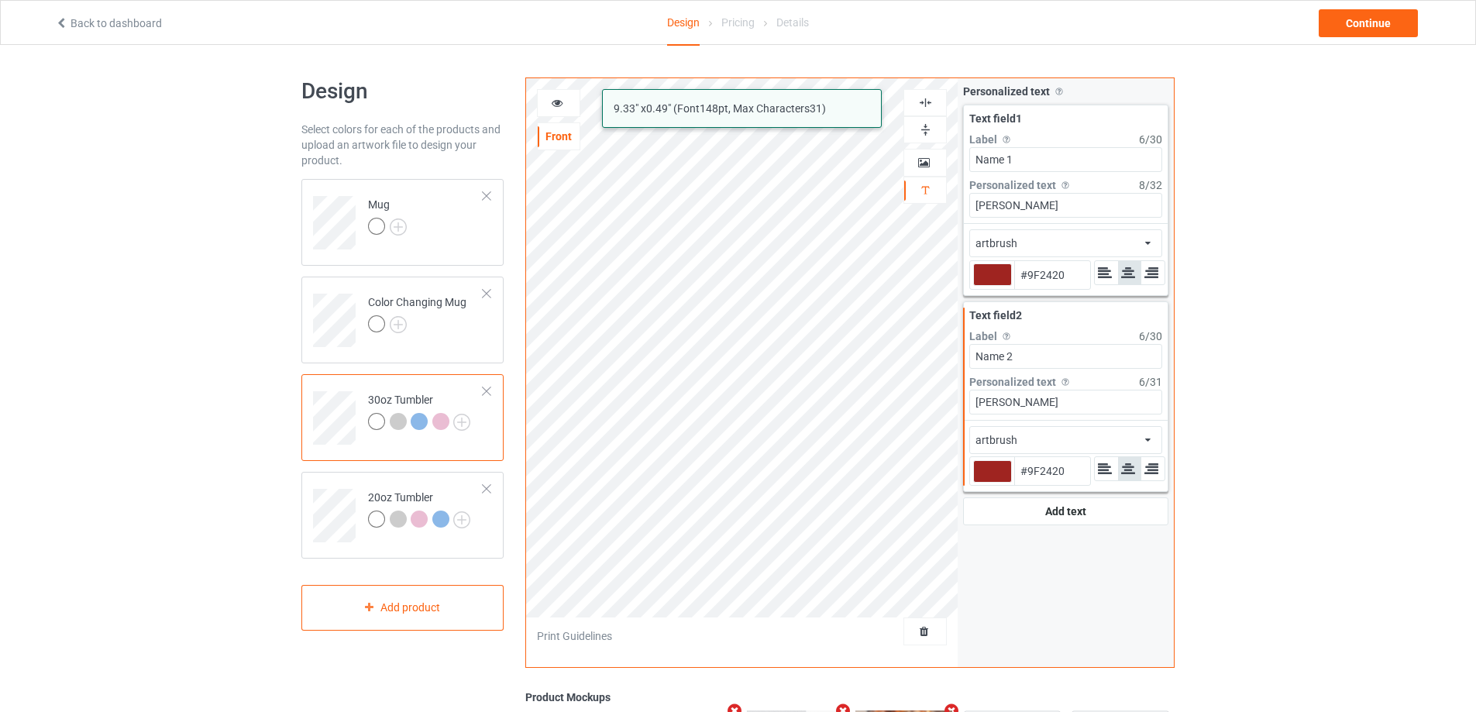
type input "#9f2420"
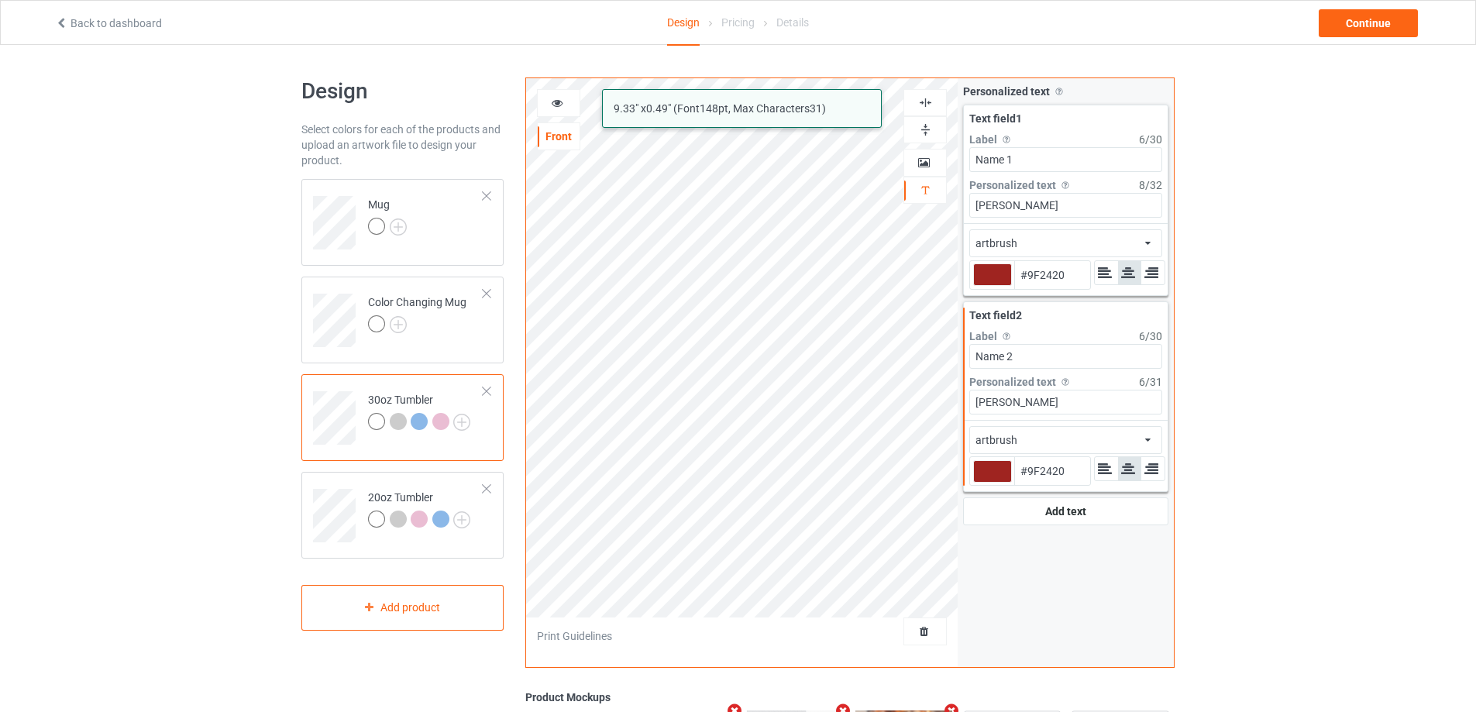
type input "#9f2420"
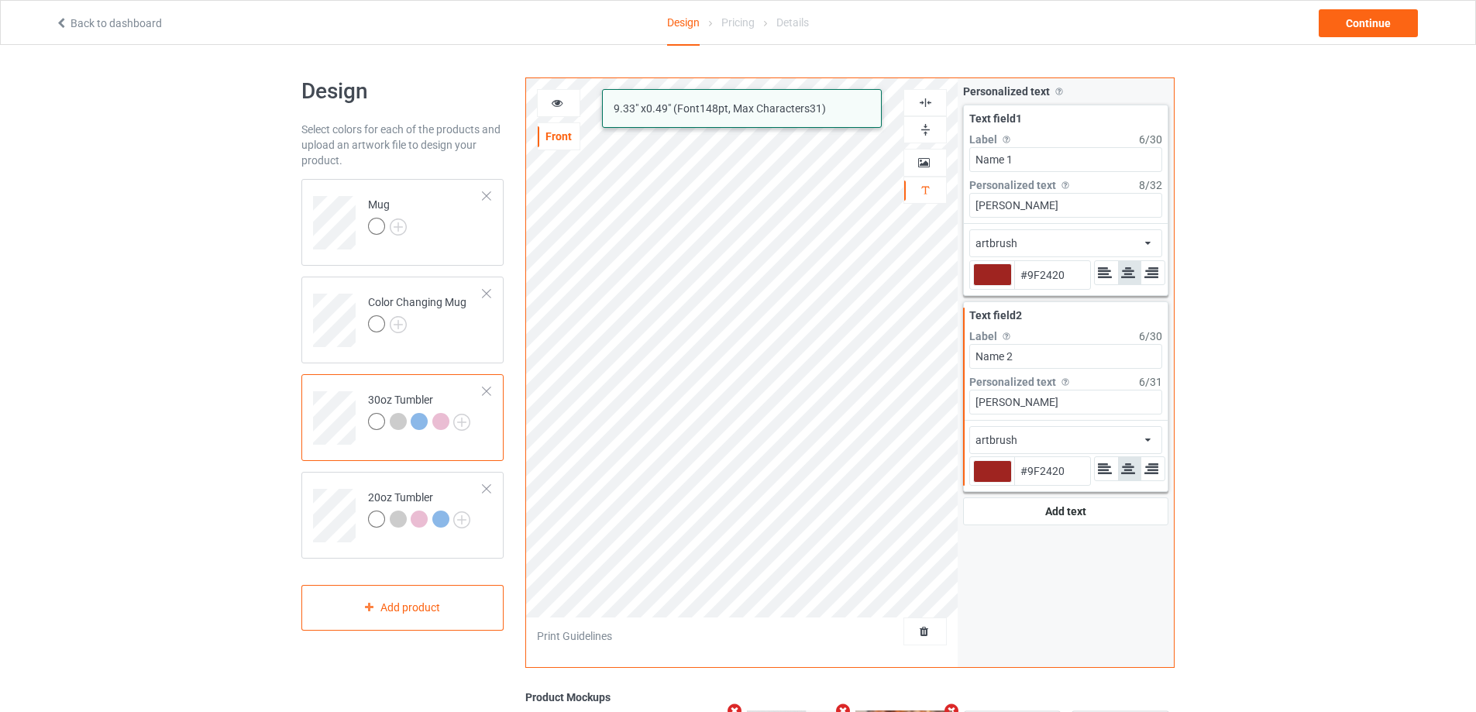
type input "#9f2420"
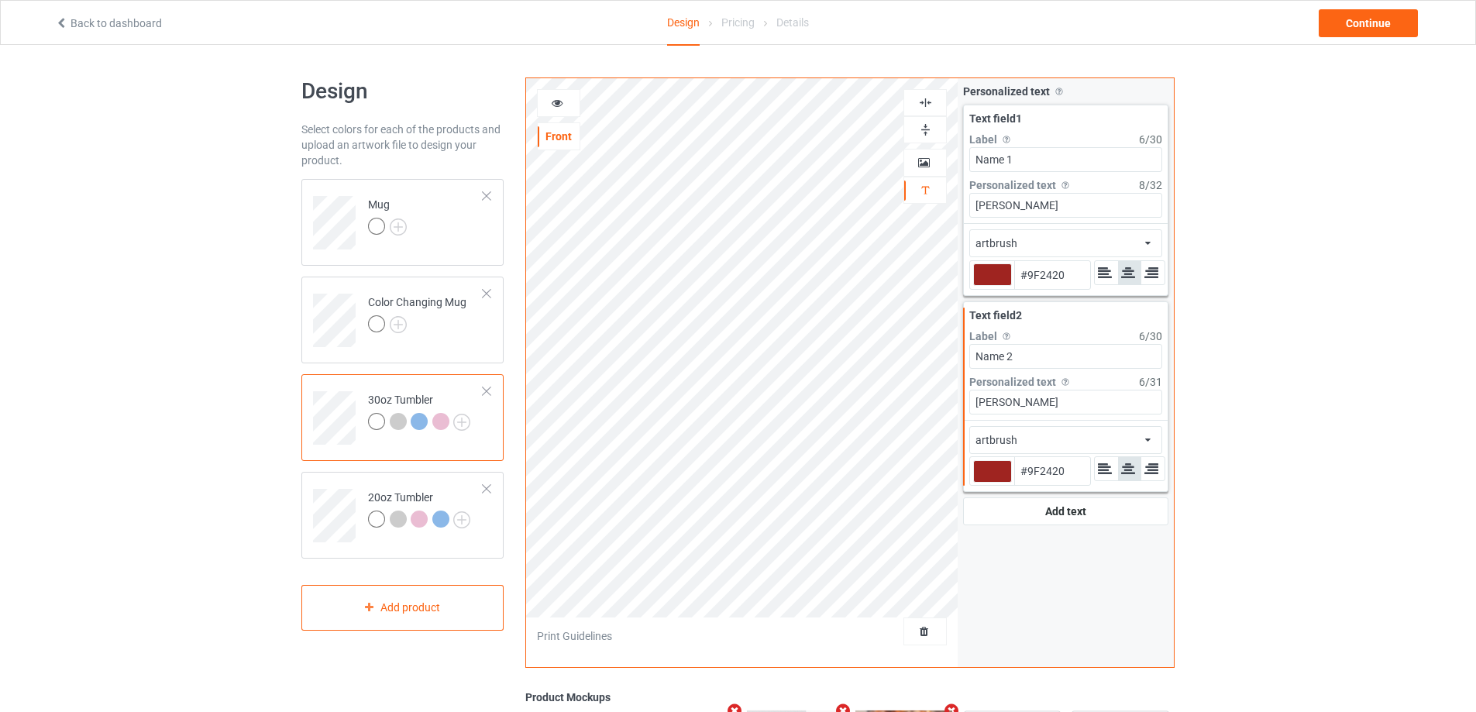
type input "#9f2420"
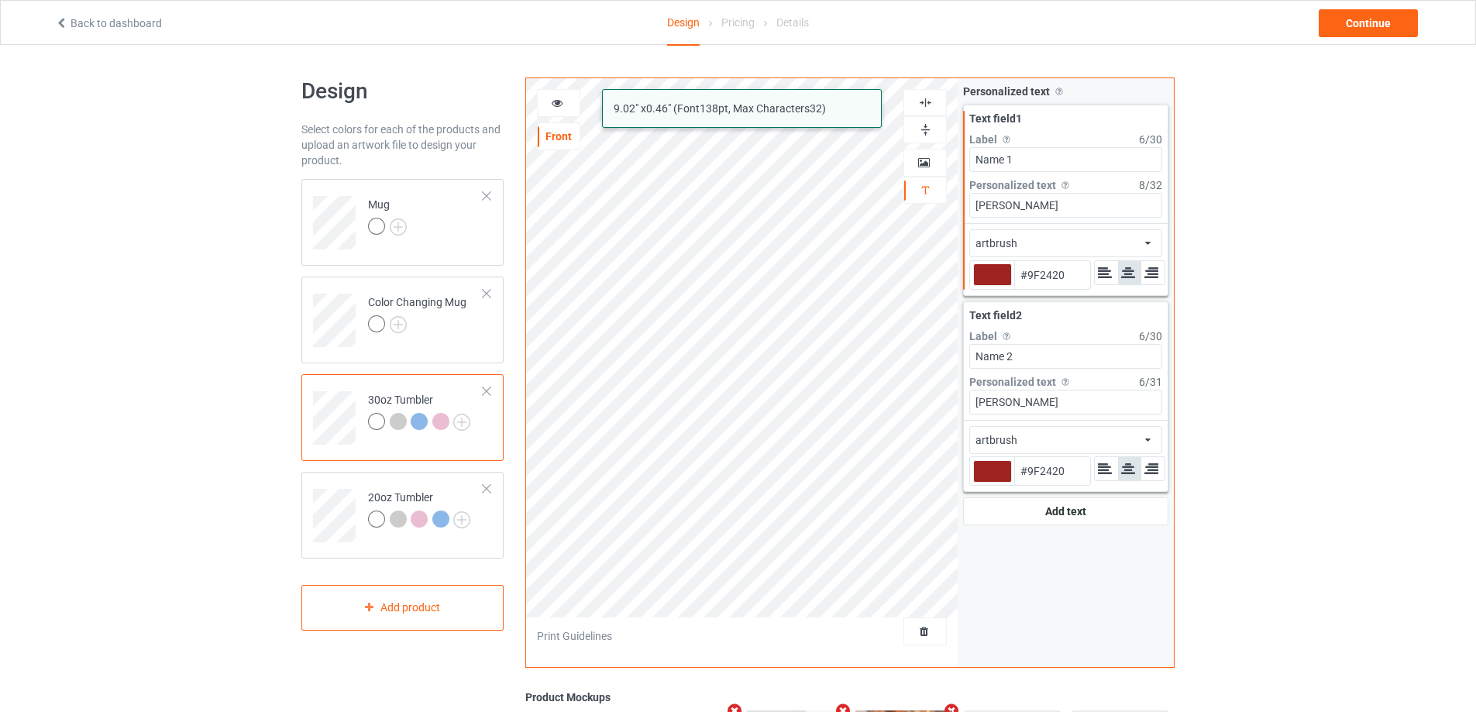
type input "#9f2420"
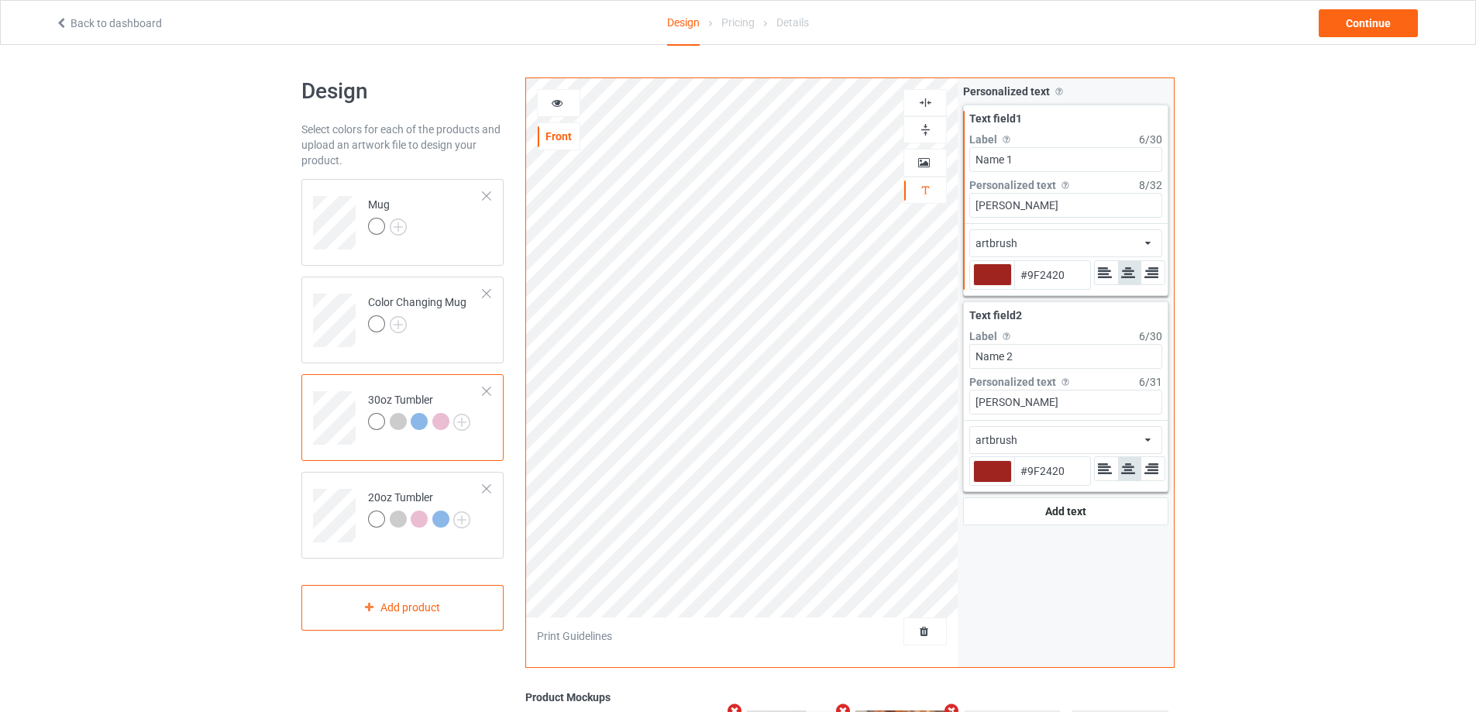
type input "#9f2420"
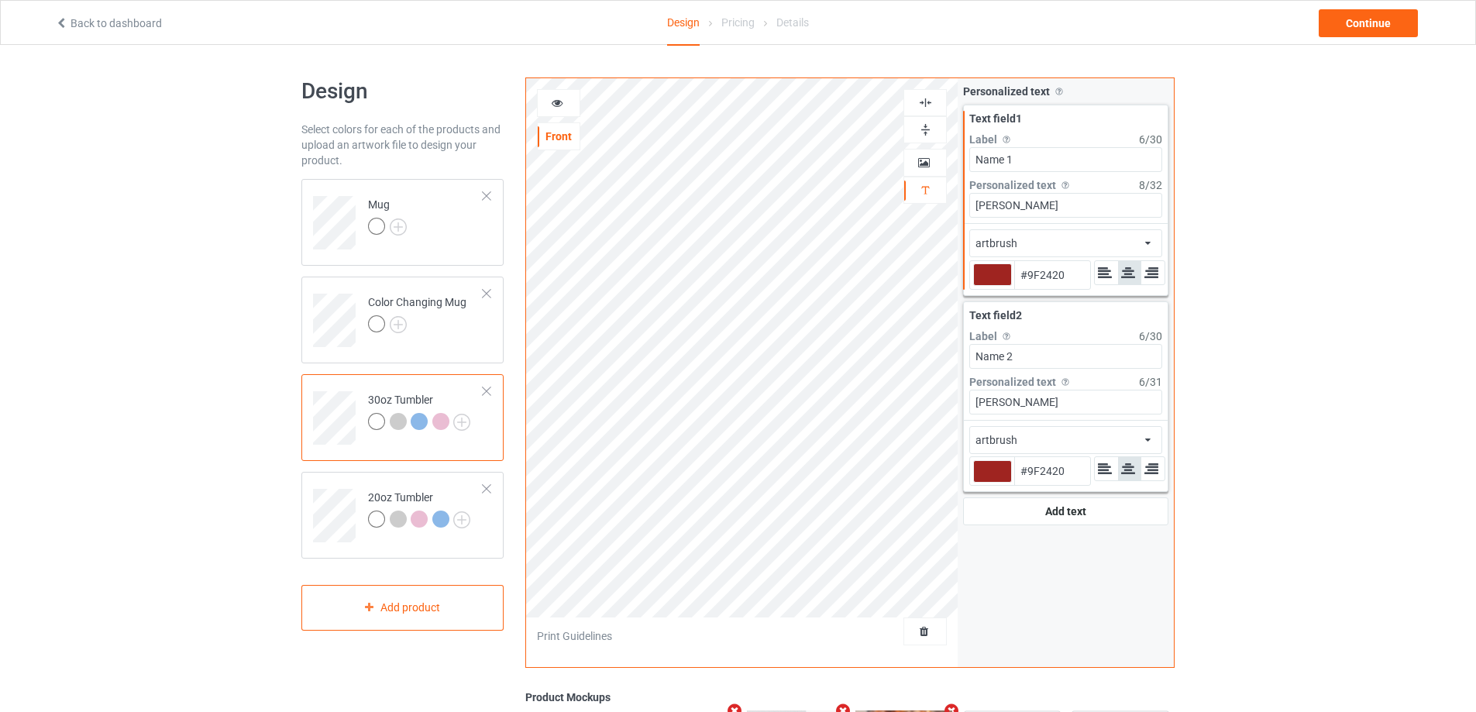
type input "#9f2420"
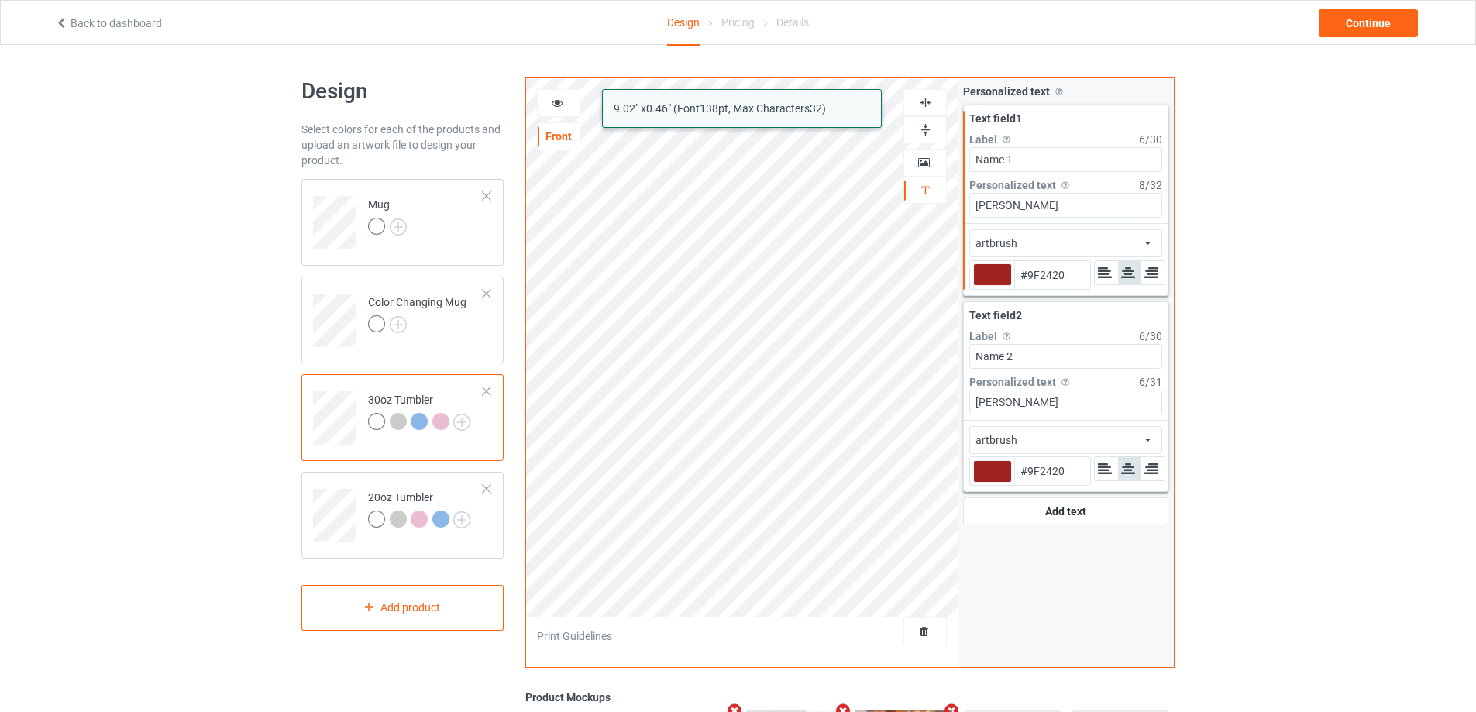
type input "#9f2420"
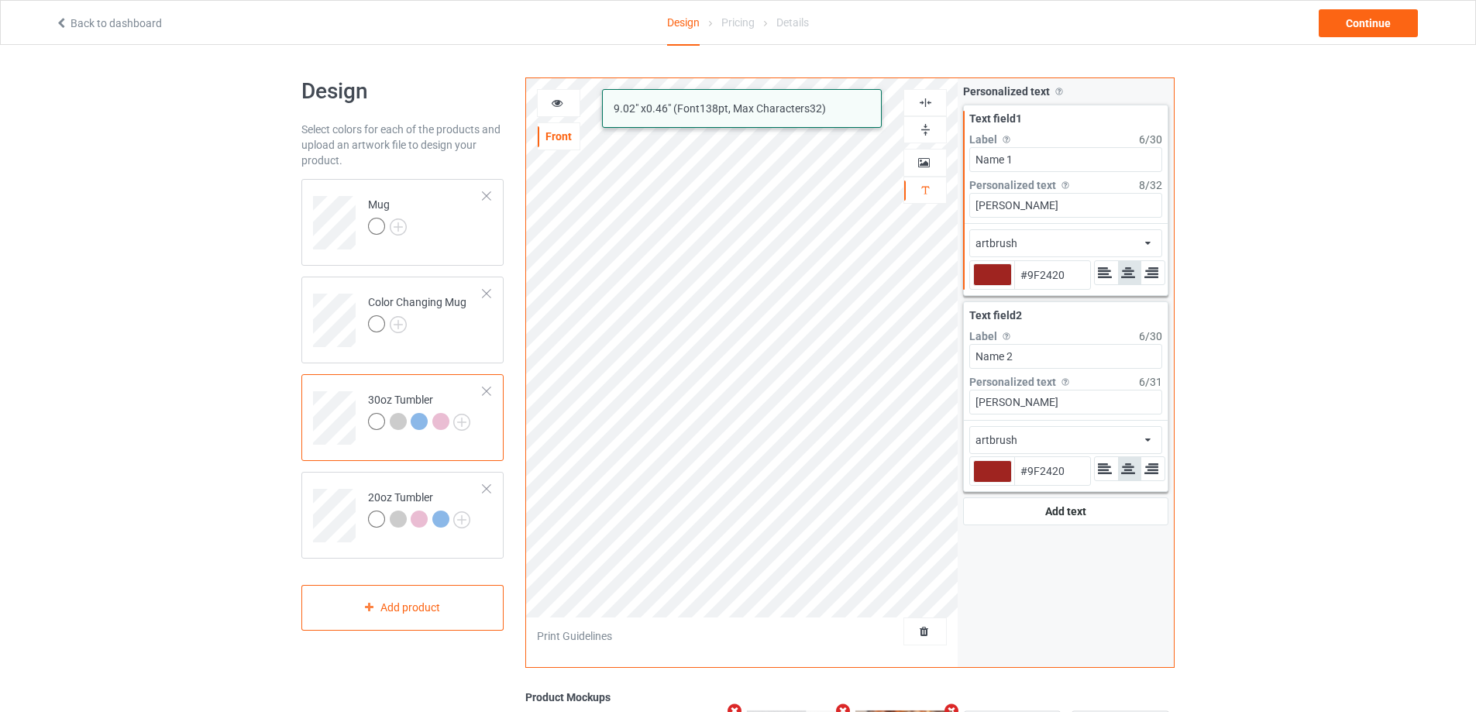
type input "#9f2420"
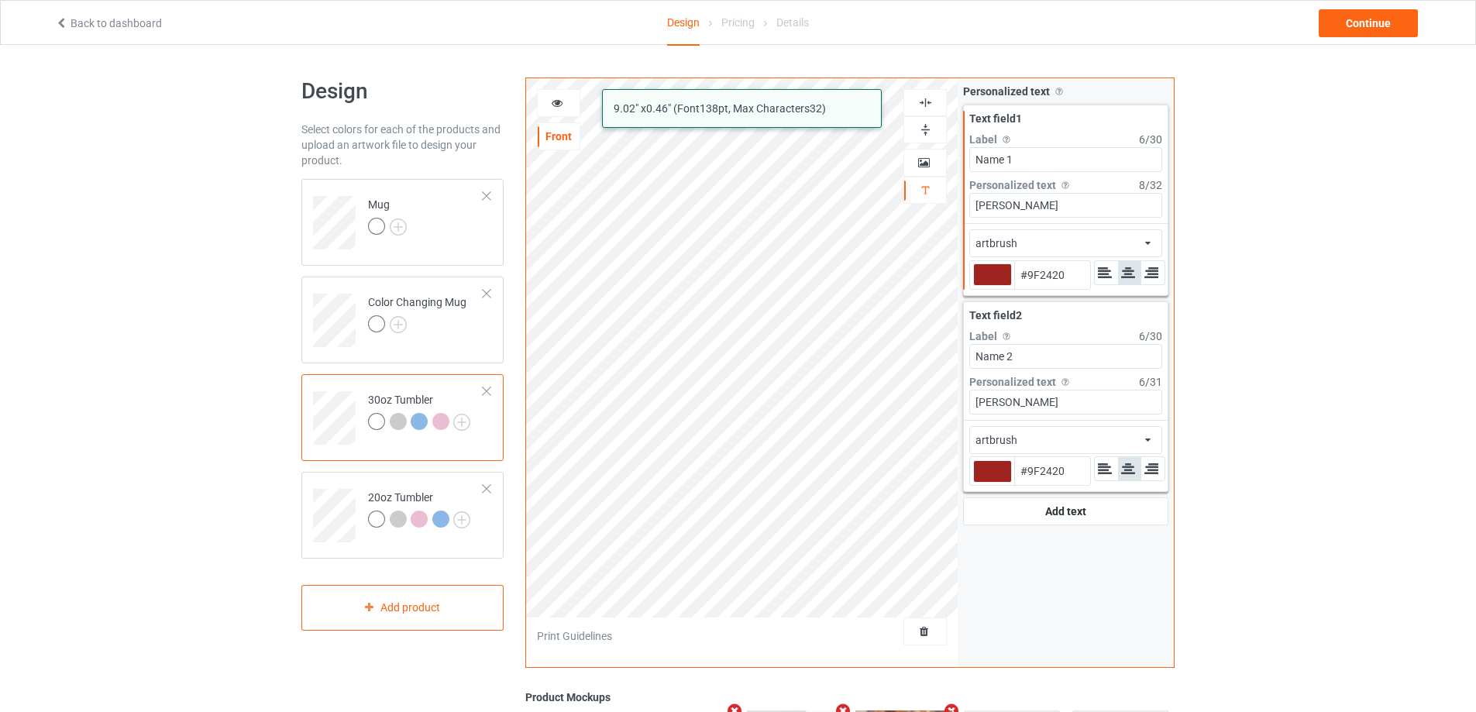
type input "#9f2420"
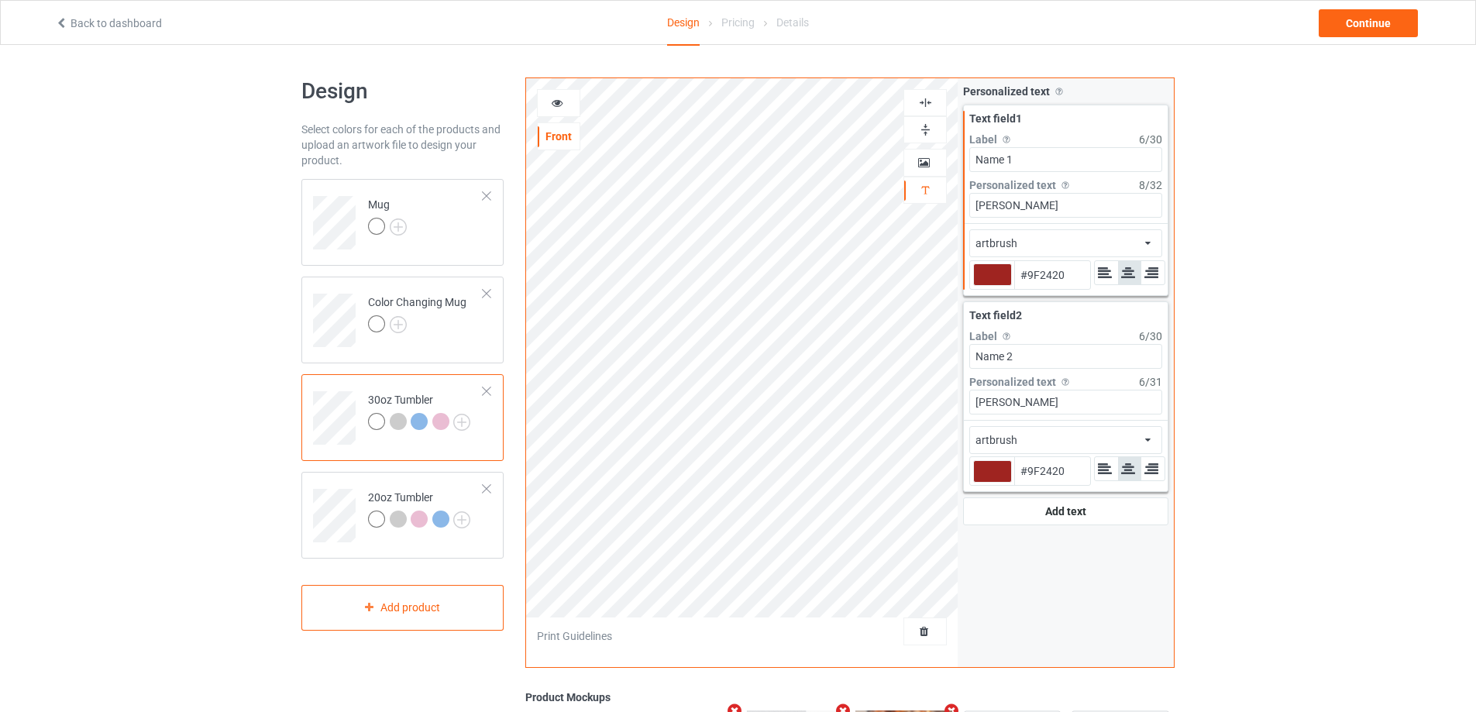
type input "#9f2420"
click at [563, 106] on div at bounding box center [559, 102] width 42 height 15
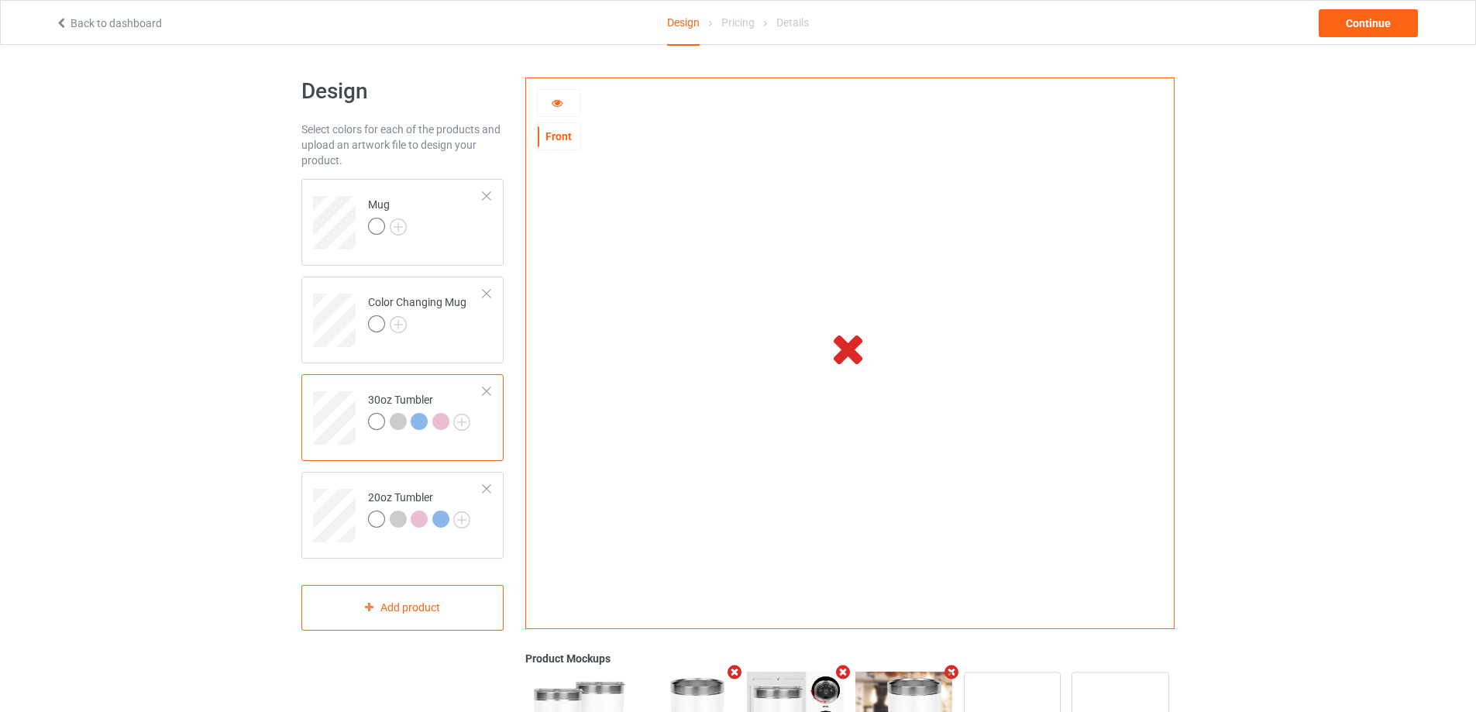
click at [551, 105] on icon at bounding box center [557, 100] width 13 height 11
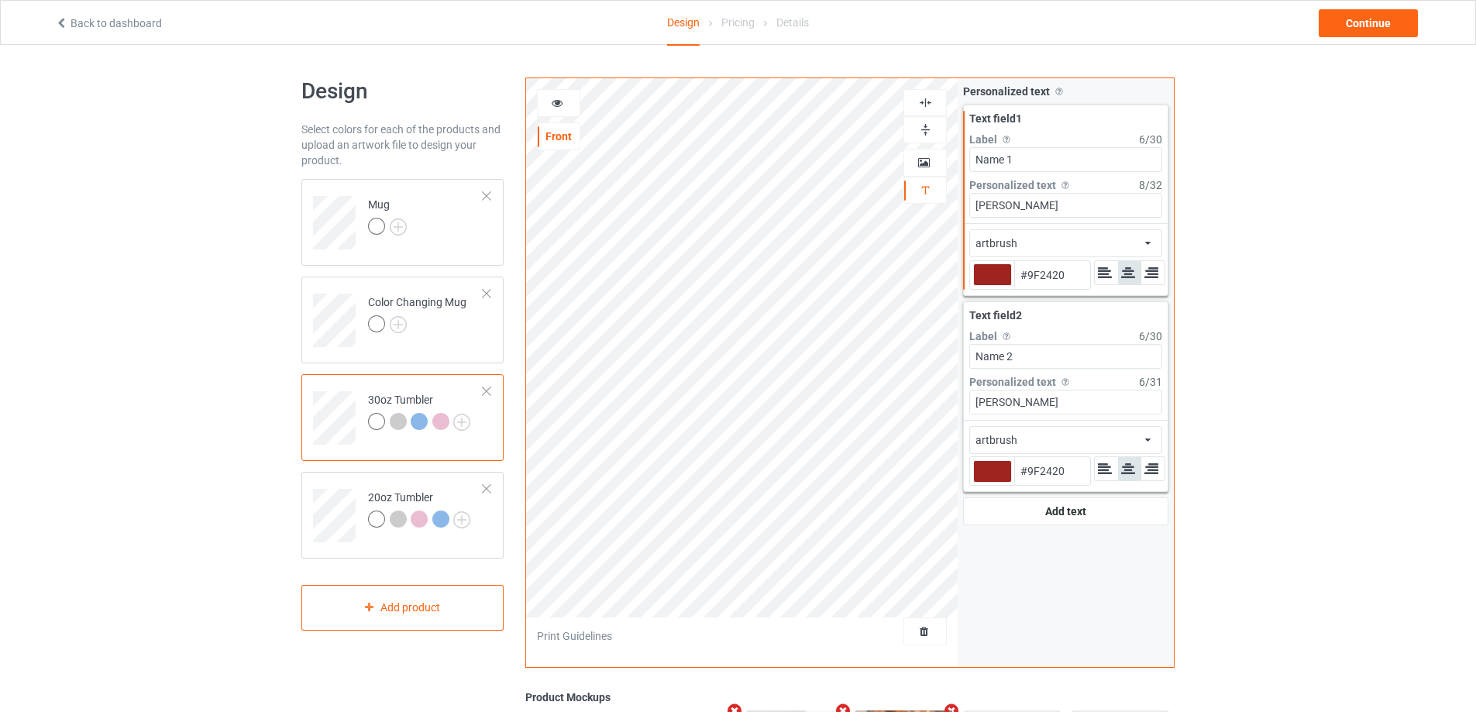
click at [551, 105] on icon at bounding box center [557, 100] width 13 height 11
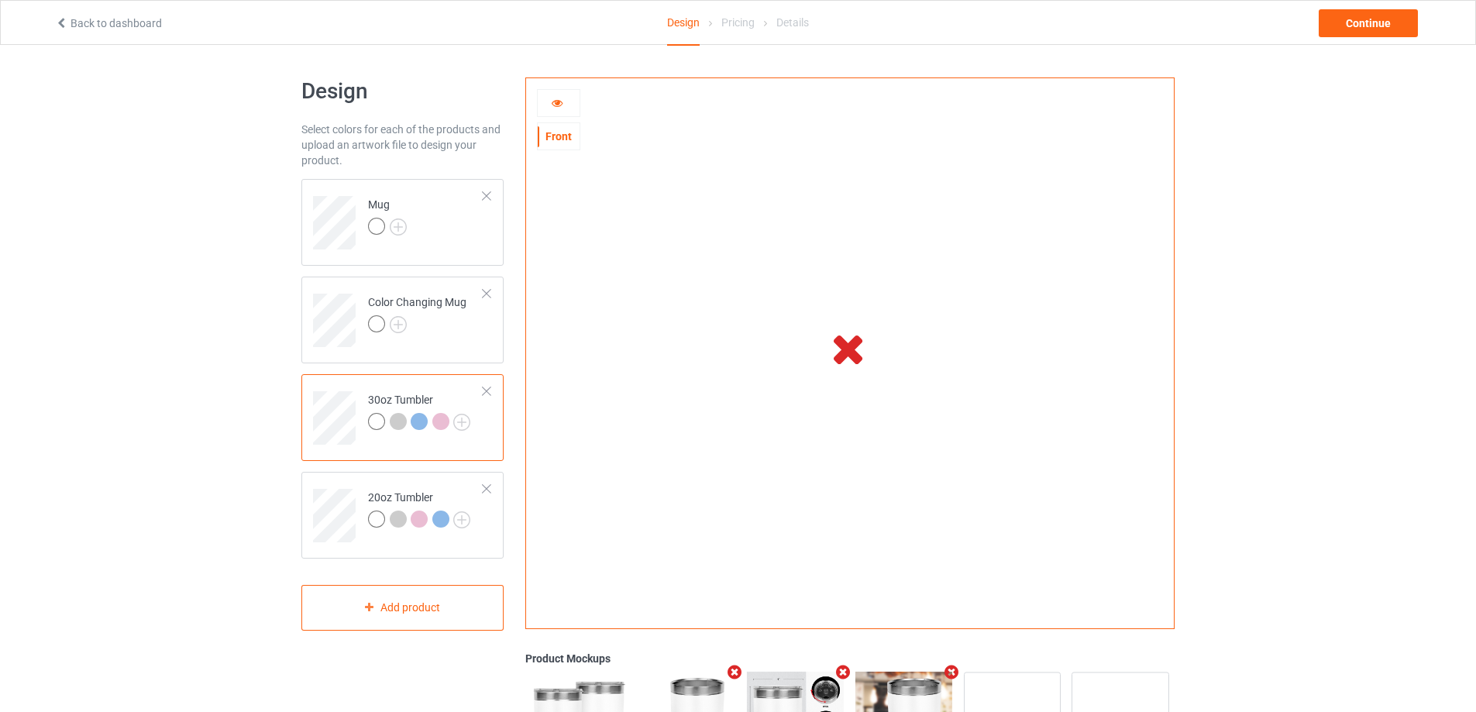
click at [559, 100] on icon at bounding box center [557, 100] width 13 height 11
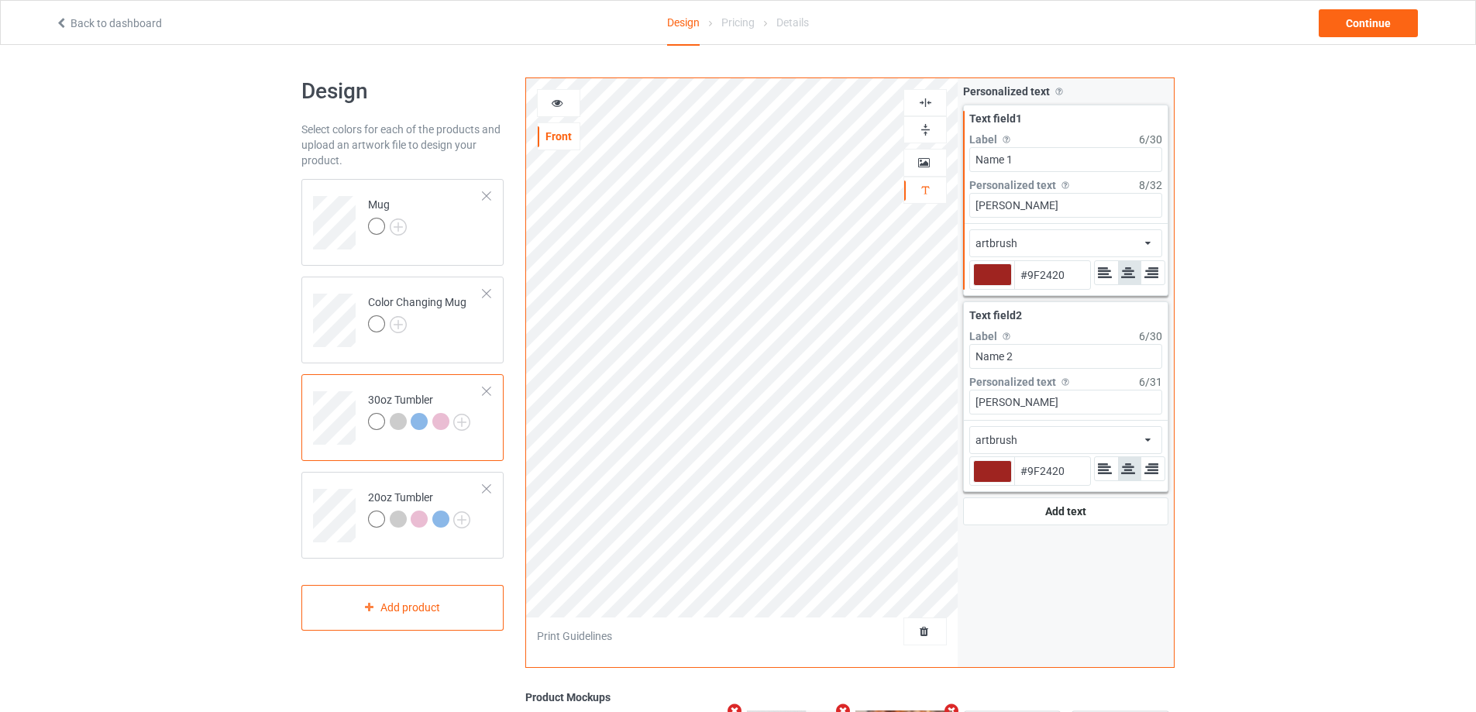
click at [559, 100] on icon at bounding box center [557, 100] width 13 height 11
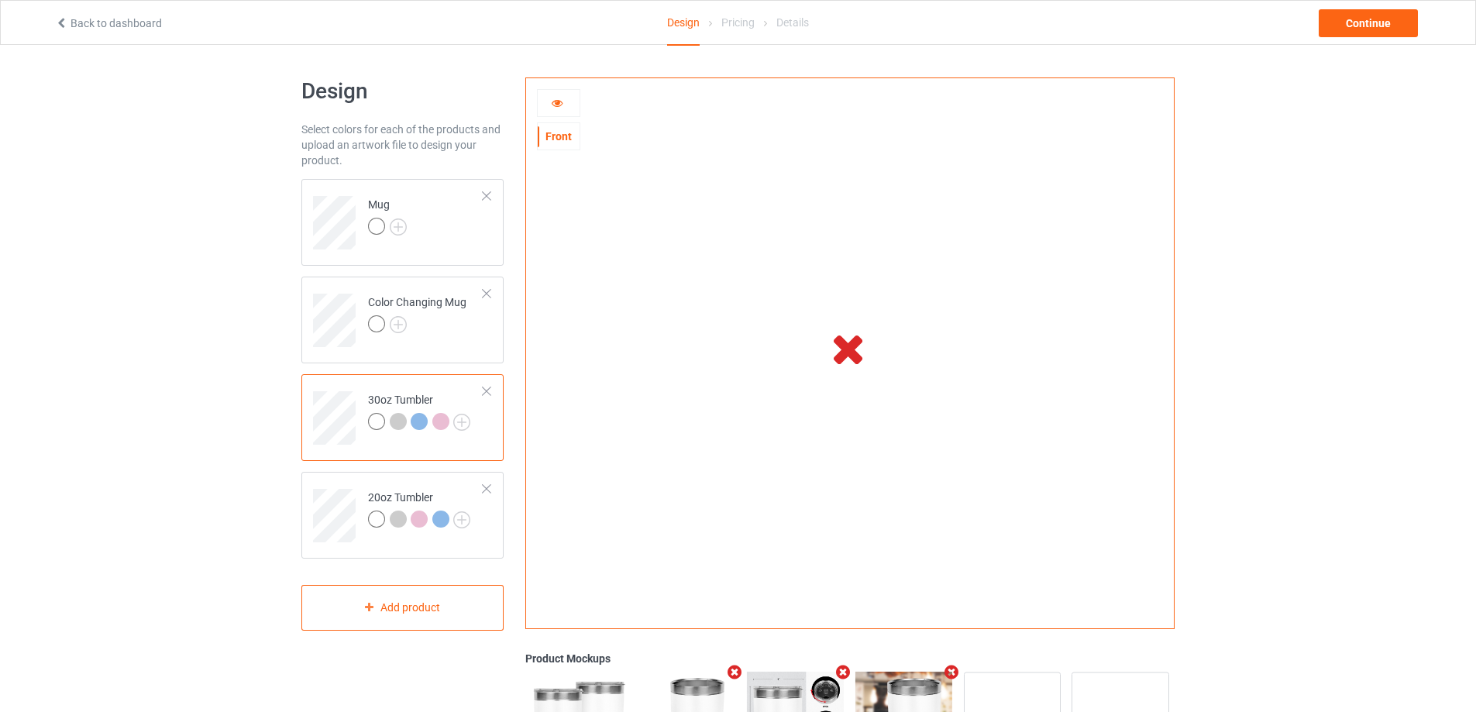
click at [551, 102] on icon at bounding box center [557, 100] width 13 height 11
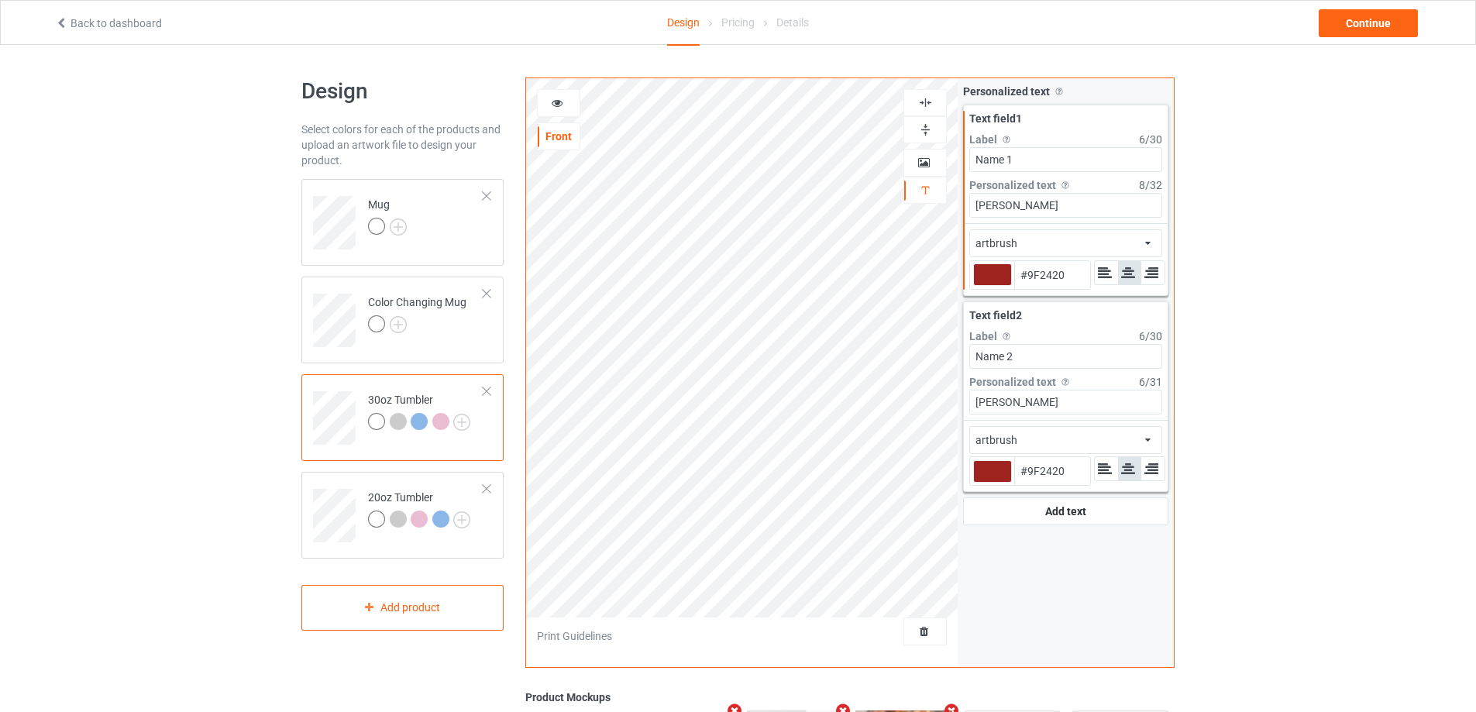
click at [551, 102] on icon at bounding box center [557, 100] width 13 height 11
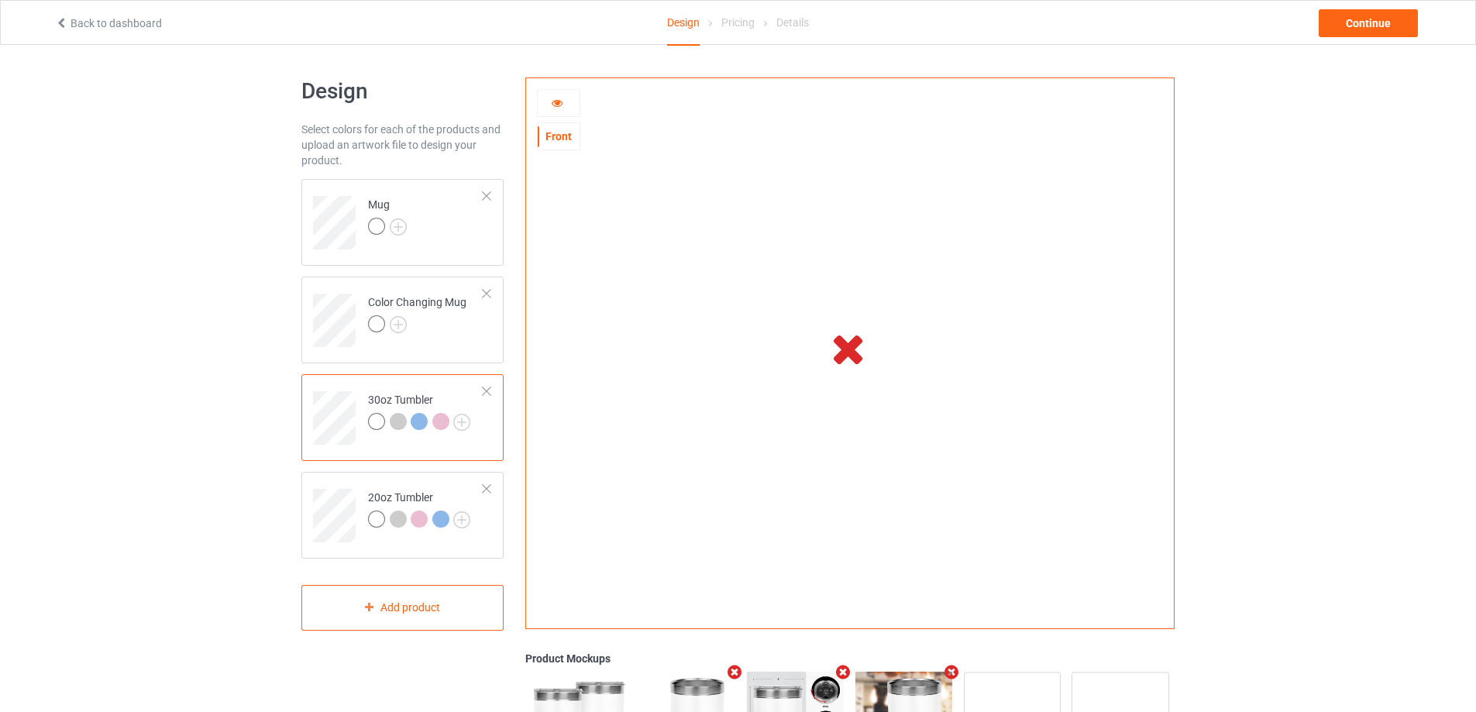
click at [555, 105] on icon at bounding box center [557, 100] width 13 height 11
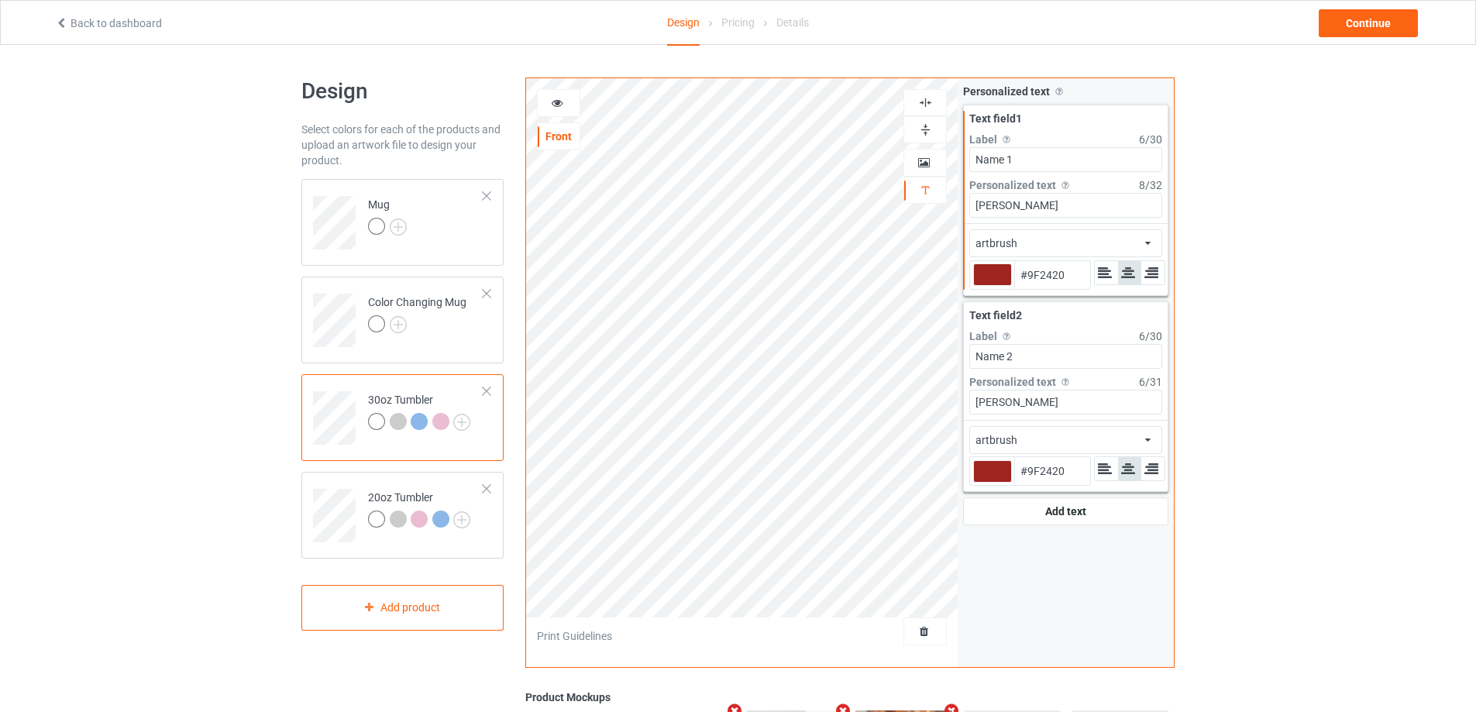
click at [555, 105] on icon at bounding box center [557, 100] width 13 height 11
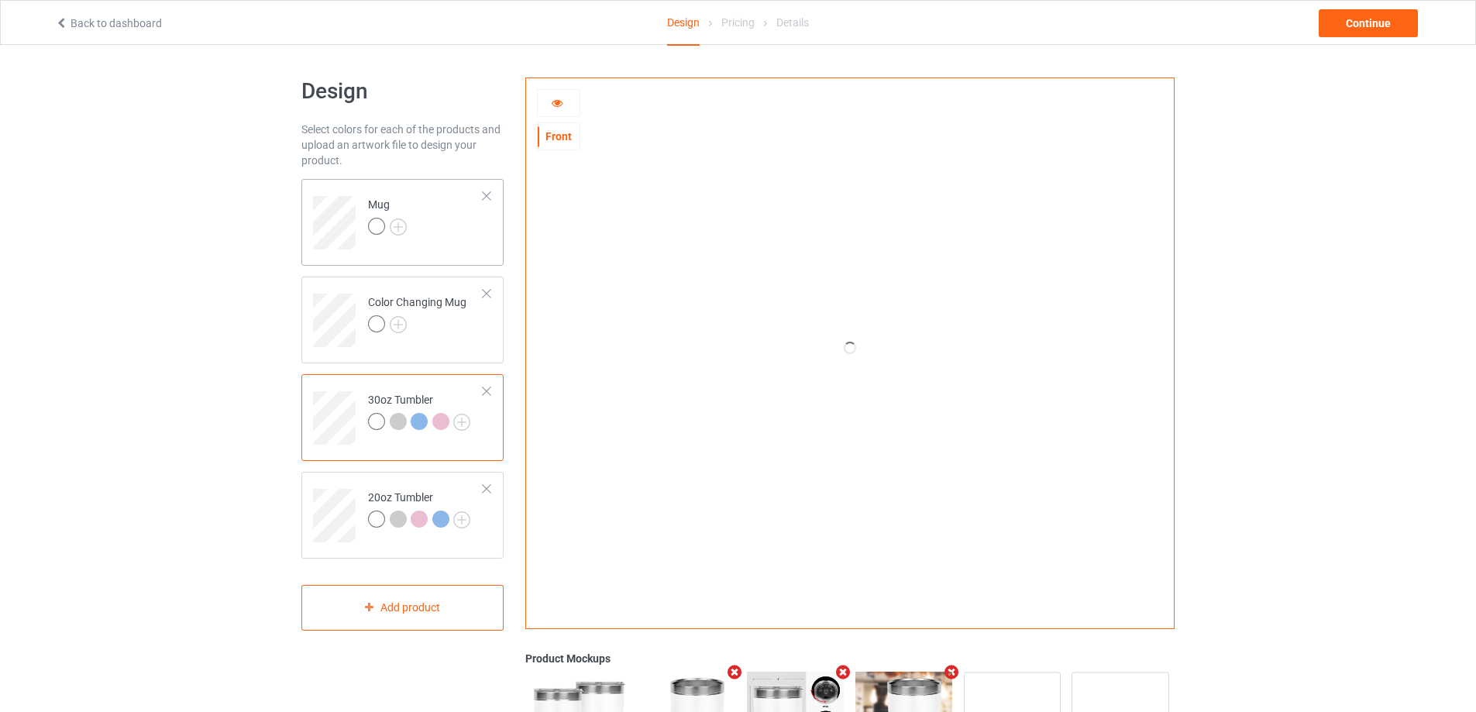
click at [459, 223] on td "Mug" at bounding box center [425, 217] width 132 height 64
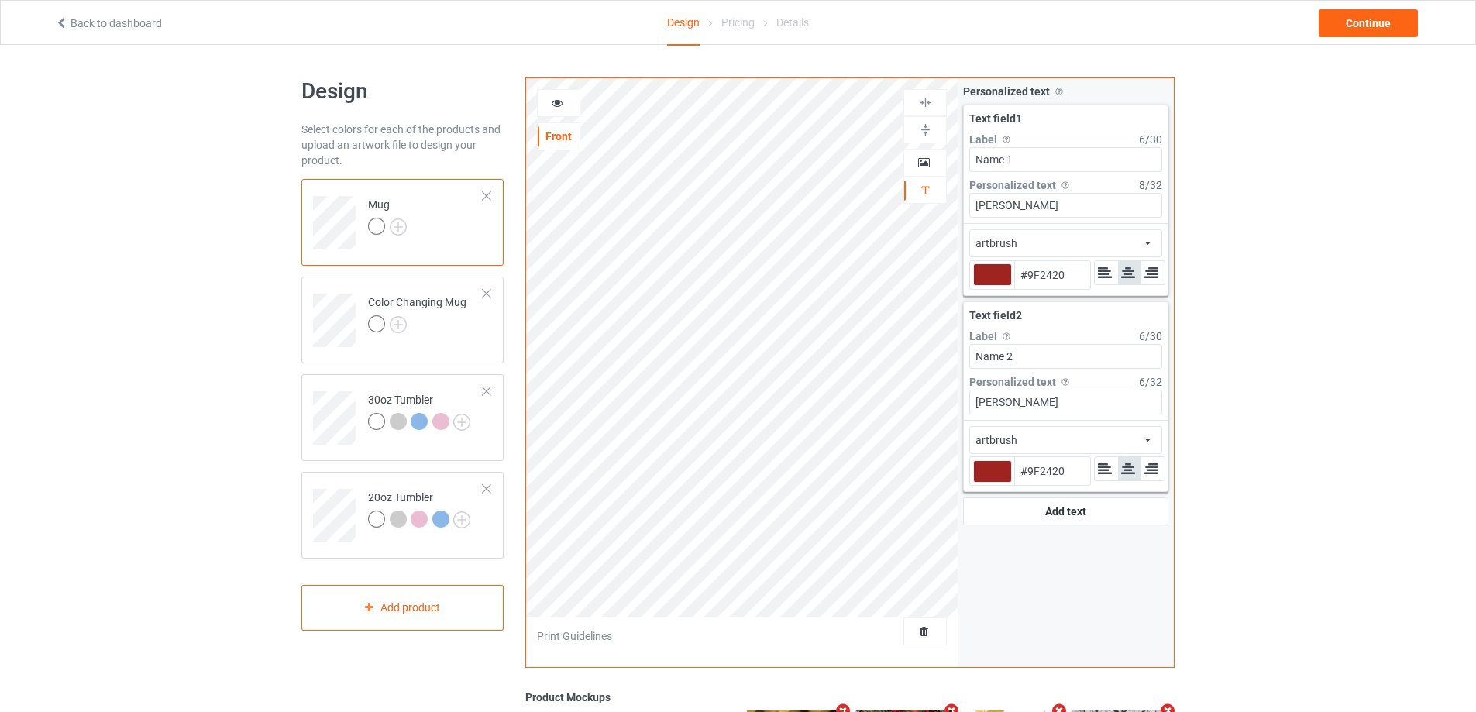
click at [563, 99] on icon at bounding box center [557, 100] width 13 height 11
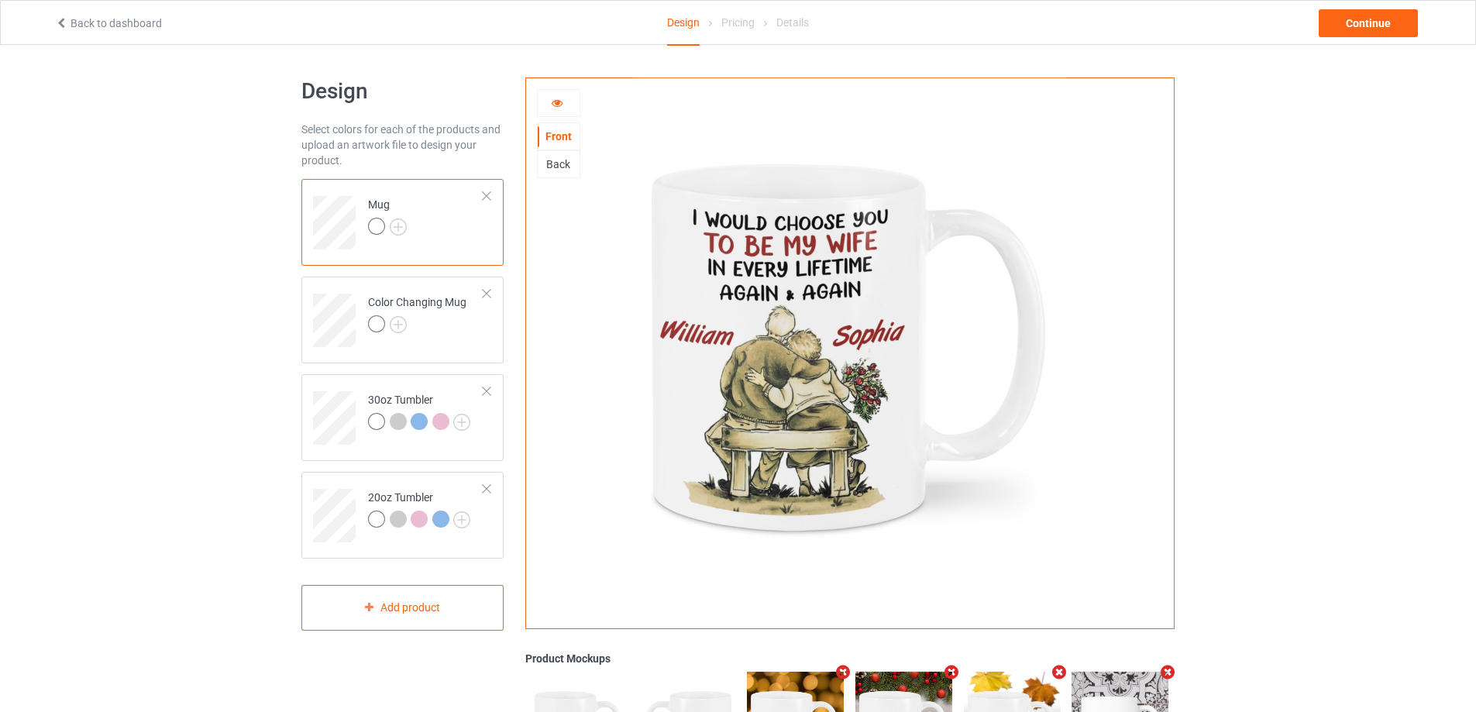
click at [553, 105] on icon at bounding box center [557, 100] width 13 height 11
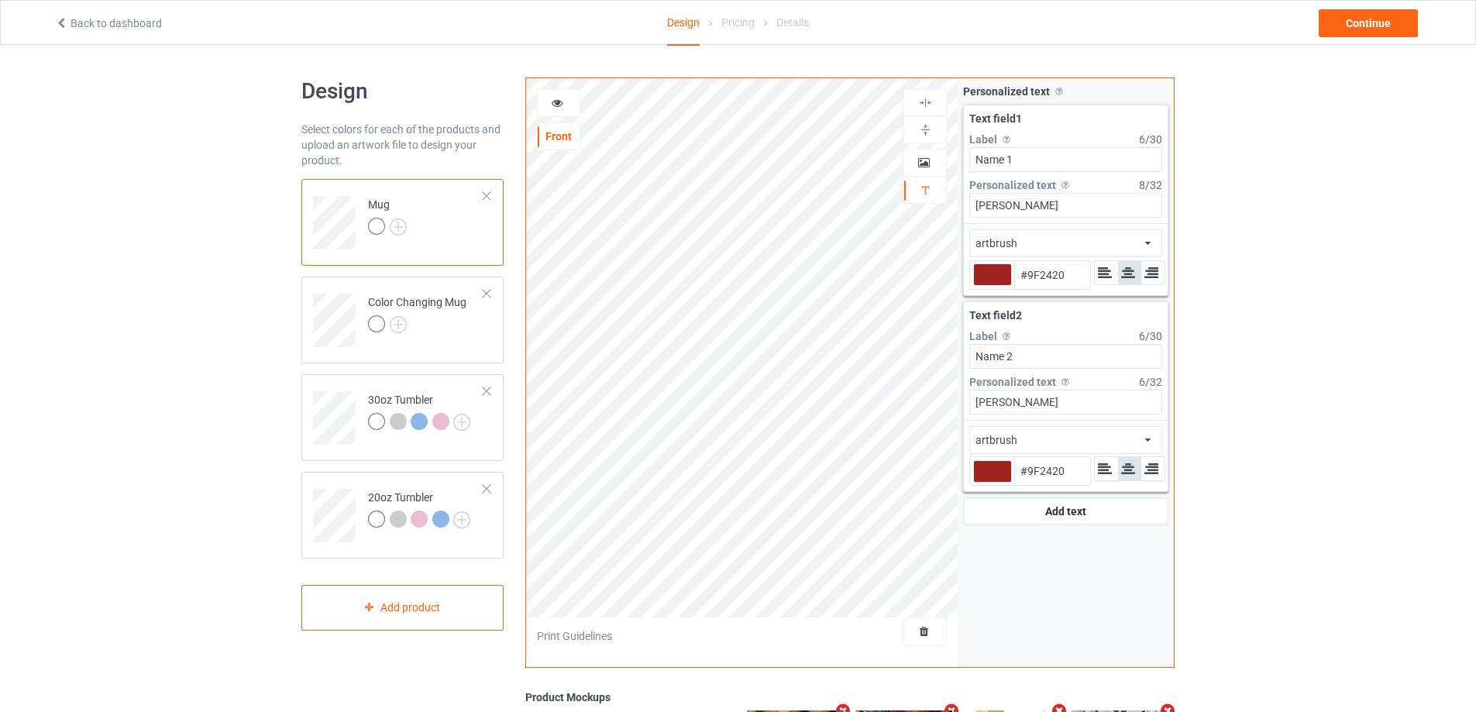
type input "#9f2420"
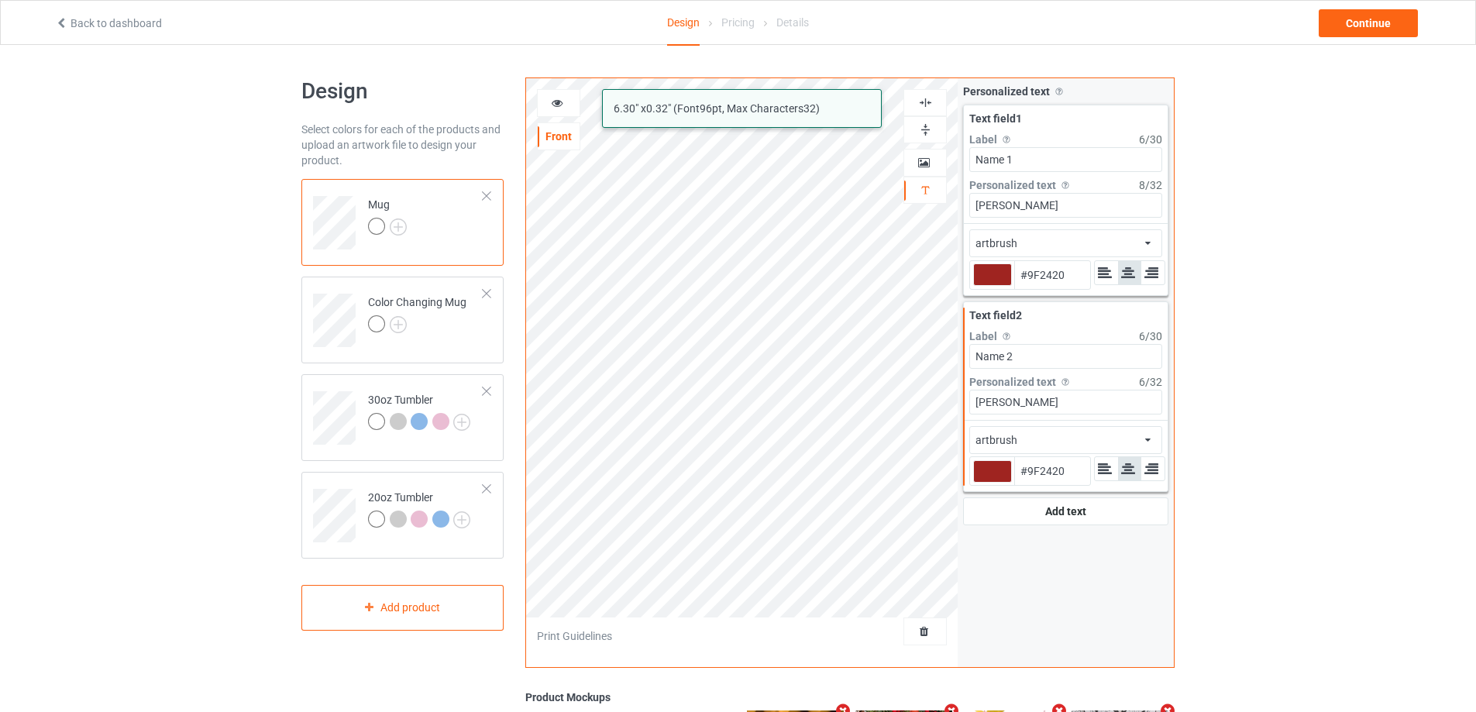
type input "#9f2420"
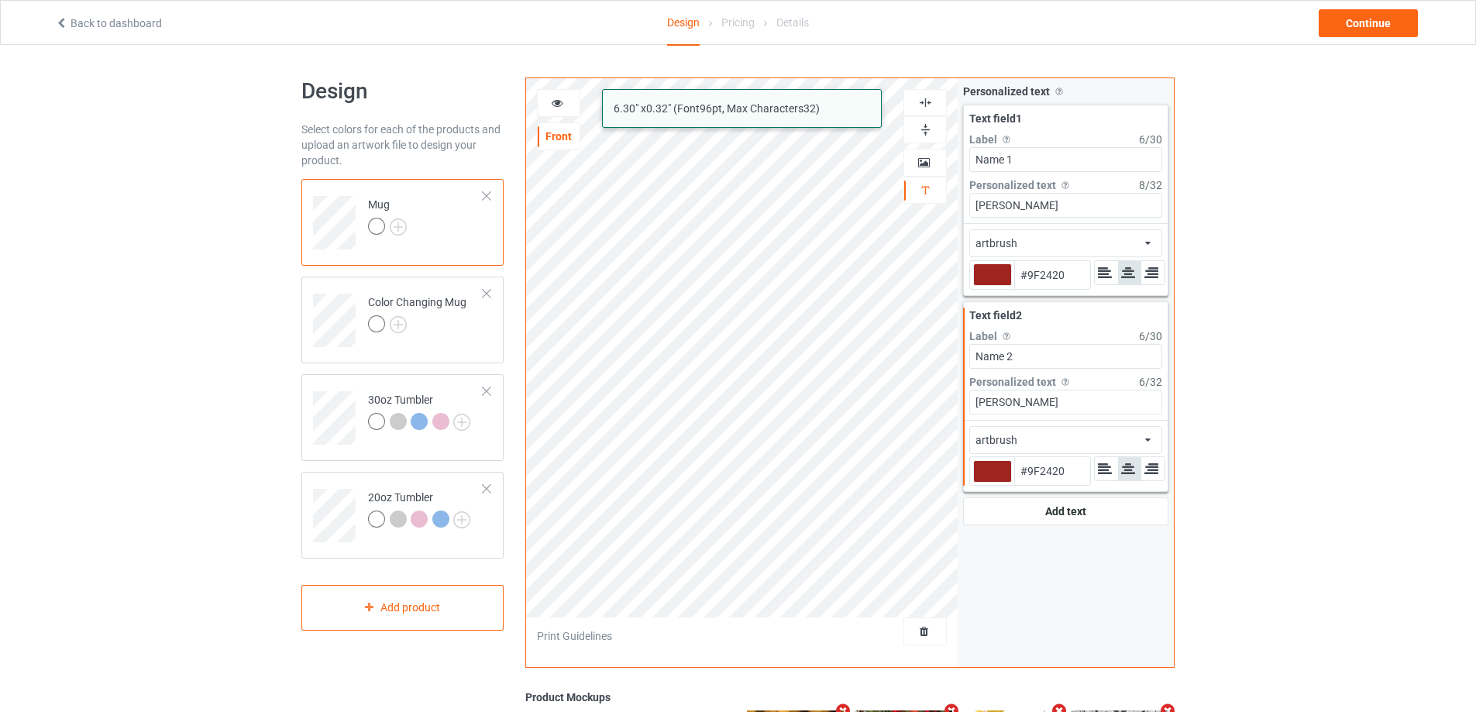
type input "#9f2420"
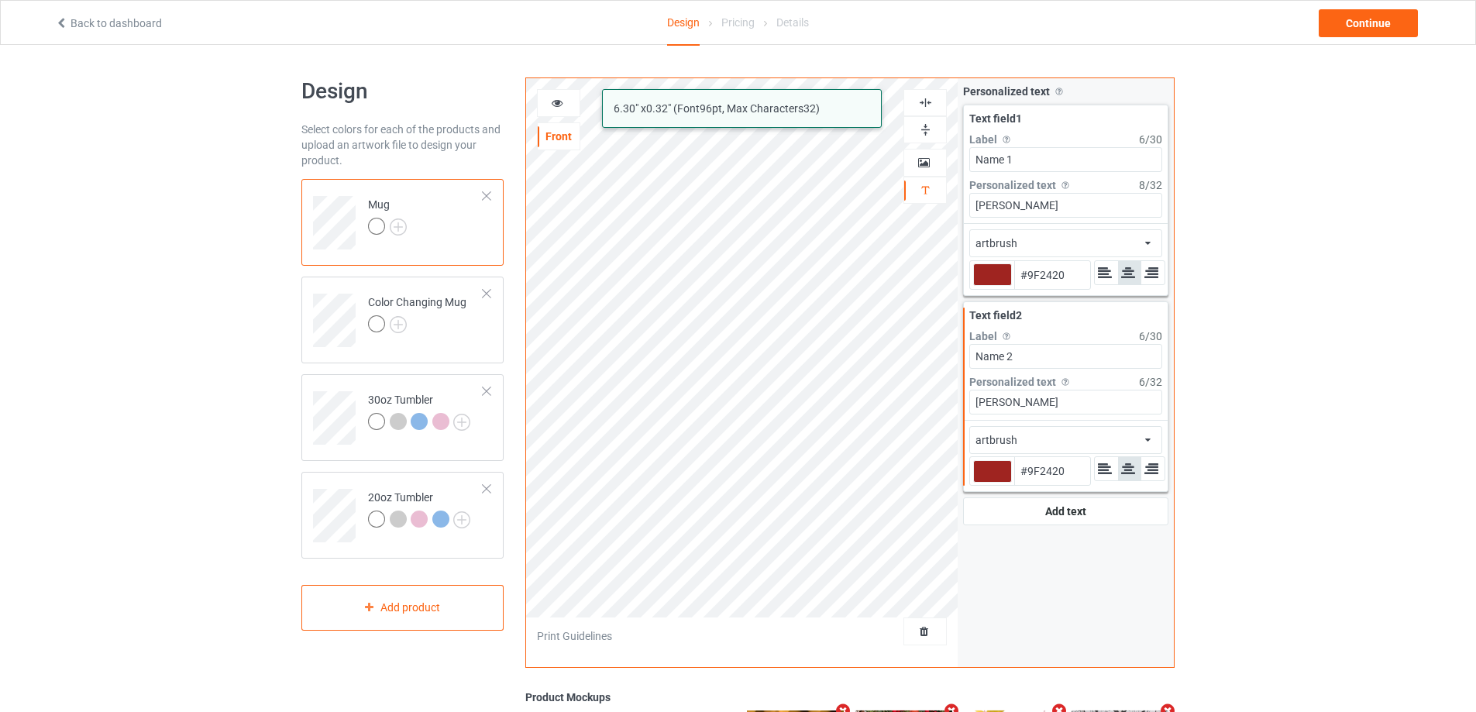
type input "#9f2420"
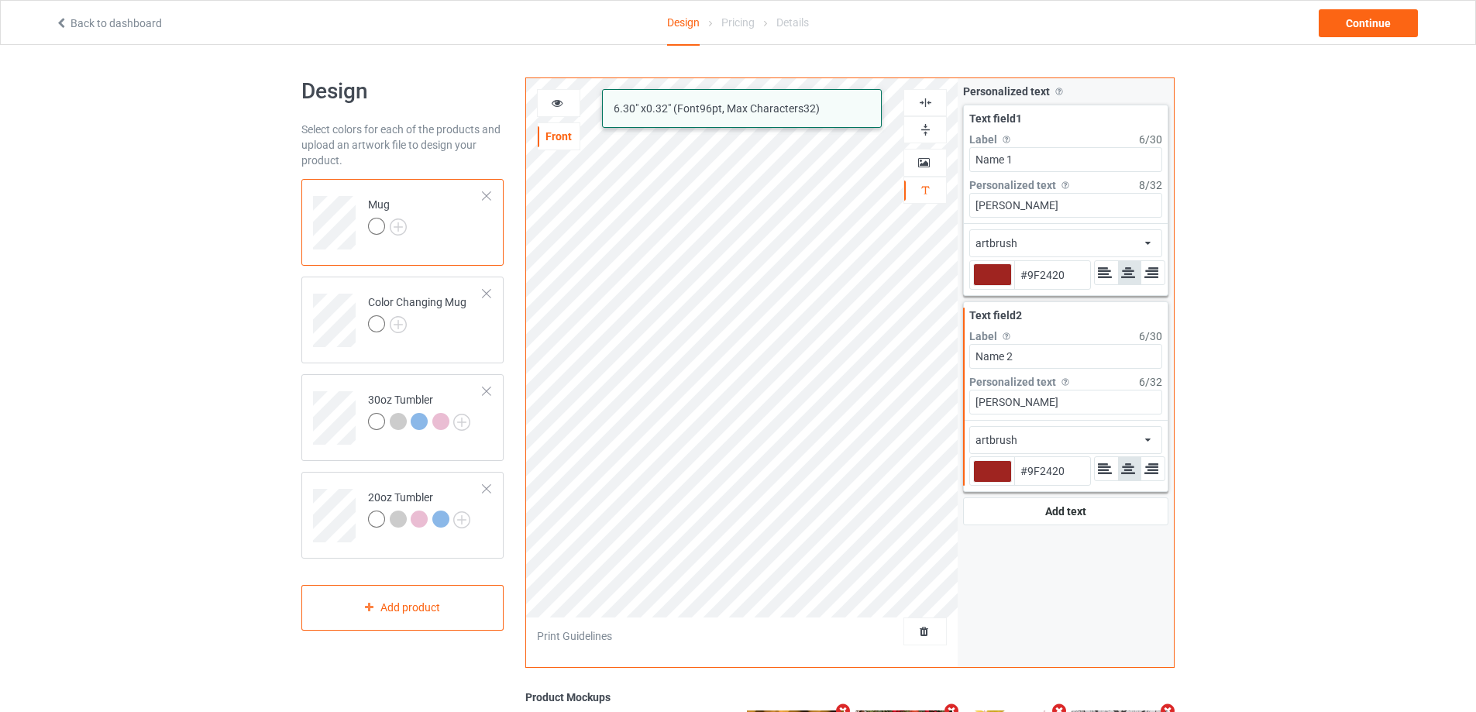
type input "#9f2420"
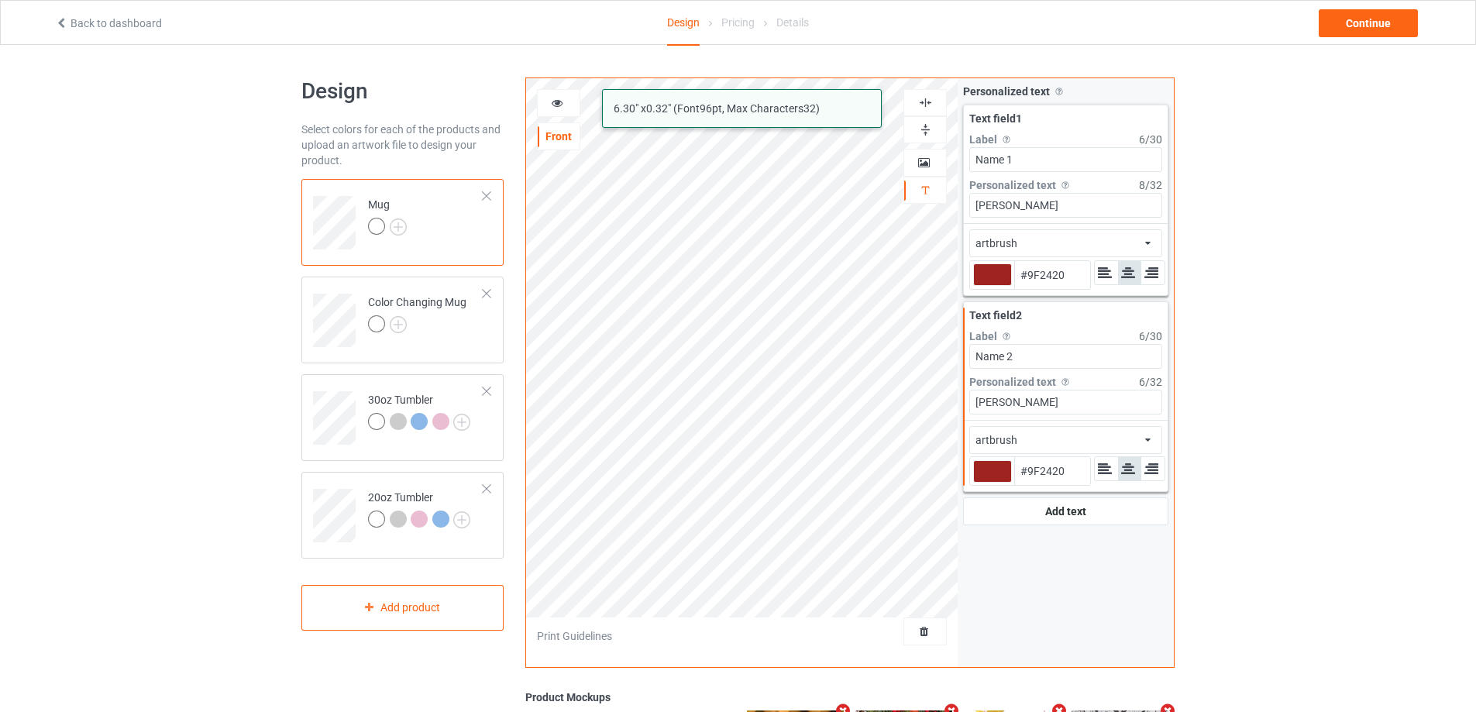
type input "#9f2420"
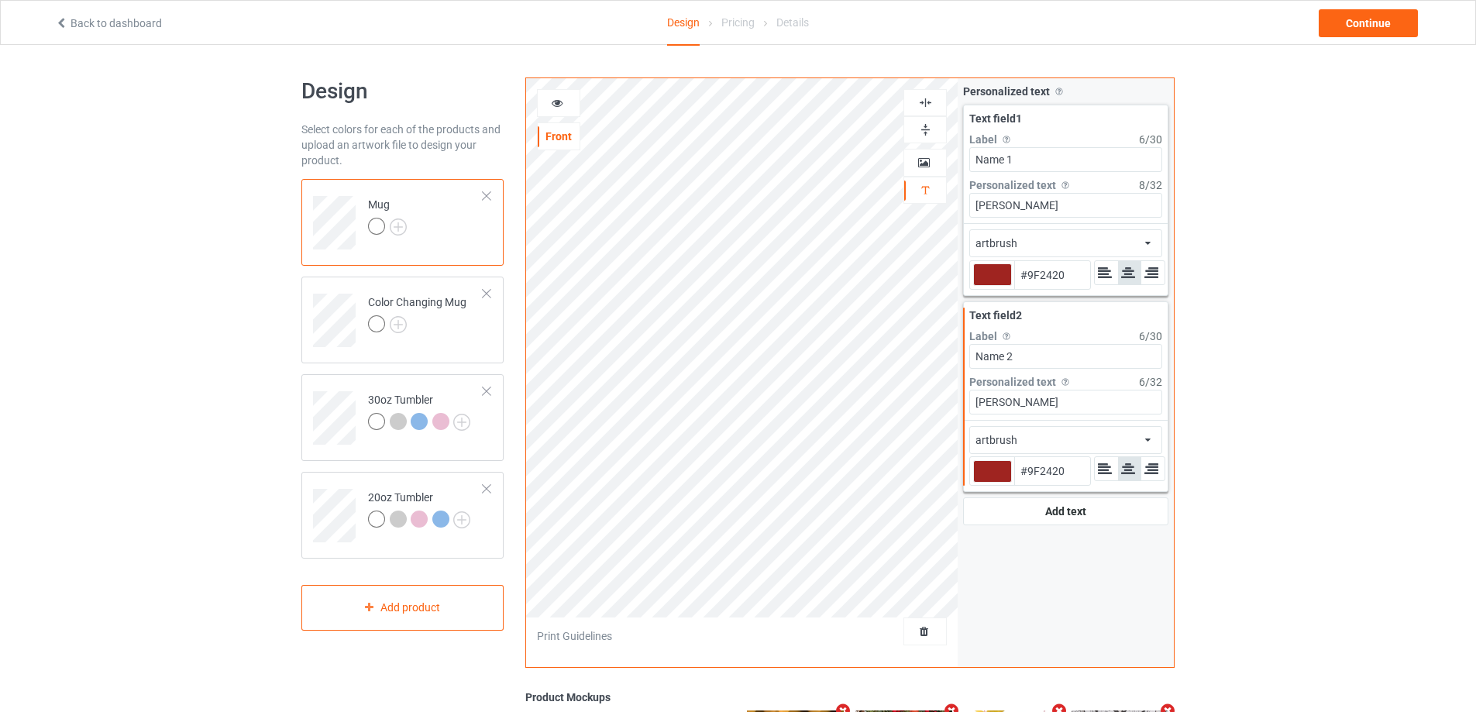
click at [563, 101] on icon at bounding box center [557, 100] width 13 height 11
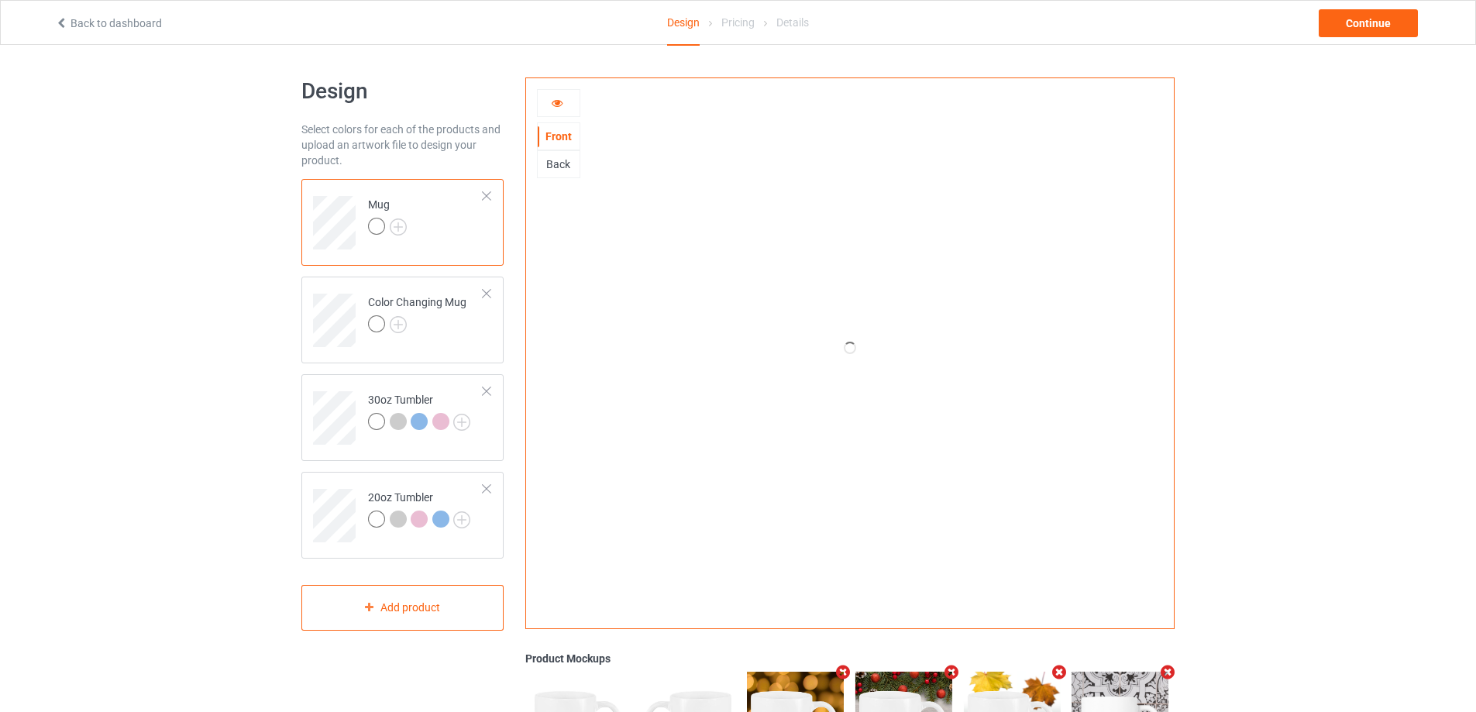
click at [552, 101] on icon at bounding box center [557, 100] width 13 height 11
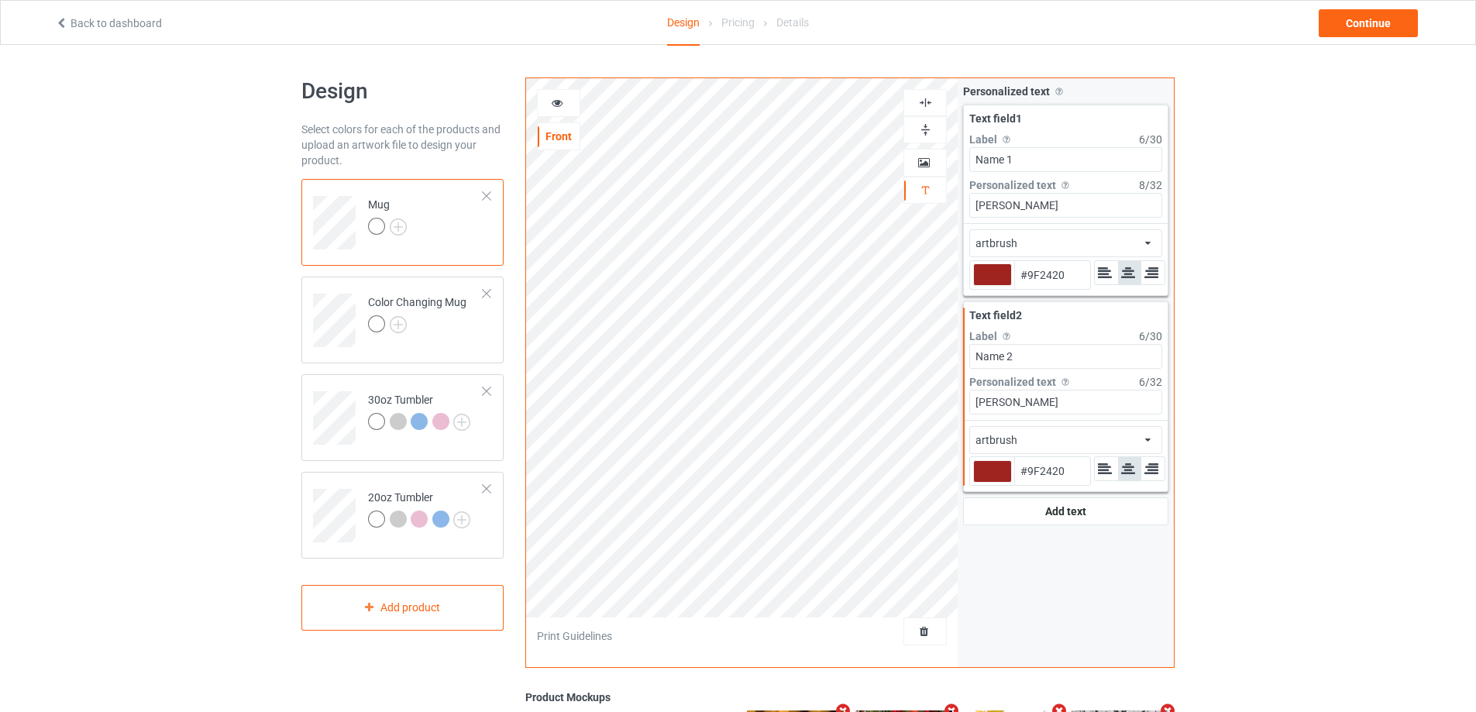
click at [551, 100] on icon at bounding box center [557, 100] width 13 height 11
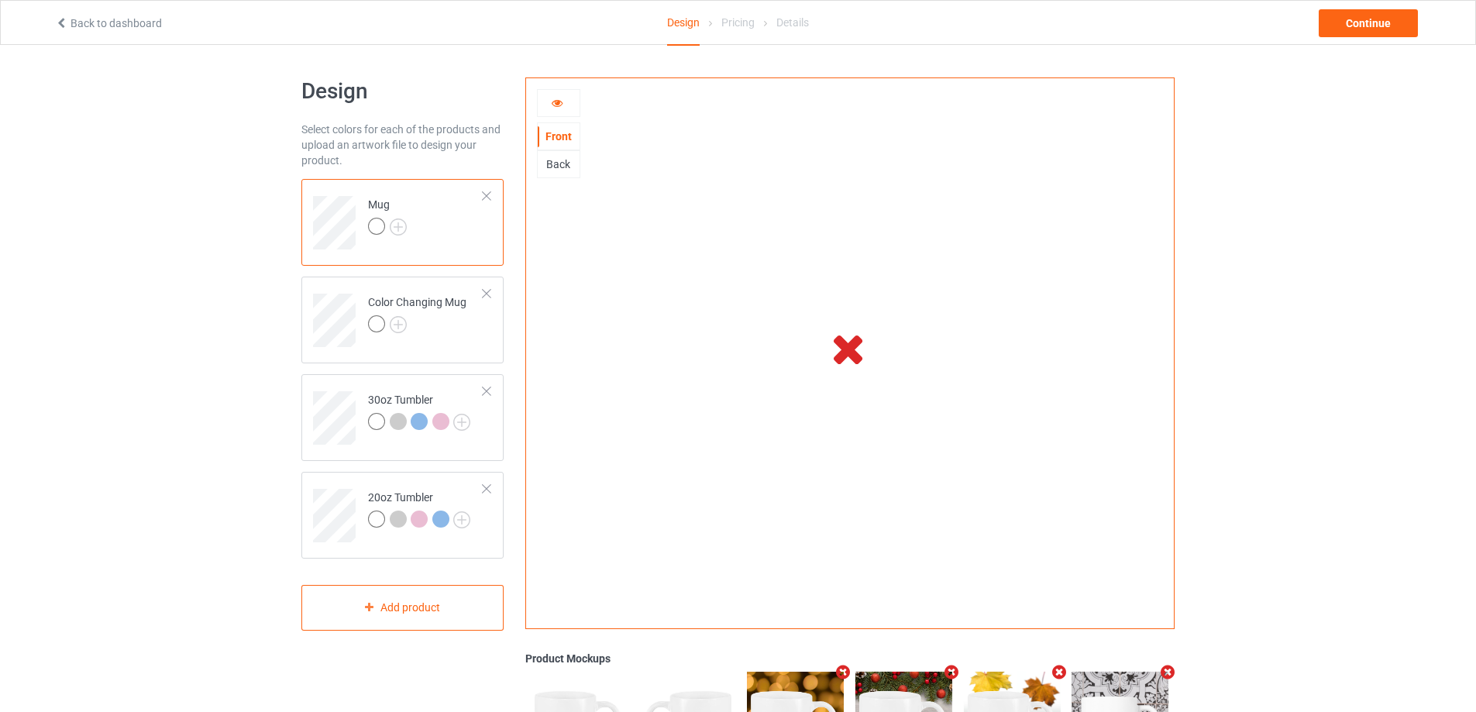
click at [558, 101] on icon at bounding box center [557, 100] width 13 height 11
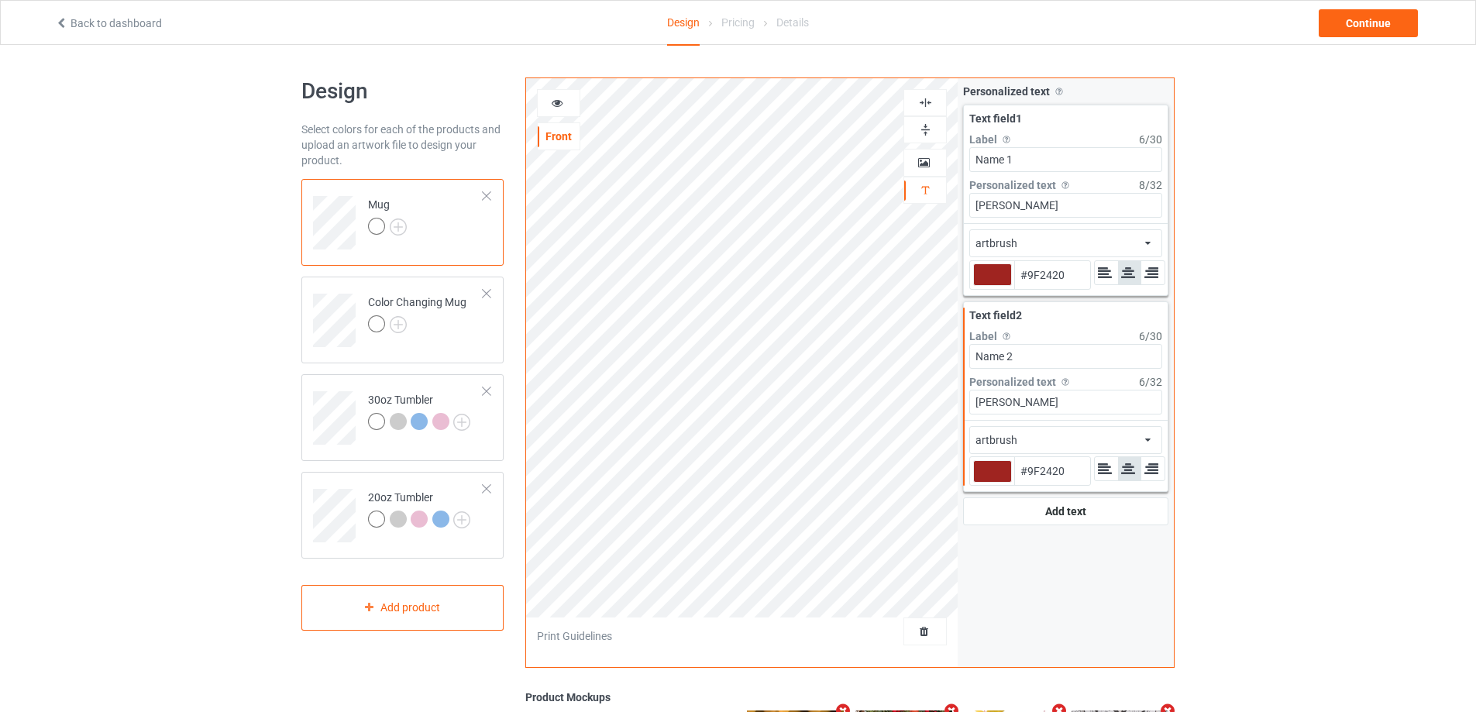
click at [558, 101] on icon at bounding box center [557, 100] width 13 height 11
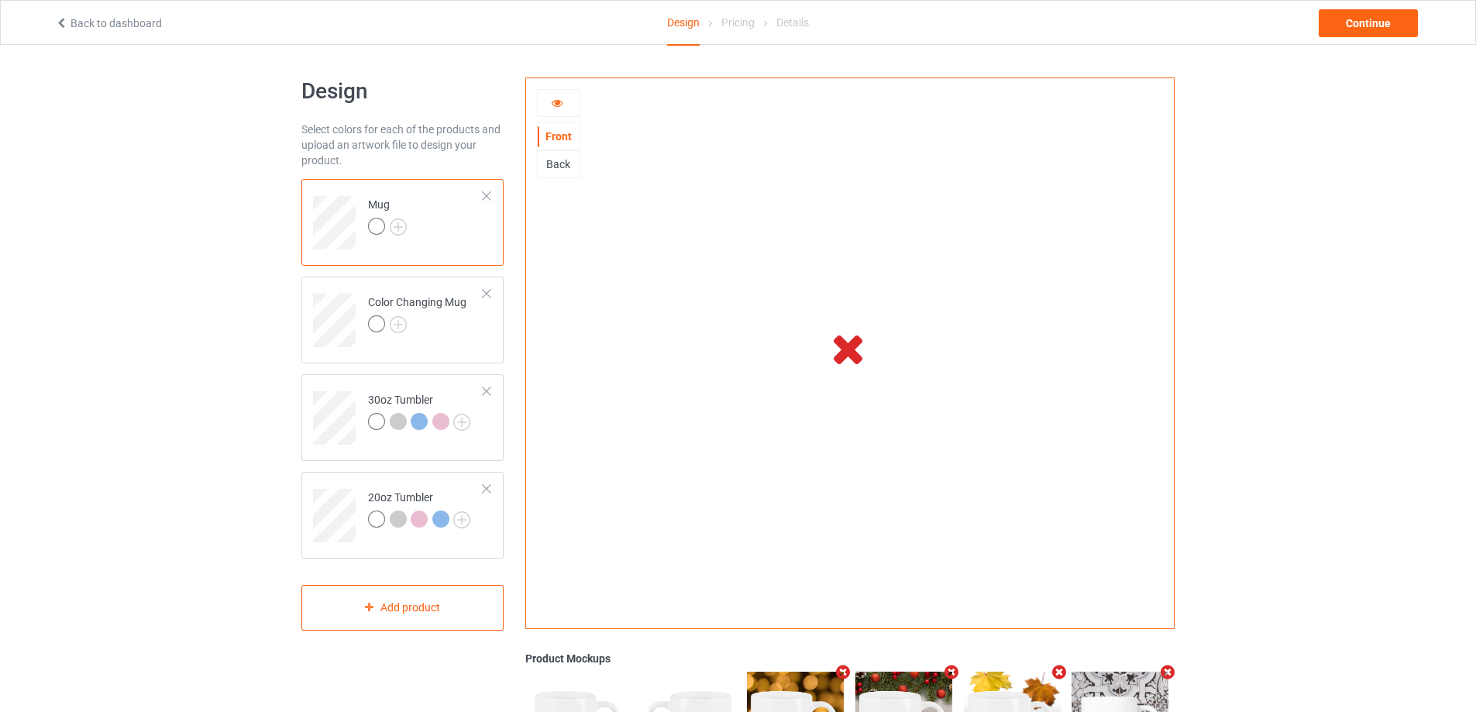
click at [546, 100] on div at bounding box center [559, 102] width 42 height 15
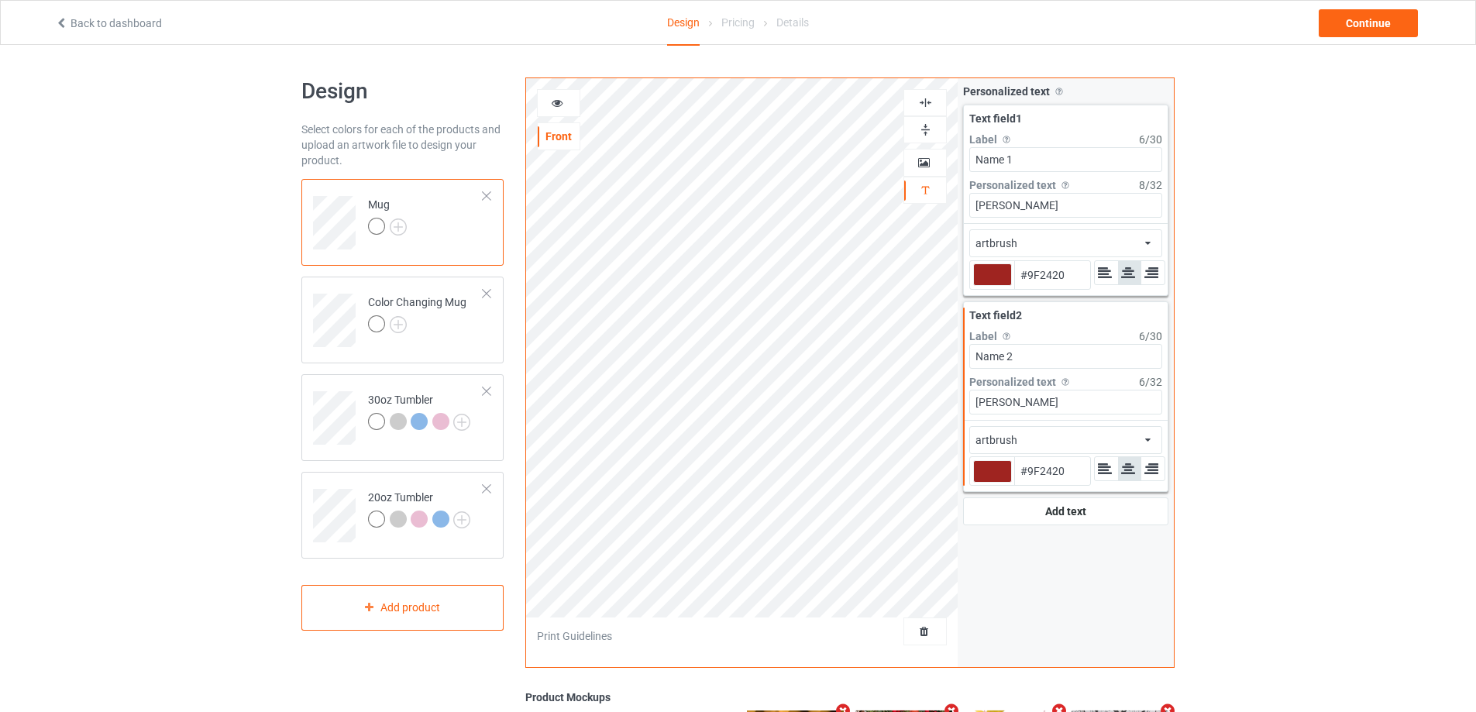
click at [557, 98] on icon at bounding box center [557, 100] width 13 height 11
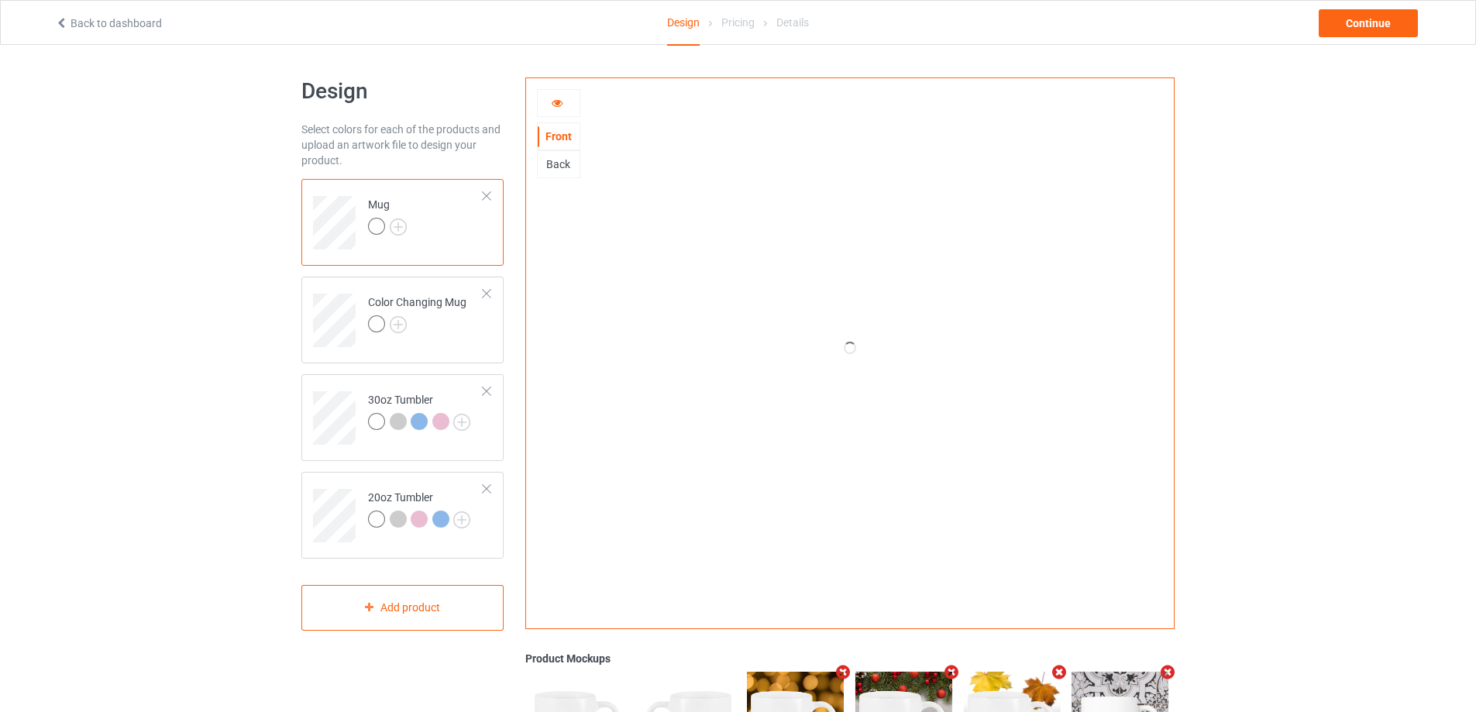
click at [555, 106] on icon at bounding box center [557, 100] width 13 height 11
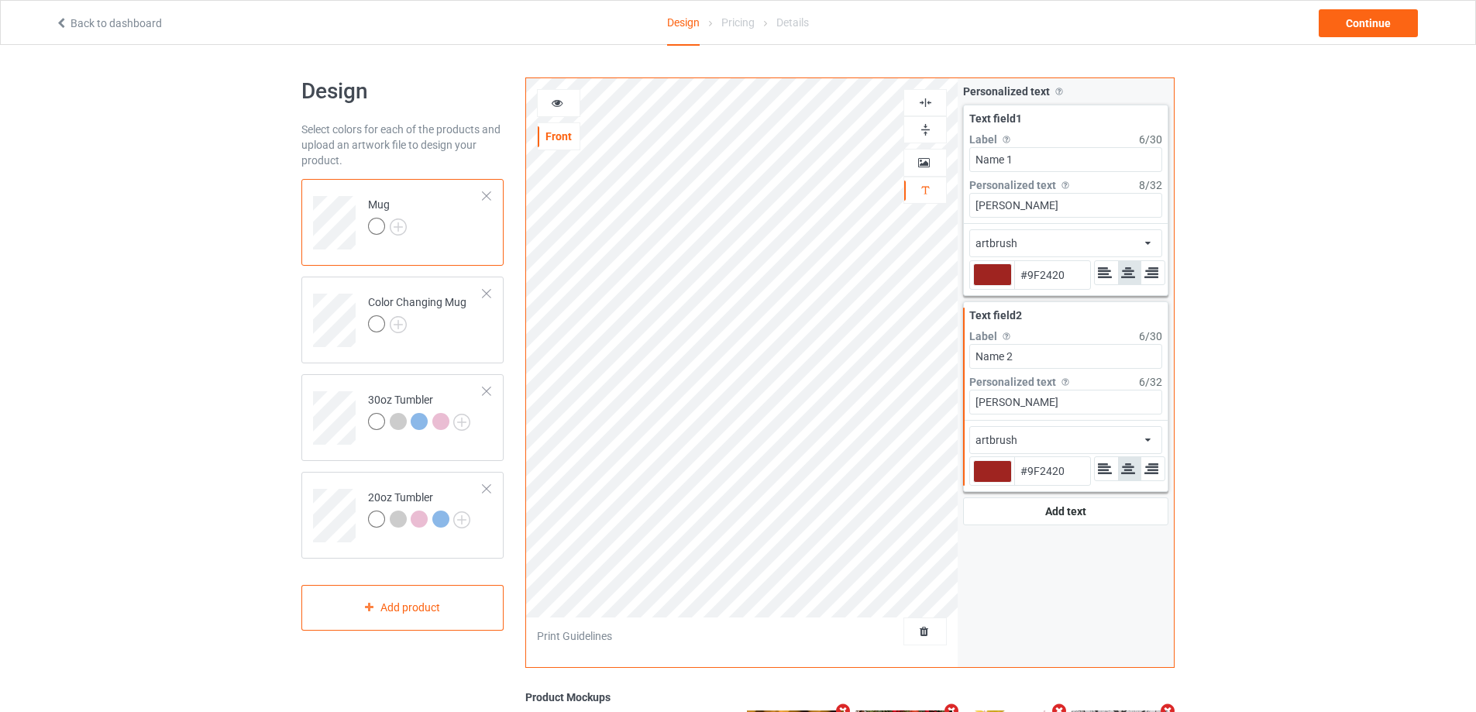
click at [555, 106] on icon at bounding box center [557, 100] width 13 height 11
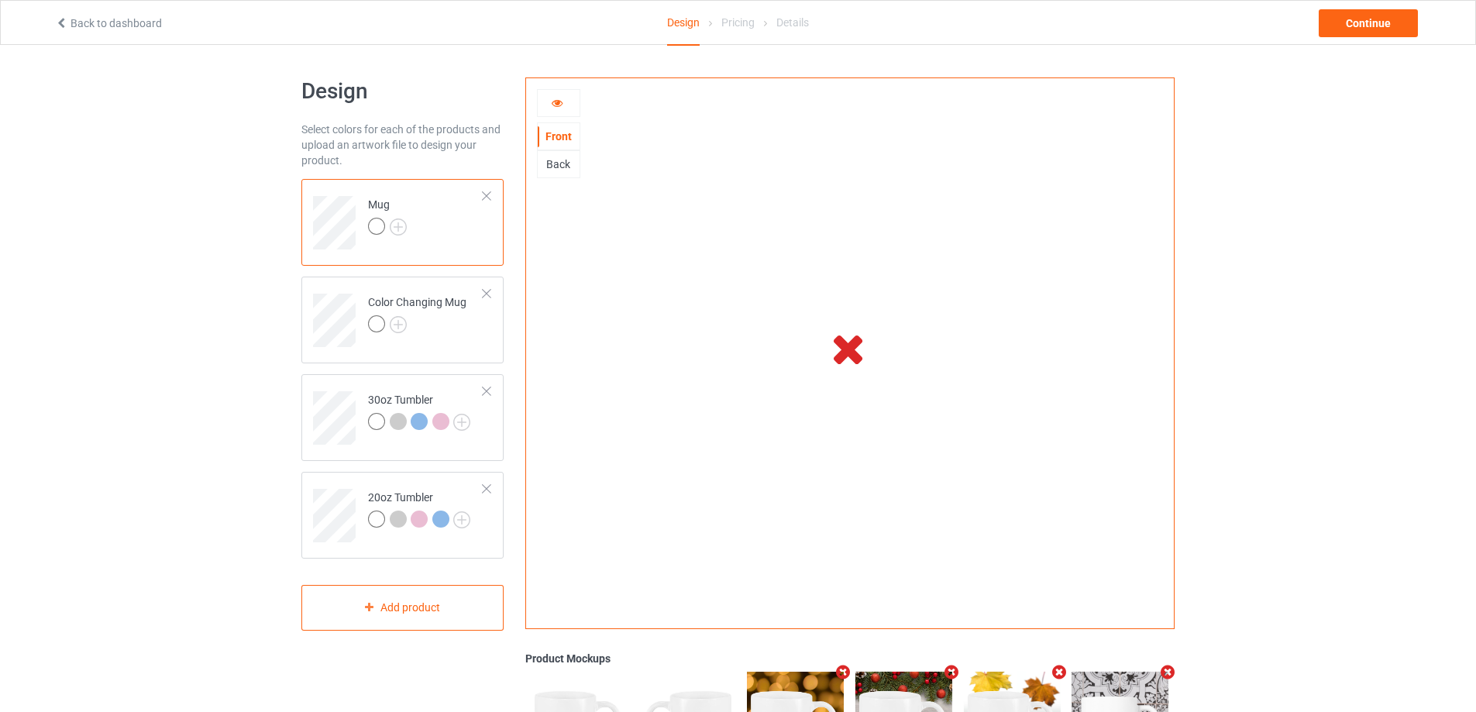
click at [563, 106] on div at bounding box center [559, 102] width 42 height 15
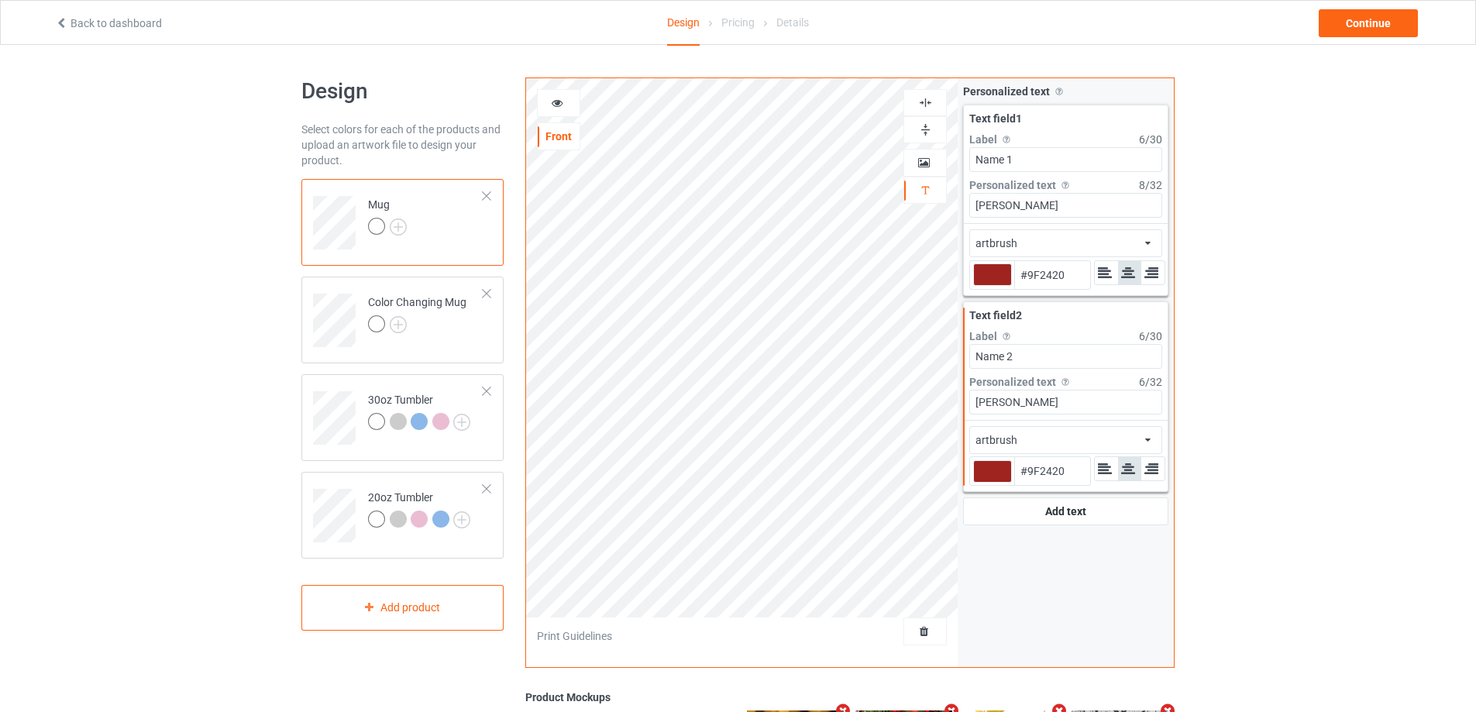
click at [563, 106] on div at bounding box center [559, 102] width 42 height 15
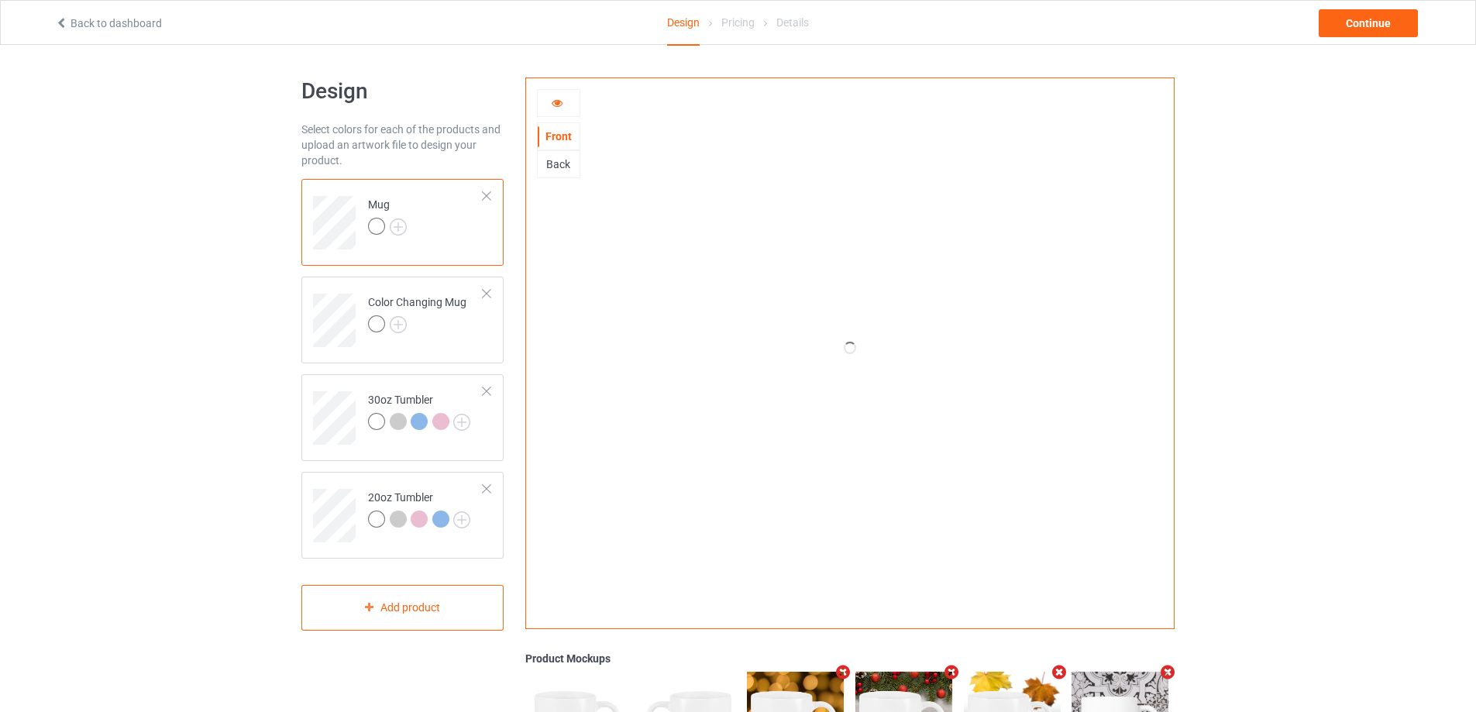
click at [552, 105] on icon at bounding box center [557, 100] width 13 height 11
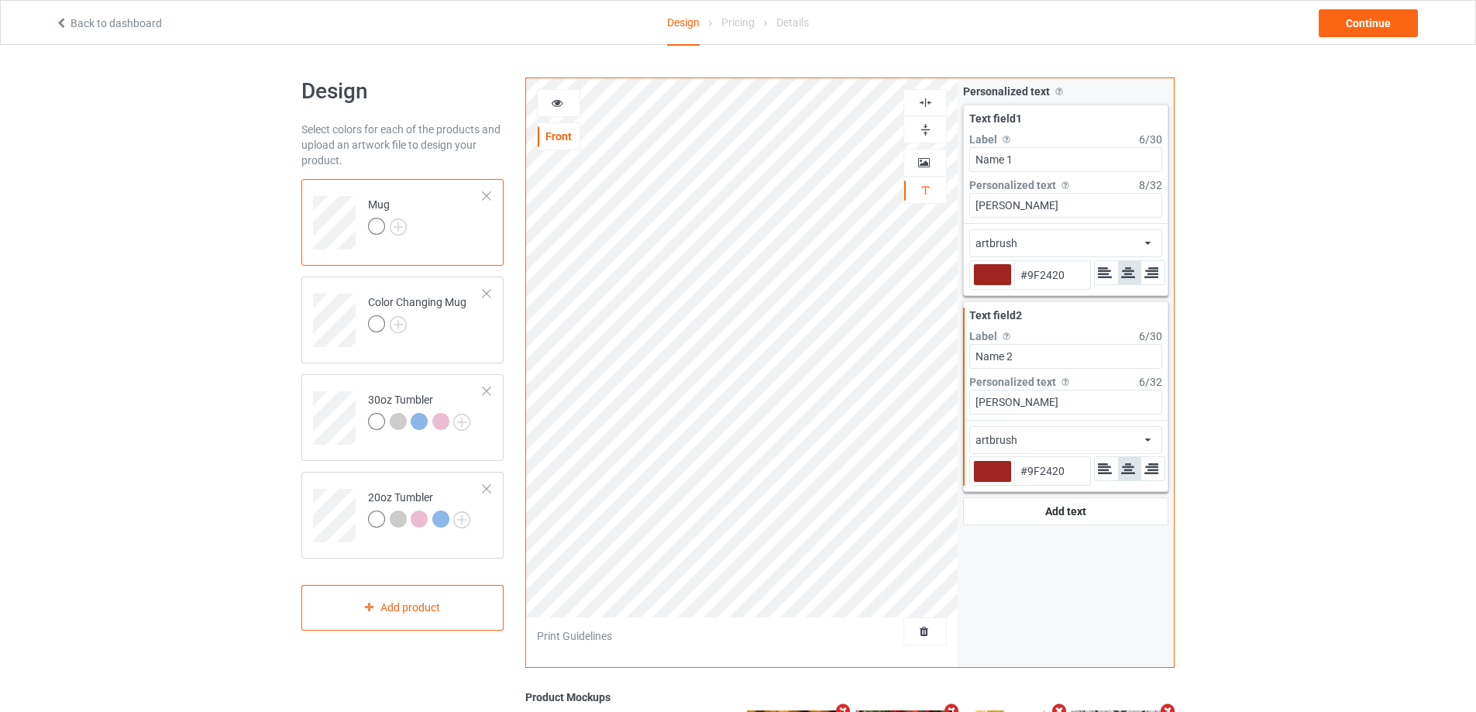
click at [553, 105] on icon at bounding box center [557, 100] width 13 height 11
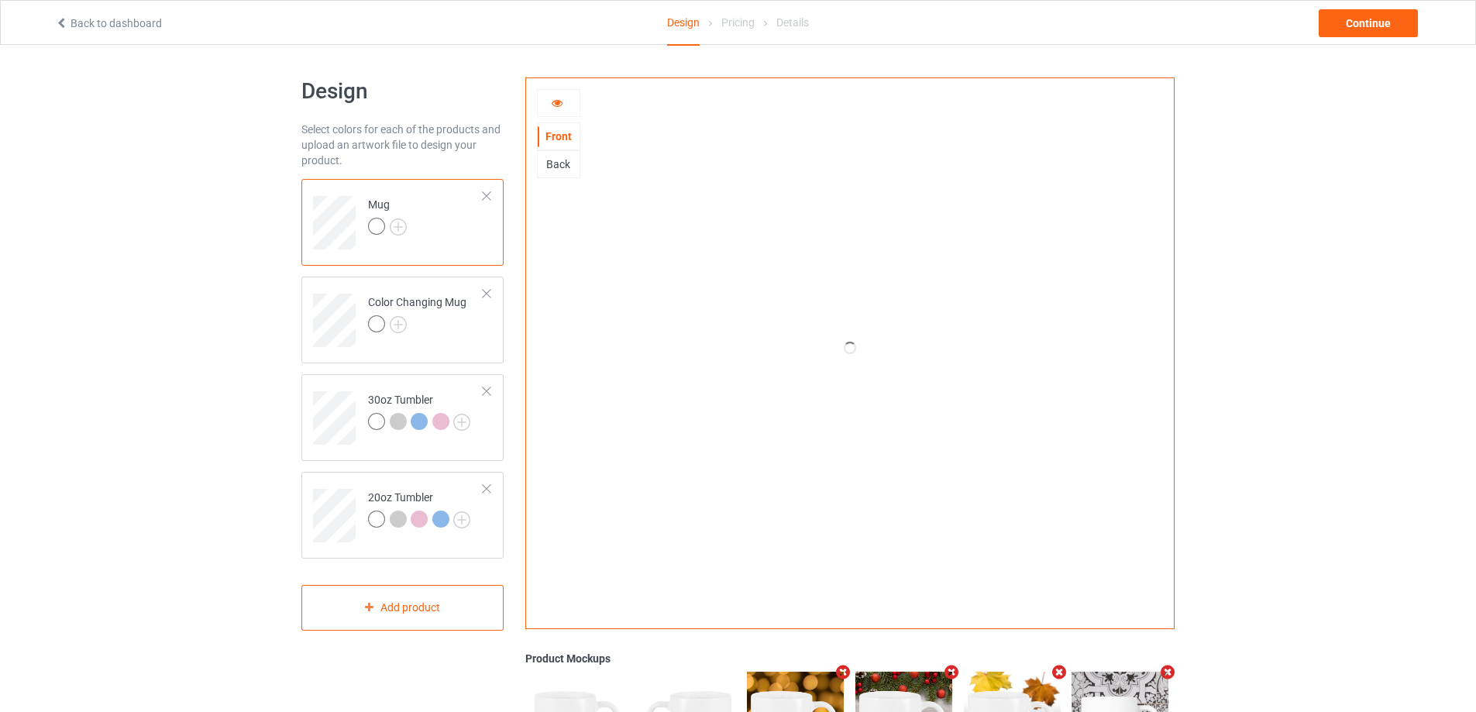
click at [555, 100] on icon at bounding box center [557, 100] width 13 height 11
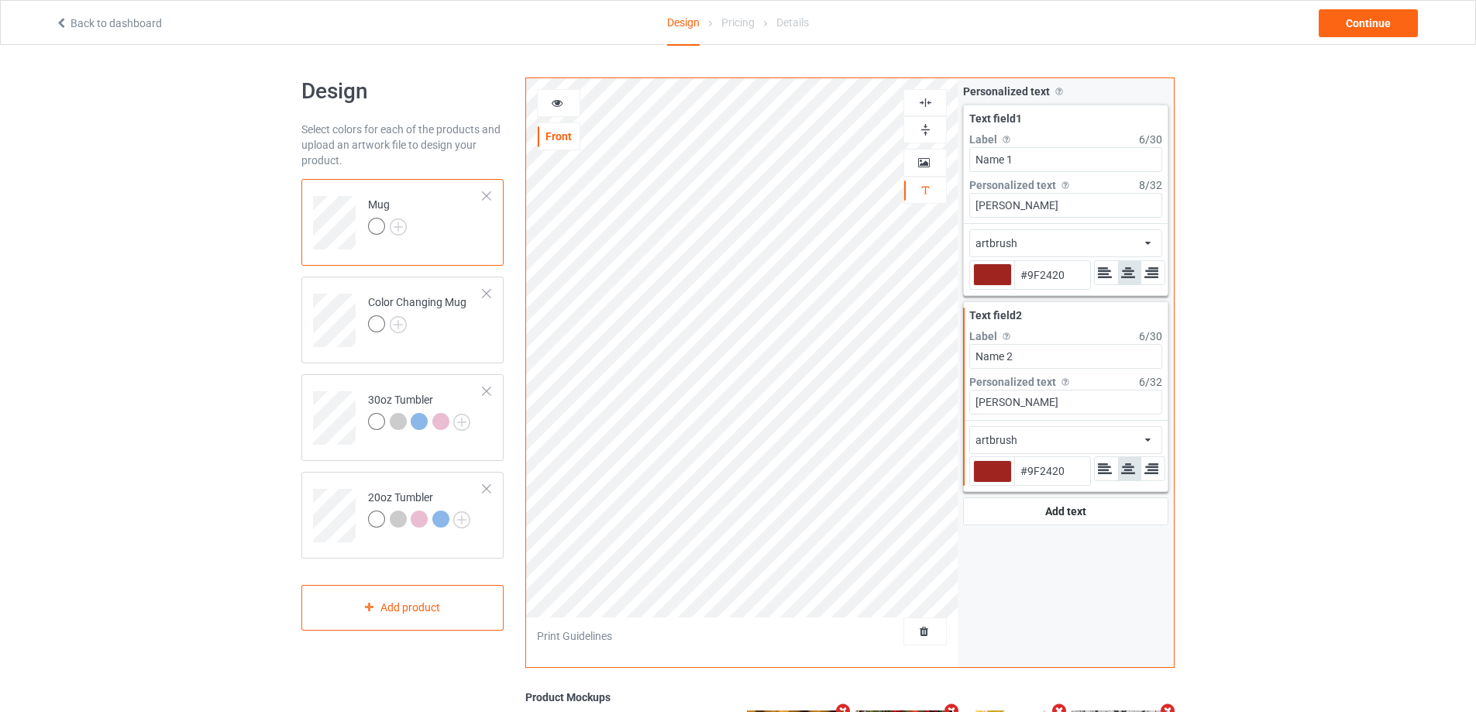
click at [555, 100] on icon at bounding box center [557, 100] width 13 height 11
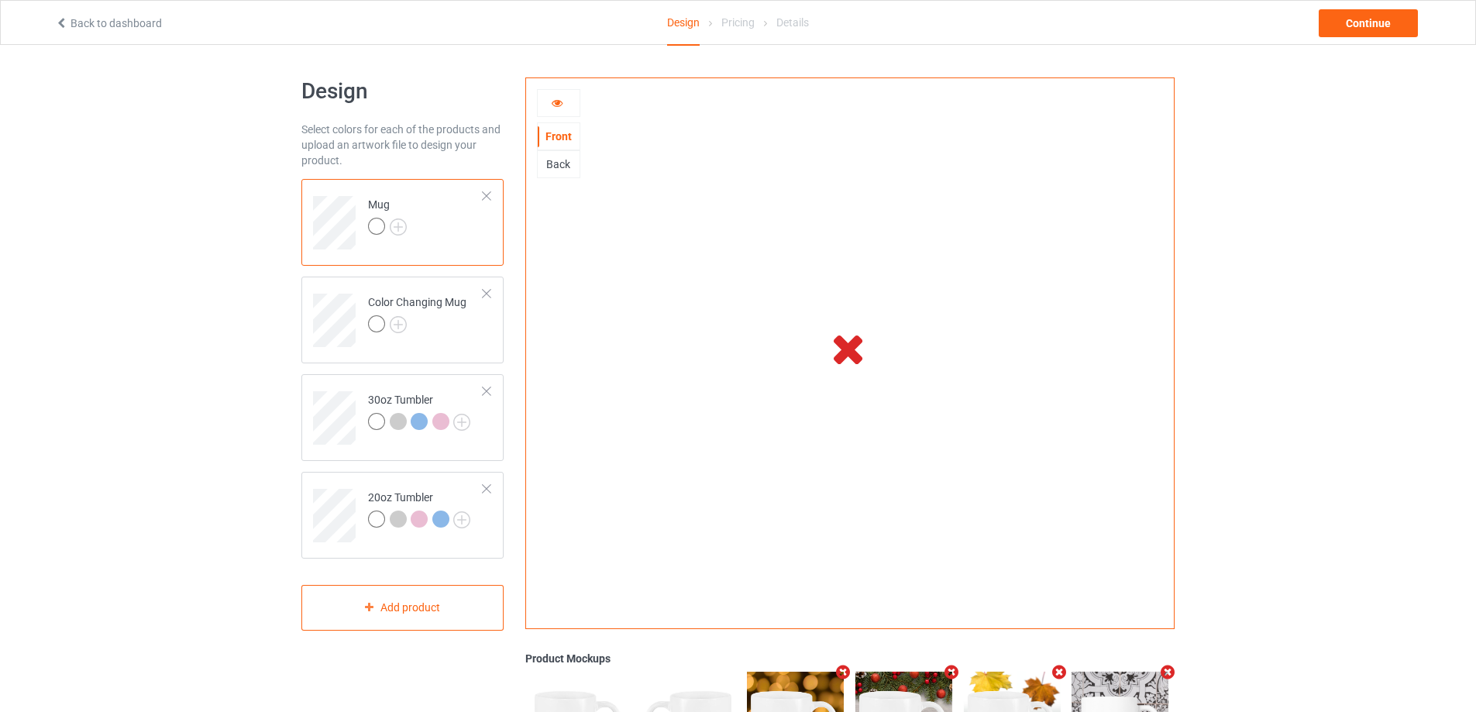
click at [555, 100] on icon at bounding box center [557, 100] width 13 height 11
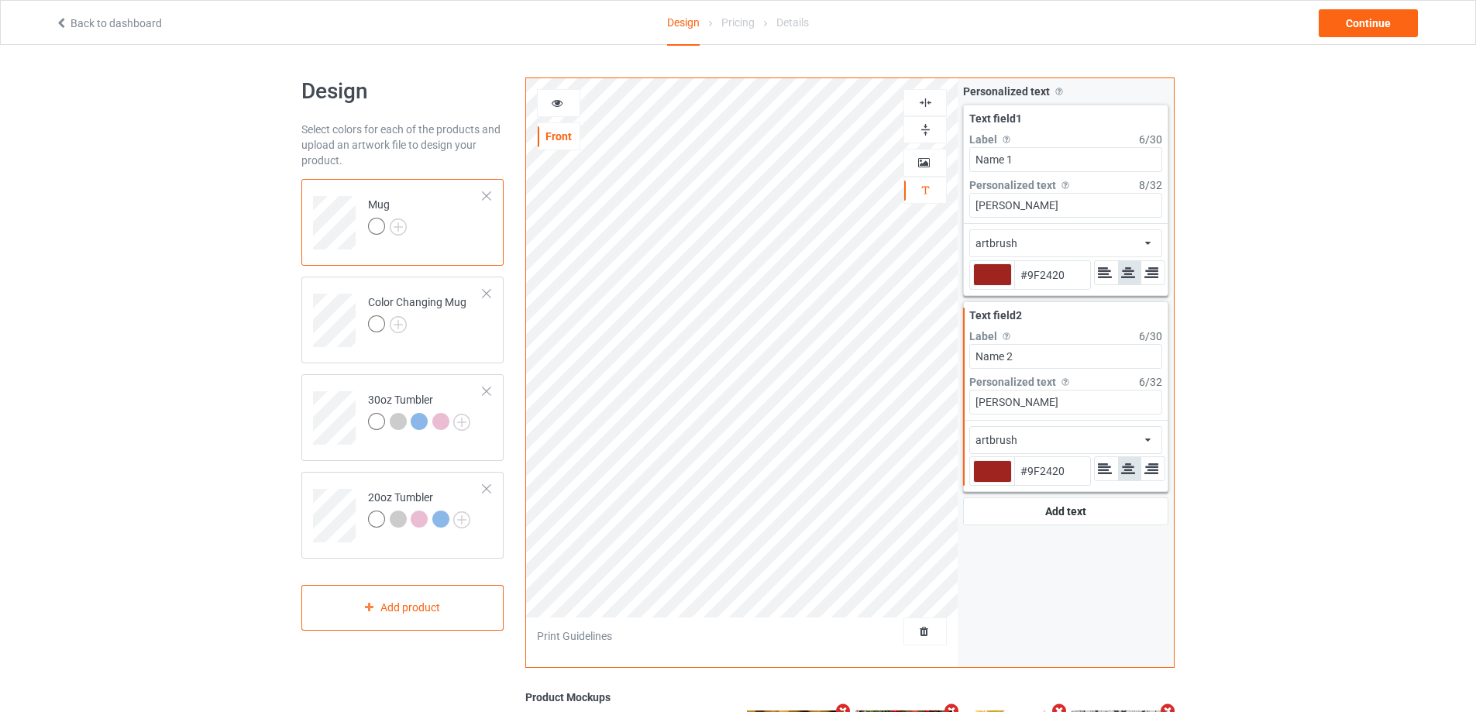
click at [555, 100] on icon at bounding box center [557, 100] width 13 height 11
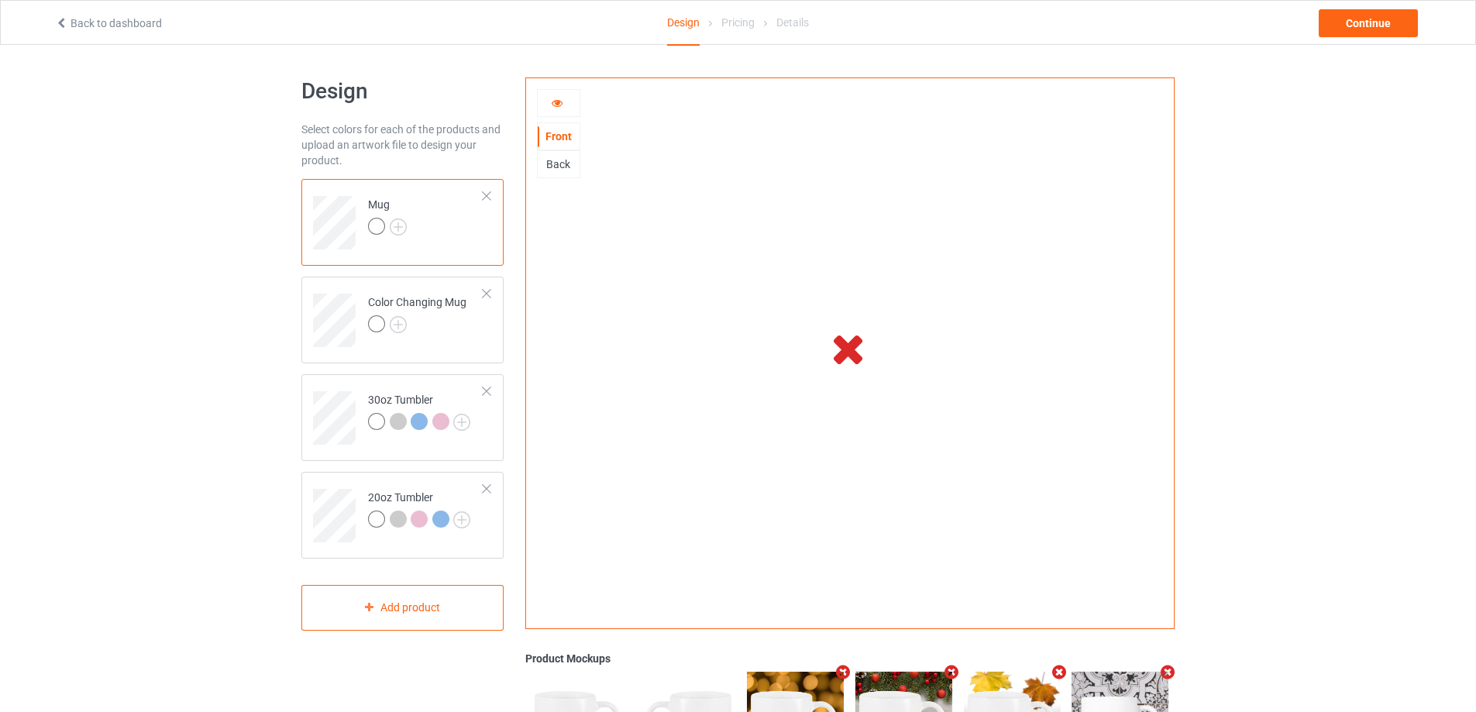
click at [558, 101] on icon at bounding box center [557, 100] width 13 height 11
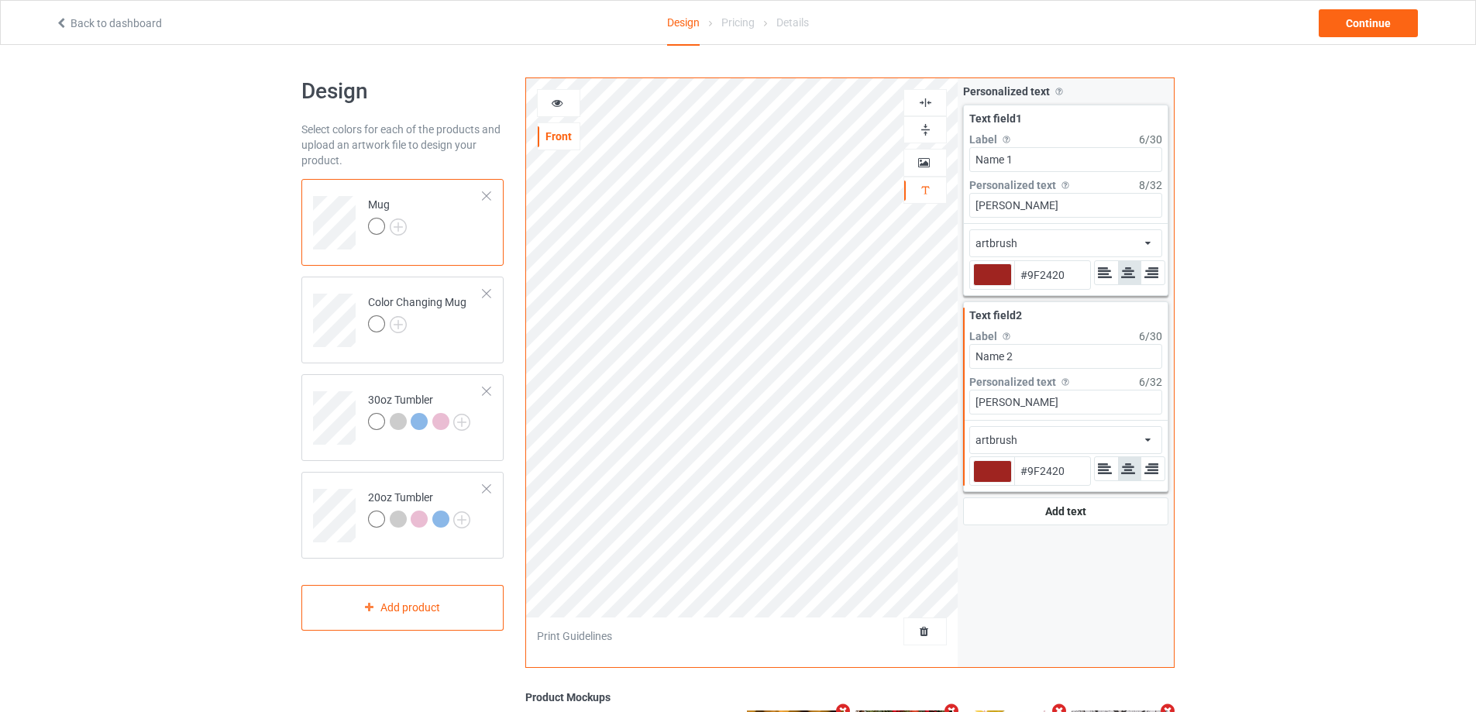
click at [558, 101] on icon at bounding box center [557, 100] width 13 height 11
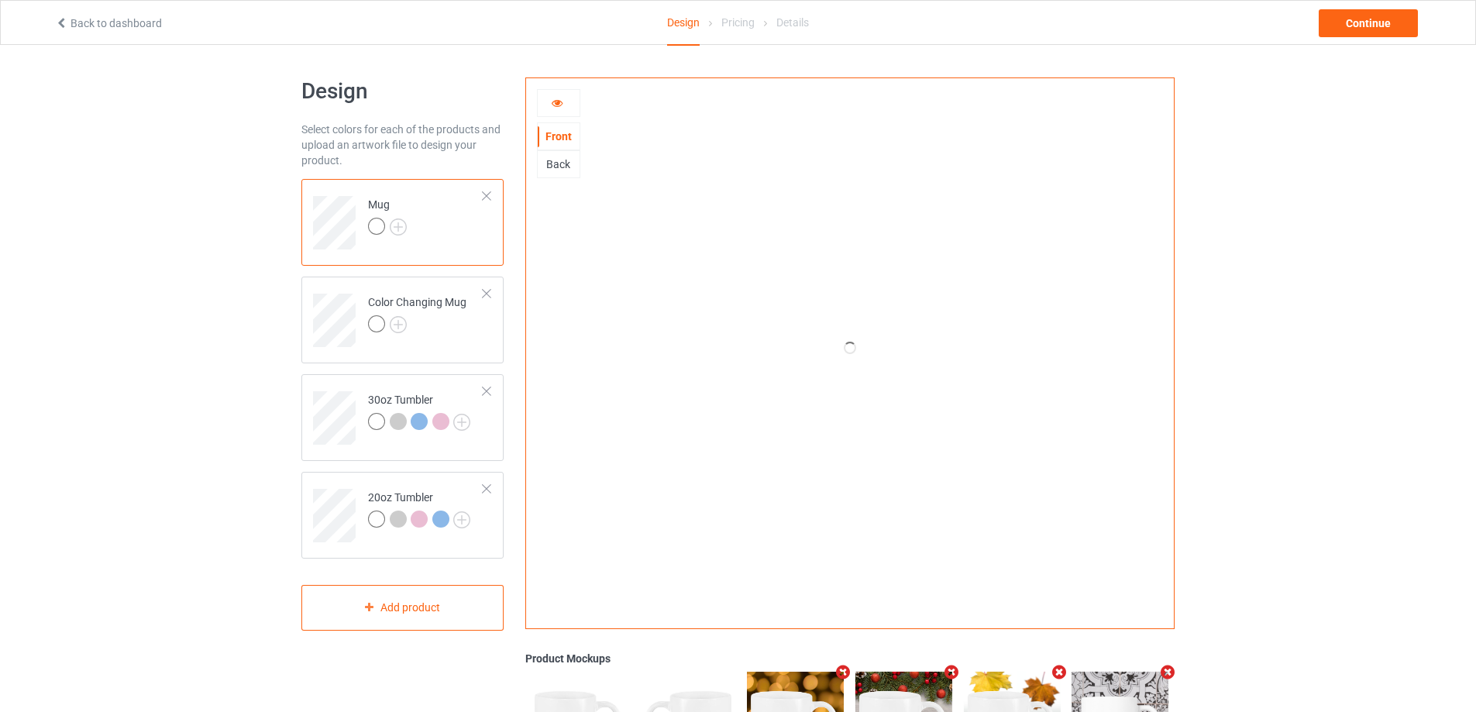
click at [330, 388] on td at bounding box center [336, 412] width 46 height 64
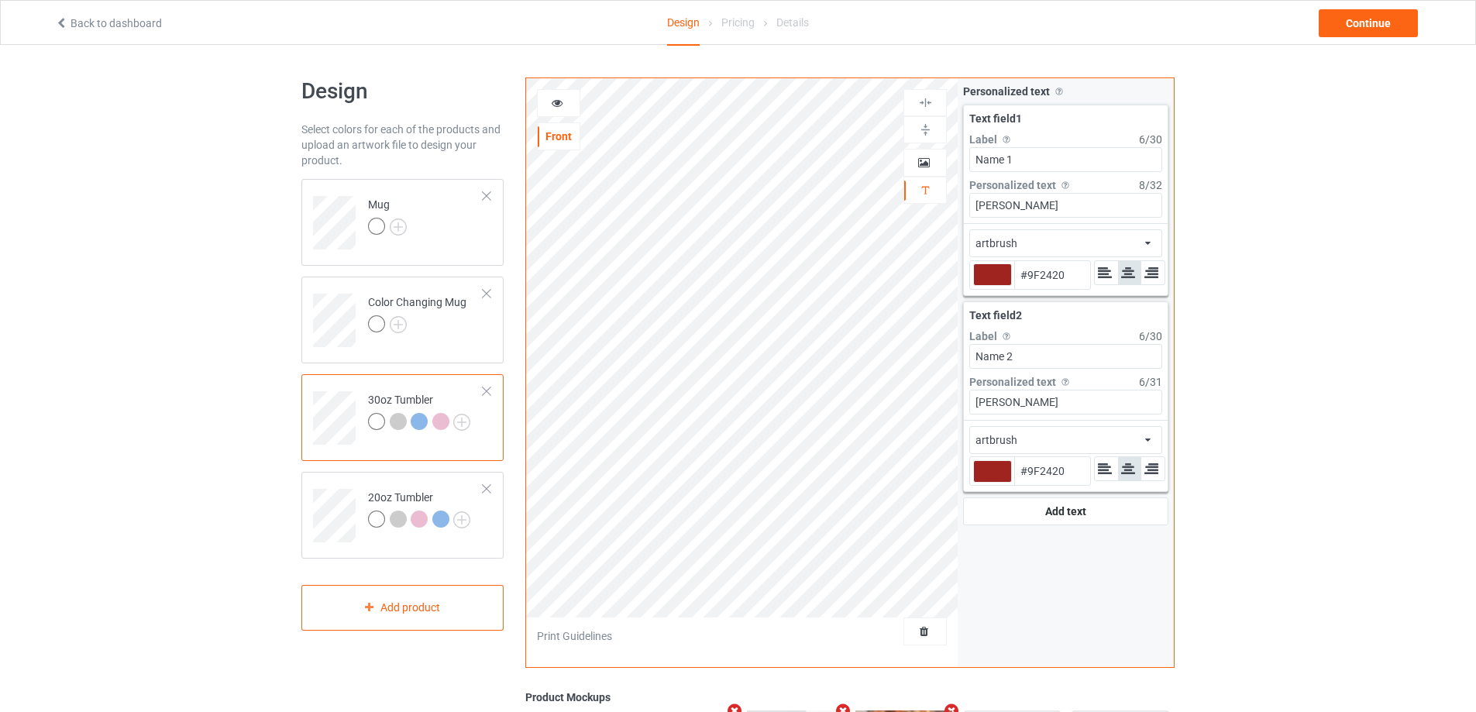
click at [562, 104] on icon at bounding box center [557, 100] width 13 height 11
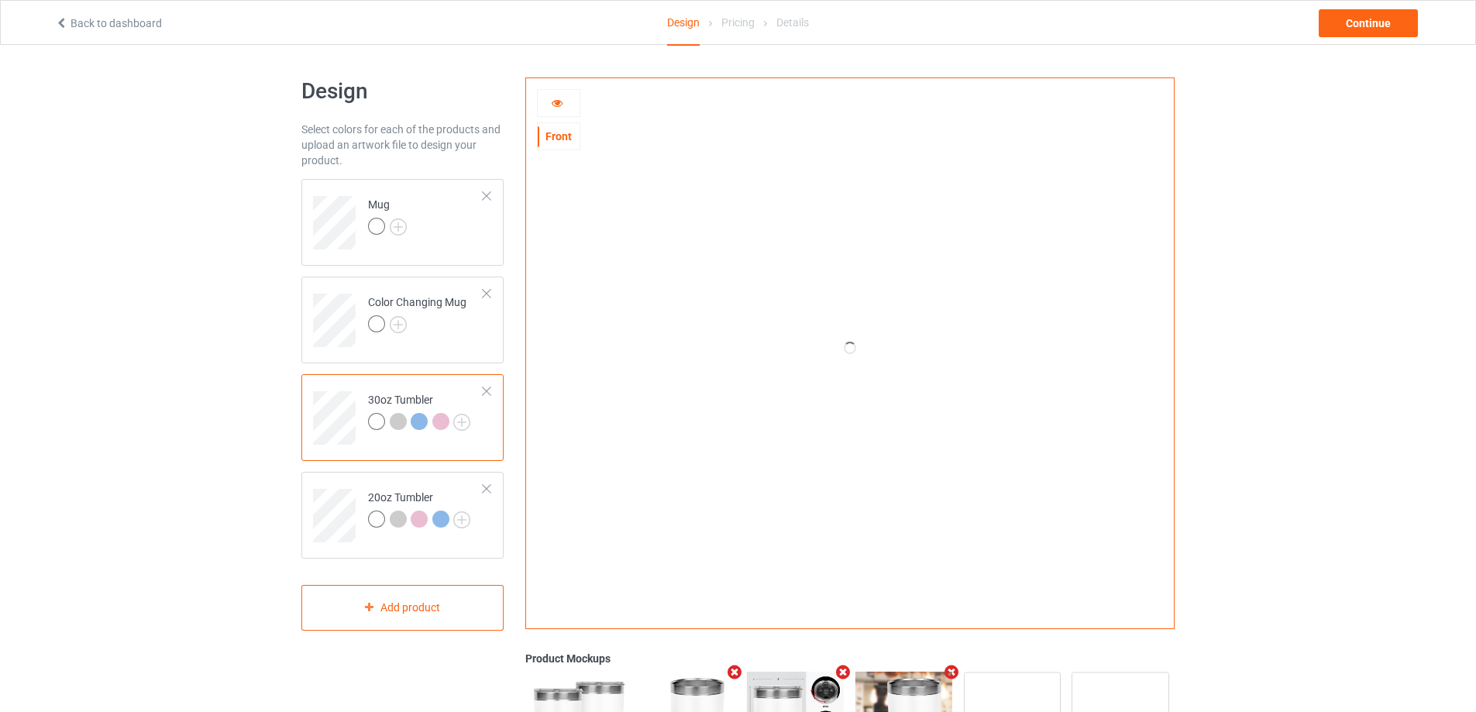
click at [562, 104] on icon at bounding box center [557, 100] width 13 height 11
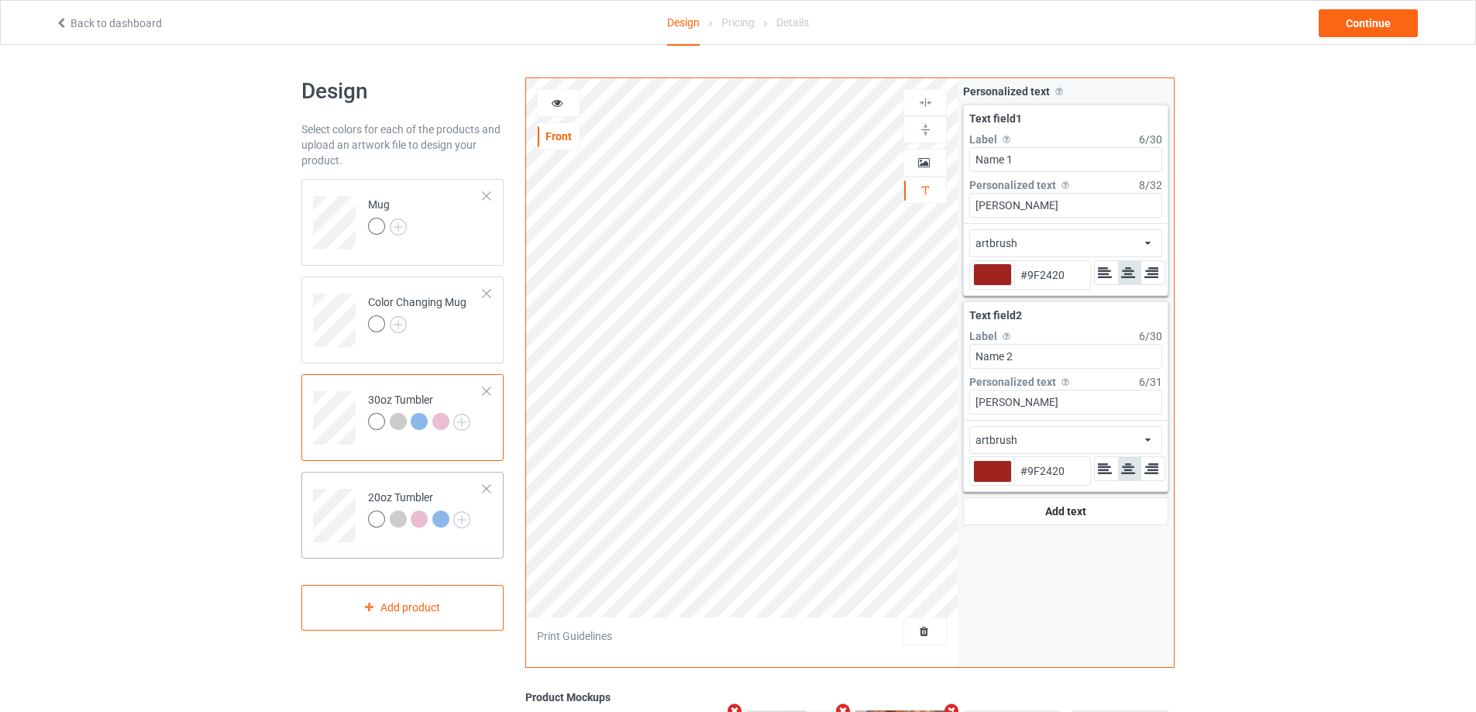
click at [344, 488] on td at bounding box center [336, 510] width 46 height 64
click at [1395, 20] on div "Continue" at bounding box center [1367, 23] width 99 height 28
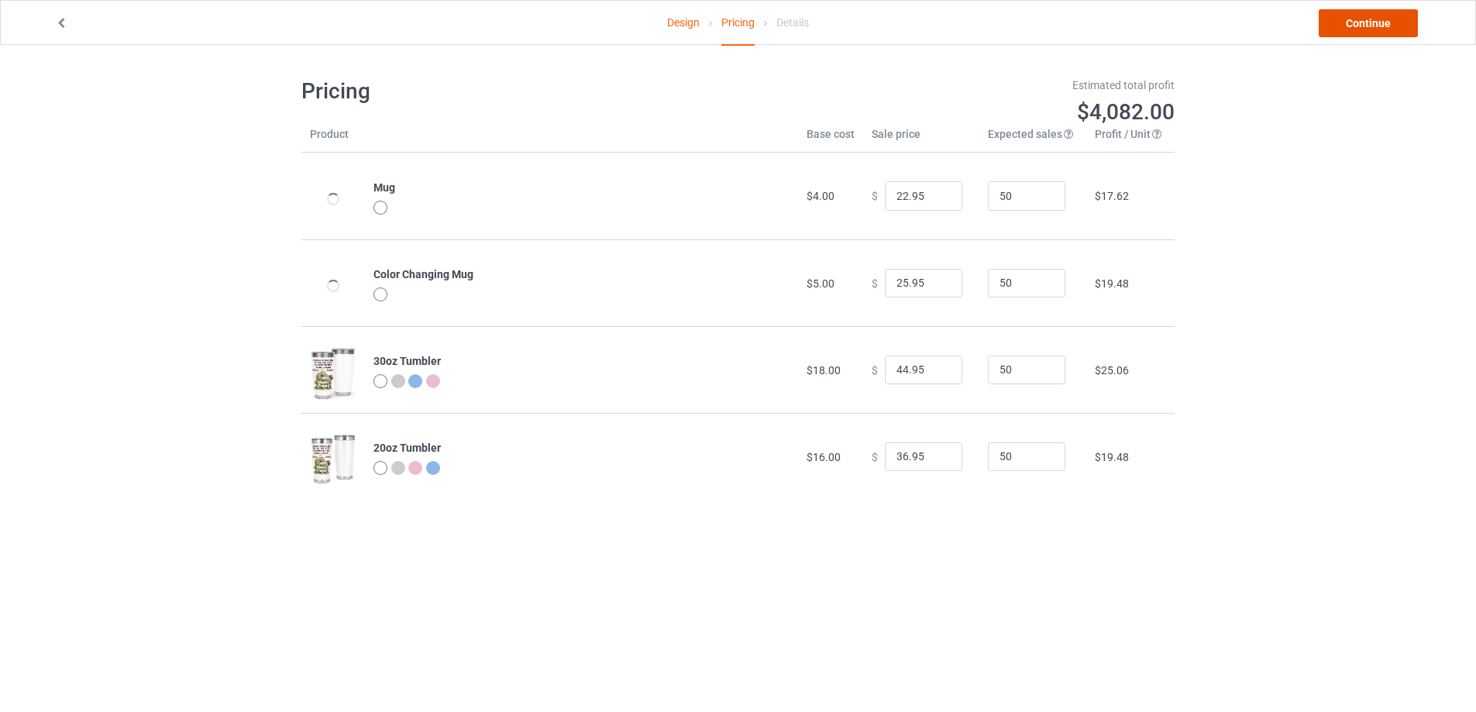
click at [1372, 32] on link "Continue" at bounding box center [1367, 23] width 99 height 28
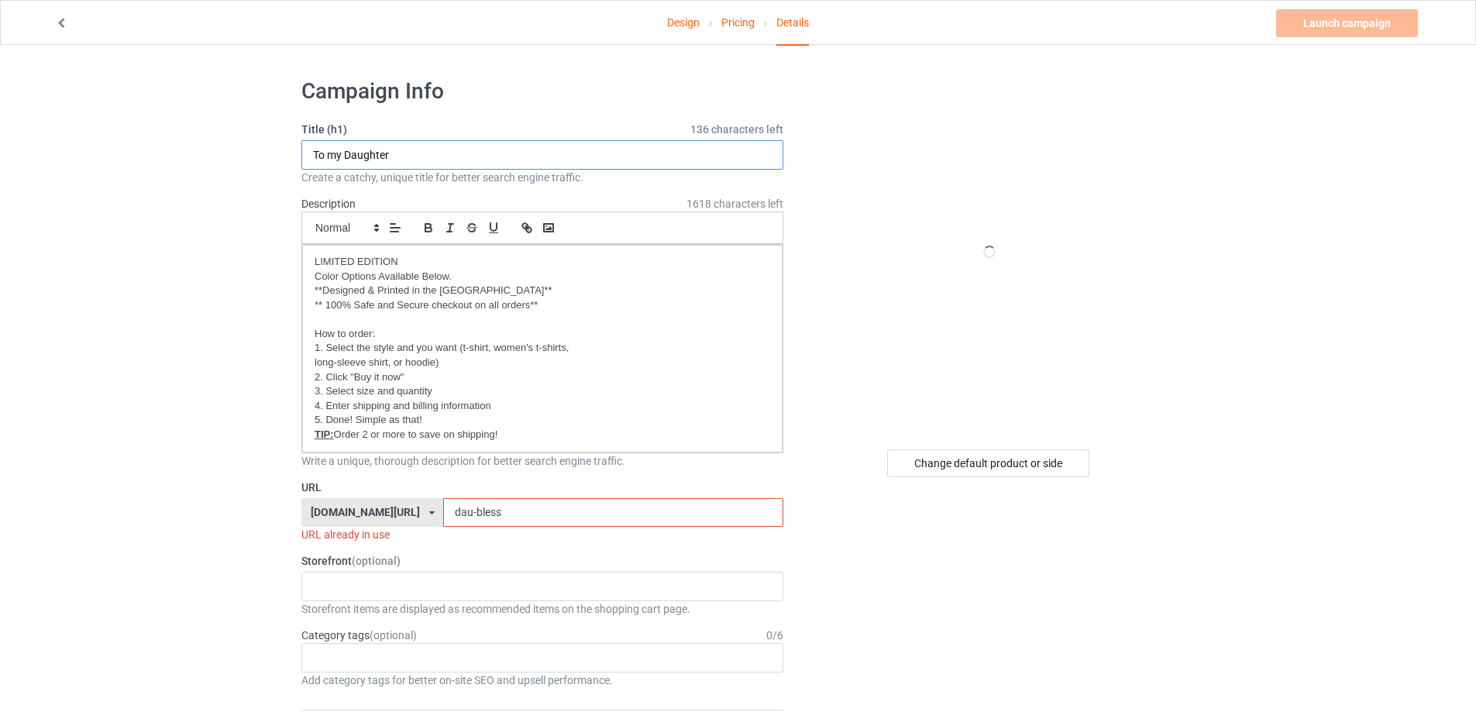
drag, startPoint x: 418, startPoint y: 153, endPoint x: 346, endPoint y: 157, distance: 71.4
click at [346, 157] on input "To my Daughter" at bounding box center [542, 154] width 482 height 29
drag, startPoint x: 367, startPoint y: 498, endPoint x: 279, endPoint y: 481, distance: 89.9
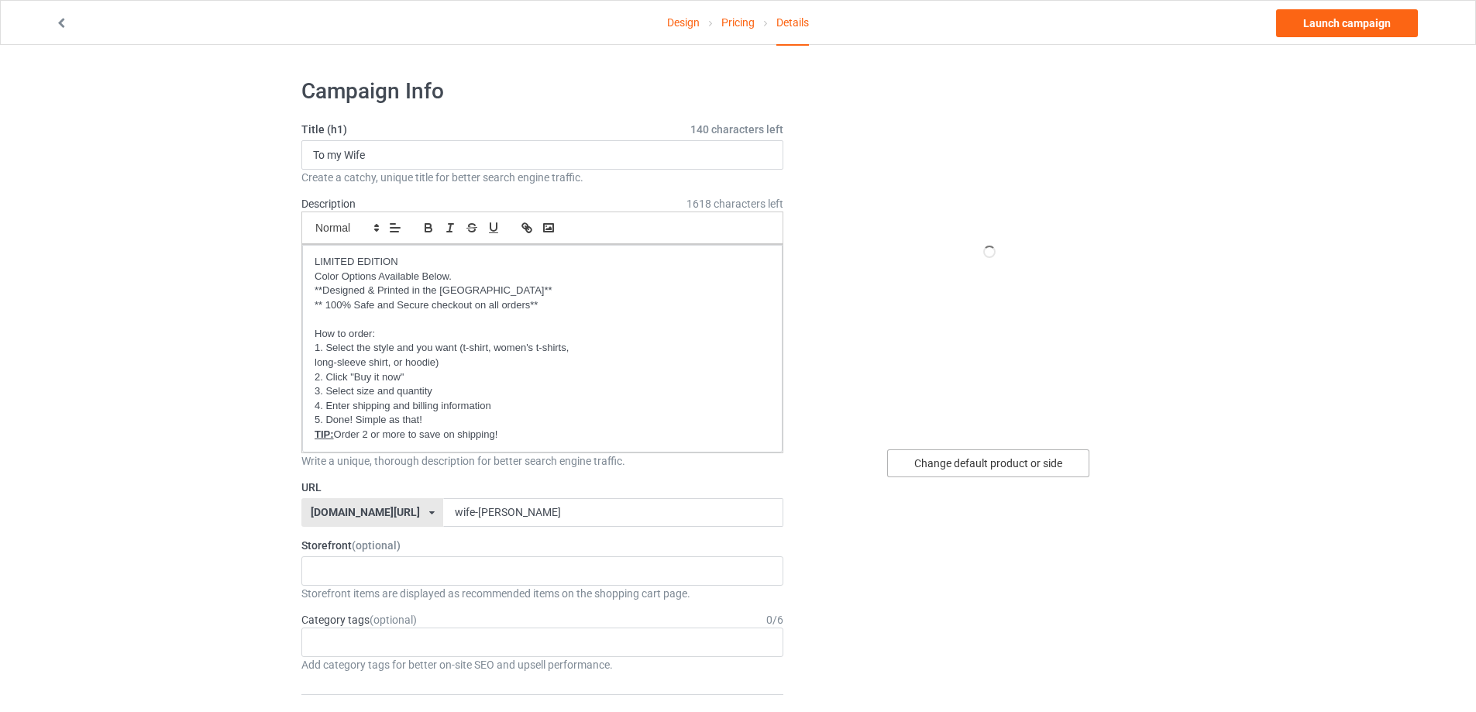
click at [979, 470] on div "Change default product or side" at bounding box center [988, 463] width 202 height 28
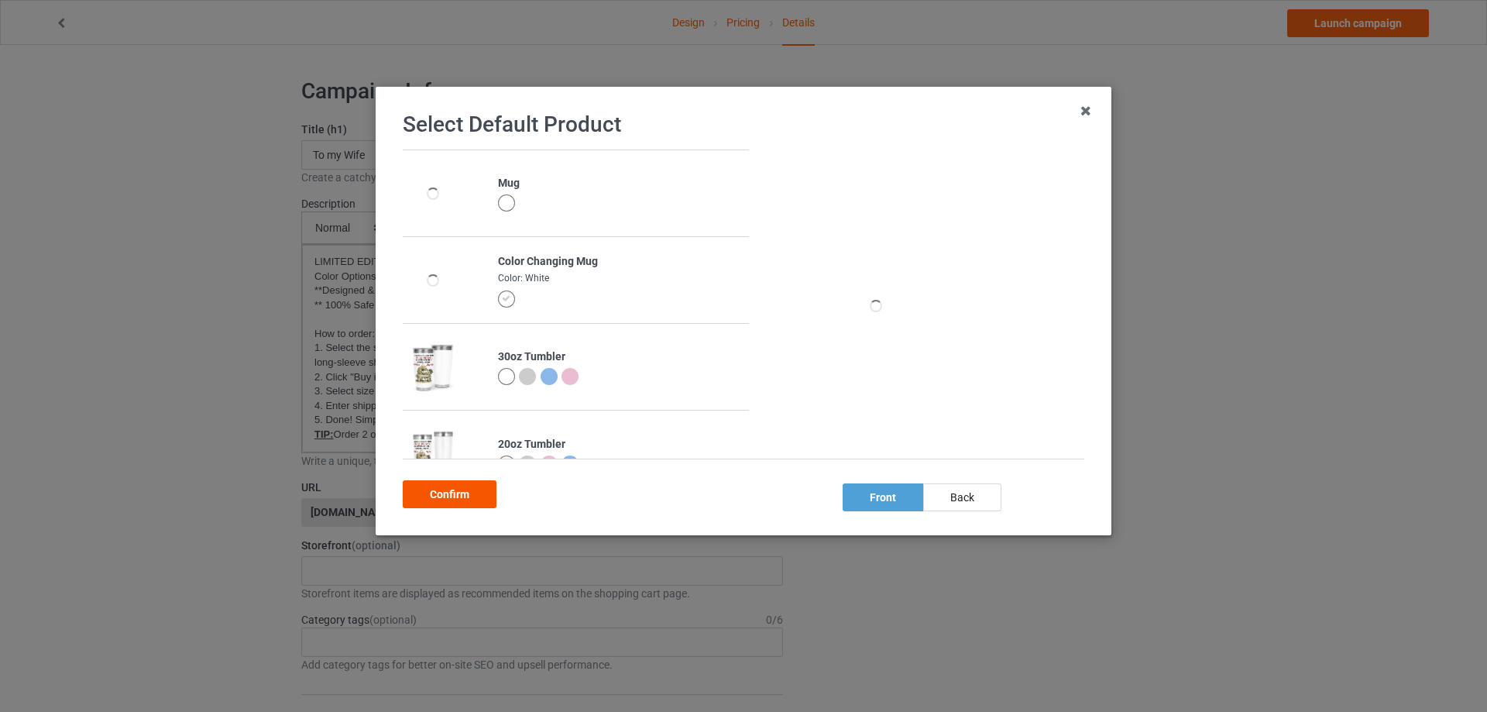
click at [455, 497] on div "Confirm" at bounding box center [450, 494] width 94 height 28
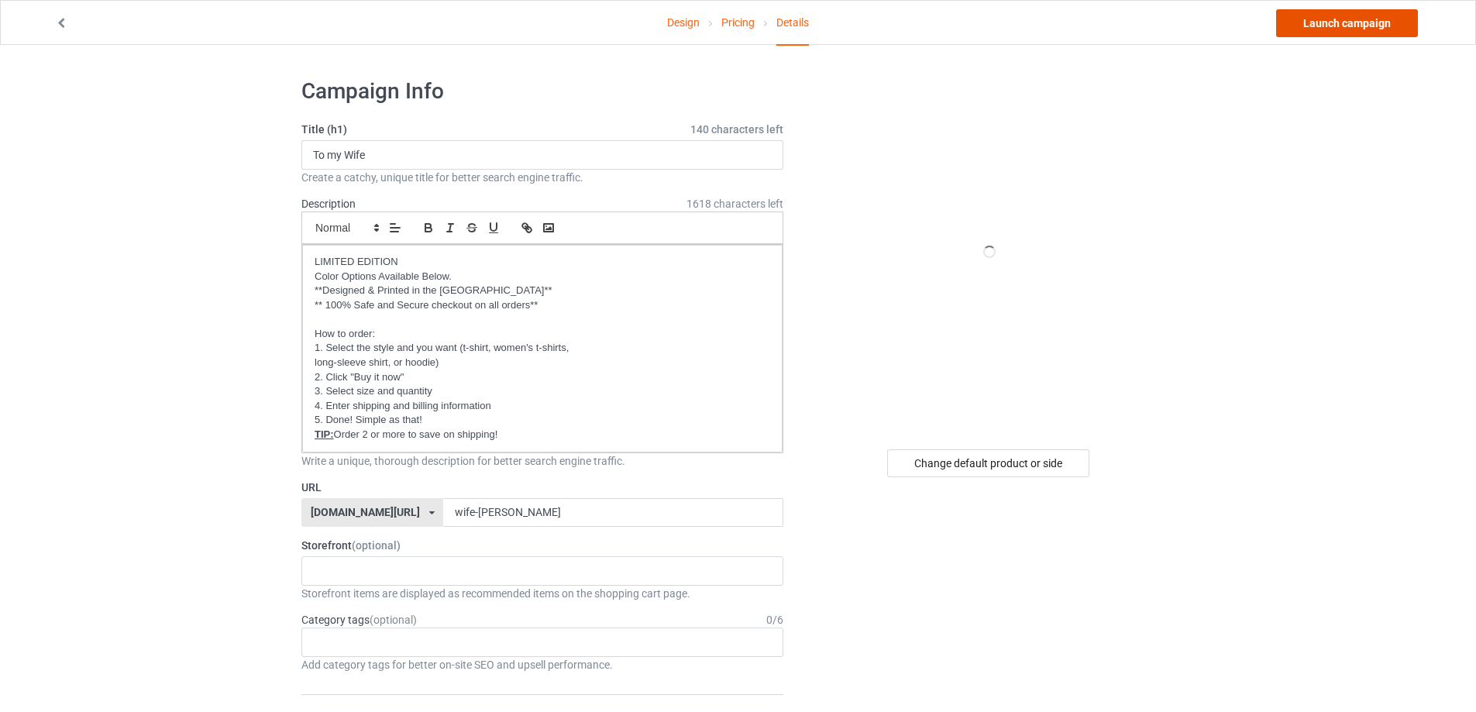
click at [1347, 26] on link "Launch campaign" at bounding box center [1347, 23] width 142 height 28
